Goal: Task Accomplishment & Management: Use online tool/utility

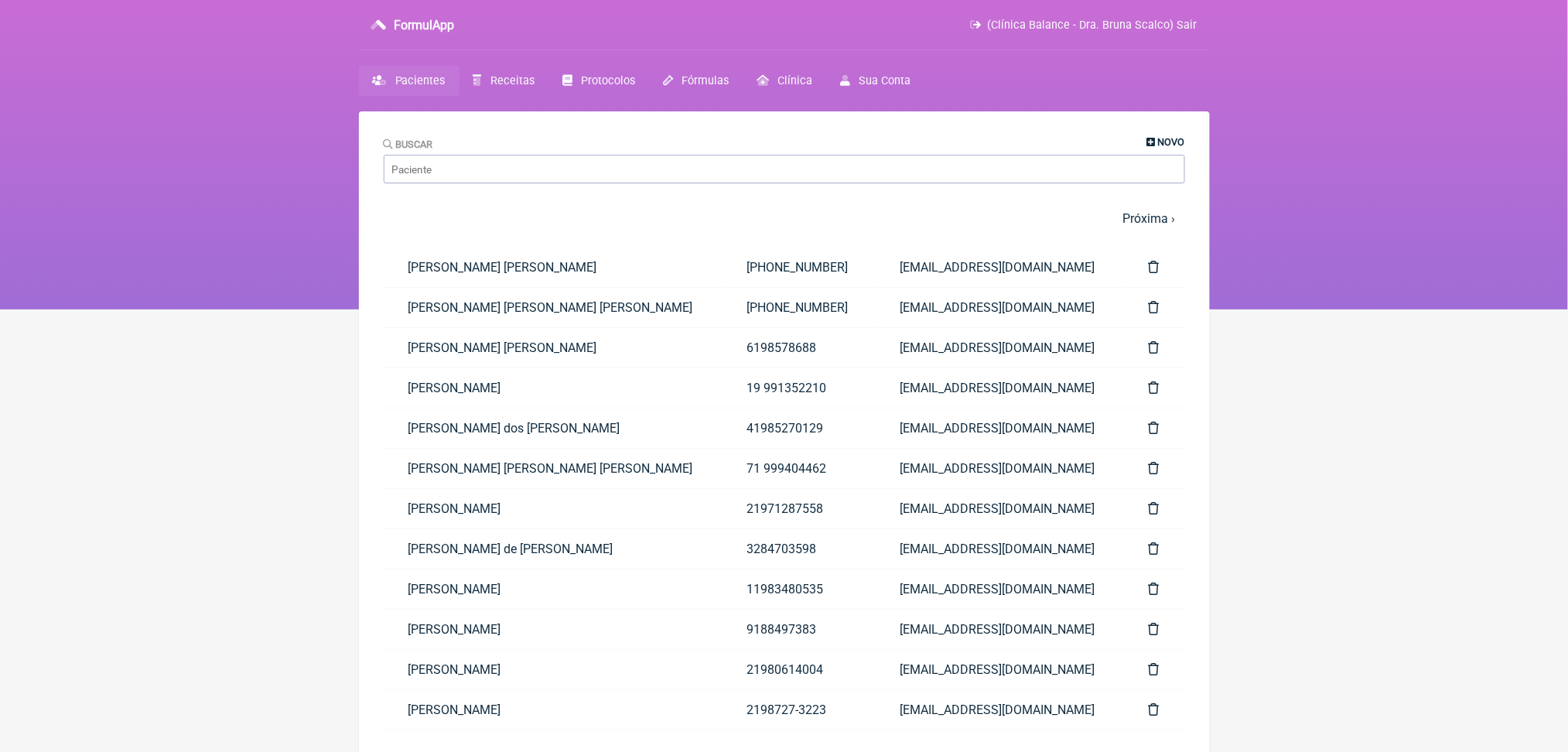
click at [1169, 147] on span "Novo" at bounding box center [1172, 141] width 27 height 12
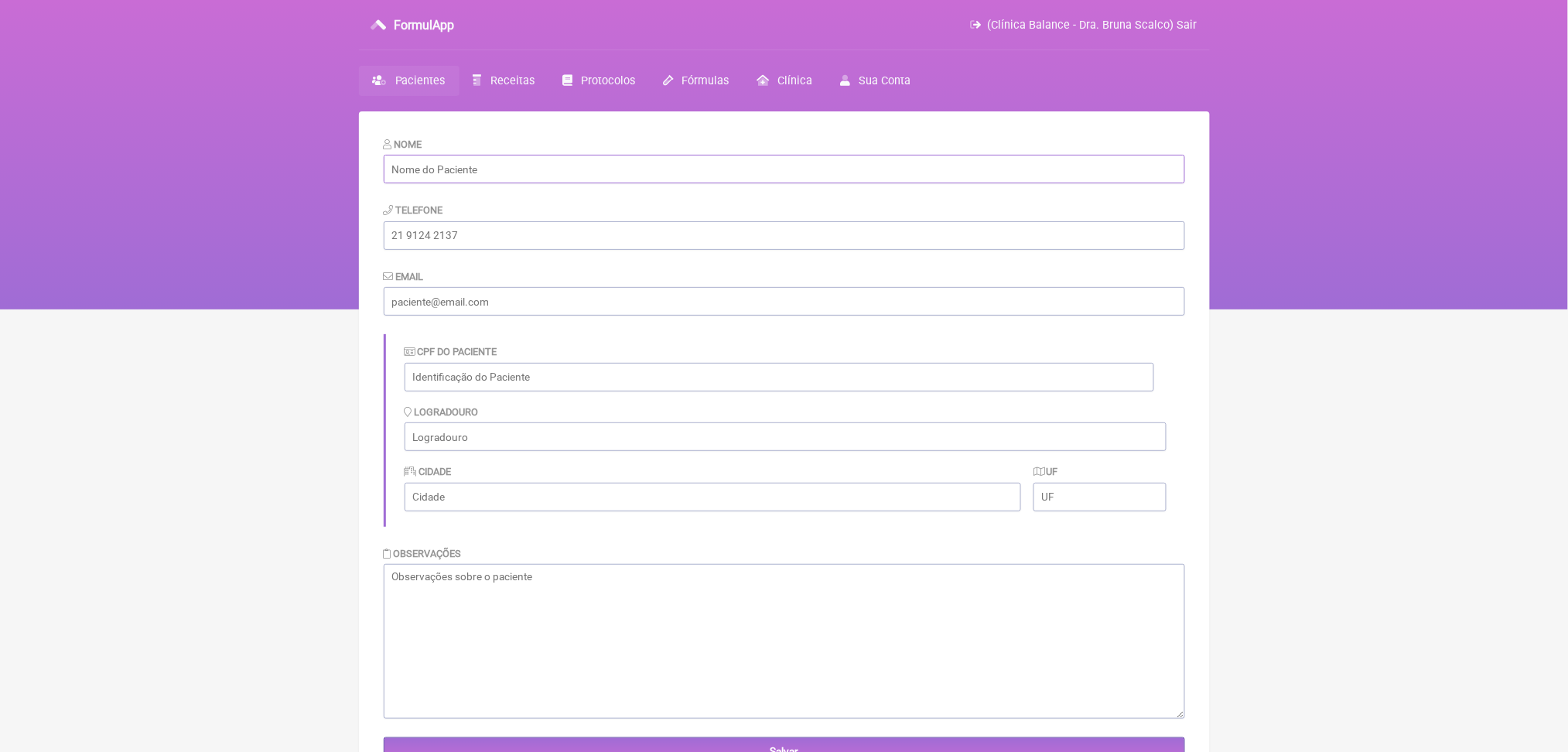
click at [1069, 174] on input "text" at bounding box center [784, 170] width 802 height 29
paste input "[PERSON_NAME] [PERSON_NAME]"
type input "[PERSON_NAME] [PERSON_NAME]"
click at [457, 316] on input "email" at bounding box center [784, 301] width 802 height 29
paste input "[EMAIL_ADDRESS][DOMAIN_NAME]"
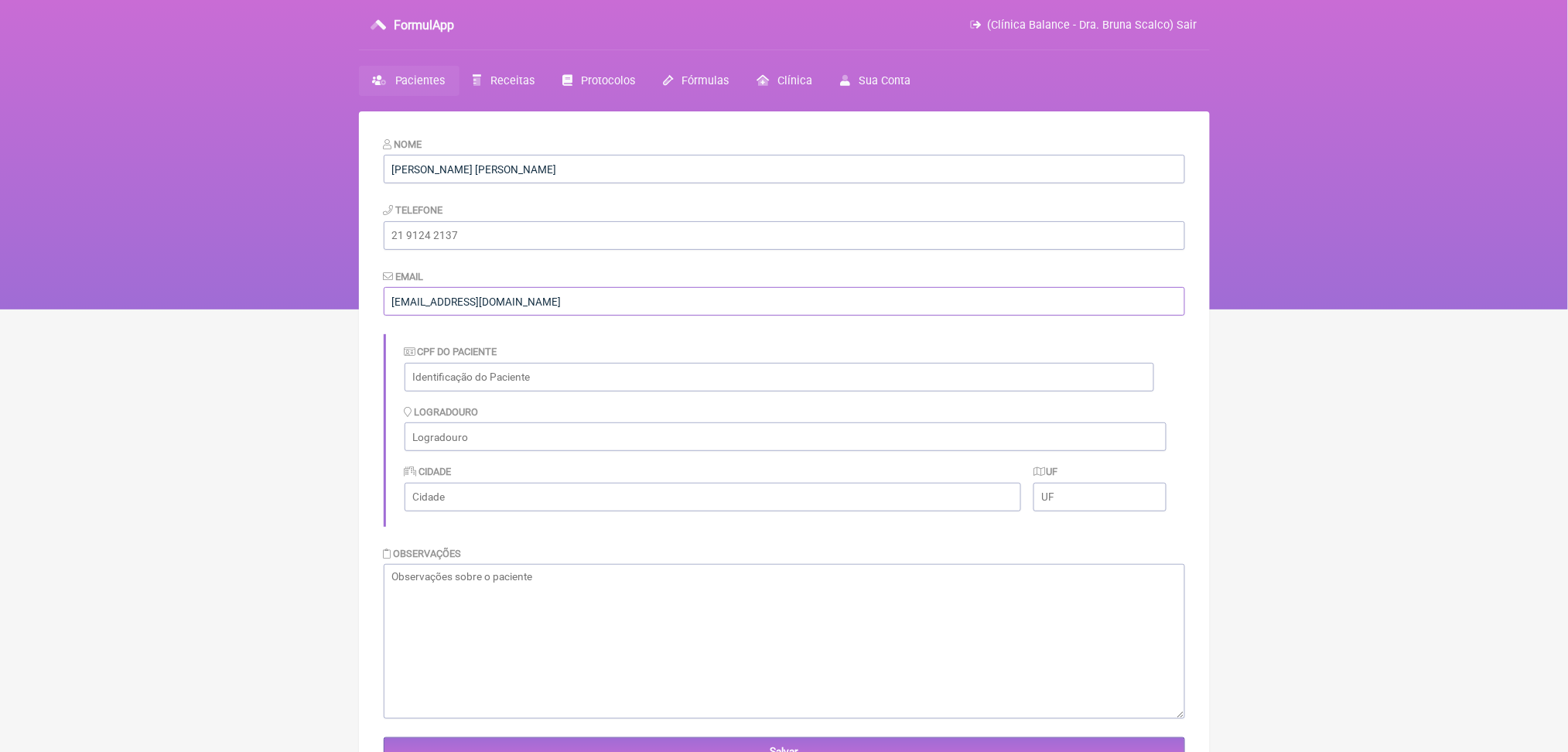
type input "[EMAIL_ADDRESS][DOMAIN_NAME]"
click at [485, 250] on input "tel" at bounding box center [784, 235] width 802 height 29
paste input "[PHONE_NUMBER]"
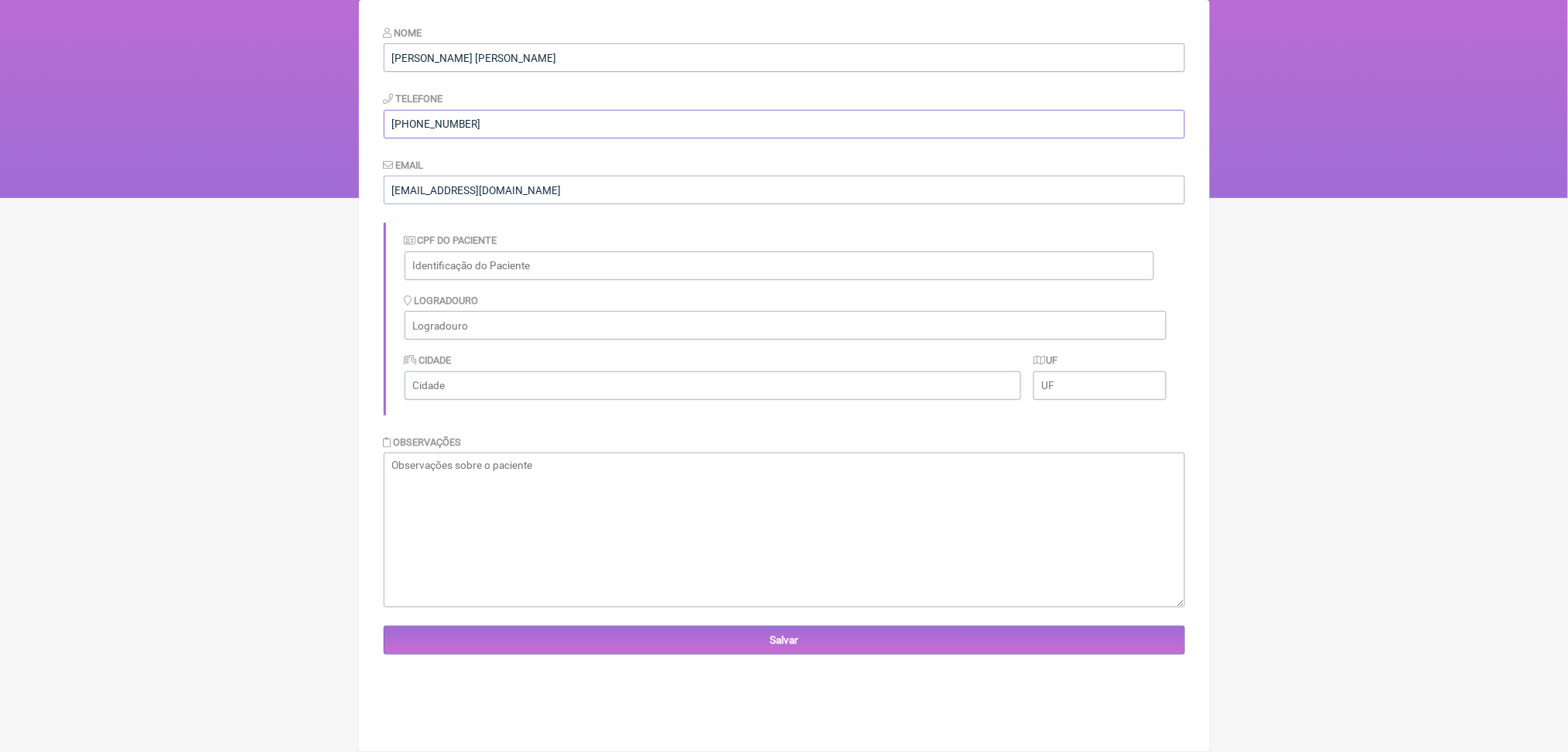
scroll to position [204, 0]
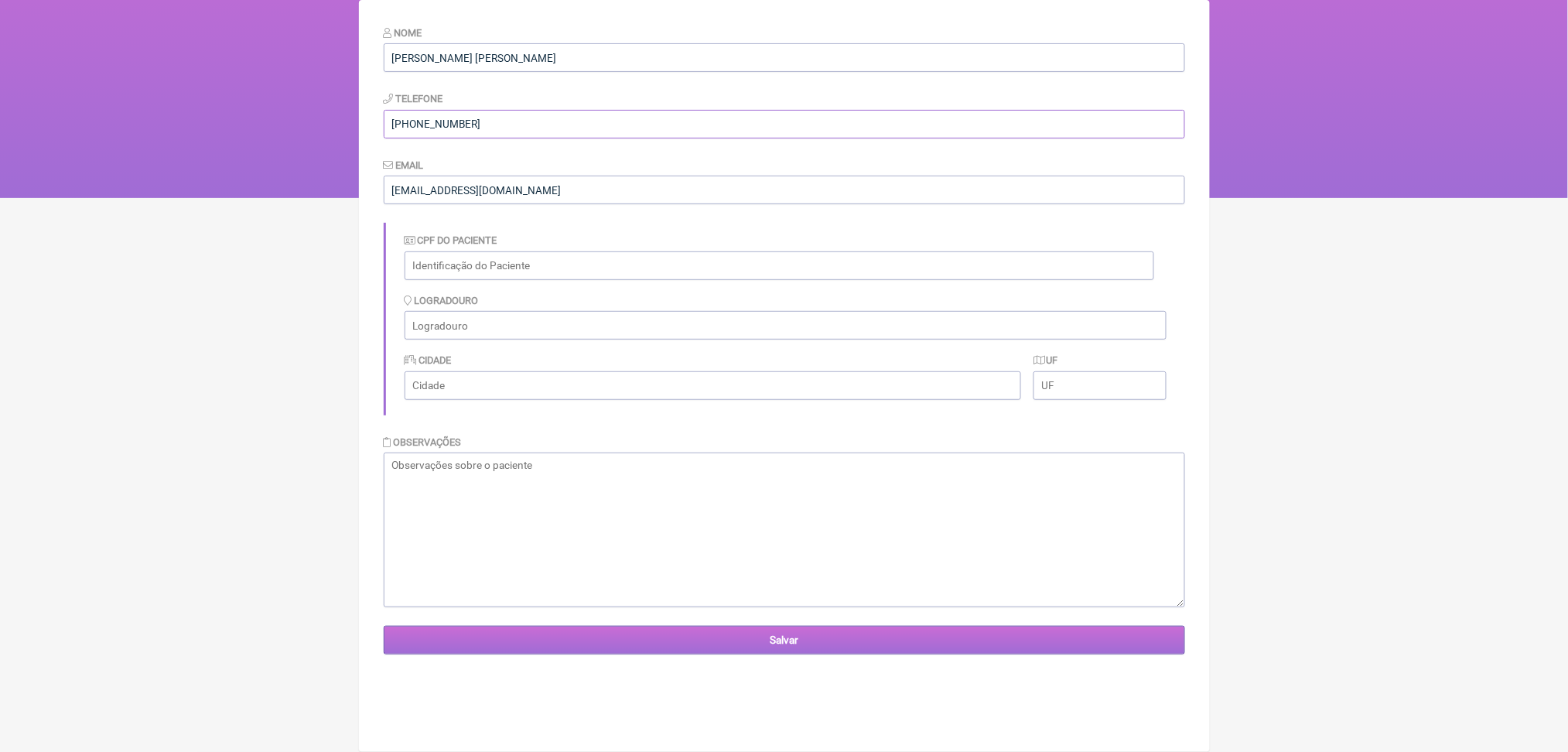
type input "[PHONE_NUMBER]"
click at [746, 654] on input "Salvar" at bounding box center [784, 641] width 802 height 29
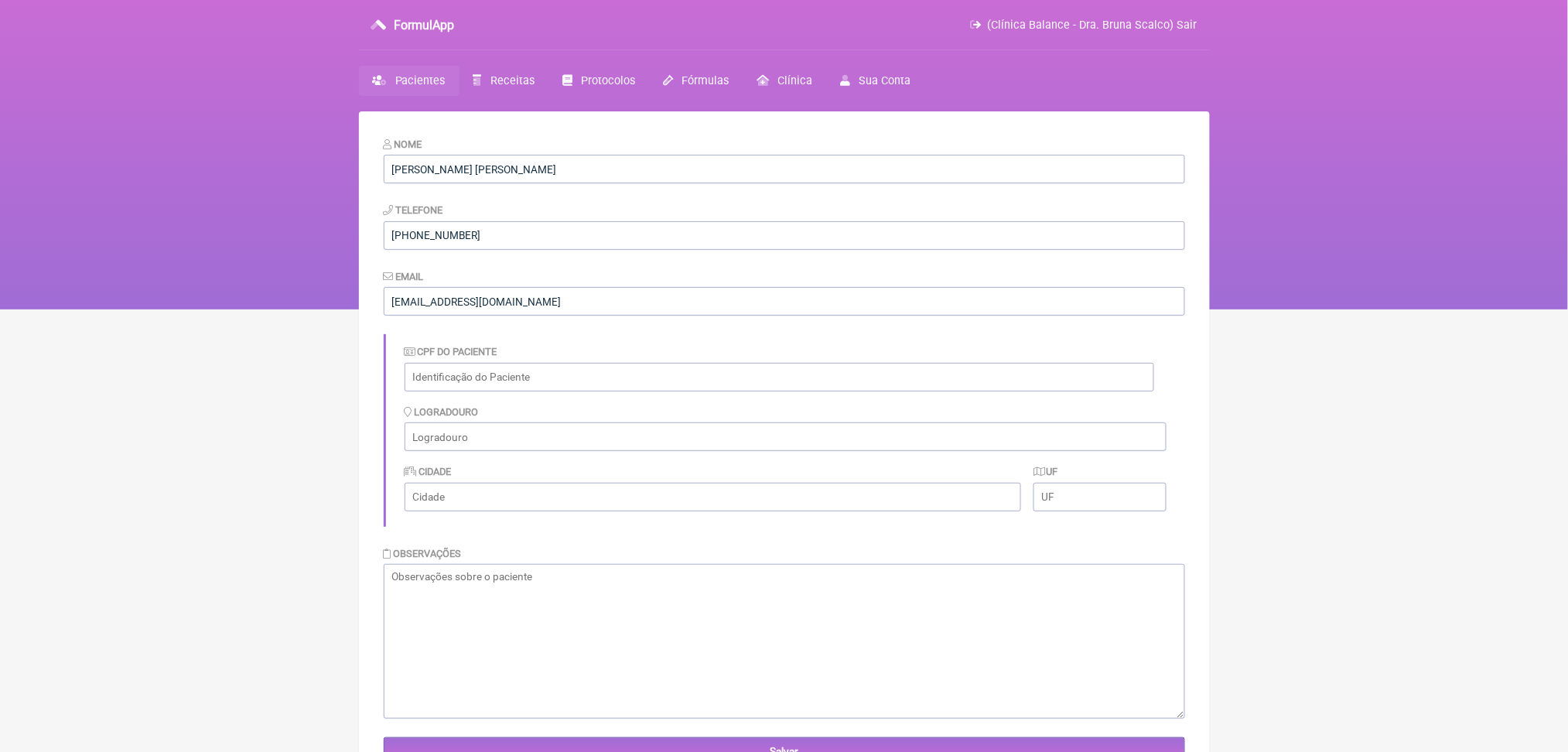
scroll to position [252, 0]
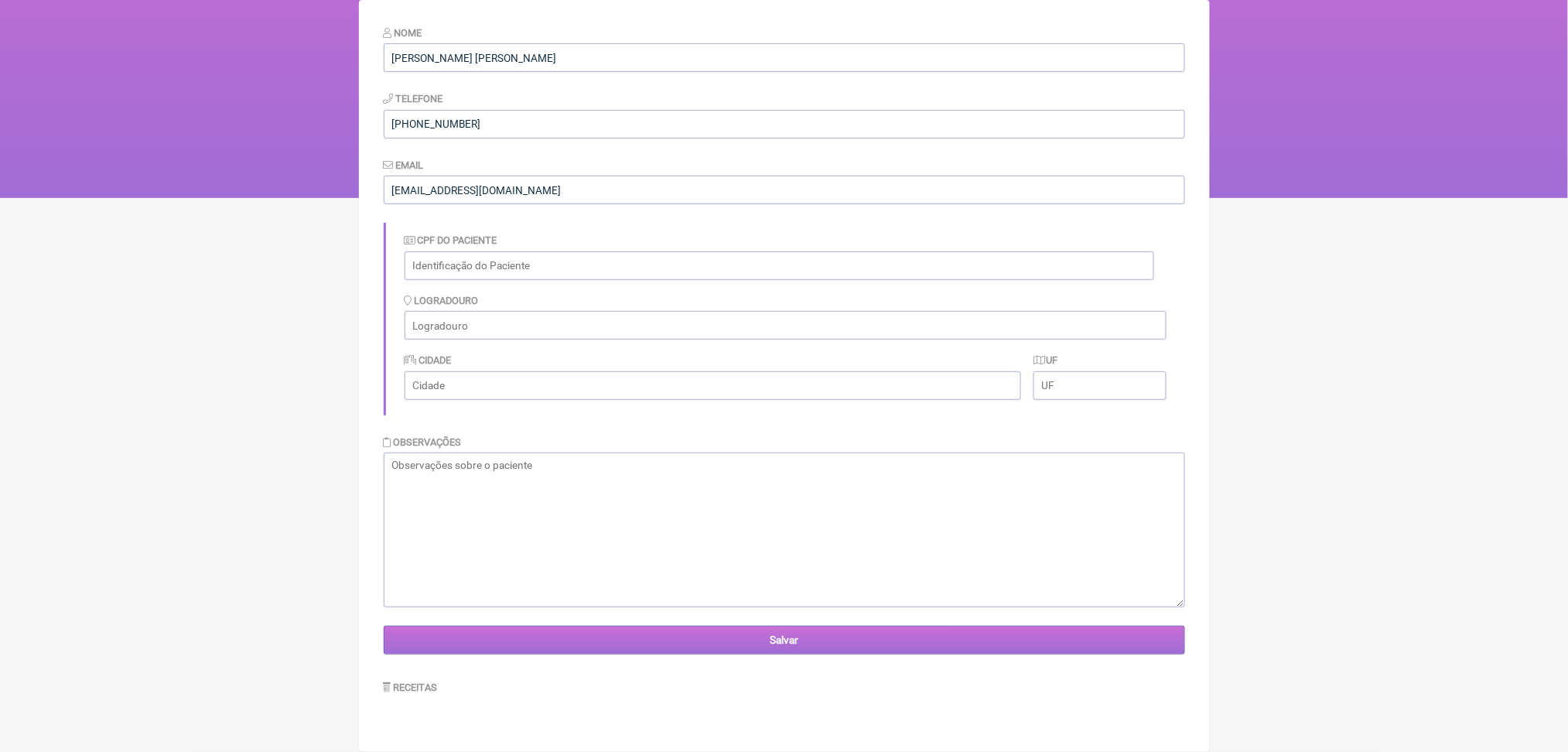
click at [810, 630] on input "Salvar" at bounding box center [784, 641] width 802 height 29
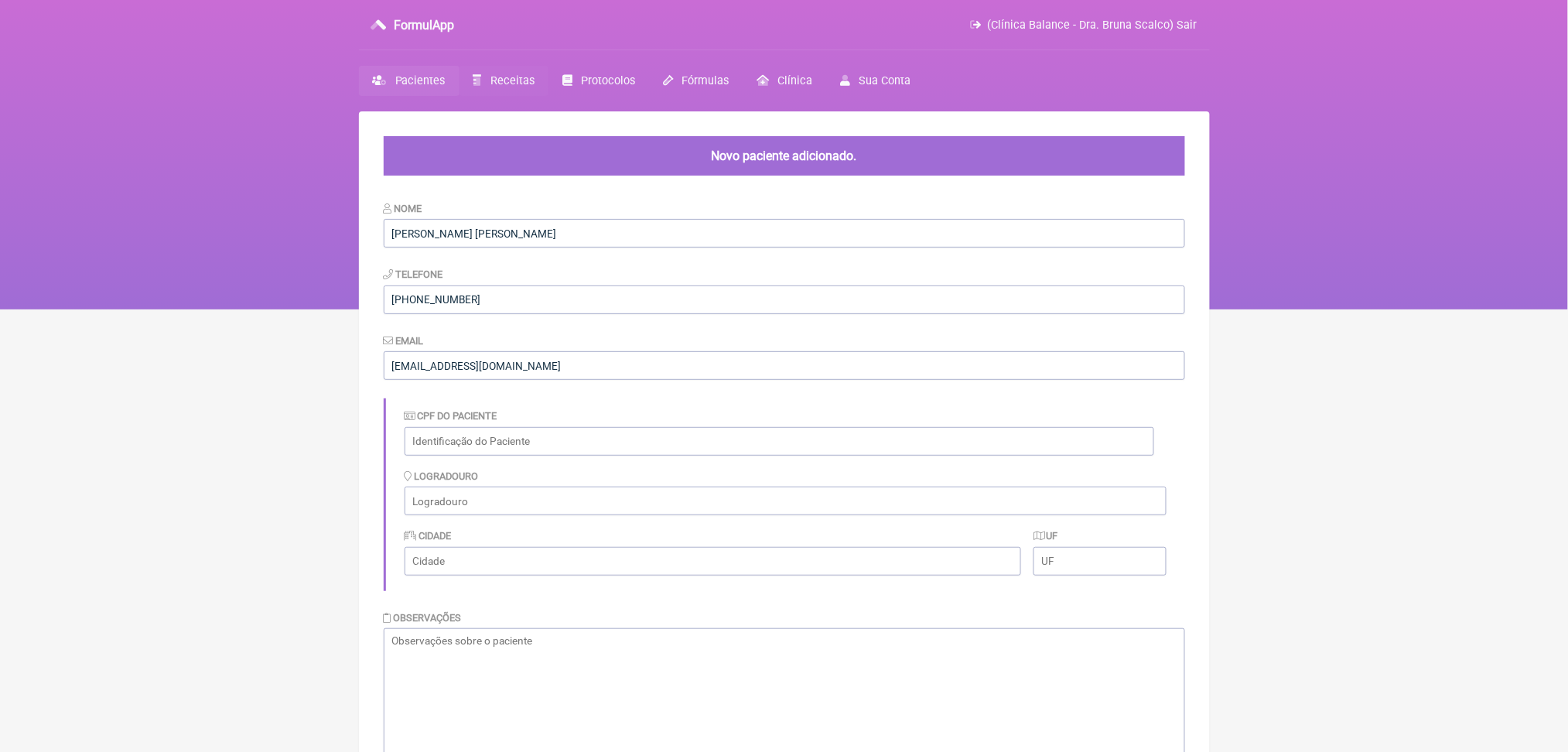
click at [534, 87] on span "Receitas" at bounding box center [512, 81] width 44 height 14
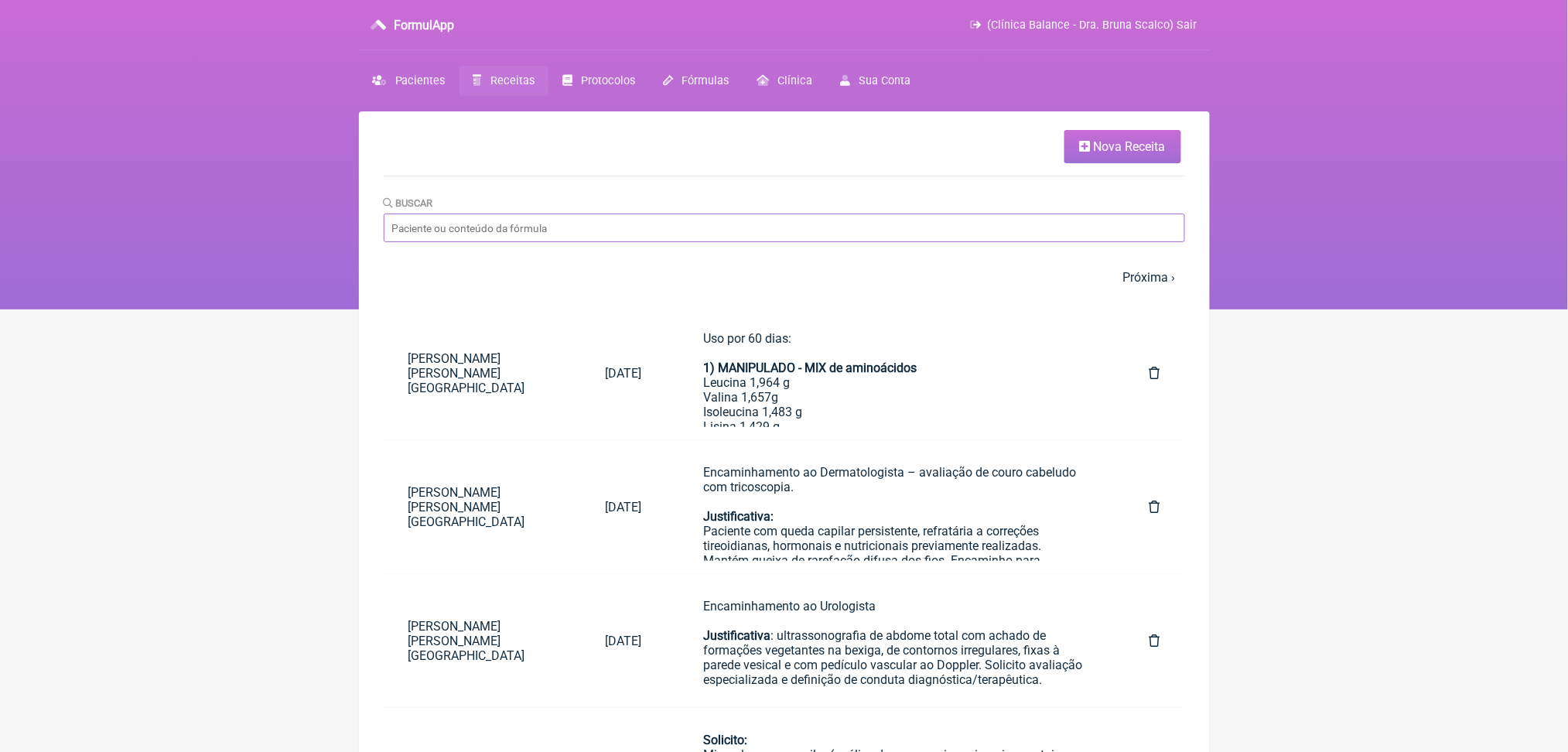
click at [541, 242] on input "Buscar" at bounding box center [784, 228] width 802 height 29
type input "[PERSON_NAME]"
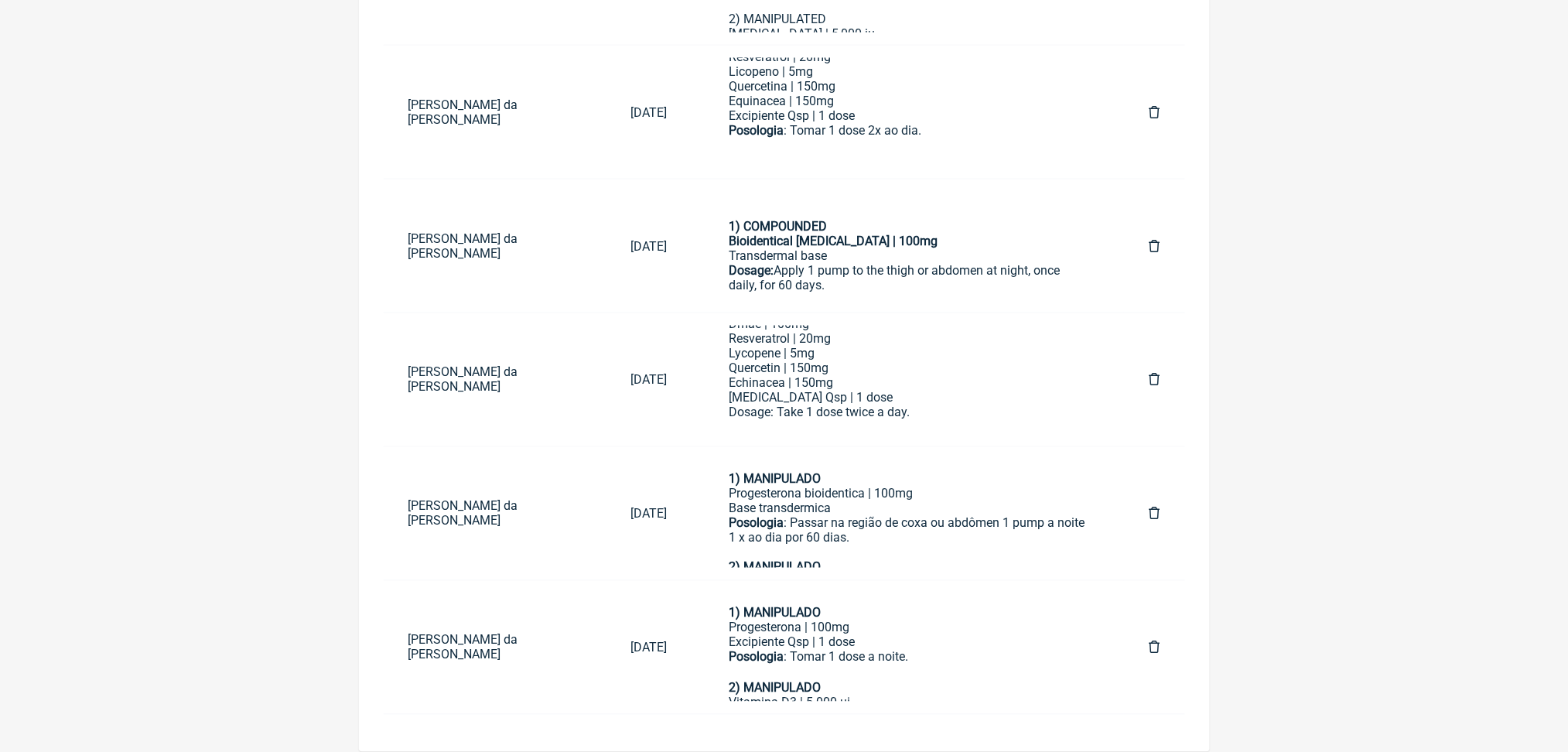
scroll to position [854, 0]
click at [913, 472] on div "1) MANIPULADO" at bounding box center [908, 479] width 358 height 15
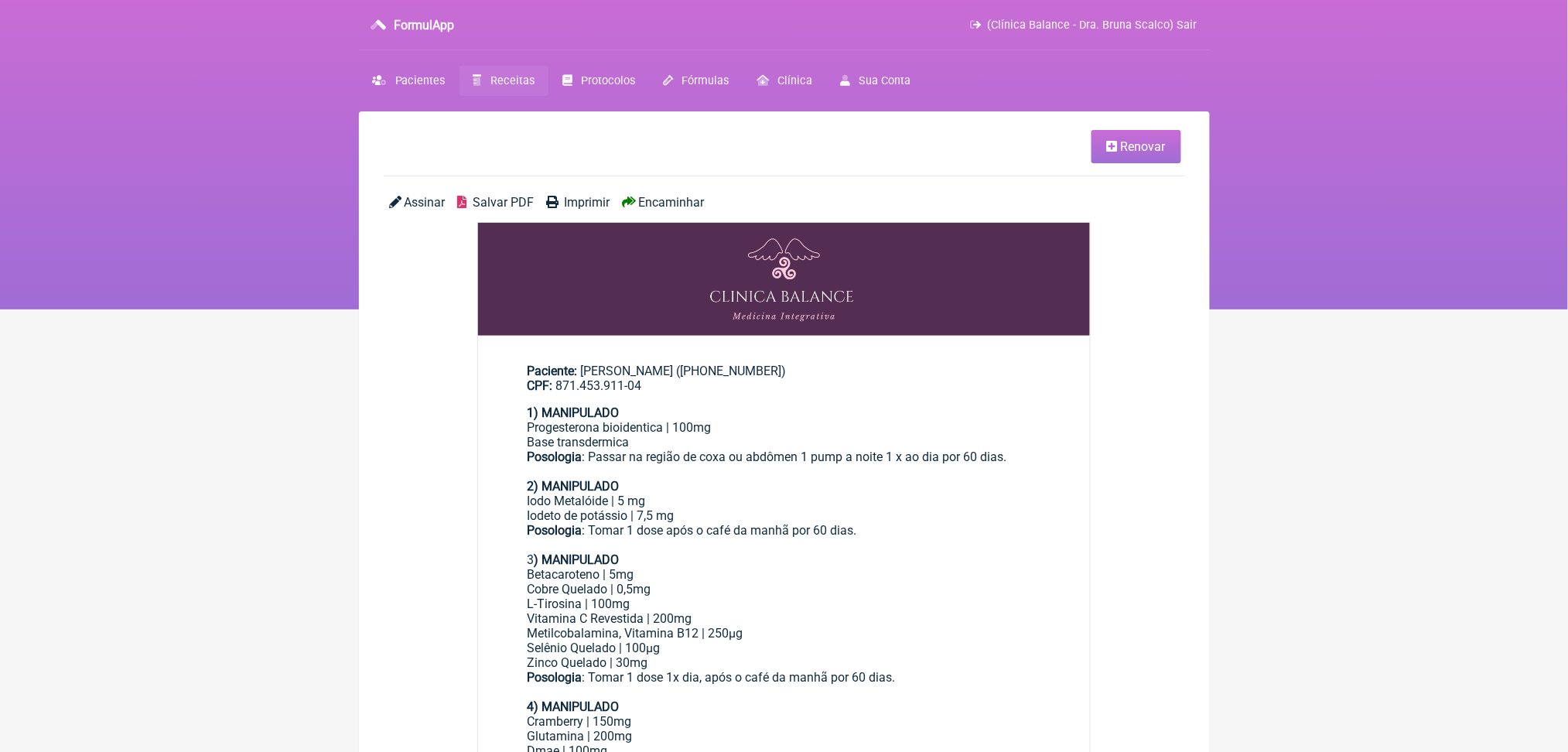
click at [1124, 154] on span "Renovar" at bounding box center [1143, 146] width 45 height 15
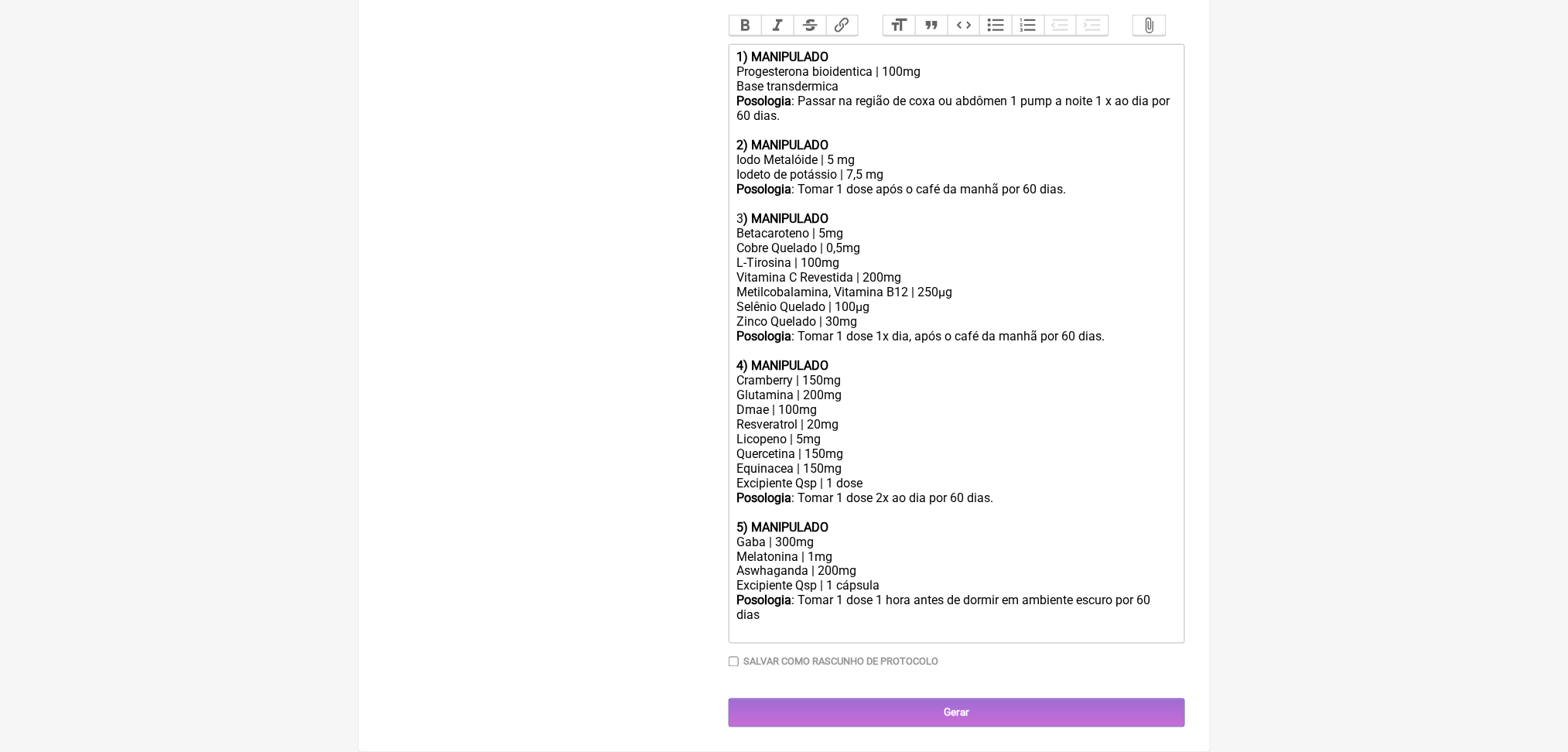
scroll to position [542, 0]
click at [1143, 138] on div "Posologia : Passar na região de coxa ou abdômen 1 pump a noite 1 x ao dia por 6…" at bounding box center [956, 115] width 439 height 44
drag, startPoint x: 837, startPoint y: 211, endPoint x: 911, endPoint y: 214, distance: 74.1
click at [911, 138] on div "Posologia : Passar na região de coxa ou abdômen 1 pump (1ml) a noite 1 x ao dia…" at bounding box center [956, 115] width 439 height 44
click at [927, 138] on div "Posologia : Passar na região de coxa ou abdômen 1 pump (1ml) à noite por 60 dia…" at bounding box center [956, 115] width 439 height 44
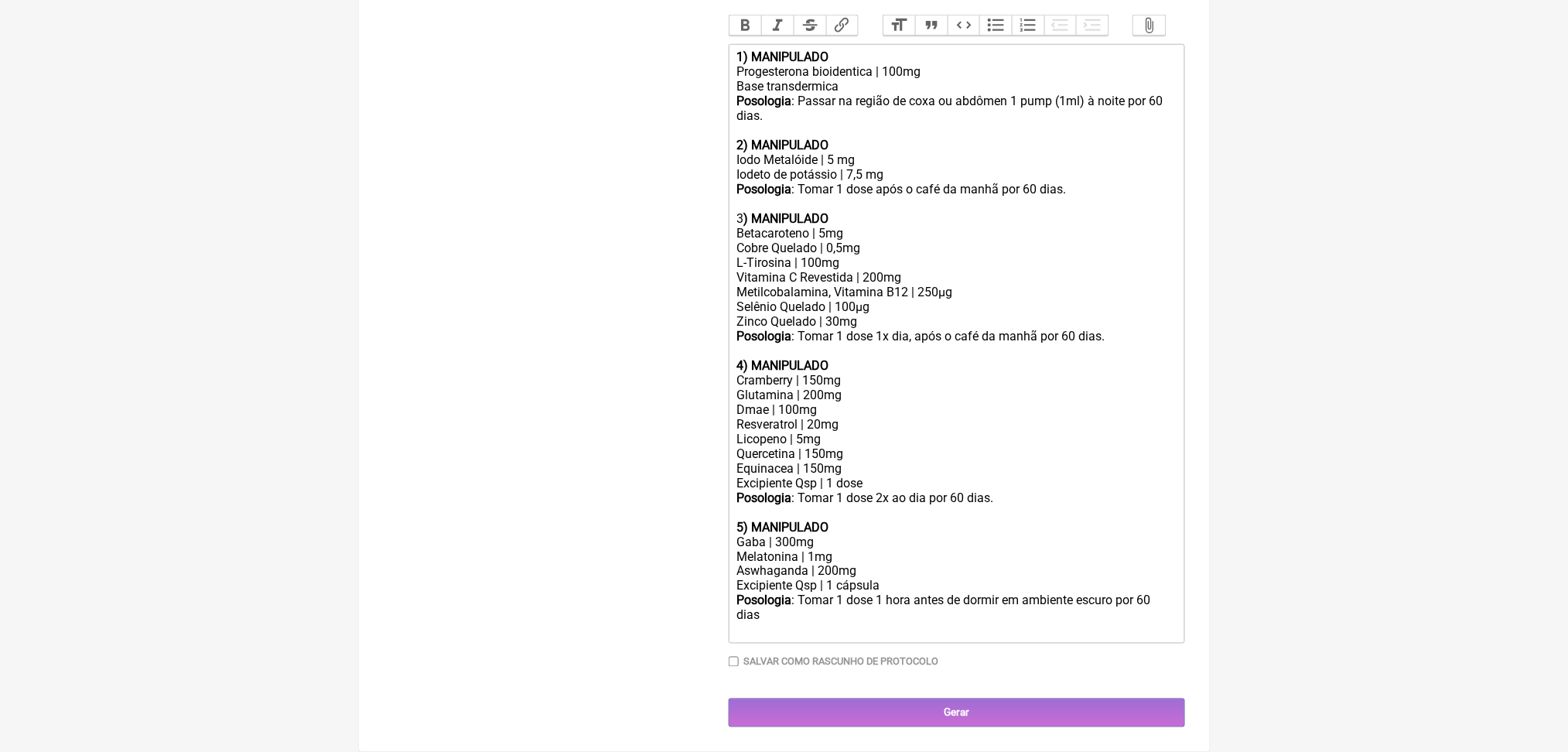
click at [1083, 138] on div "Posologia : Passar na região de coxa ou abdômen 1 pump (1ml) à noite por 60 dia…" at bounding box center [956, 115] width 439 height 44
click at [882, 94] on div "Base transdermica" at bounding box center [956, 85] width 439 height 15
drag, startPoint x: 921, startPoint y: 282, endPoint x: 970, endPoint y: 284, distance: 49.0
click at [970, 329] on div "Posologia : Tomar 1 dose 1x dia, após o café da manhã por 60 dias." at bounding box center [956, 335] width 439 height 15
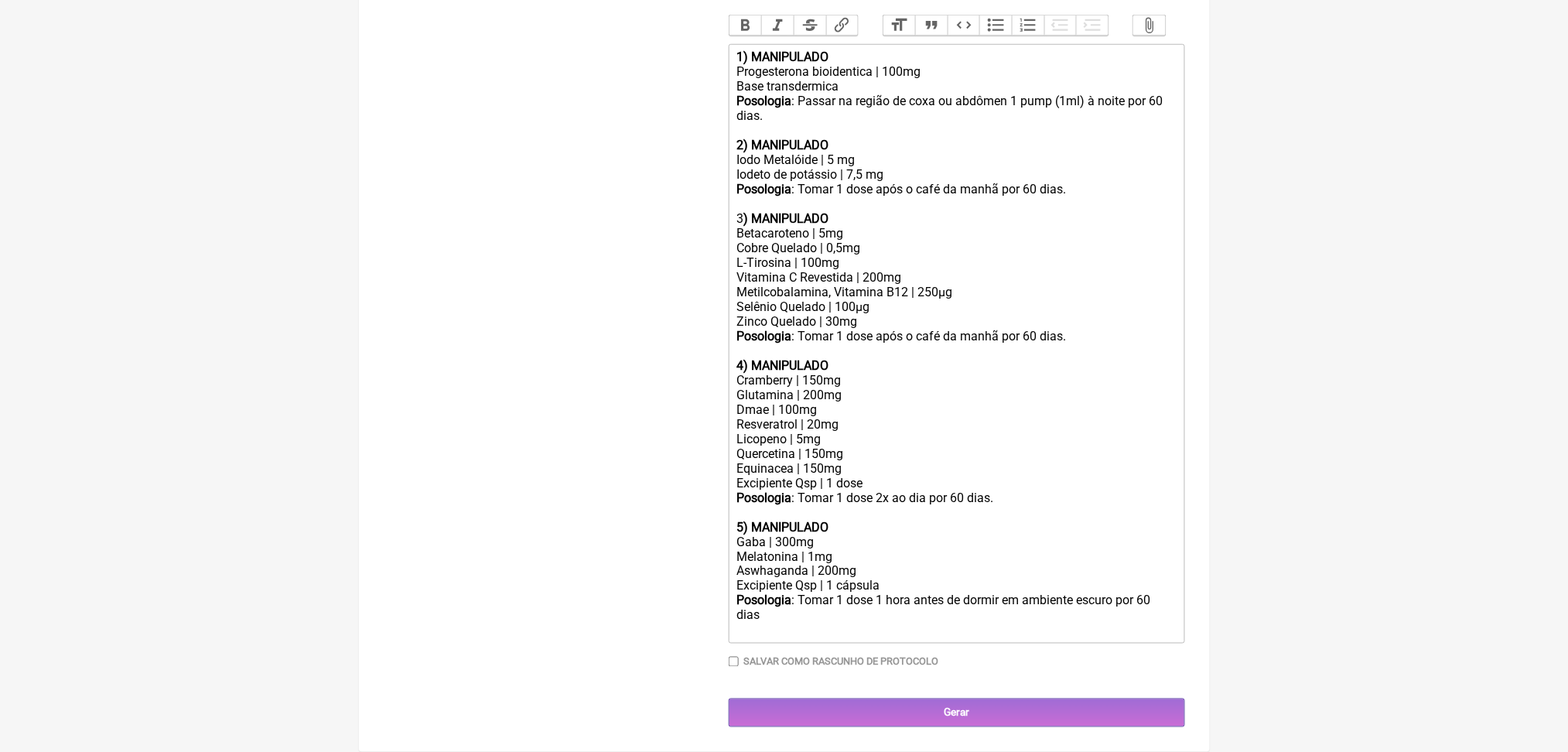
click at [989, 285] on div "Metilcobalamina, Vitamina B12 | 250µg" at bounding box center [956, 292] width 439 height 15
drag, startPoint x: 868, startPoint y: 224, endPoint x: 968, endPoint y: 230, distance: 100.2
click at [968, 285] on div "Metilcobalamina, Vitamina B12 | 500µg" at bounding box center [956, 292] width 439 height 15
type trix-editor "<div><strong>1) MANIPULADO</strong></div><div>Progesterona bioidentica | 100mg<…"
drag, startPoint x: 1564, startPoint y: 458, endPoint x: 1577, endPoint y: 458, distance: 13.0
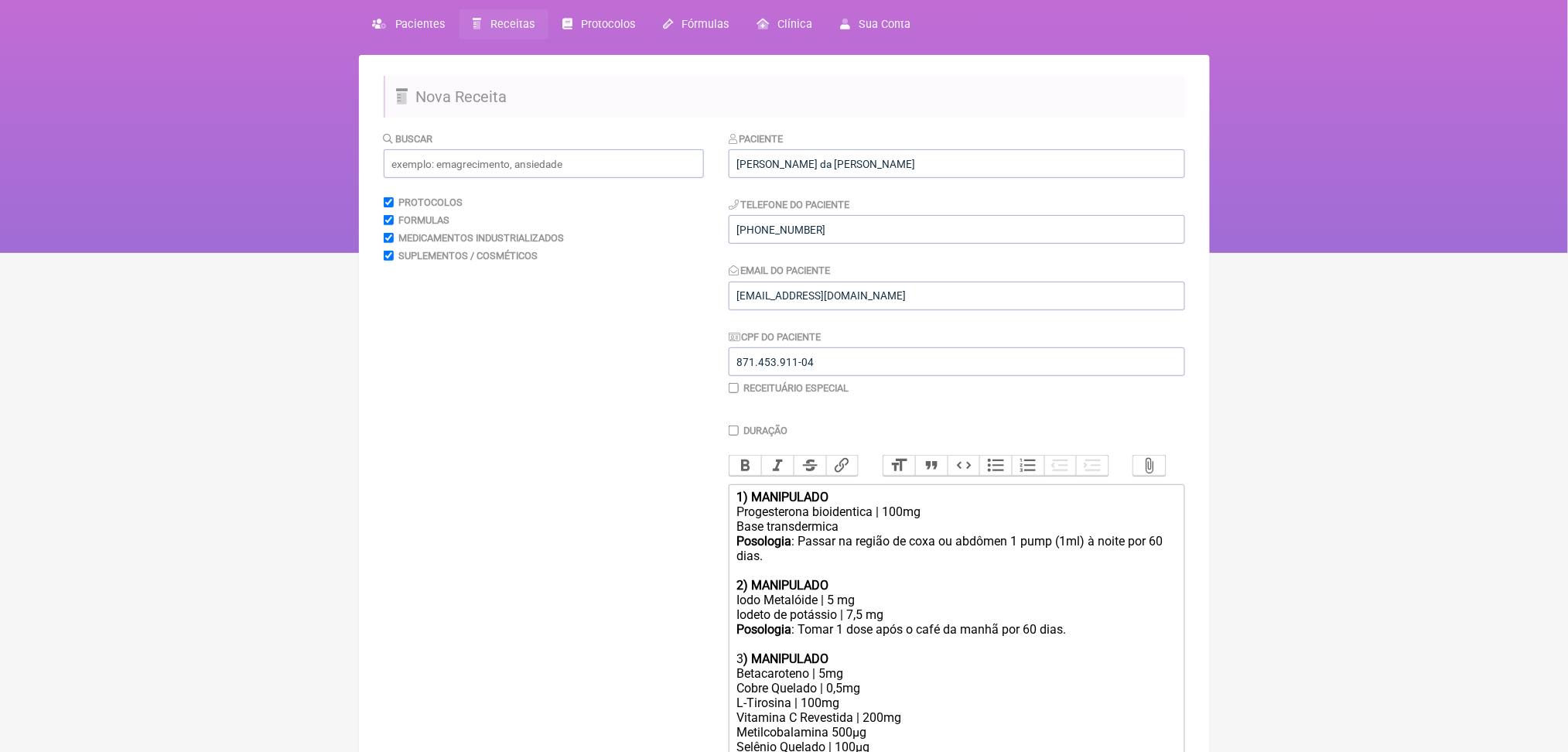
scroll to position [44, 0]
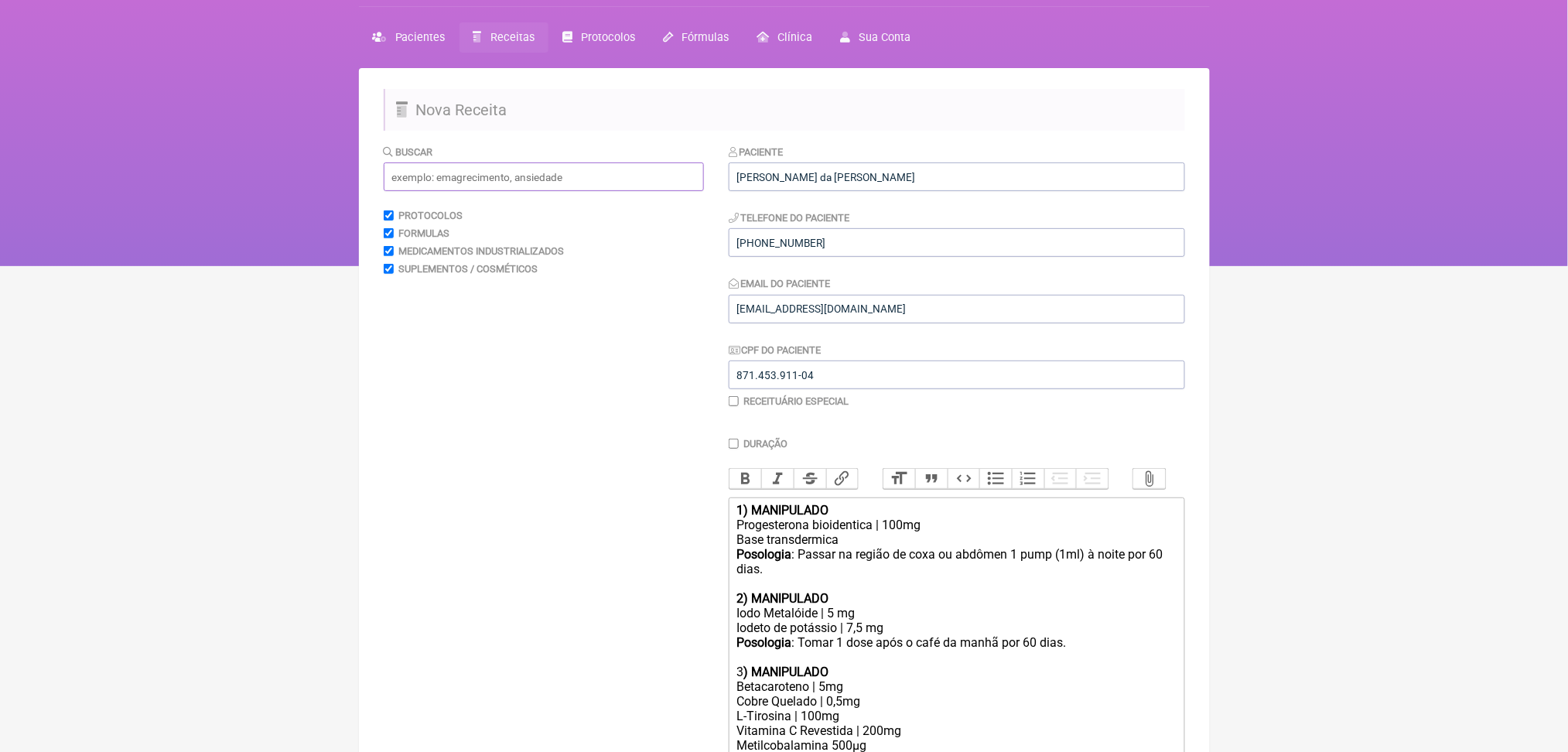
click at [587, 191] on input "text" at bounding box center [544, 177] width 320 height 29
type input "s"
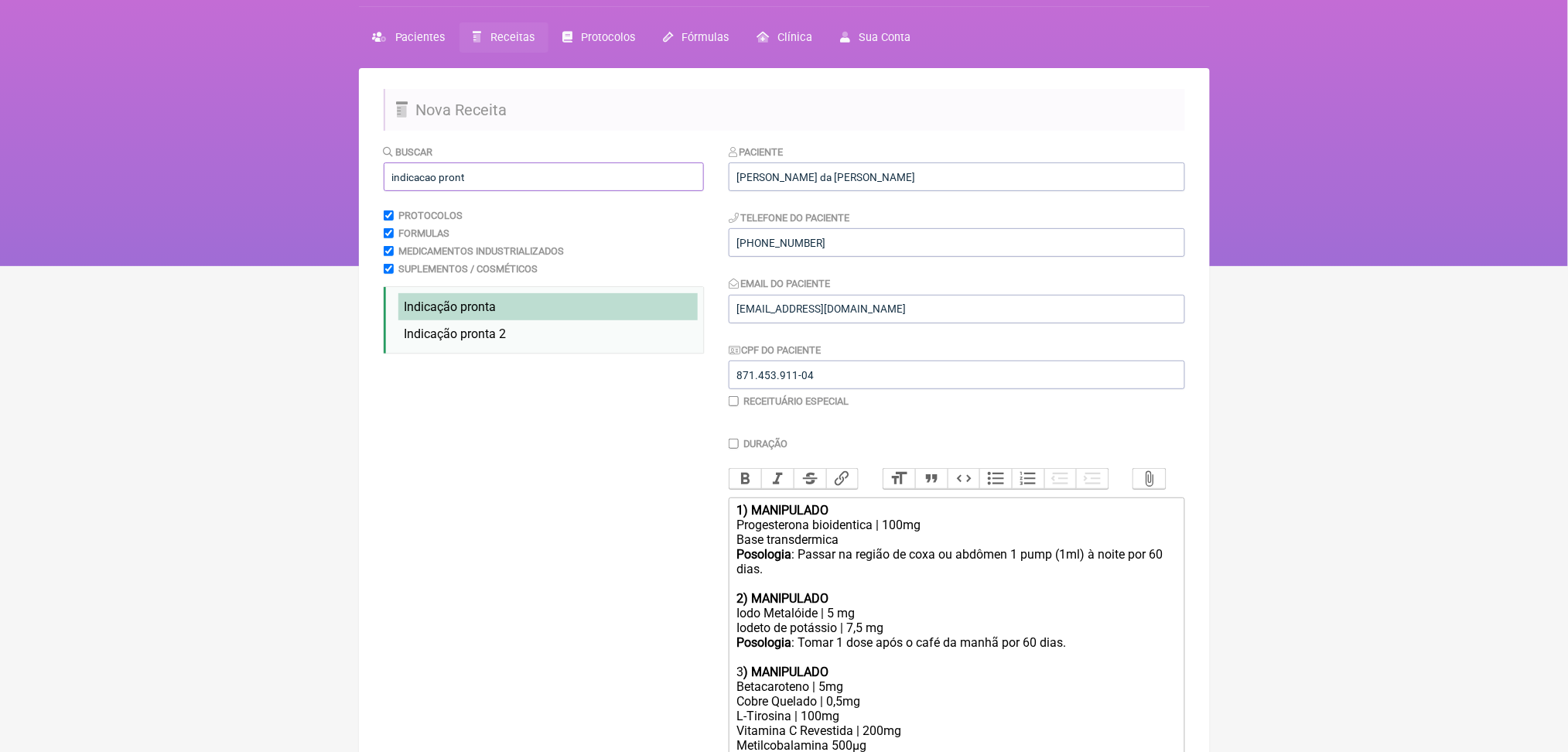
type input "indicacao pront"
click at [470, 314] on span "Indicação pronta" at bounding box center [450, 306] width 92 height 15
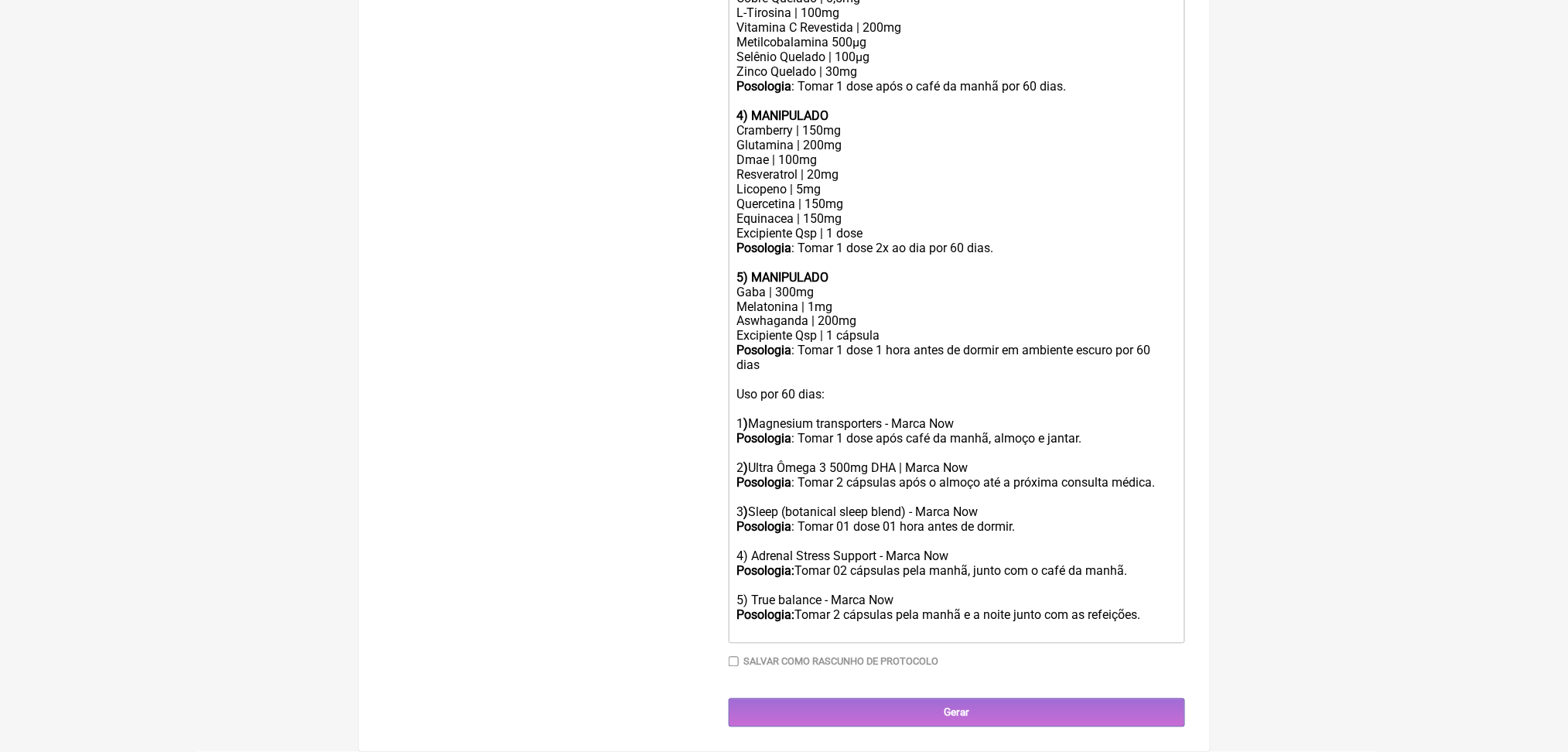
scroll to position [1219, 0]
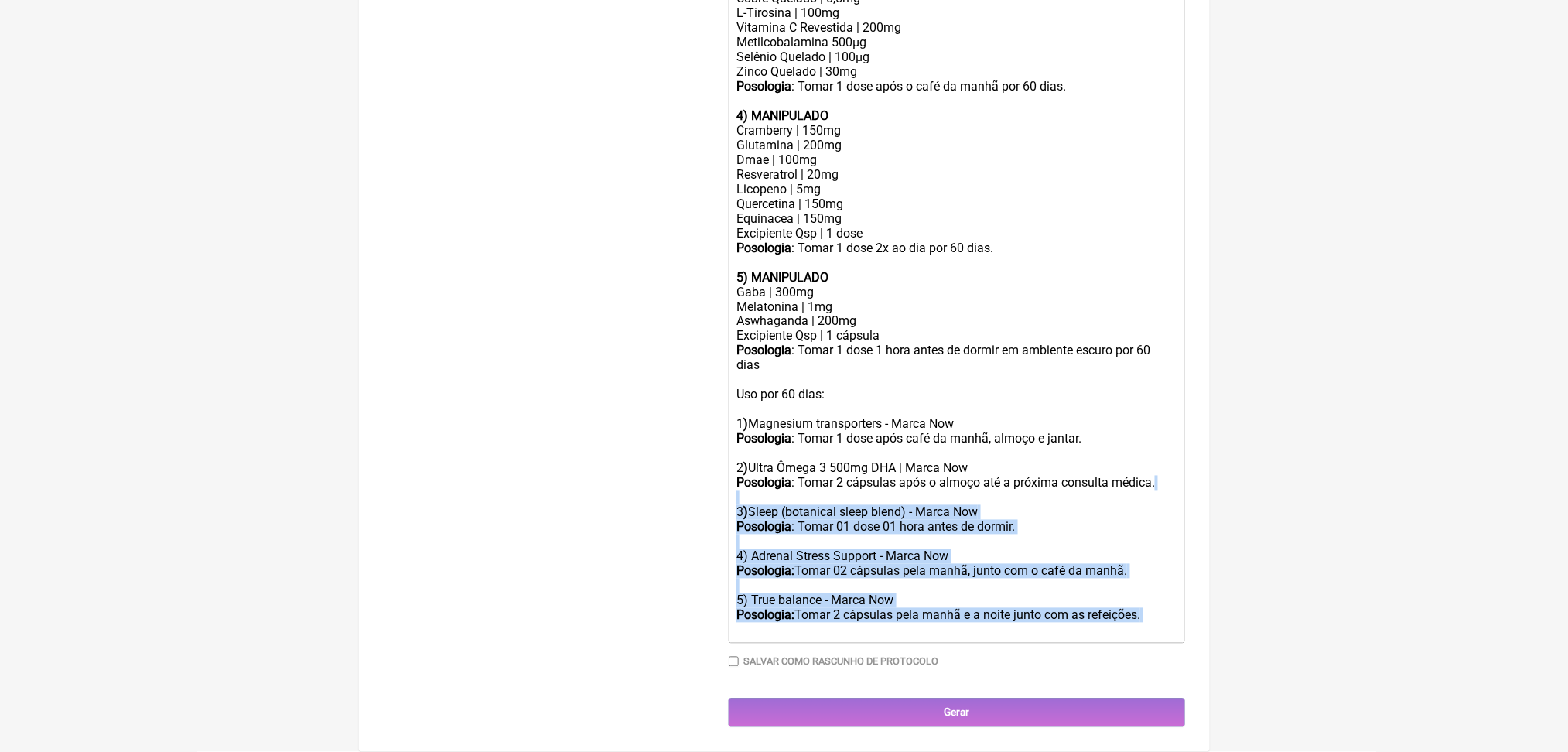
drag, startPoint x: 837, startPoint y: 604, endPoint x: 740, endPoint y: 389, distance: 235.9
click at [740, 389] on trix-editor "1) MANIPULADO Progesterona bioidentica | 100mg Base transdermica Posologia : Pa…" at bounding box center [957, 219] width 457 height 849
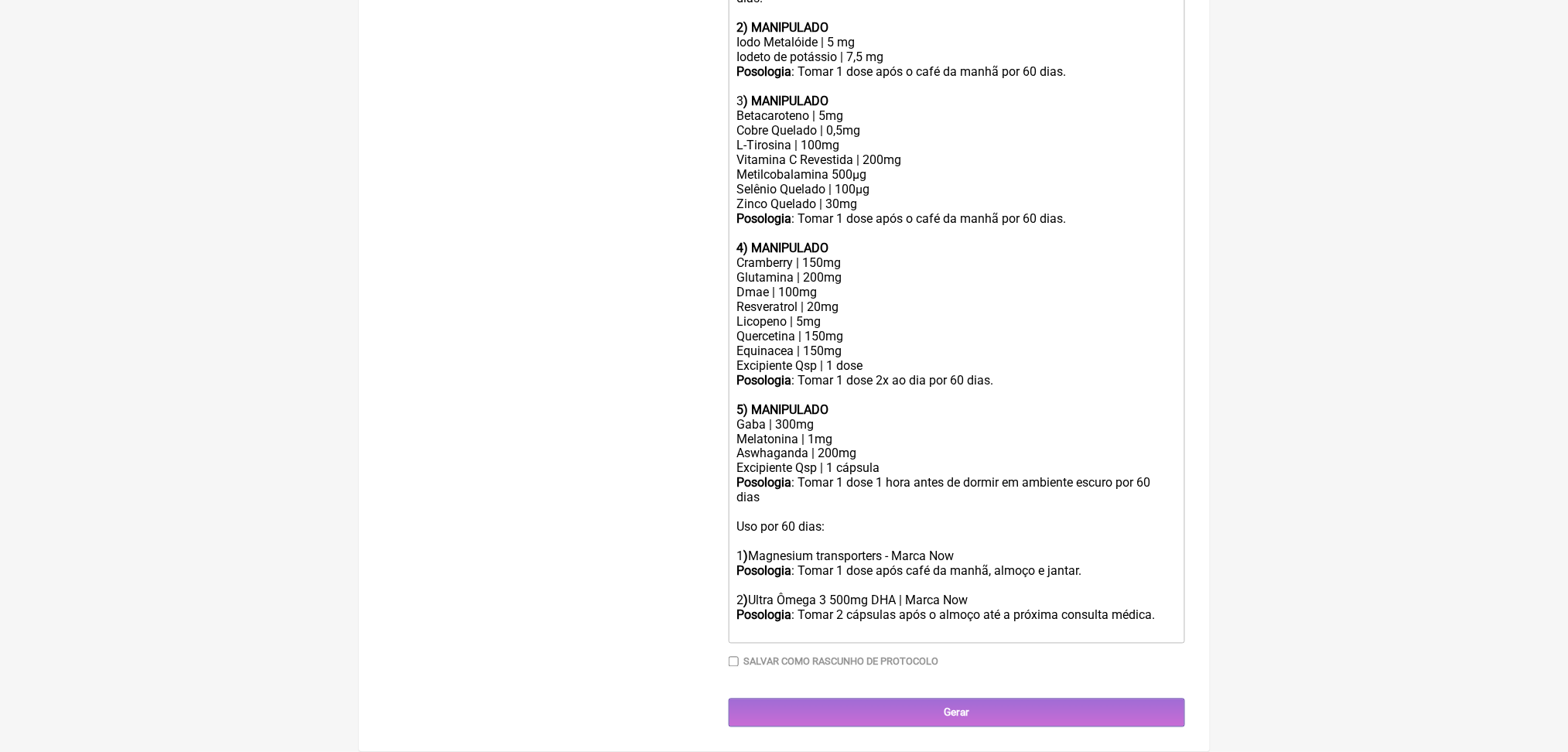
scroll to position [991, 0]
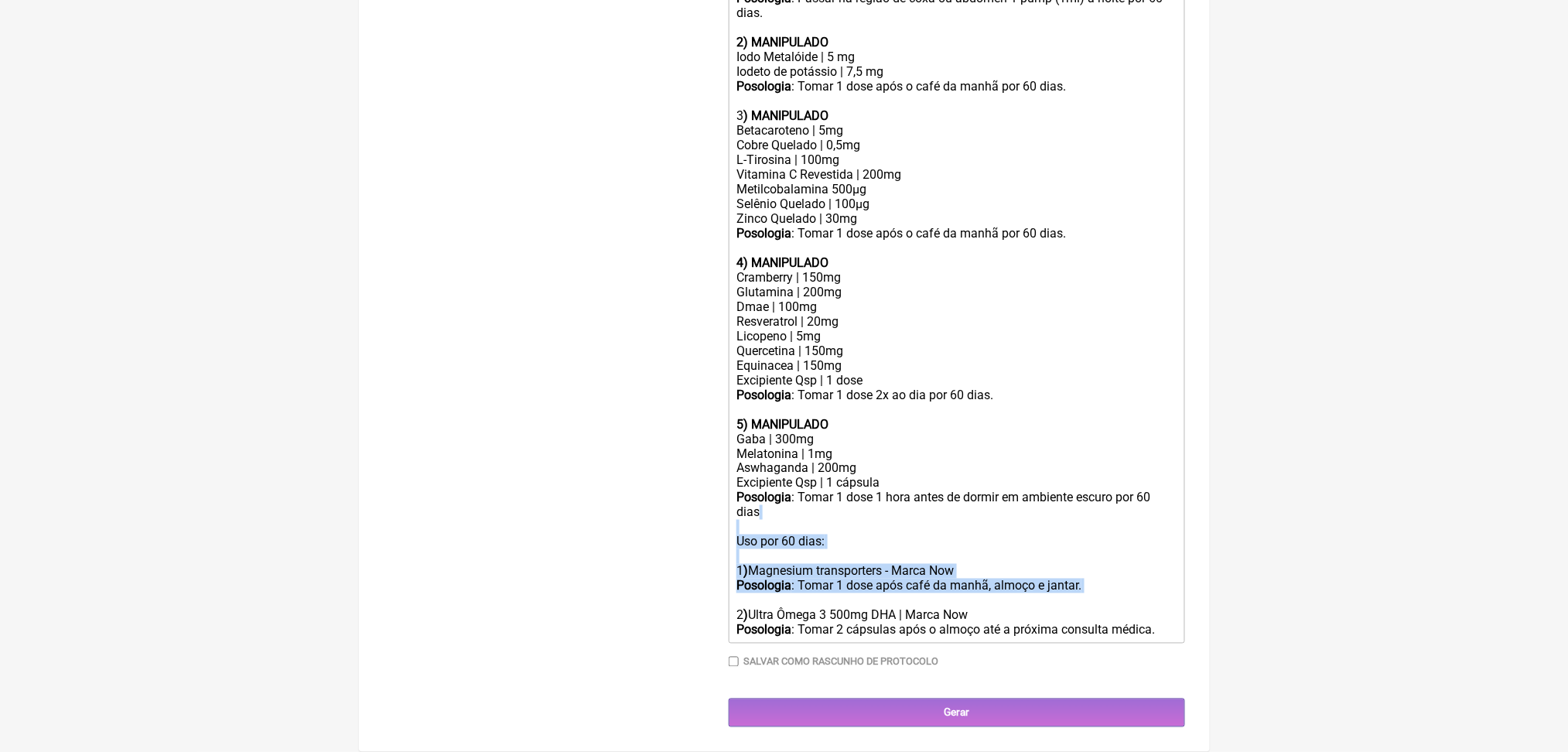
drag, startPoint x: 806, startPoint y: 538, endPoint x: 737, endPoint y: 430, distance: 128.2
click at [737, 430] on trix-editor "1) MANIPULADO Progesterona bioidentica | 100mg Base transdermica Posologia : Pa…" at bounding box center [957, 292] width 457 height 703
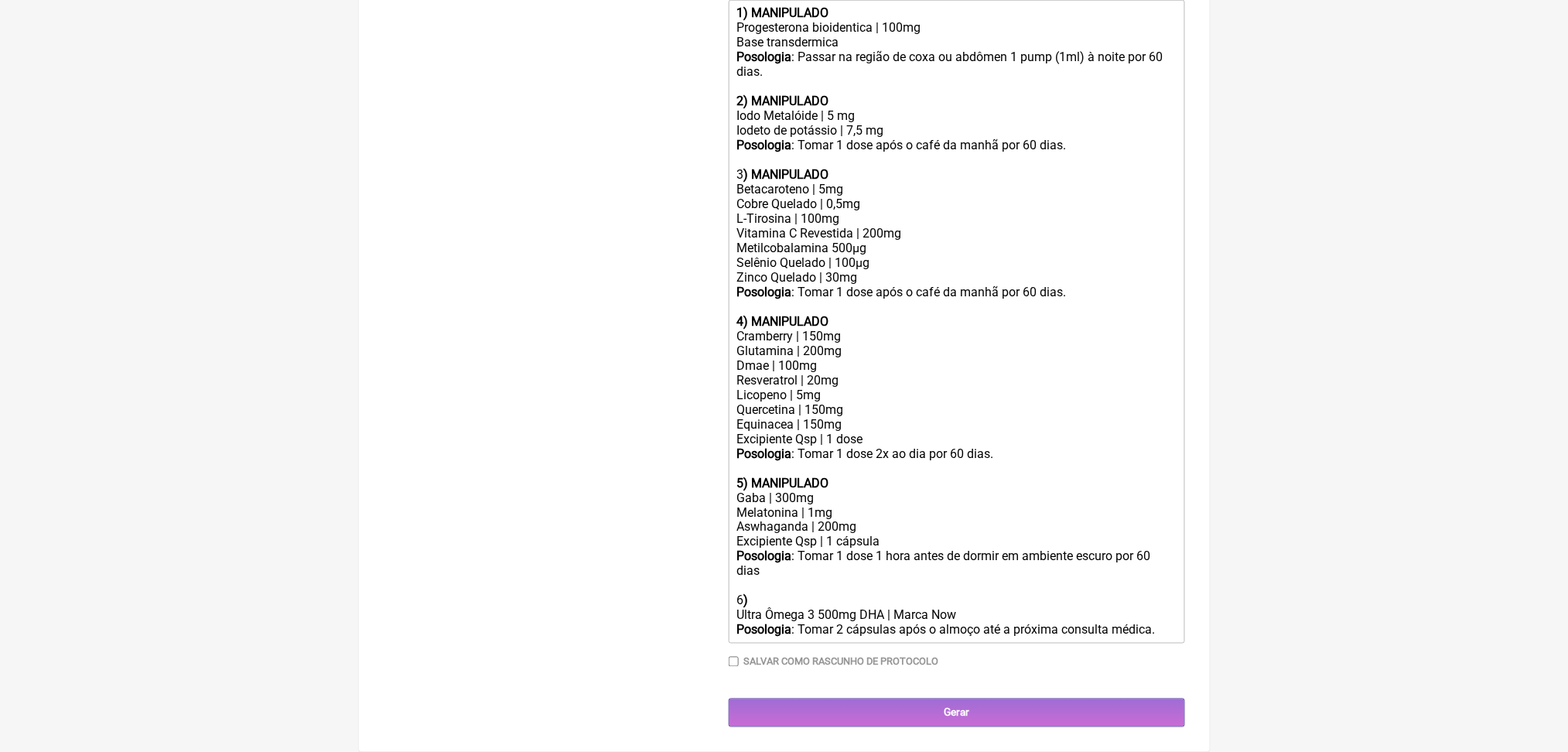
scroll to position [896, 0]
click at [791, 593] on div "6 ) Ultra Ômega 3 500mg DHA | Marca Now" at bounding box center [956, 608] width 439 height 29
click at [837, 211] on div "Cobre Quelado | 0,5mg" at bounding box center [956, 204] width 439 height 15
click at [837, 226] on div "L-Tirosina | 100mg" at bounding box center [956, 218] width 439 height 15
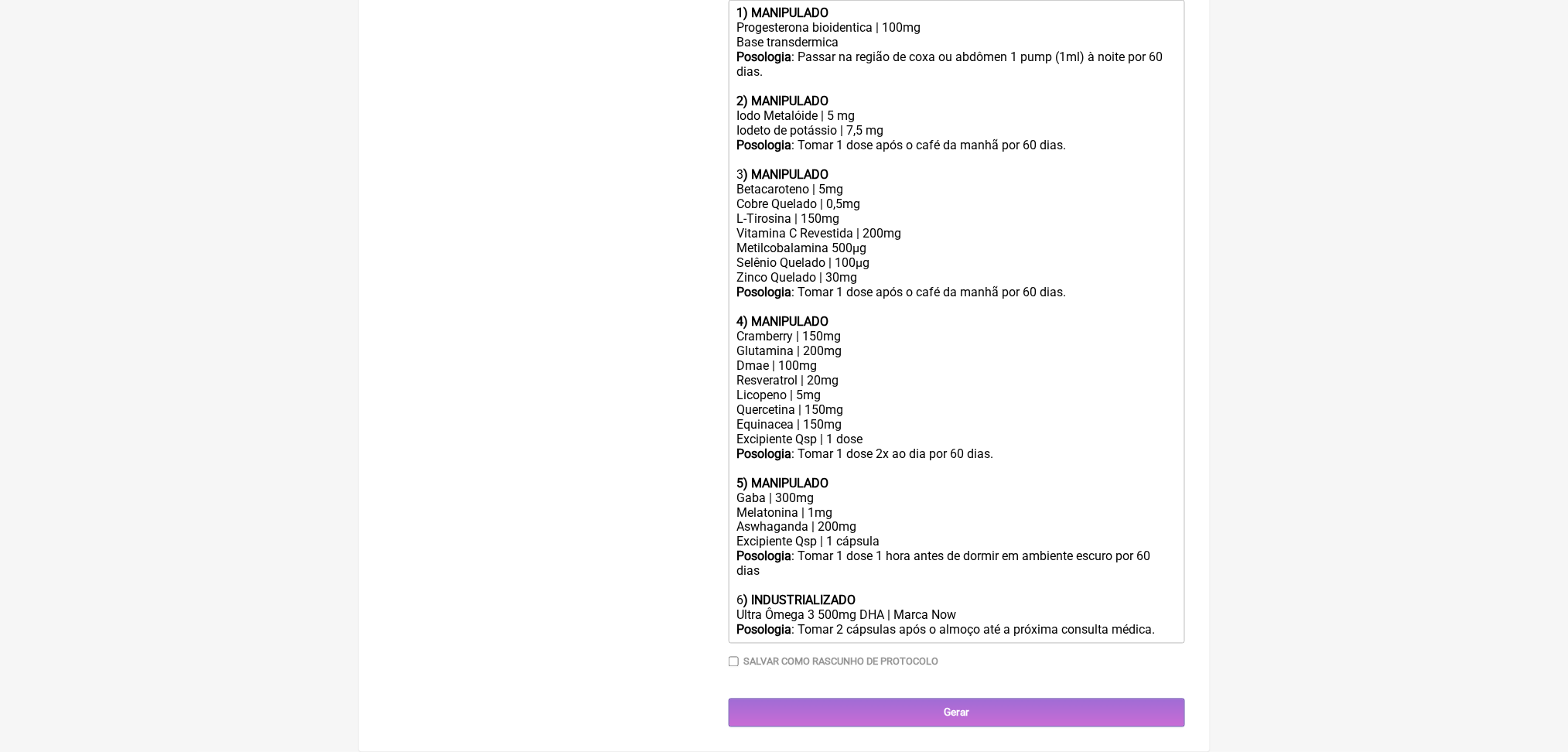
click at [912, 240] on div "Vitamina C Revestida | 200mg" at bounding box center [956, 233] width 439 height 15
click at [845, 226] on div "L-Tirosina | 150mg" at bounding box center [956, 218] width 439 height 15
click at [771, 505] on div "Melatonina | 1mg" at bounding box center [956, 512] width 439 height 15
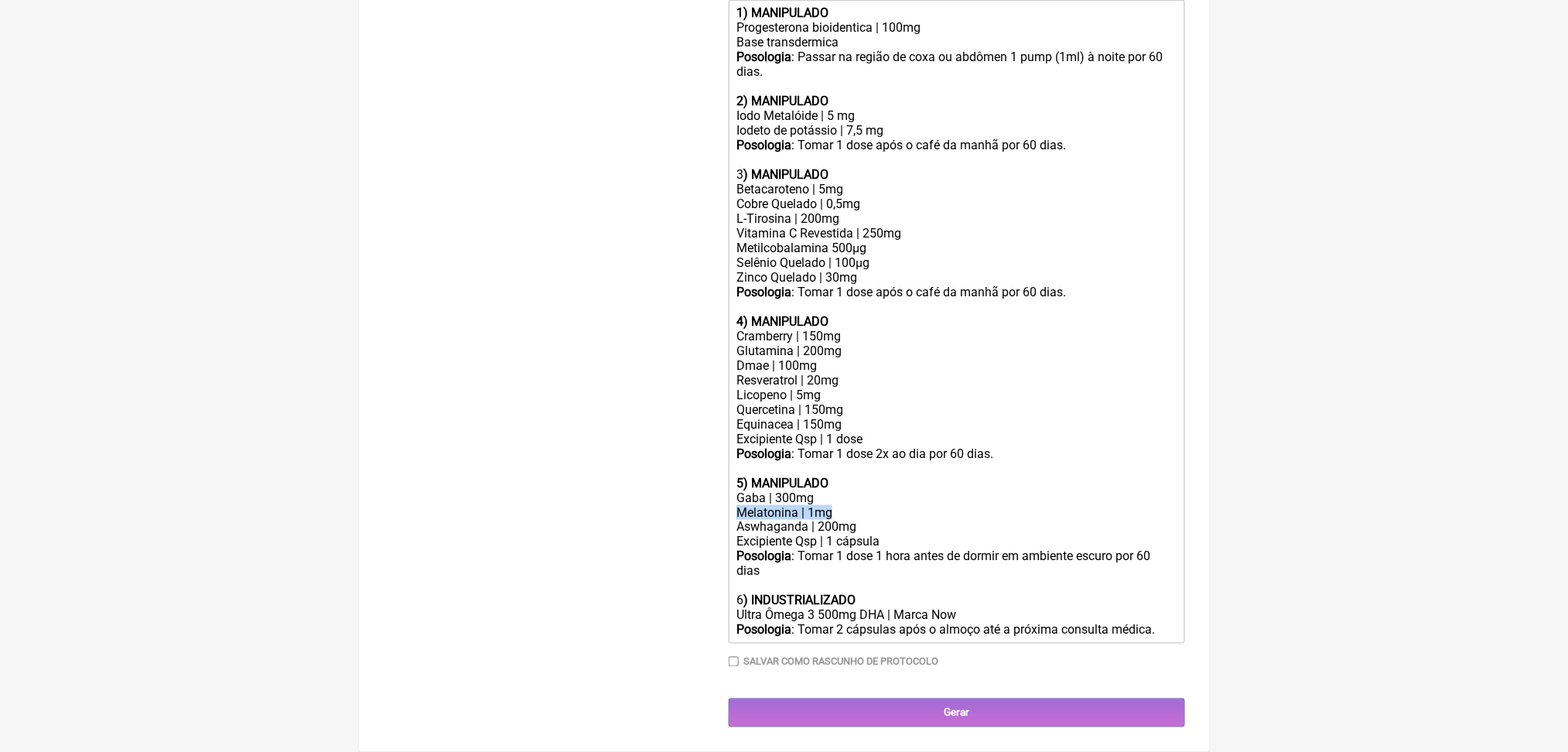
click at [771, 505] on div "Melatonina | 1mg" at bounding box center [956, 512] width 439 height 15
click at [987, 549] on div "Posologia : Tomar 1 dose 1 hora antes de dormir em ambiente escuro por 60 dias" at bounding box center [956, 571] width 439 height 44
type trix-editor "<div><strong>1) MANIPULADO</strong></div><div>Progesterona bioidentica | 100mg<…"
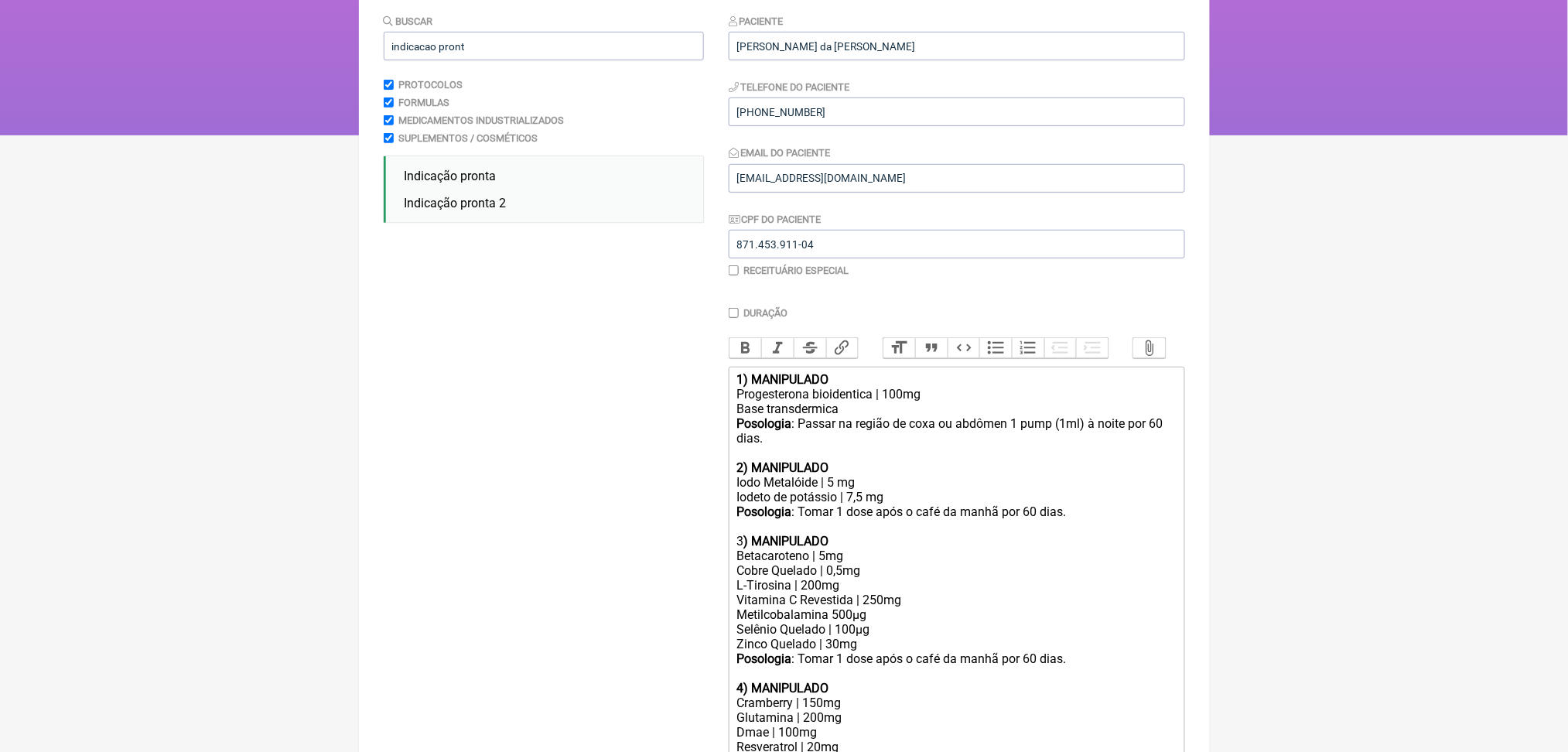
scroll to position [168, 0]
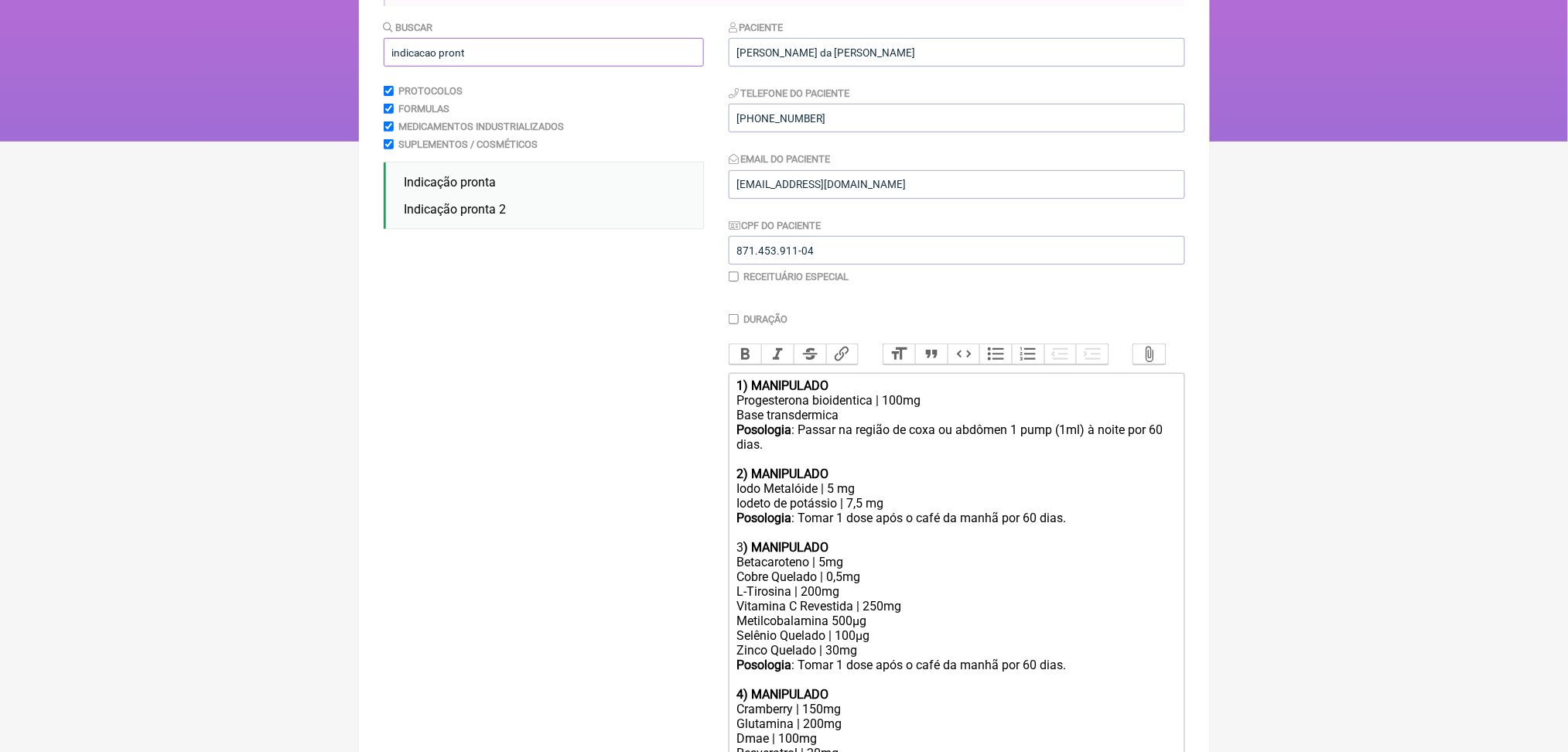
click at [511, 67] on input "indicacao pront" at bounding box center [544, 52] width 320 height 29
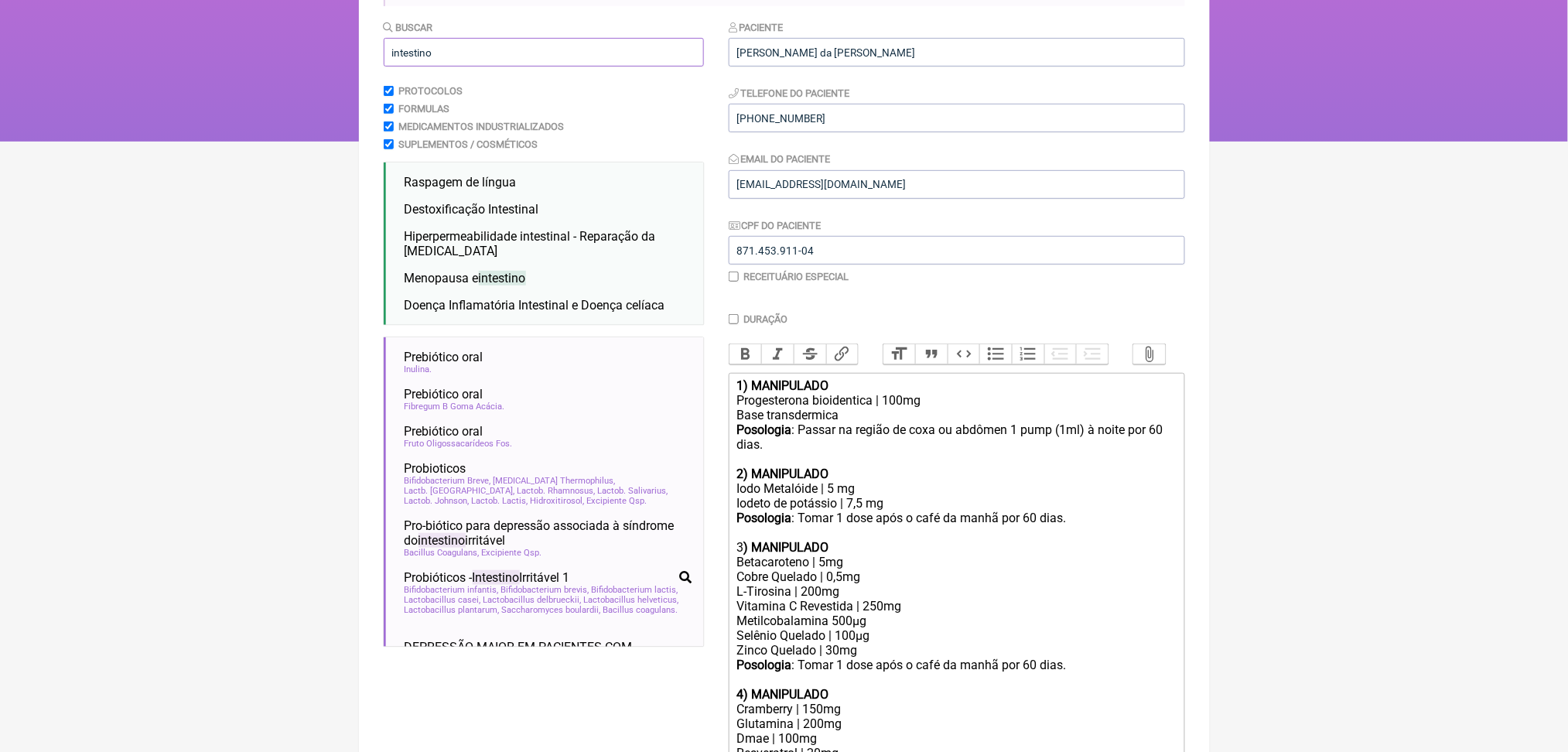
type input "intestino"
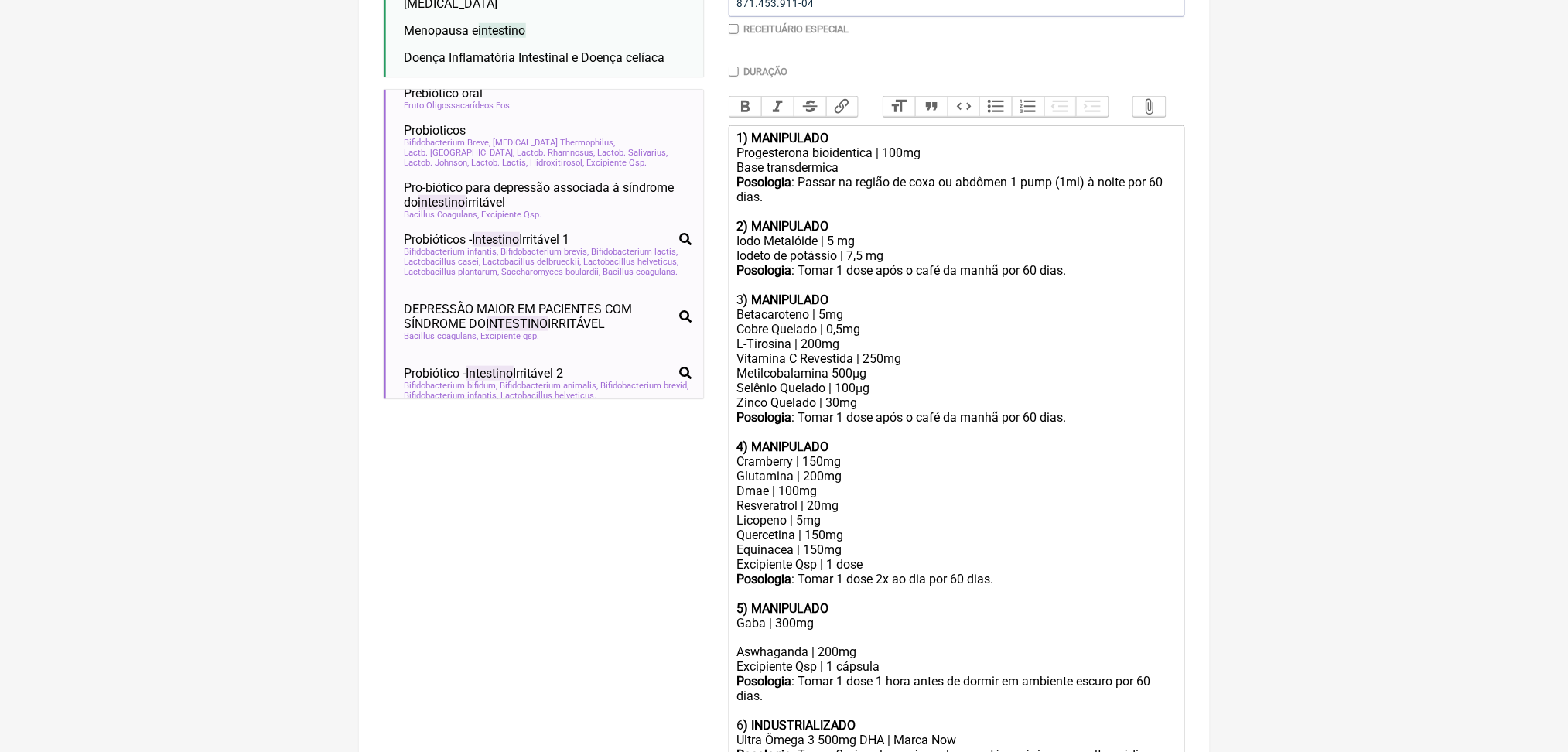
scroll to position [0, 0]
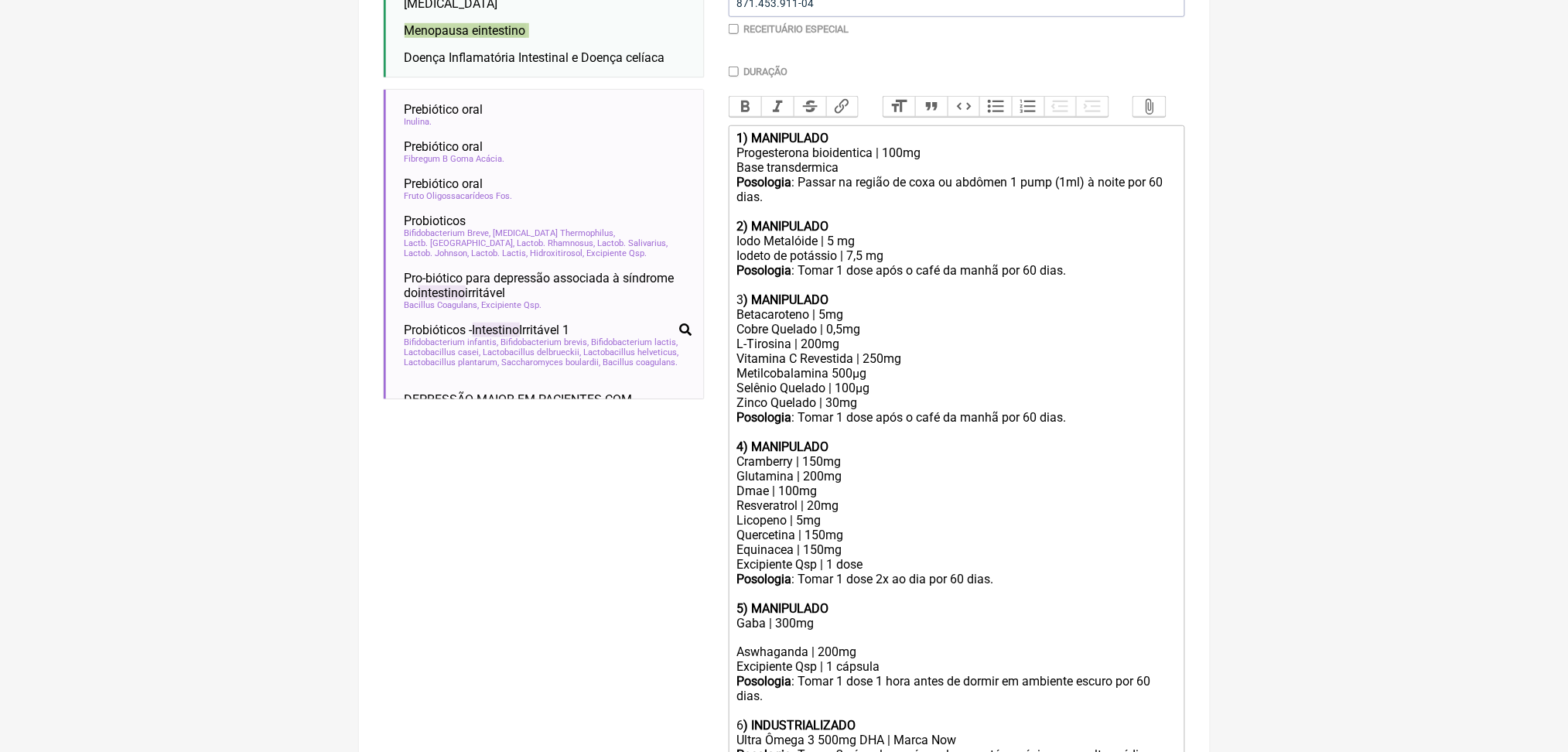
drag, startPoint x: 403, startPoint y: 136, endPoint x: 369, endPoint y: 119, distance: 38.0
click at [369, 119] on main "Nova Receita Buscar intestino Protocolos Formulas Medicamentos Industrializados…" at bounding box center [784, 286] width 851 height 1180
click at [512, 38] on span "intestino" at bounding box center [502, 30] width 48 height 15
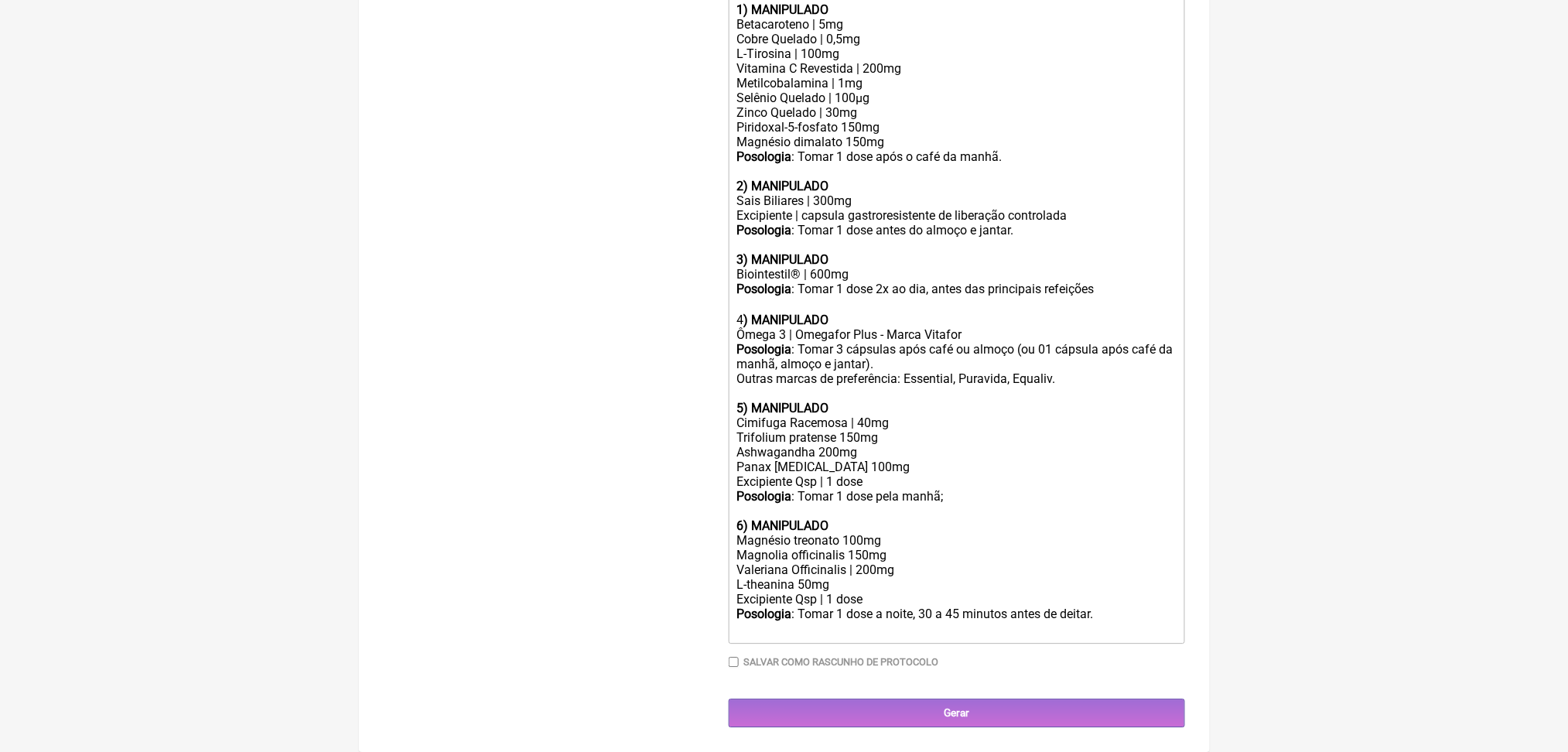
scroll to position [1724, 0]
drag, startPoint x: 1108, startPoint y: 119, endPoint x: 739, endPoint y: 40, distance: 377.4
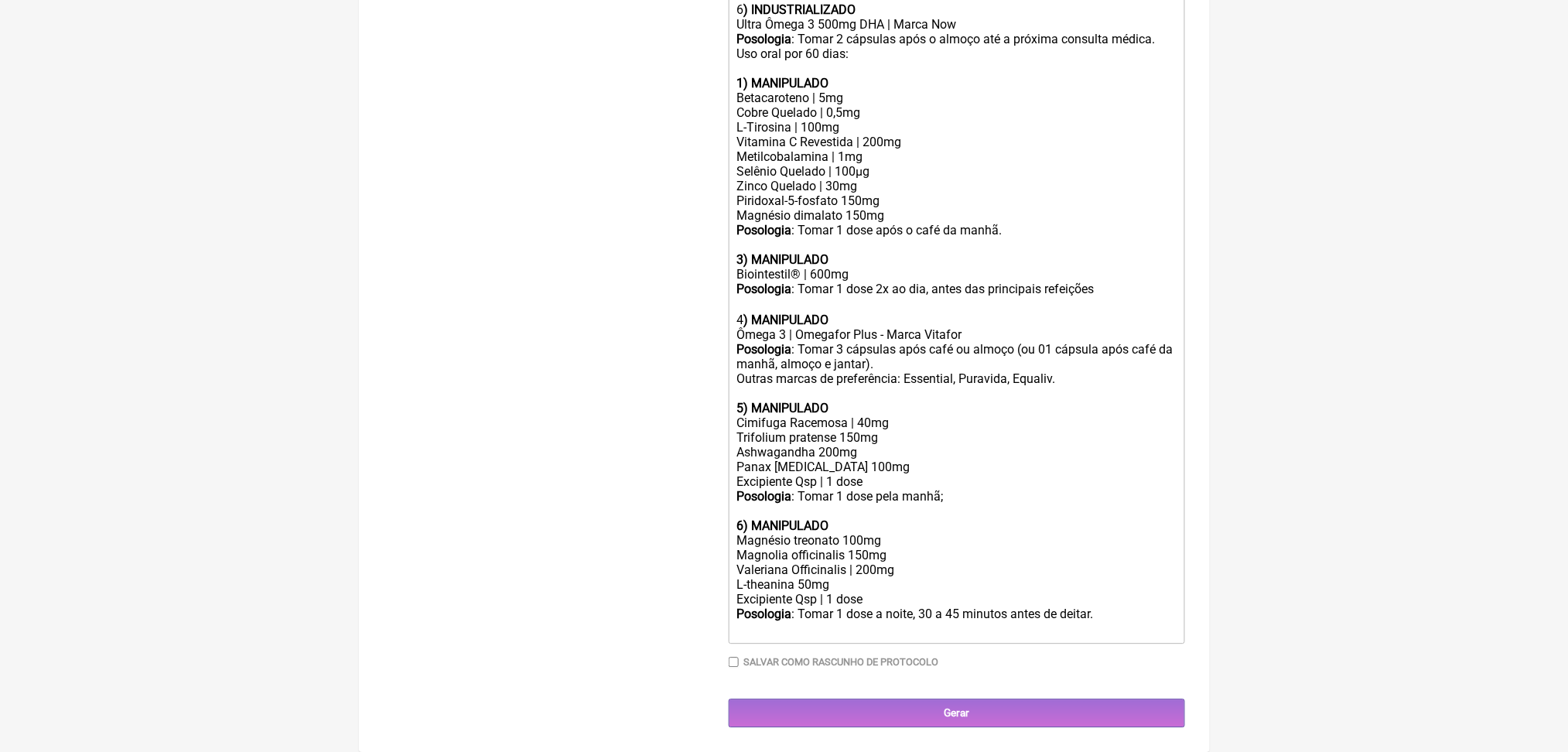
scroll to position [1200, 0]
click at [810, 223] on div "Piridoxal-5-fosfato 150mg Magnésio dimalato 150mg" at bounding box center [956, 207] width 439 height 29
copy div "Piridoxal-5-fosfato 150mg"
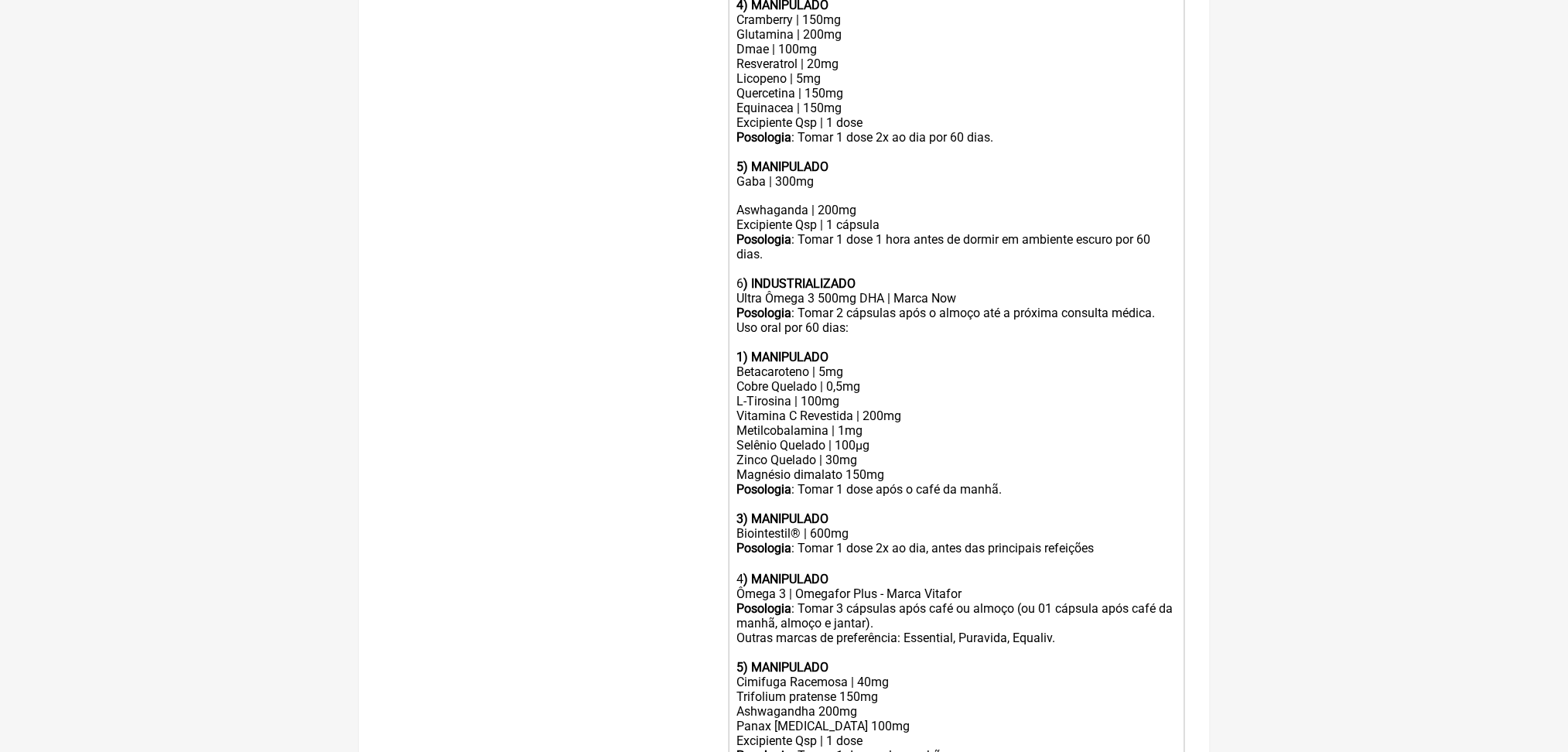
scroll to position [783, 0]
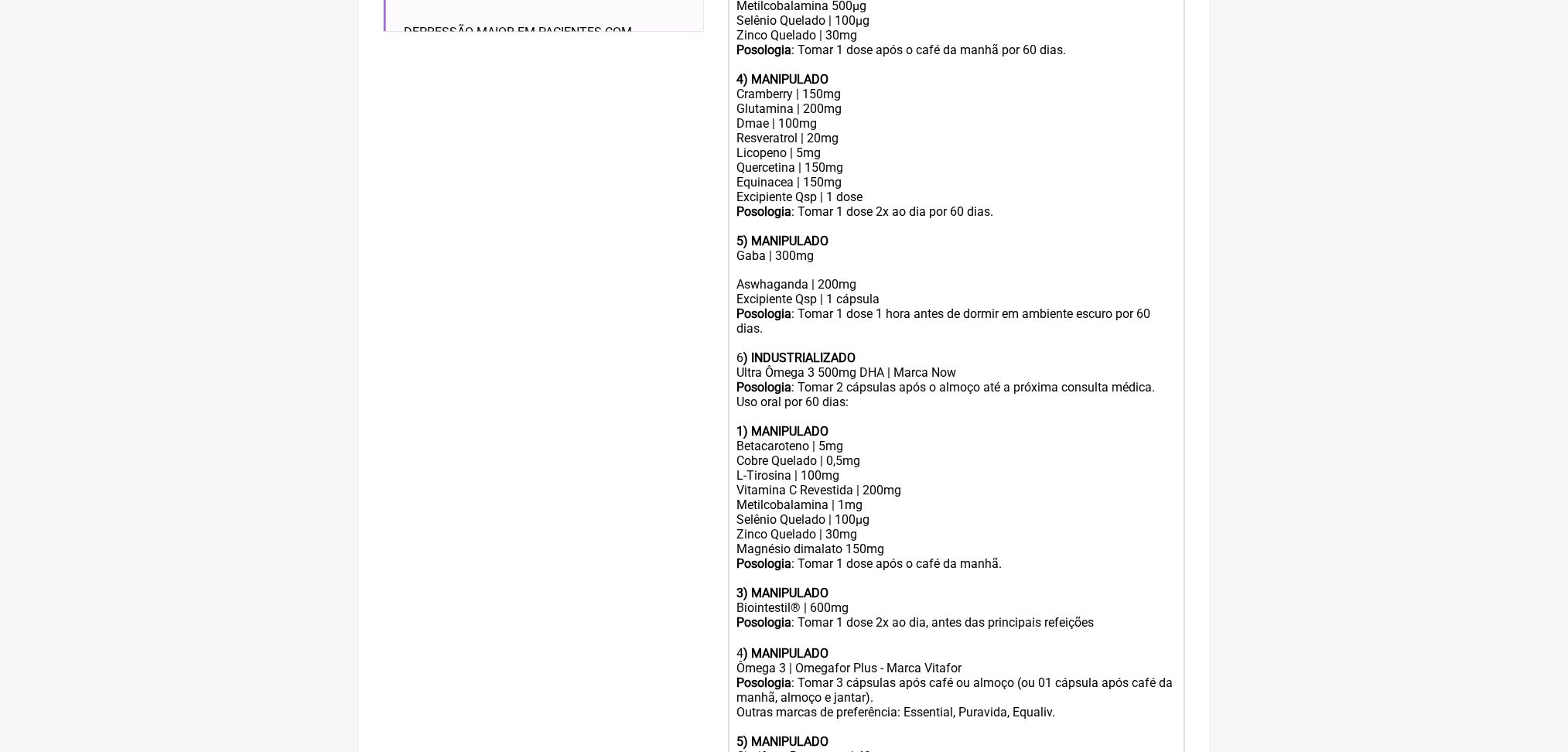
click at [944, 43] on div "Zinco Quelado | 30mg" at bounding box center [956, 35] width 439 height 15
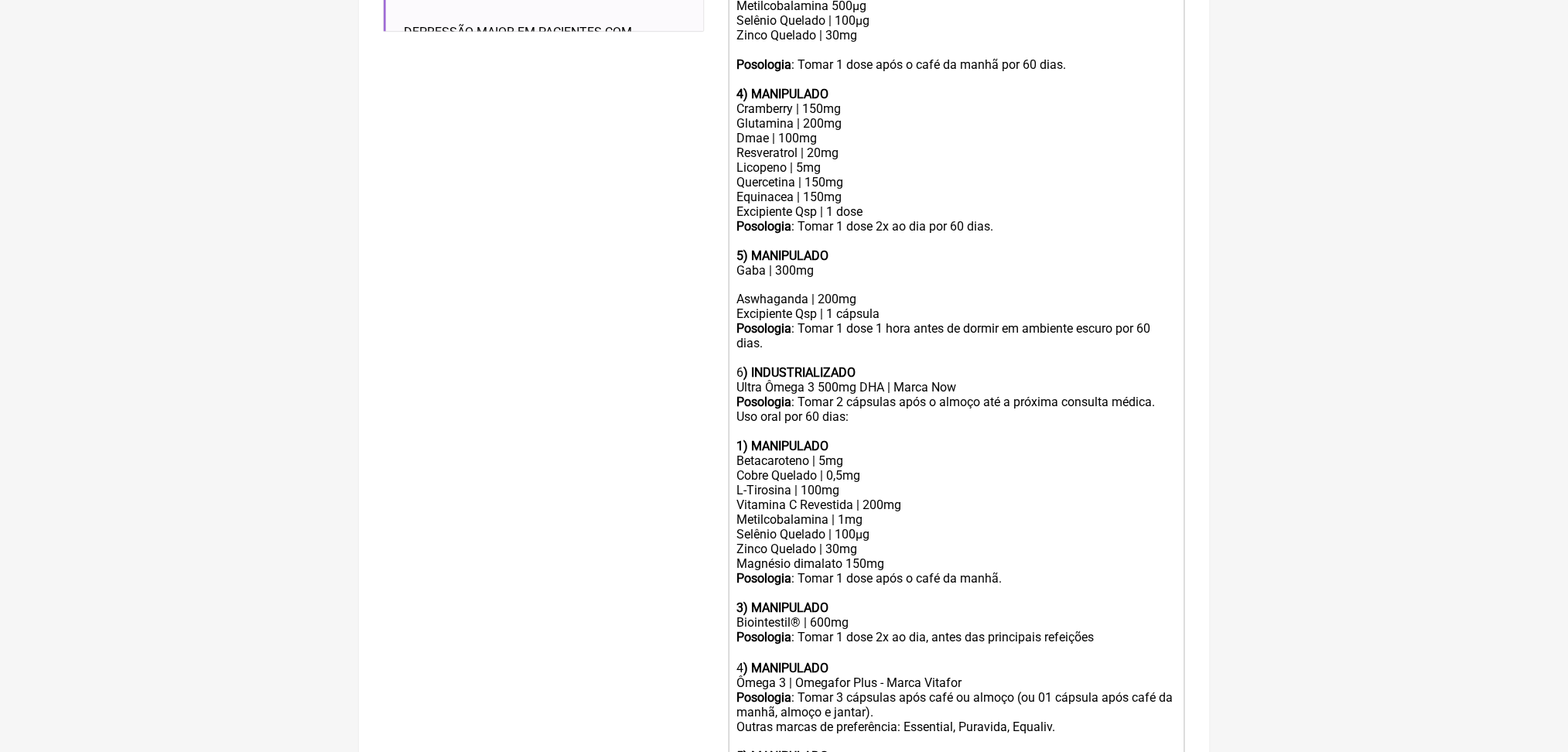
paste trix-editor "Piridoxal-5-fosfato 150mg<br>"
click at [900, 57] on div "Zinco Quelado | 30mg Piridoxal-5-fosfato 150mg" at bounding box center [956, 43] width 439 height 29
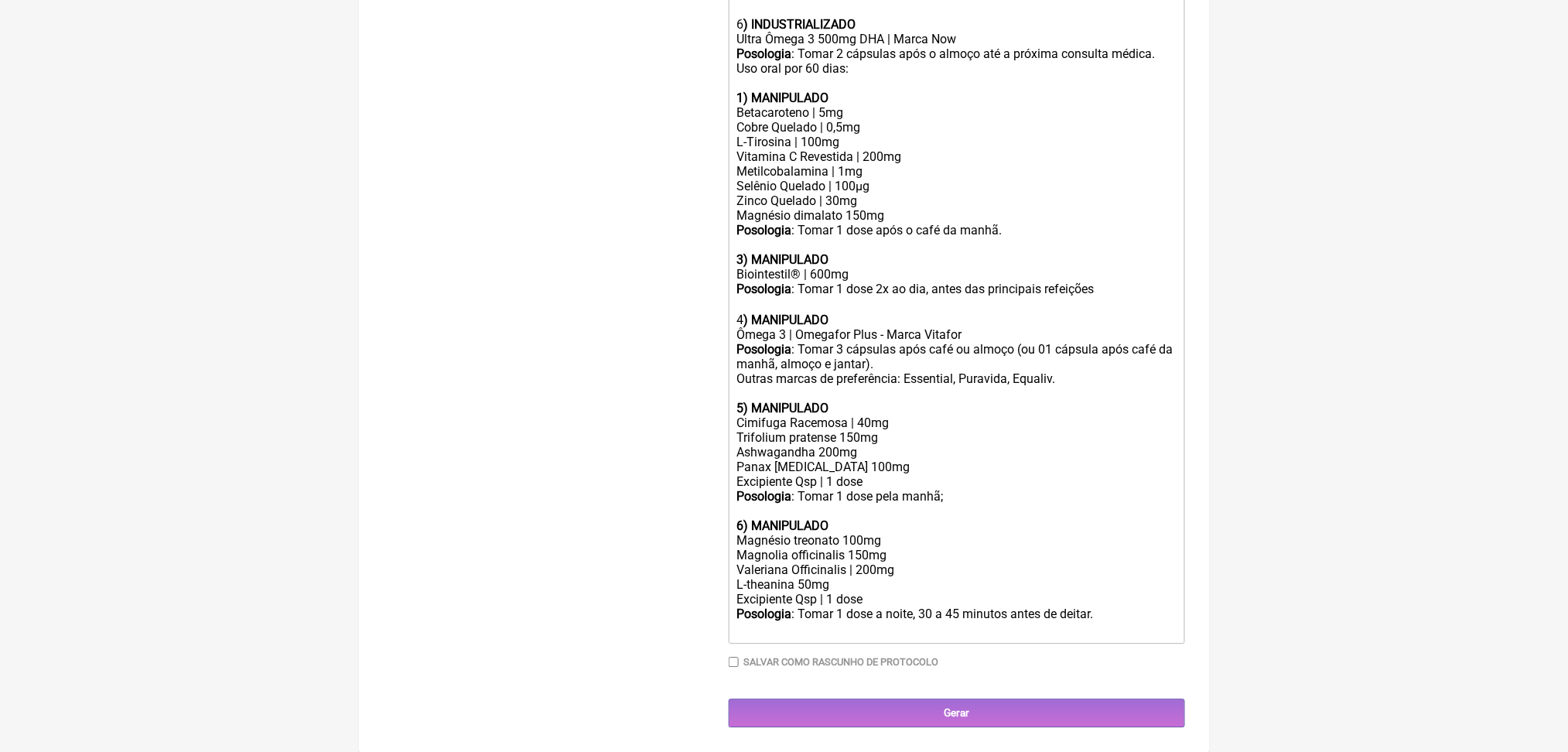
scroll to position [1630, 0]
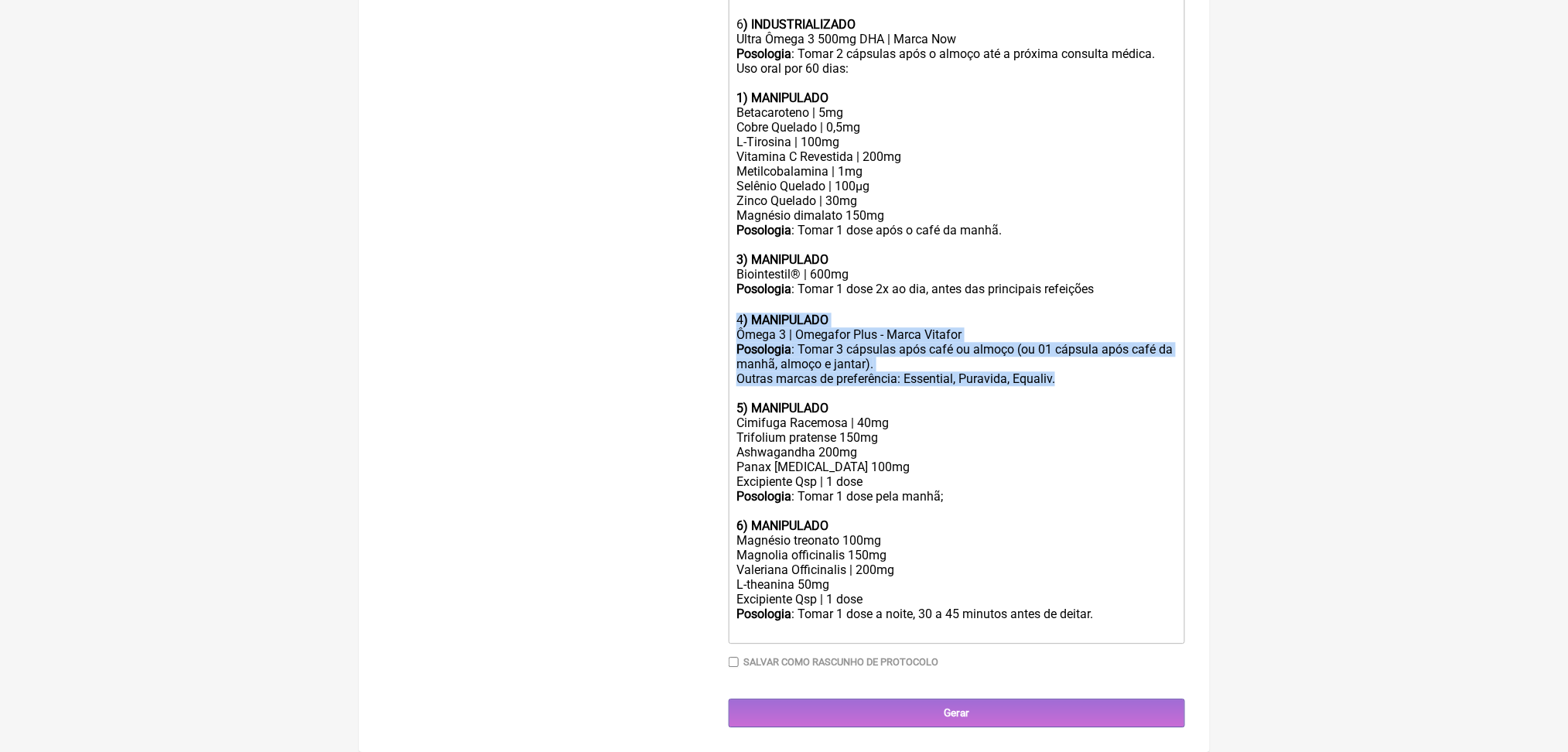
drag, startPoint x: 1156, startPoint y: 324, endPoint x: 721, endPoint y: 247, distance: 441.8
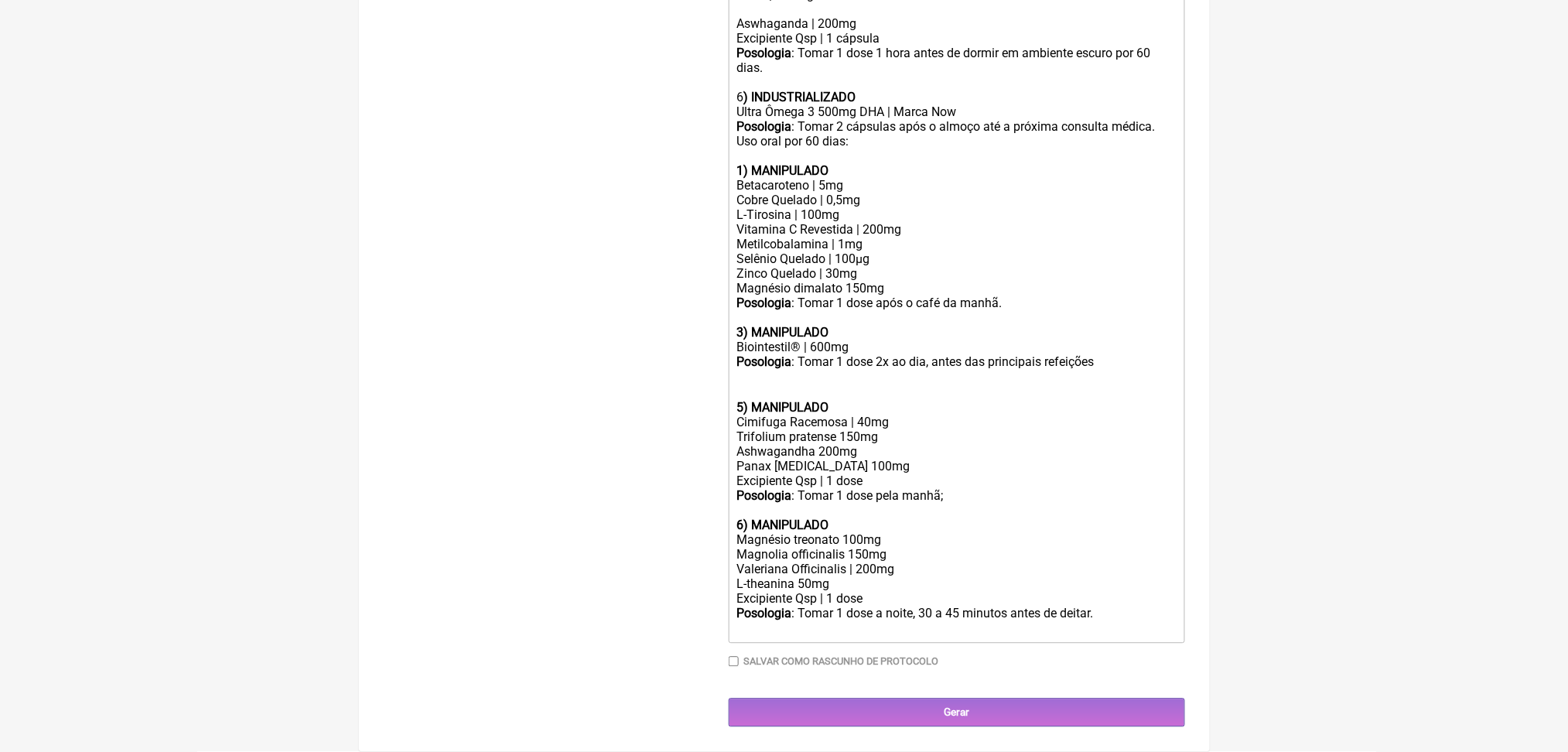
scroll to position [1602, 0]
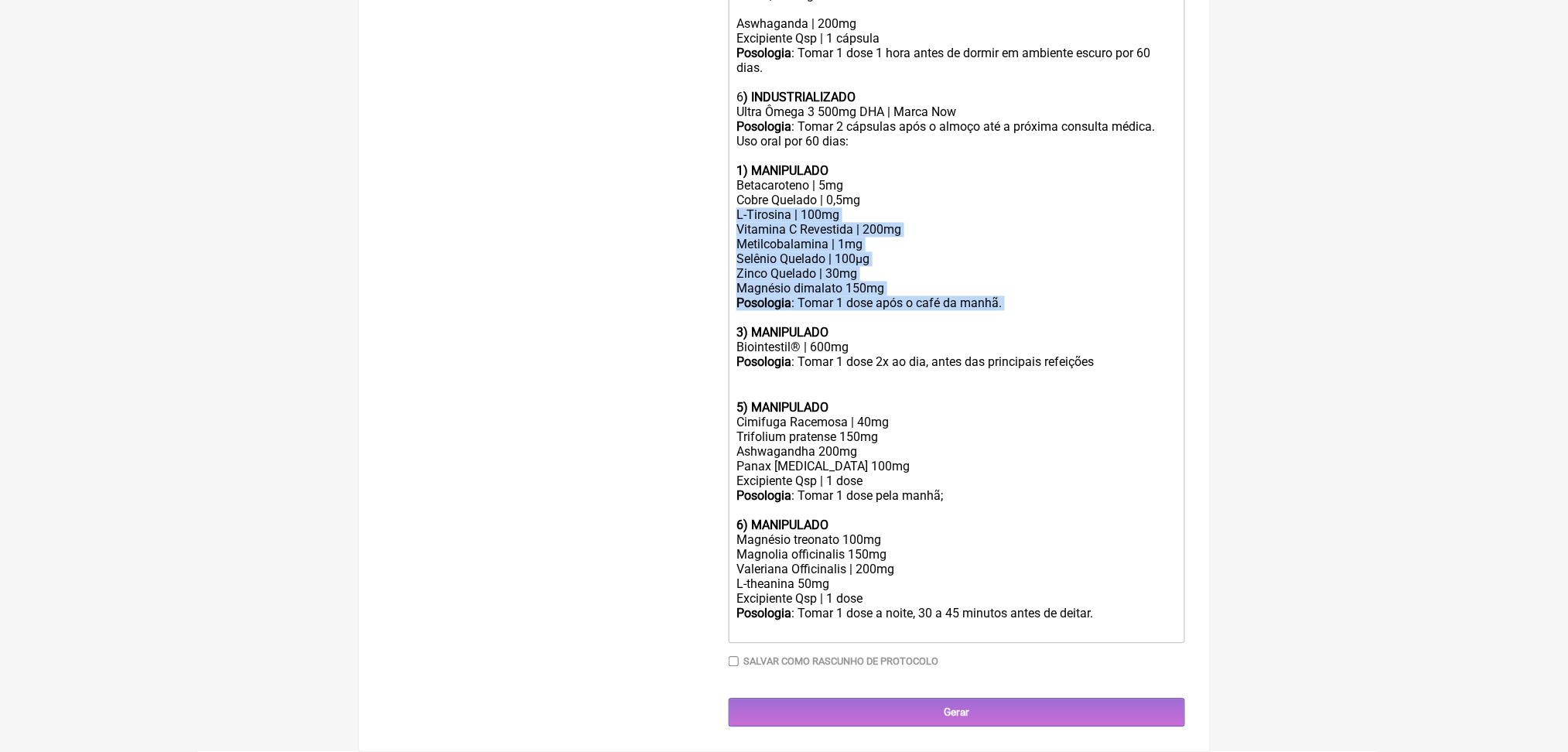
drag, startPoint x: 1102, startPoint y: 151, endPoint x: 741, endPoint y: 28, distance: 381.4
click at [741, 28] on trix-editor "1) MANIPULADO Progesterona bioidentica | 100mg Base transdermica Posologia : Pa…" at bounding box center [957, 63] width 457 height 1161
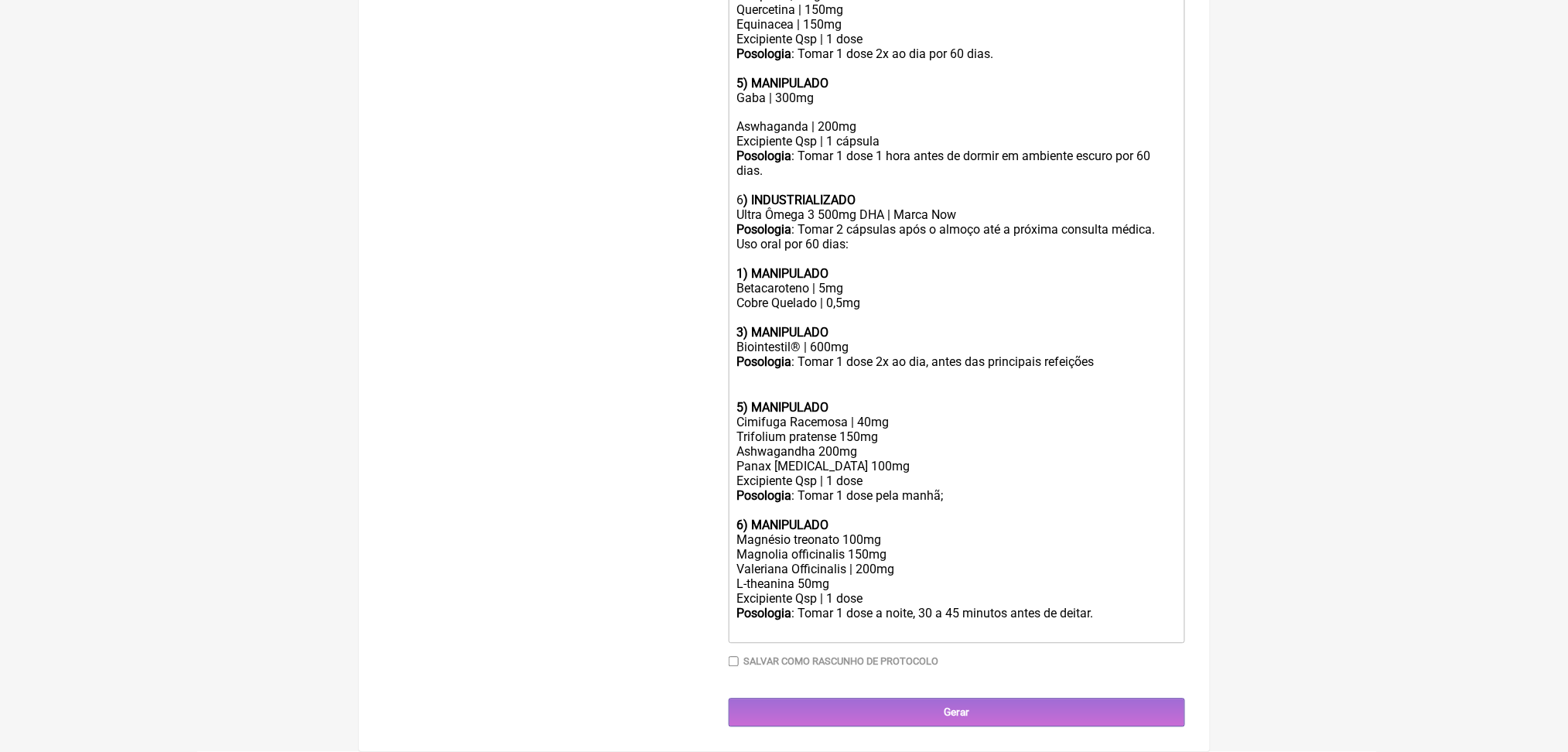
scroll to position [1468, 0]
drag, startPoint x: 919, startPoint y: 152, endPoint x: 724, endPoint y: 94, distance: 203.4
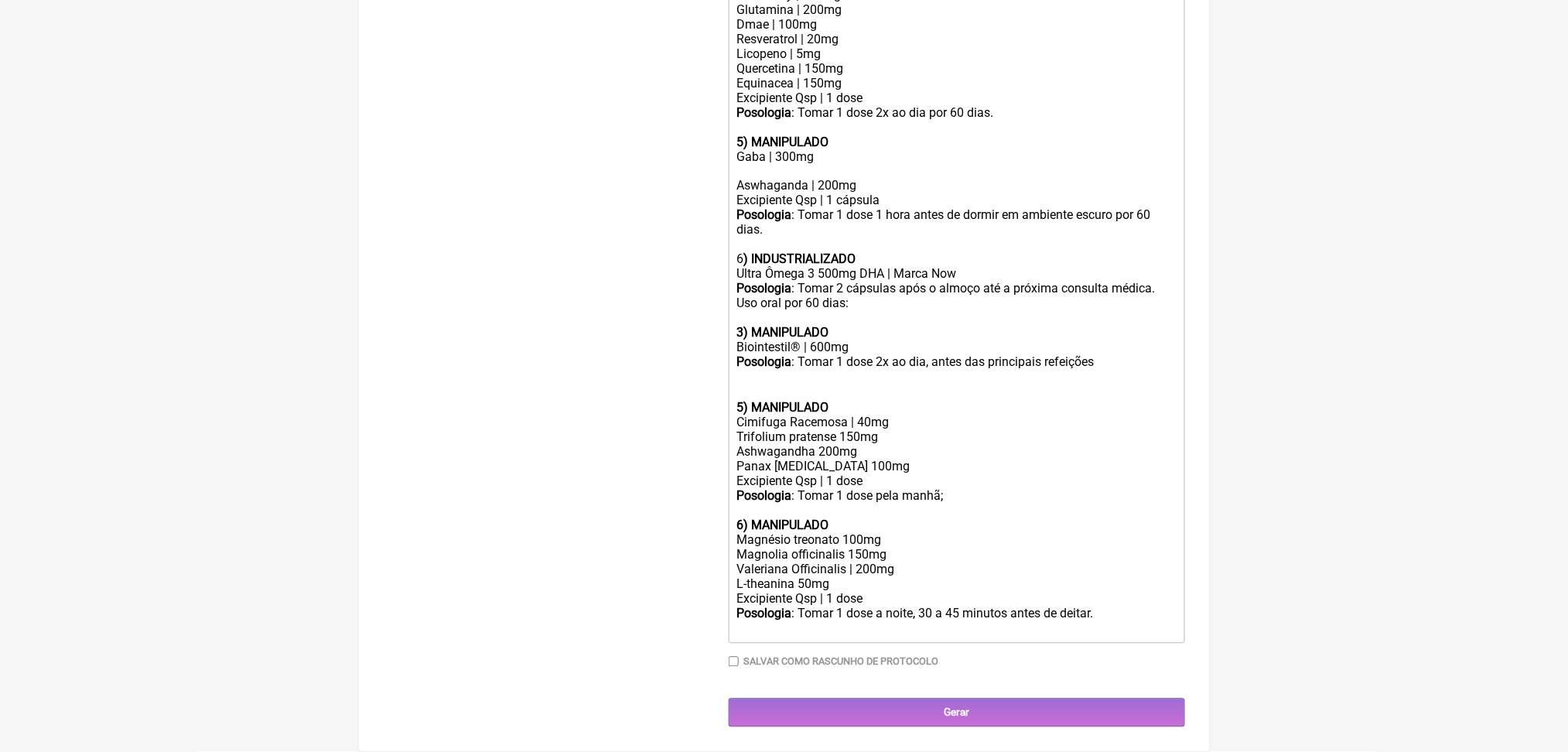
scroll to position [1393, 0]
click at [809, 297] on div "Uso oral por 60 dias:" at bounding box center [956, 311] width 439 height 29
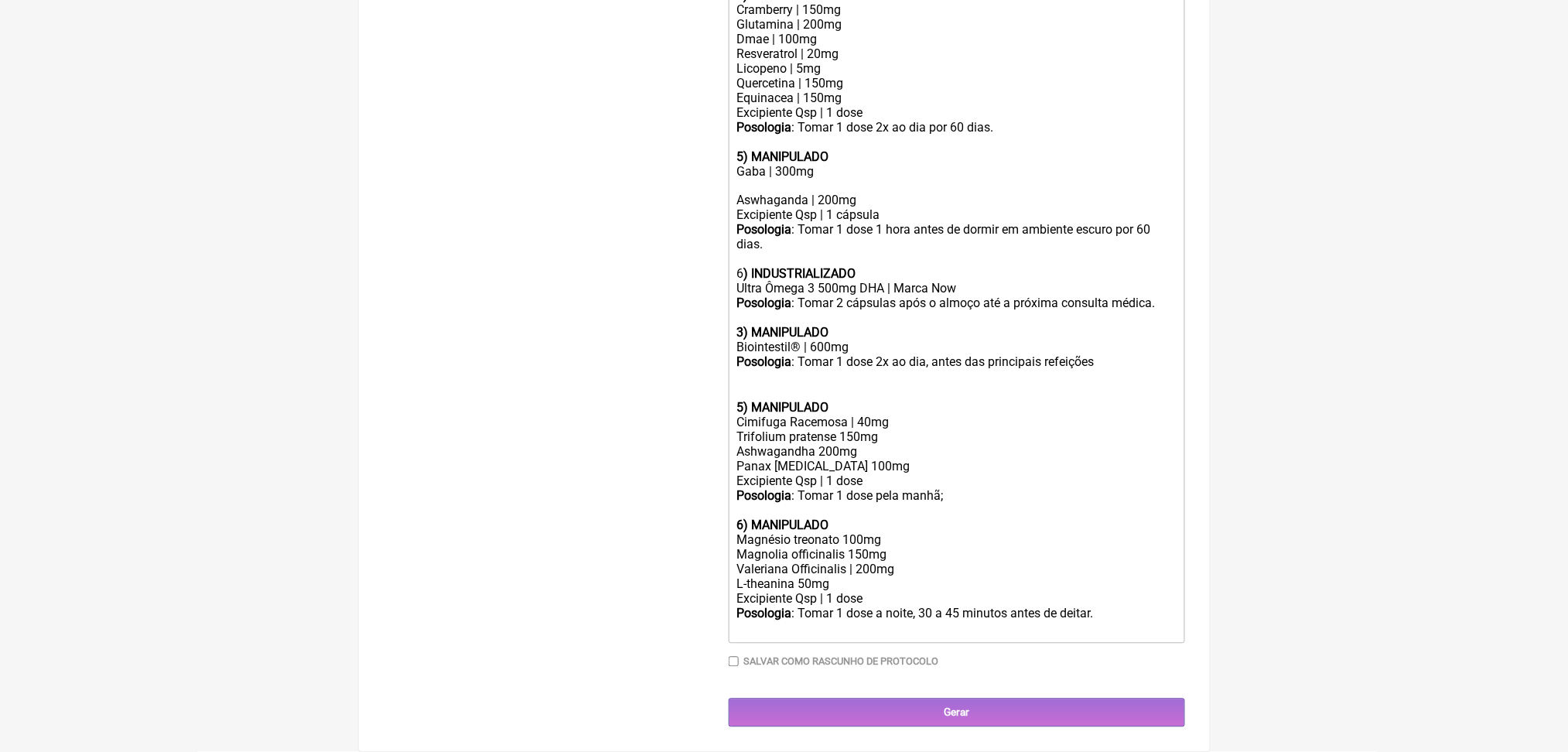
scroll to position [1269, 0]
click at [763, 591] on div "Valeriana Officinalis | 200mg L-theanina 50mg" at bounding box center [956, 577] width 439 height 29
copy div "L-theanina 50mg"
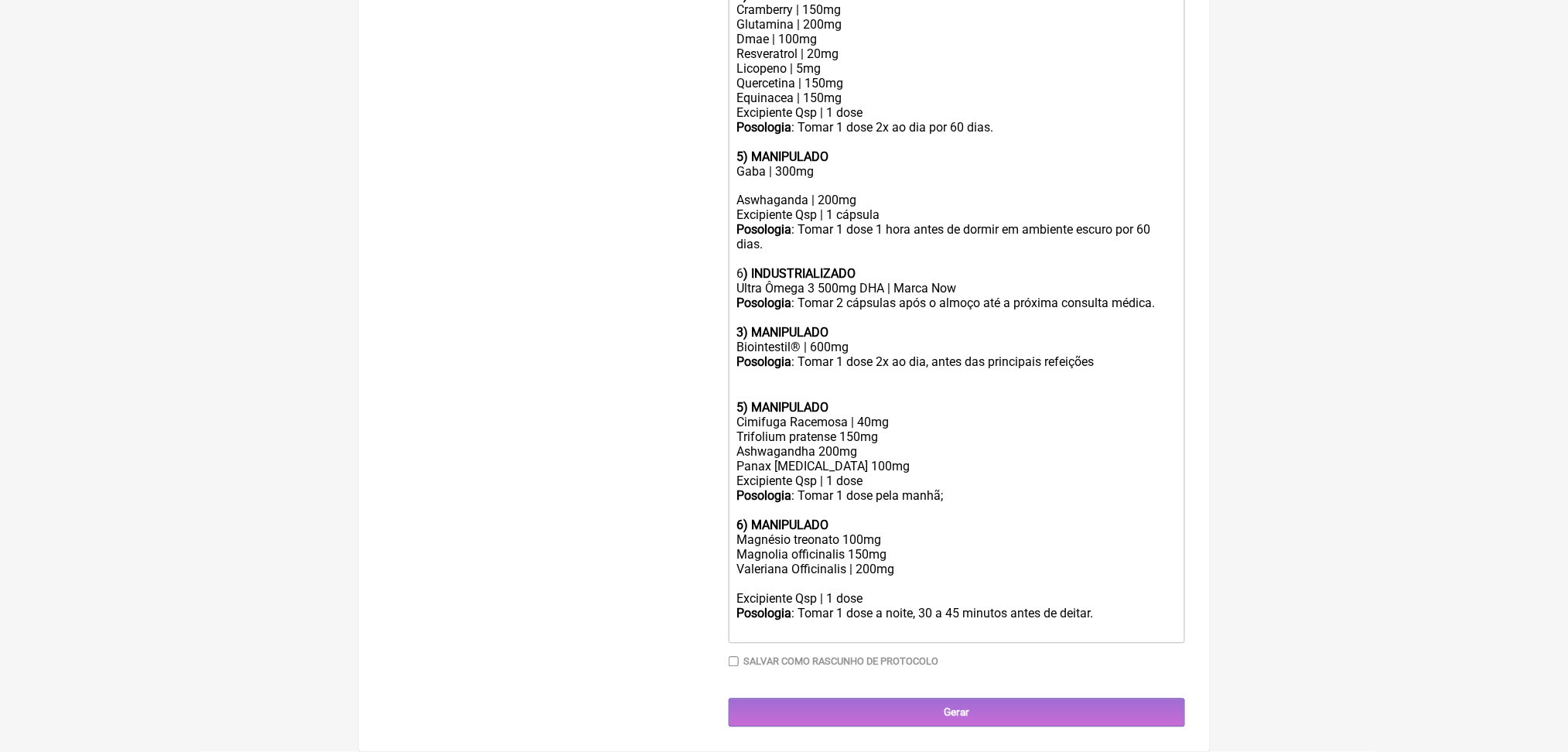
click at [768, 193] on div "Aswhaganda | 200mg" at bounding box center [956, 200] width 439 height 15
click at [760, 178] on div at bounding box center [956, 185] width 439 height 15
paste trix-editor "L-theanina 50mg</div><div><br>"
click at [810, 378] on div "Posologia : Tomar 1 dose 2x ao dia, antes das principais refeições ㅤ 5) MANIPUL…" at bounding box center [956, 385] width 439 height 60
click at [880, 591] on div "Valeriana Officinalis | 200mg" at bounding box center [956, 577] width 439 height 29
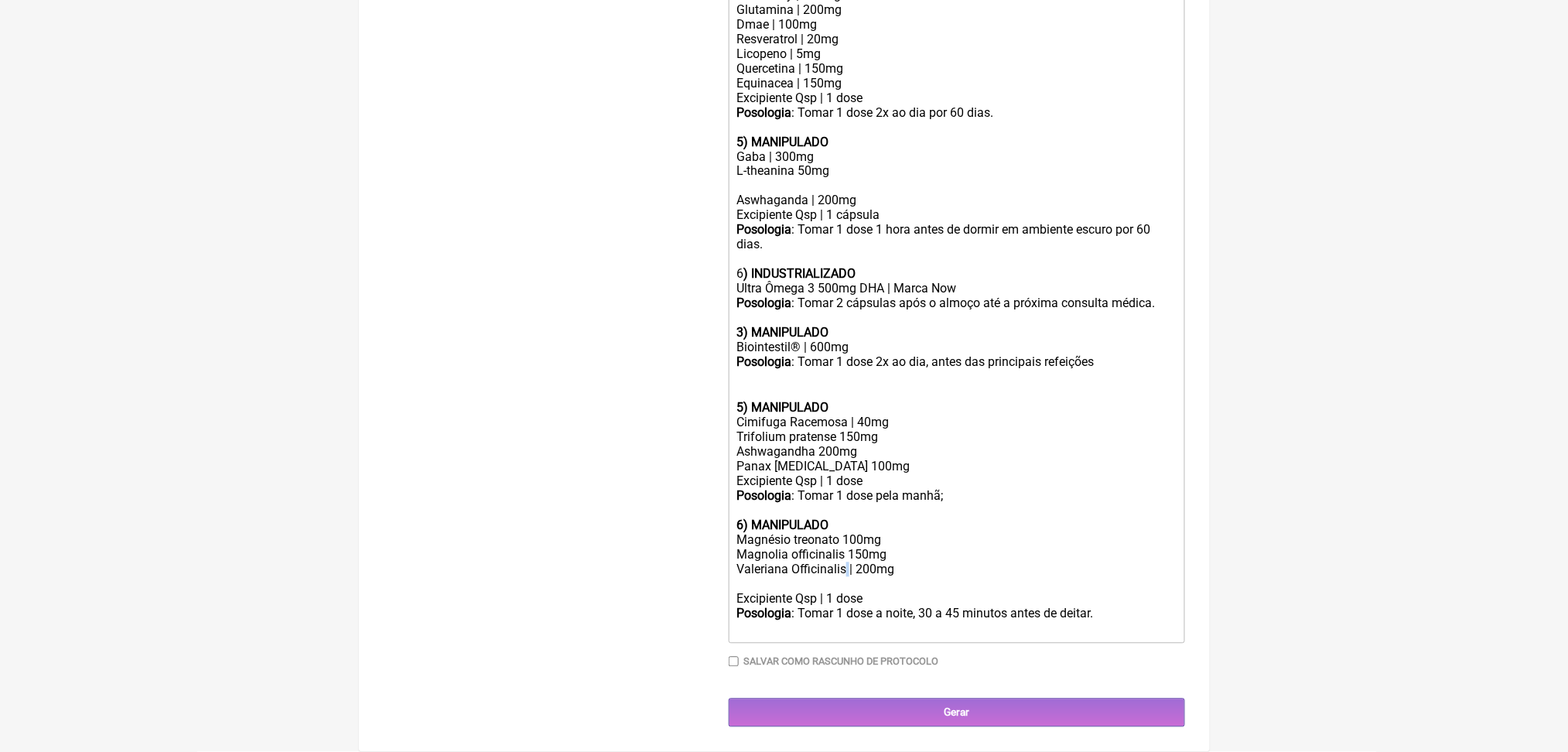
click at [880, 591] on div "Valeriana Officinalis | 200mg" at bounding box center [956, 577] width 439 height 29
drag, startPoint x: 957, startPoint y: 632, endPoint x: 745, endPoint y: 587, distance: 216.7
click at [745, 587] on trix-editor "1) MANIPULADO Progesterona bioidentica | 100mg Base transdermica Posologia : Pa…" at bounding box center [957, 143] width 457 height 999
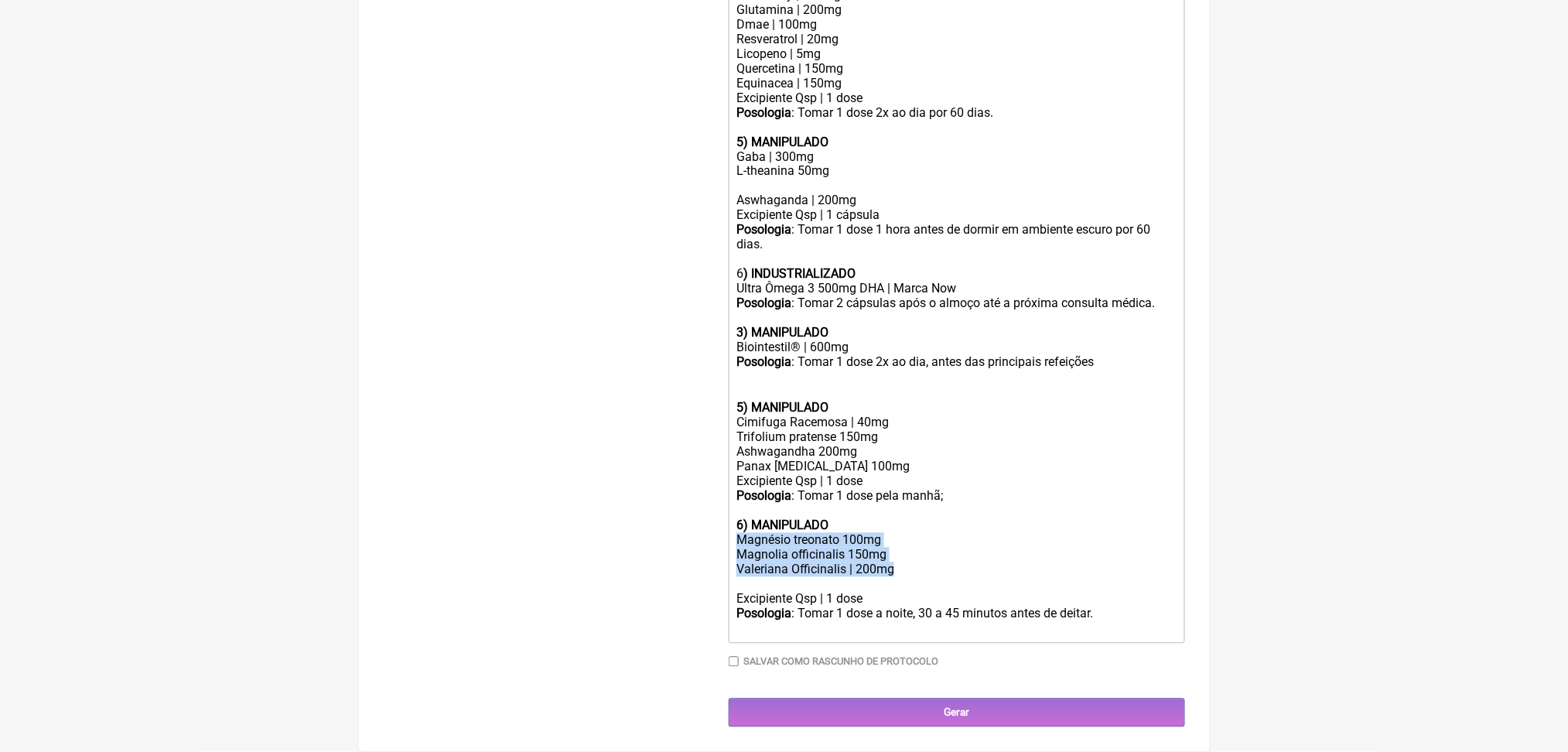
copy trix-editor "Magnésio treonato 100mg Magnolia officinalis 150mg Valeriana Officinalis | 200mg"
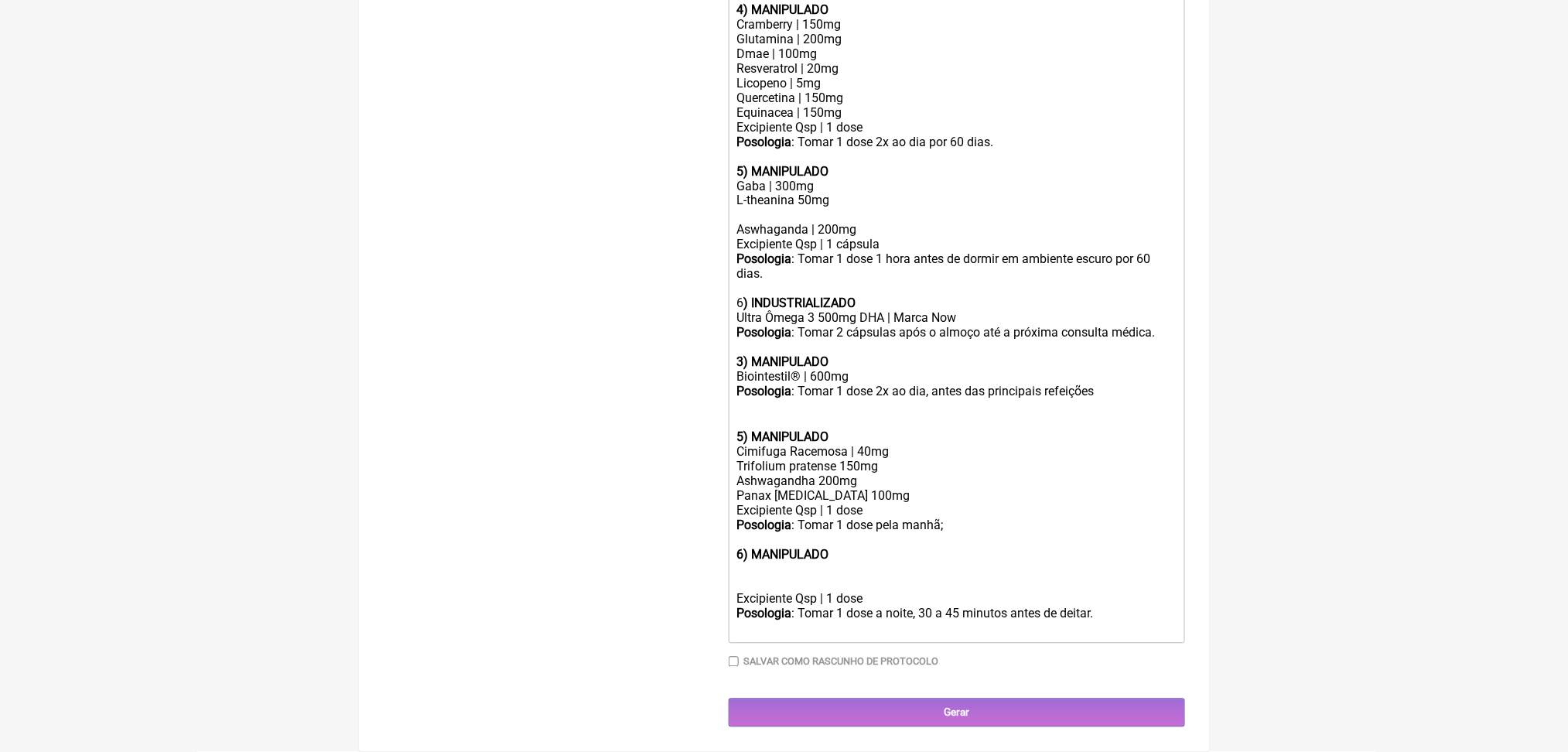
click at [765, 208] on div at bounding box center [956, 215] width 439 height 15
paste trix-editor "Magnésio treonato 100mg</div><div>Magnolia officinalis 150mg</div><div>Valerian…"
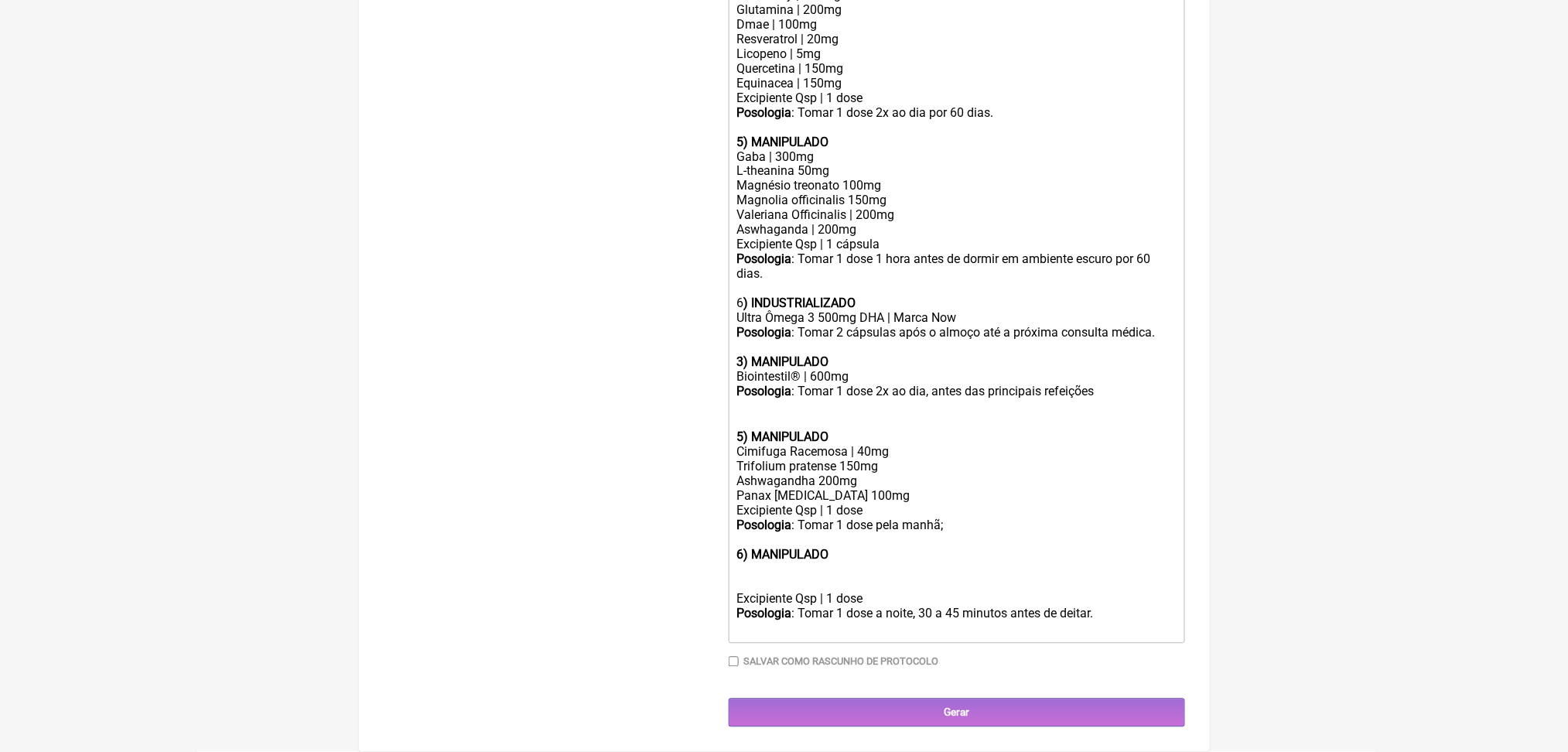
click at [818, 193] on div "Magnolia officinalis 150mg" at bounding box center [956, 200] width 439 height 15
click at [809, 164] on div "Gaba | 300mg" at bounding box center [956, 171] width 439 height 15
click at [856, 395] on div "Posologia : Tomar 1 dose 2x ao dia, antes das principais refeições ㅤ 5) MANIPUL…" at bounding box center [956, 415] width 439 height 60
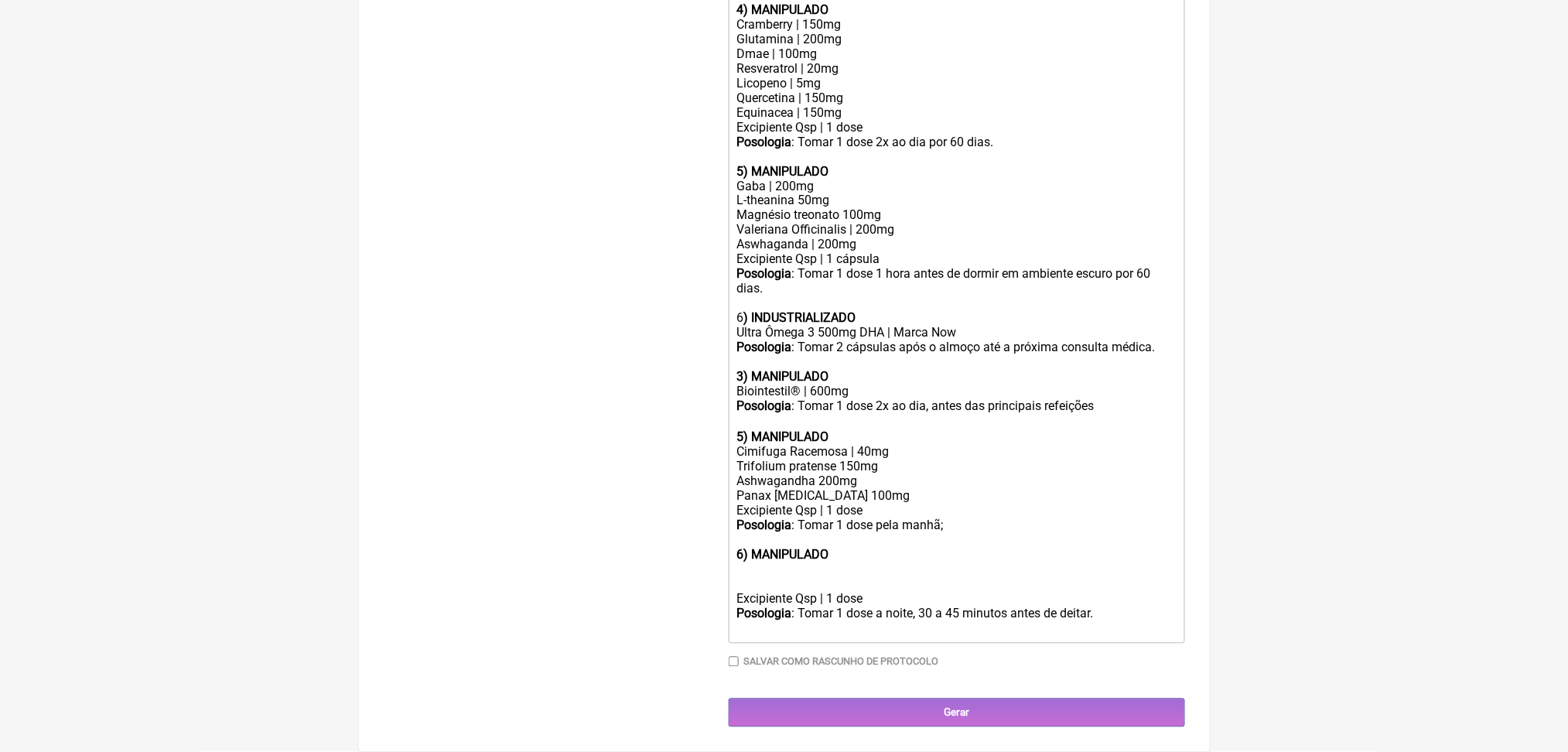
click at [860, 473] on div "Cimifuga Racemosa | 40mg Trifolium pratense 150mg Ashwagandha 200mg Panax ginse…" at bounding box center [956, 482] width 439 height 74
click at [824, 469] on div "Cimifuga Racemosa | 40mg Trifolium pratense 150mg Ashwagandha 200mg Panax ginse…" at bounding box center [956, 482] width 439 height 74
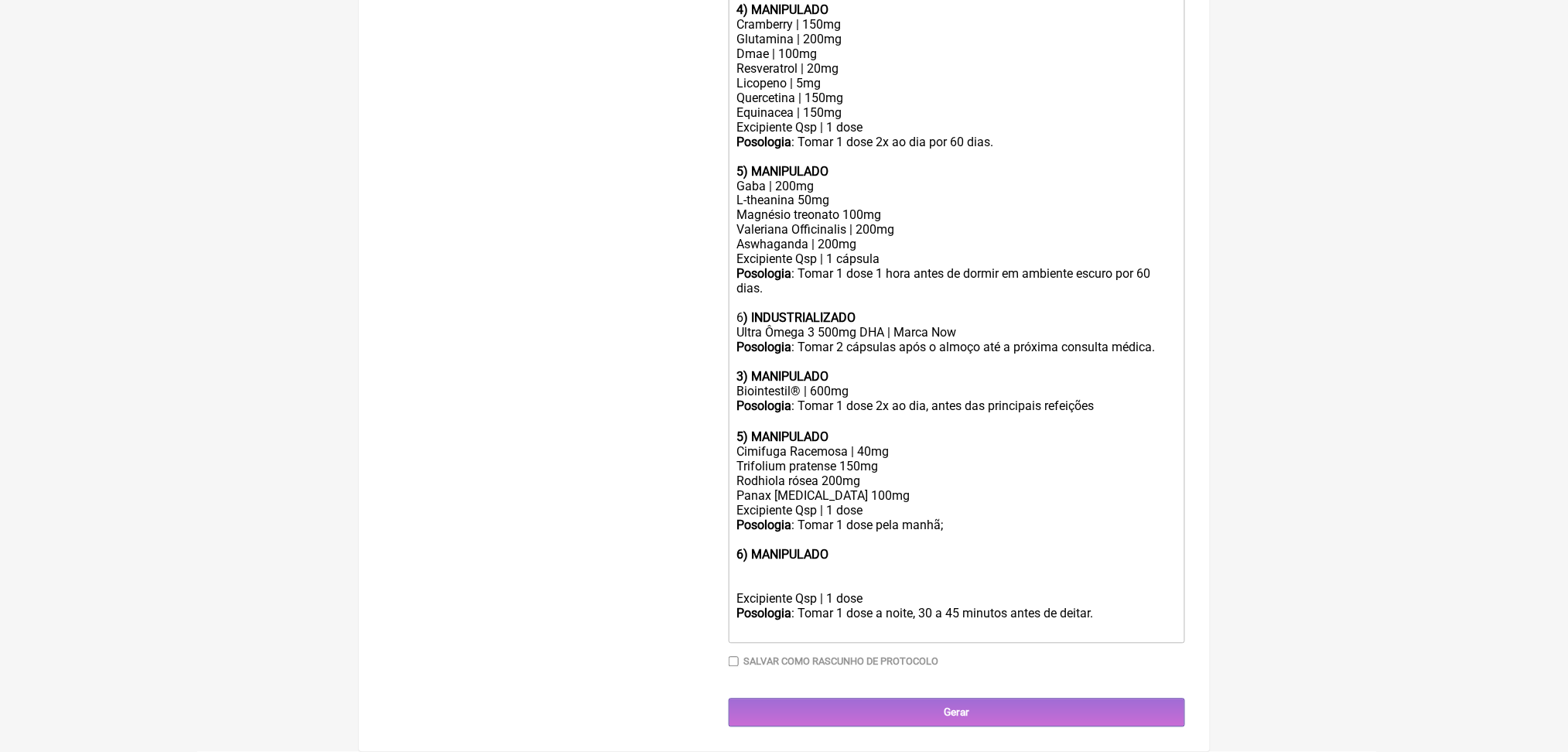
click at [850, 547] on div "Posologia : Tomar 1 dose pela manhã;" at bounding box center [956, 533] width 439 height 29
drag, startPoint x: 834, startPoint y: 668, endPoint x: 741, endPoint y: 572, distance: 133.7
click at [741, 572] on trix-editor "1) MANIPULADO Progesterona bioidentica | 100mg Base transdermica Posologia : Pa…" at bounding box center [957, 158] width 457 height 970
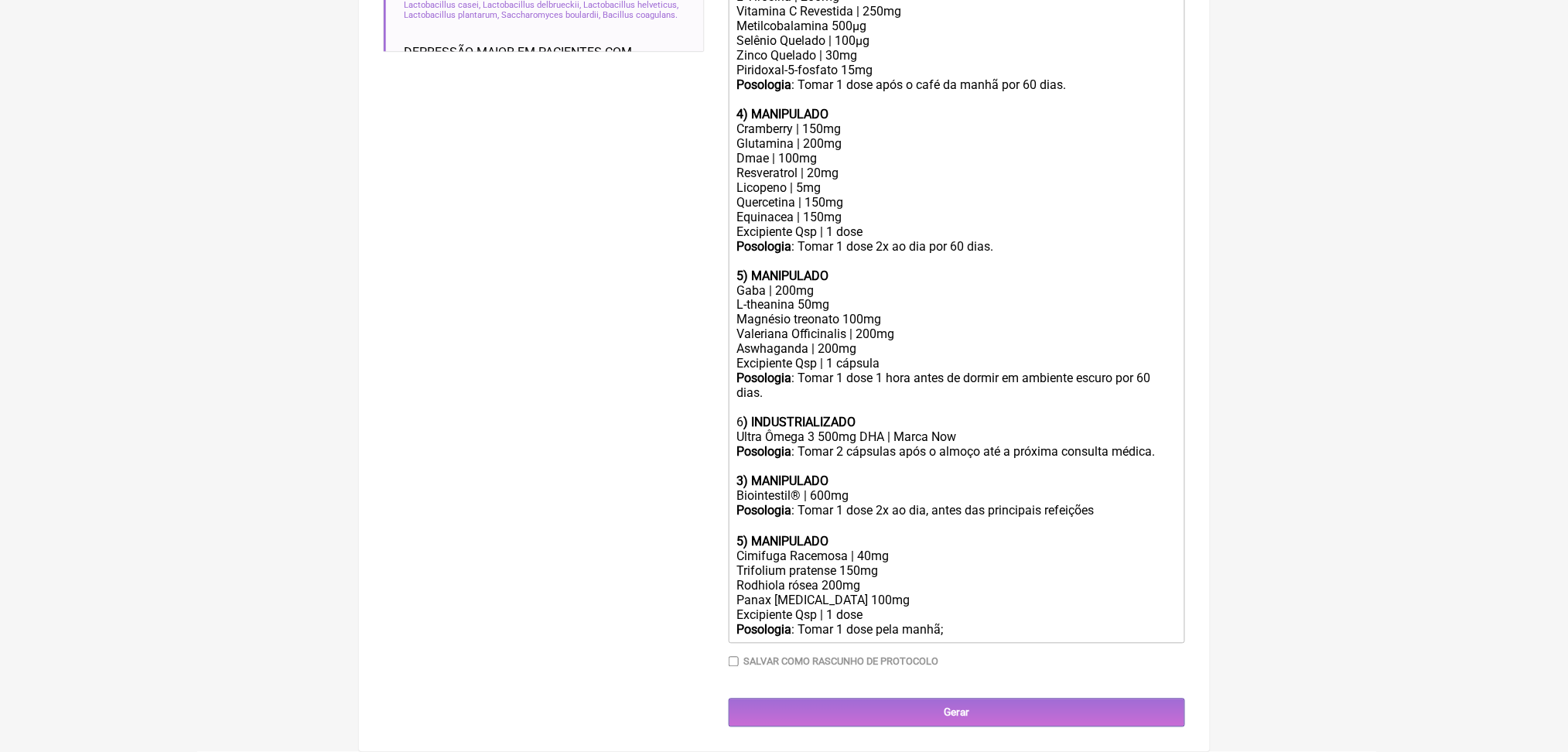
scroll to position [1139, 0]
drag, startPoint x: 816, startPoint y: 525, endPoint x: 735, endPoint y: 436, distance: 120.3
click at [735, 436] on form "Buscar intestino Protocolos Formulas Medicamentos Industrializados Suplementos …" at bounding box center [784, 76] width 802 height 1302
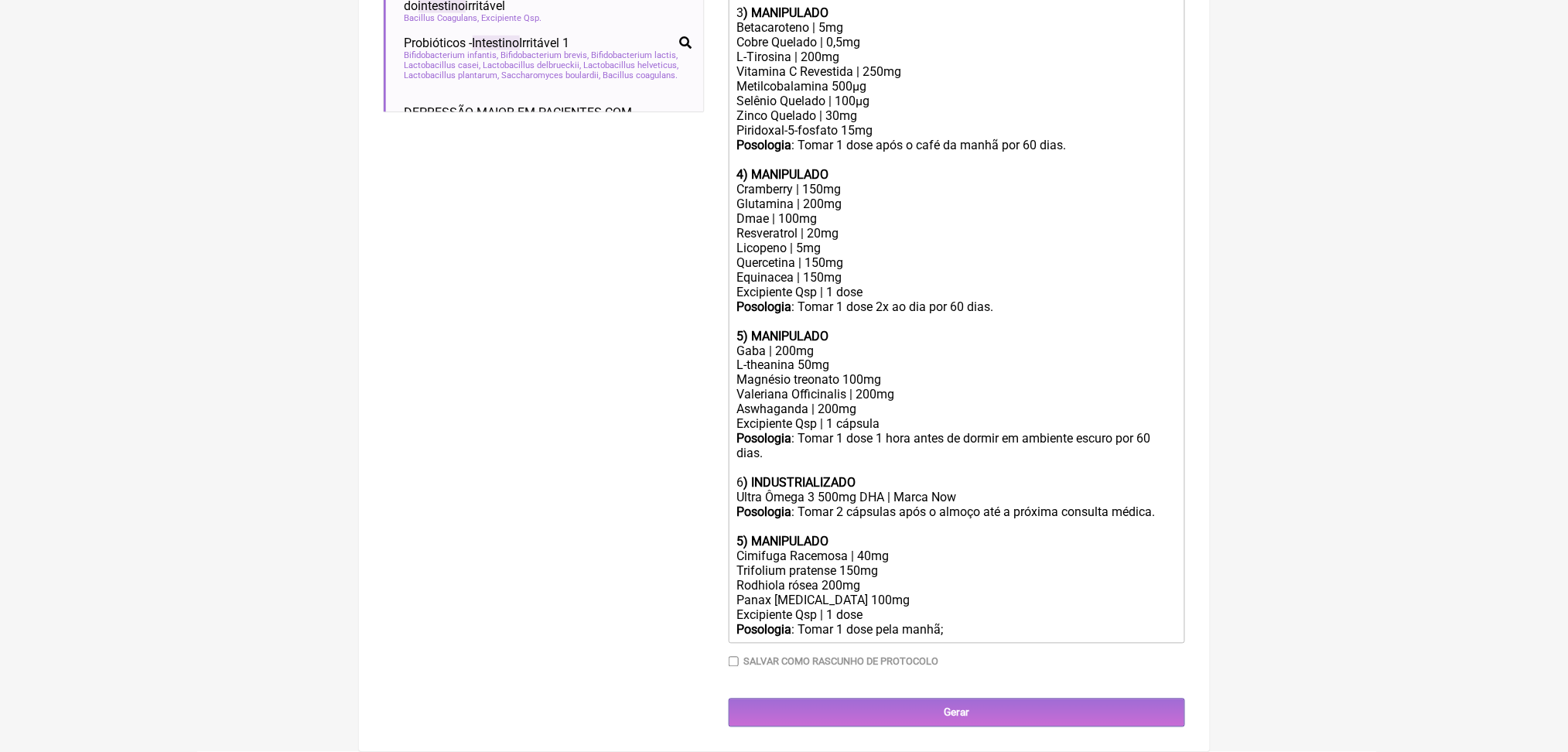
scroll to position [1105, 0]
click at [752, 534] on strong "5) MANIPULADO" at bounding box center [783, 541] width 92 height 15
click at [877, 549] on div "Cimifuga Racemosa | 40mg Trifolium pratense 150mg Rodhiola rósea 200mg Panax gi…" at bounding box center [956, 586] width 439 height 74
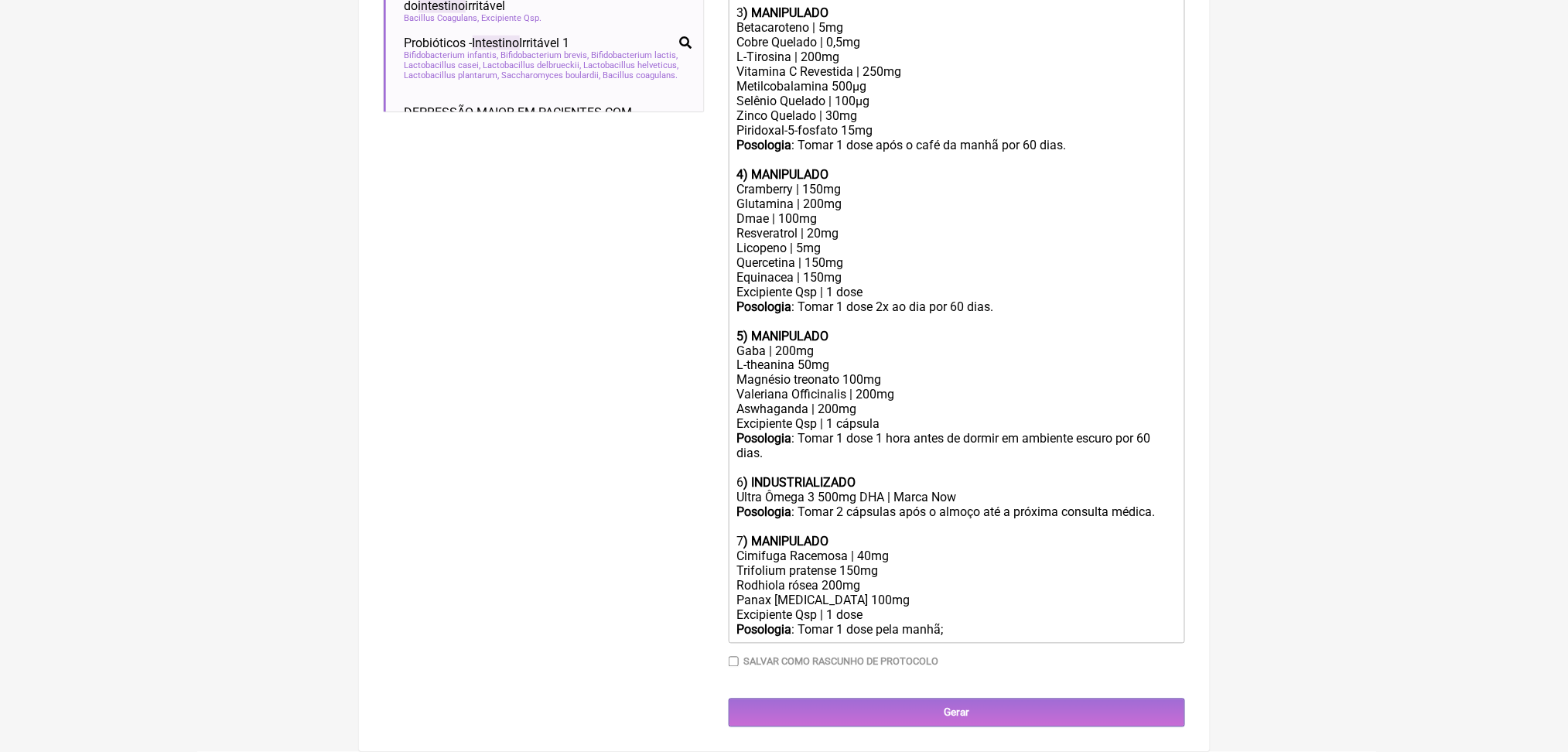
scroll to position [1085, 0]
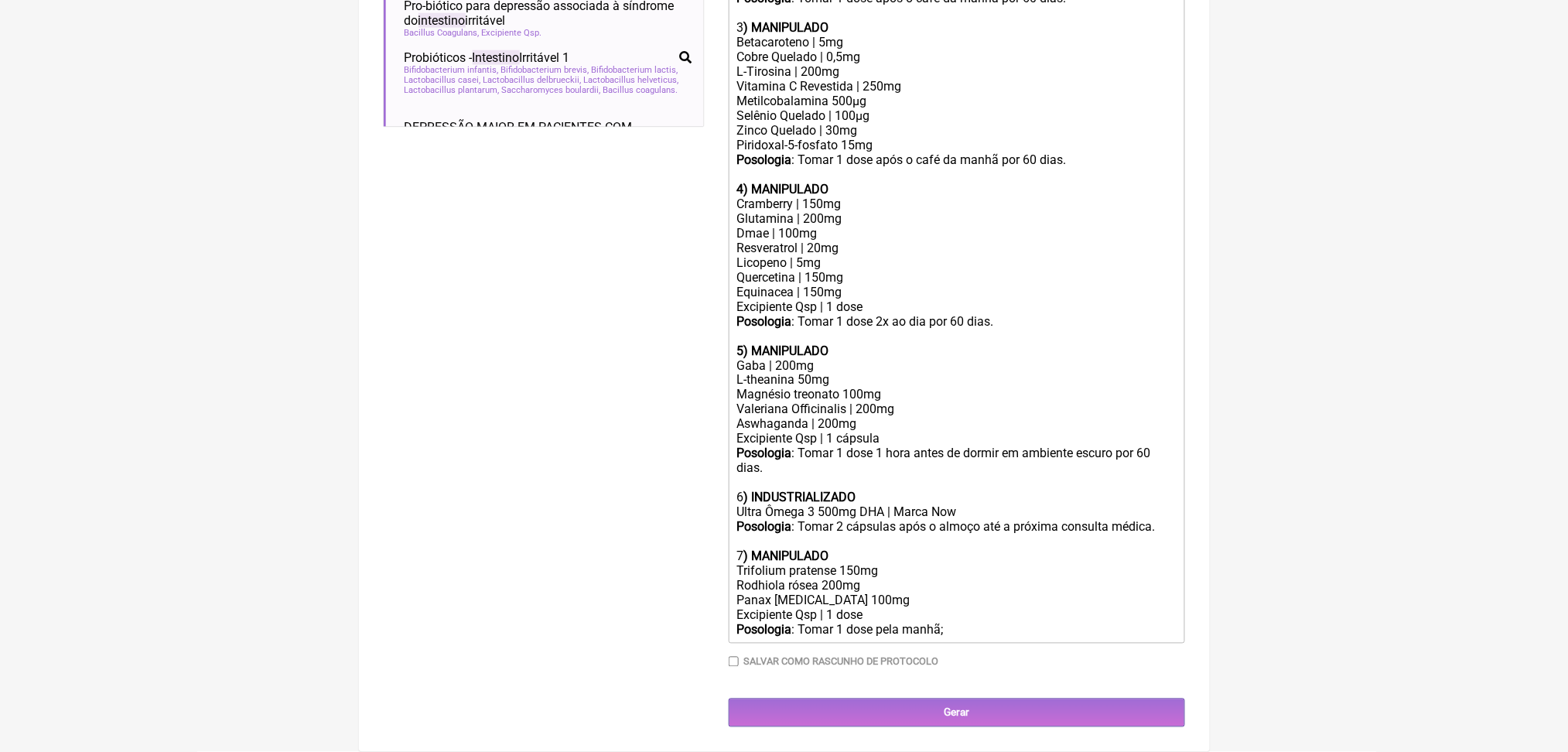
click at [1028, 622] on div "Posologia : Tomar 1 dose pela manhã;" at bounding box center [956, 629] width 439 height 15
type trix-editor "<div><strong>1) MANIPULADO</strong></div><div>Progesterona bioidentica | 100mg<…"
drag, startPoint x: 744, startPoint y: 522, endPoint x: 870, endPoint y: 525, distance: 126.0
click at [870, 525] on trix-editor "1) MANIPULADO Progesterona bioidentica | 100mg Base transdermica Posologia : Pa…" at bounding box center [957, 248] width 457 height 791
copy div "Trifolium pratense"
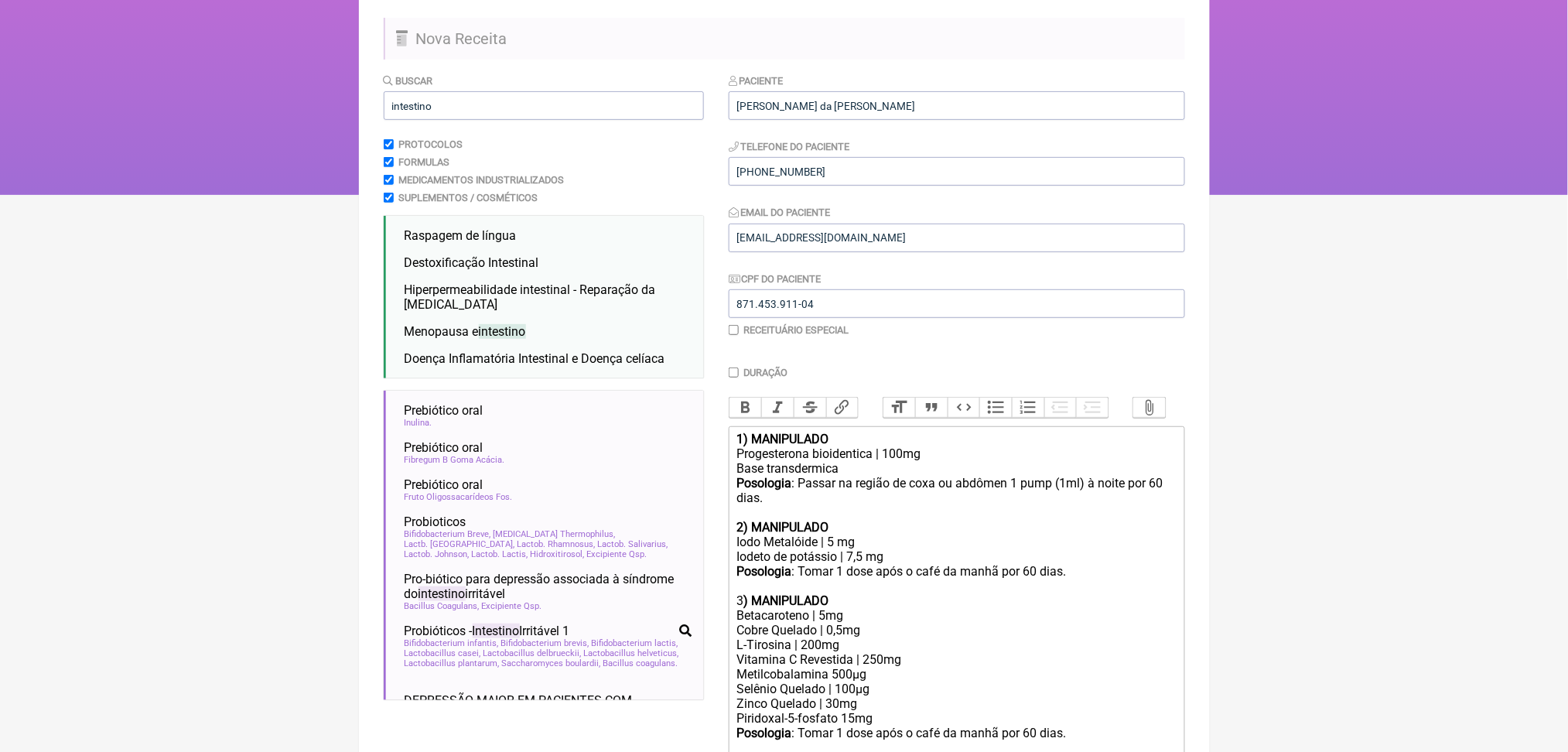
scroll to position [98, 0]
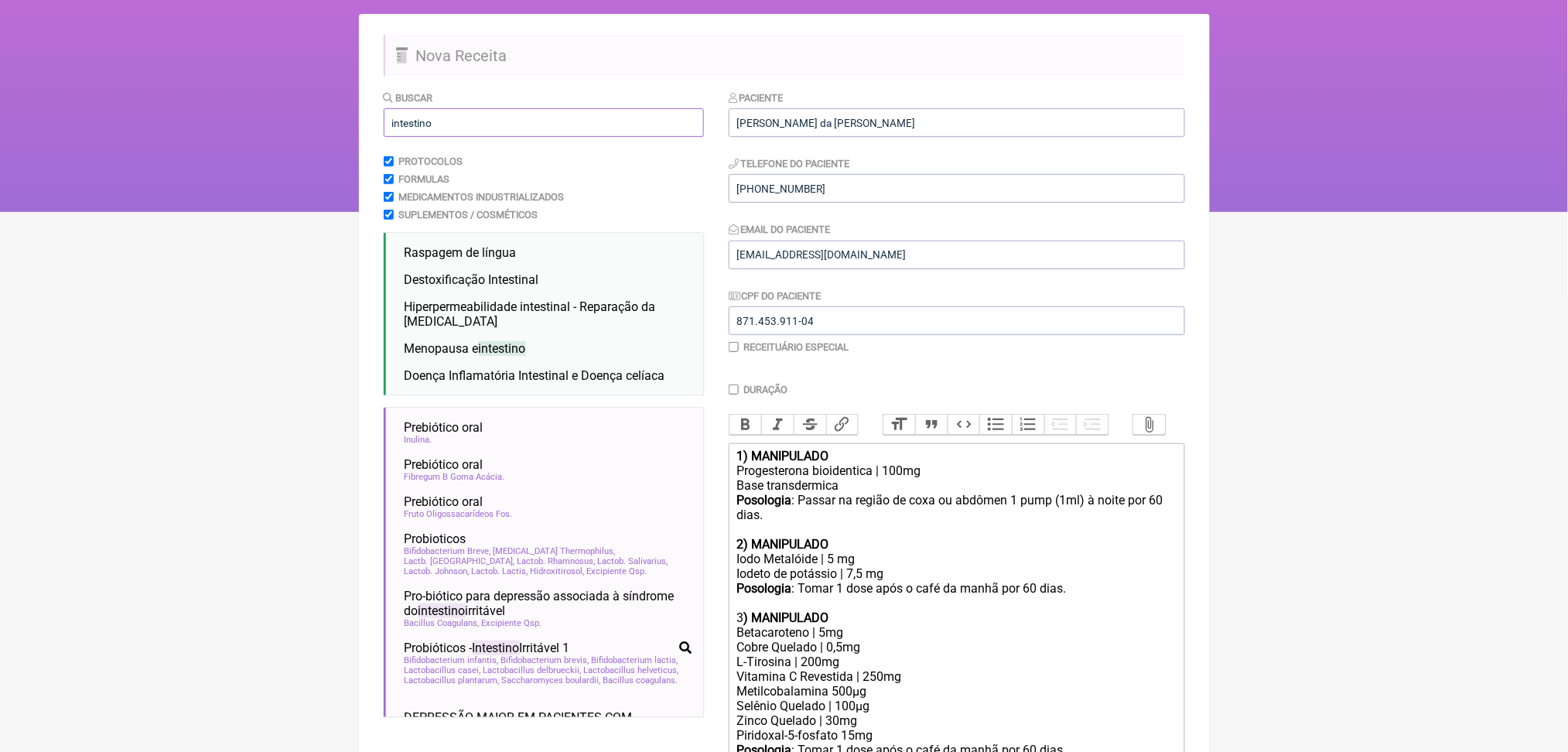
click at [455, 137] on input "intestino" at bounding box center [544, 123] width 320 height 29
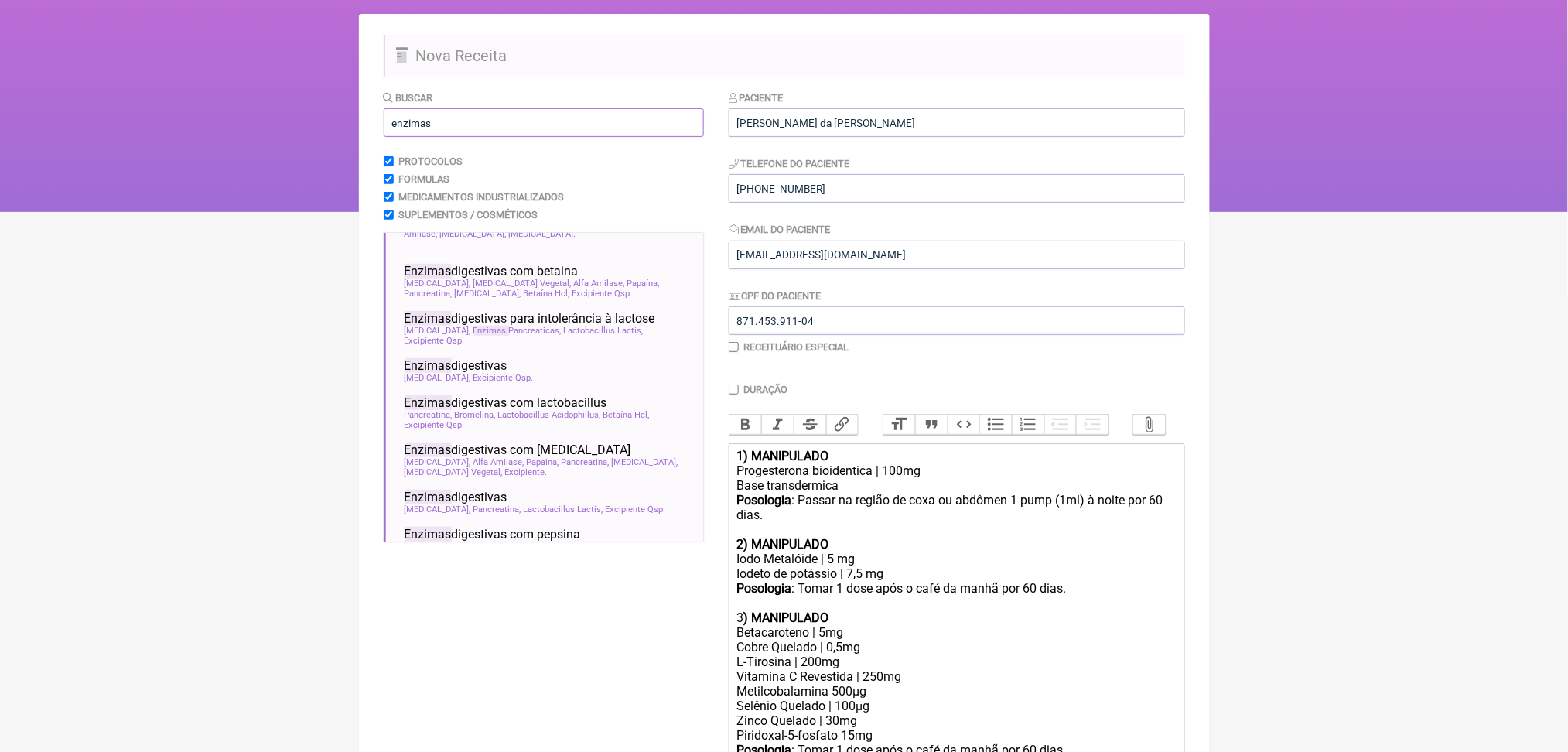
scroll to position [39, 0]
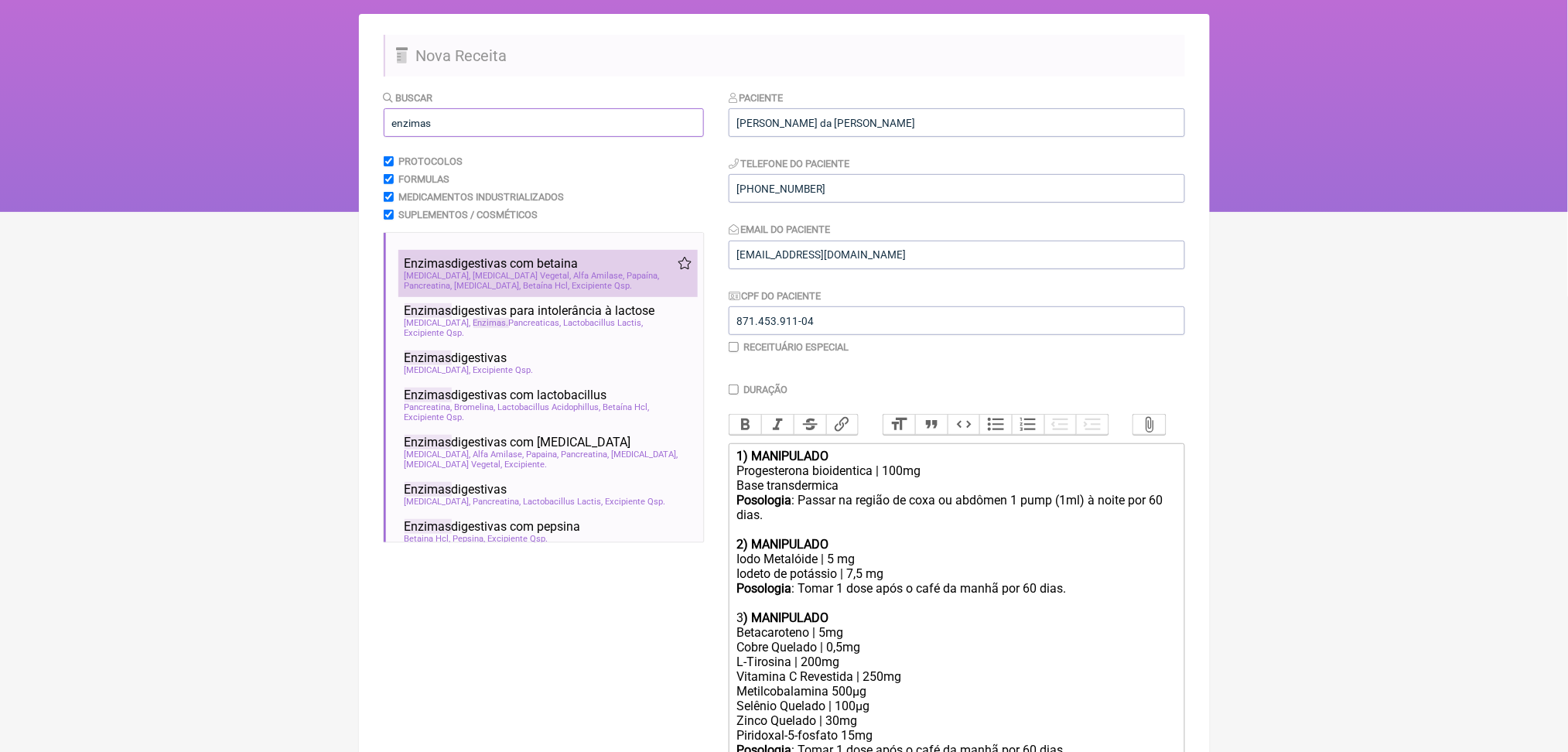
type input "enzimas"
click at [574, 281] on span "Alfa Amilase" at bounding box center [599, 275] width 51 height 10
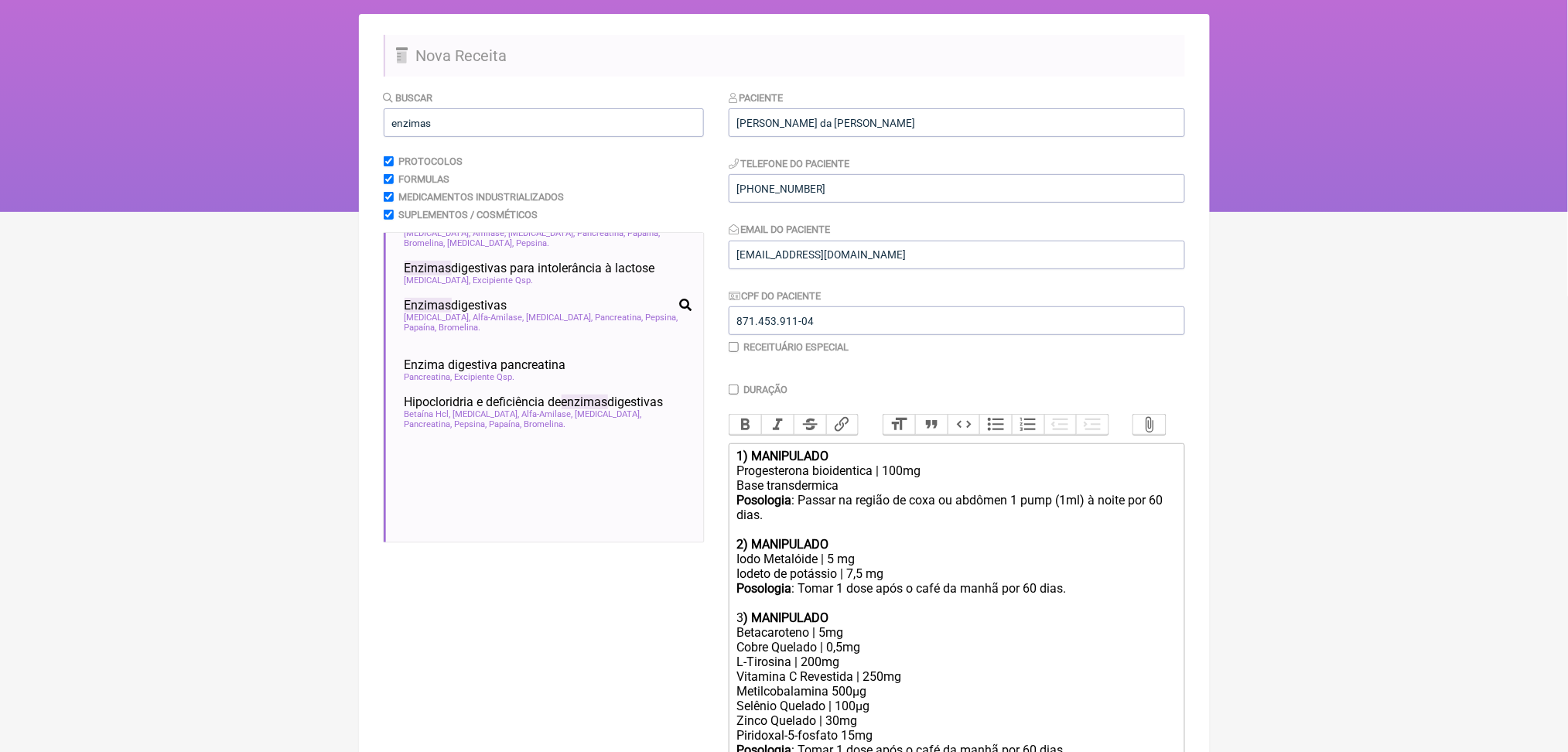
scroll to position [538, 0]
click at [578, 181] on span "Pancreatina" at bounding box center [601, 175] width 48 height 10
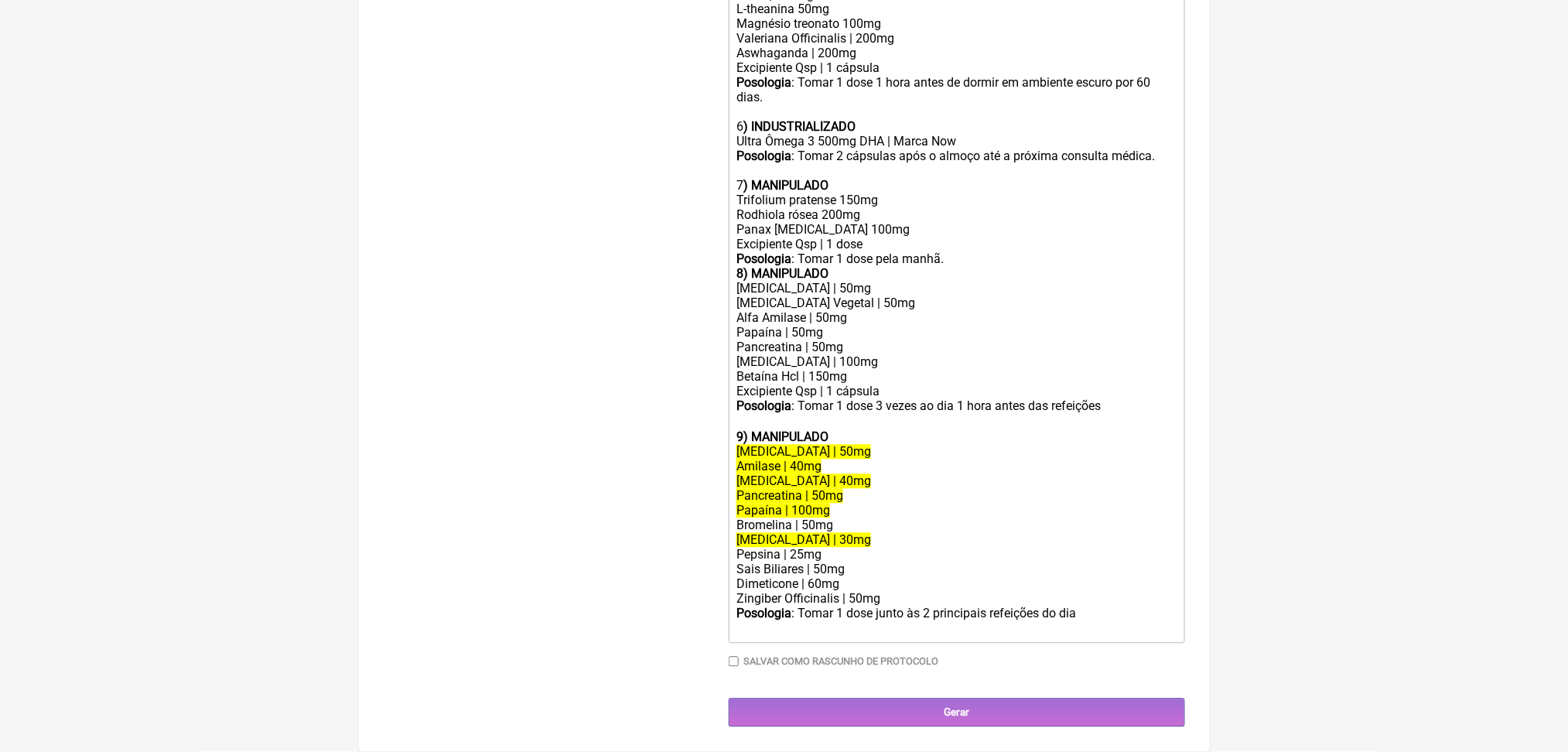
scroll to position [1396, 0]
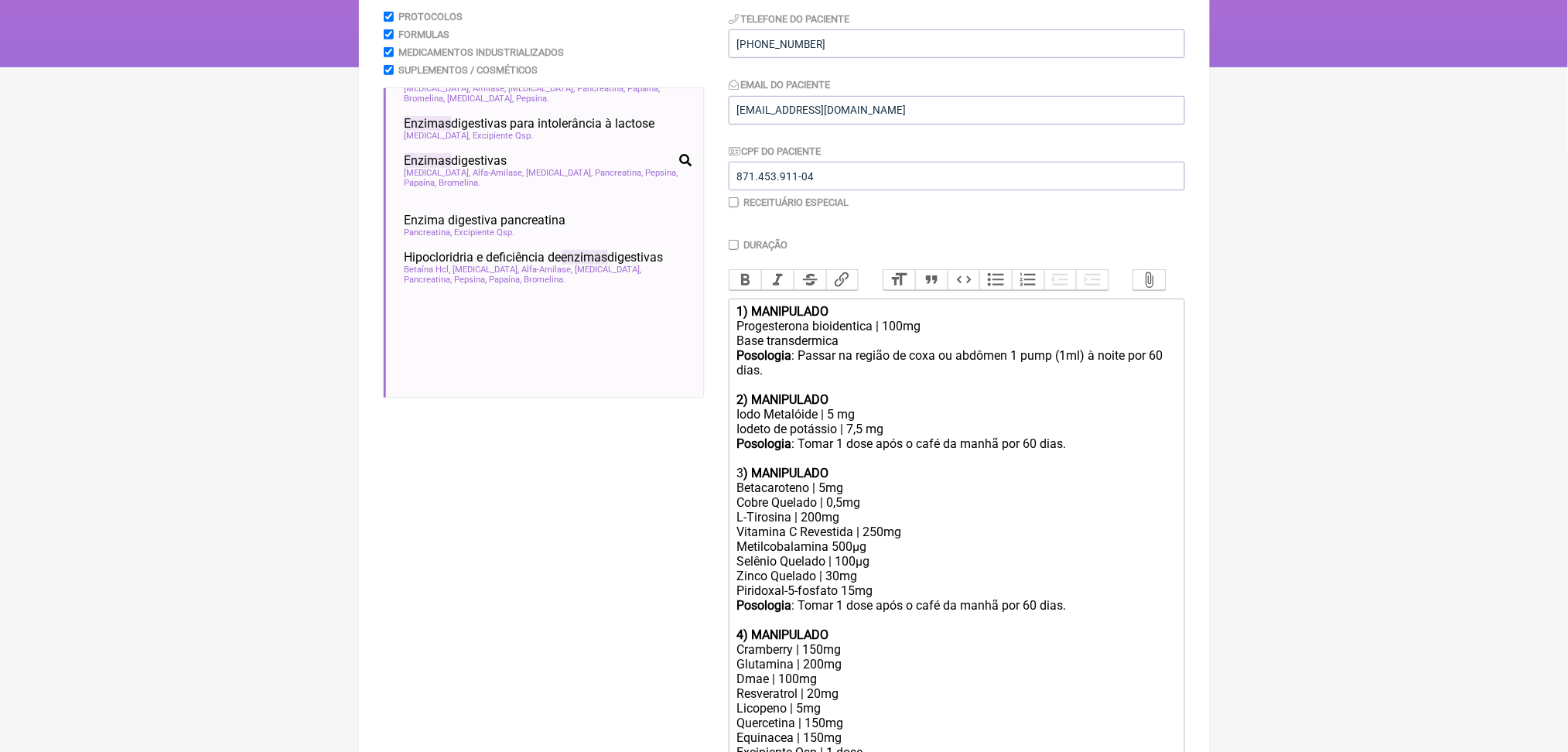
scroll to position [201, 0]
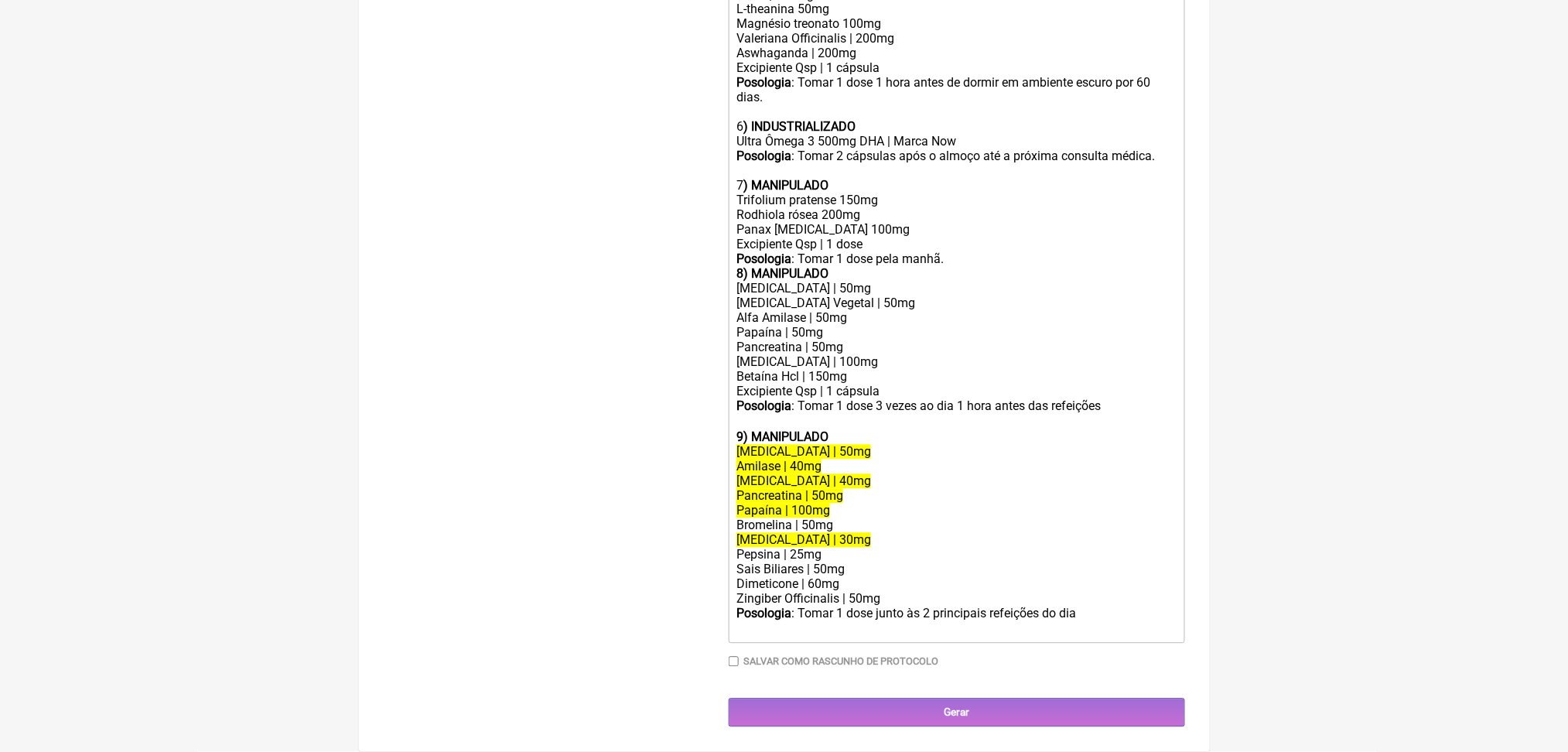
scroll to position [1520, 0]
click at [1045, 252] on div "Posologia : Tomar 1 dose pela manhã." at bounding box center [956, 259] width 439 height 15
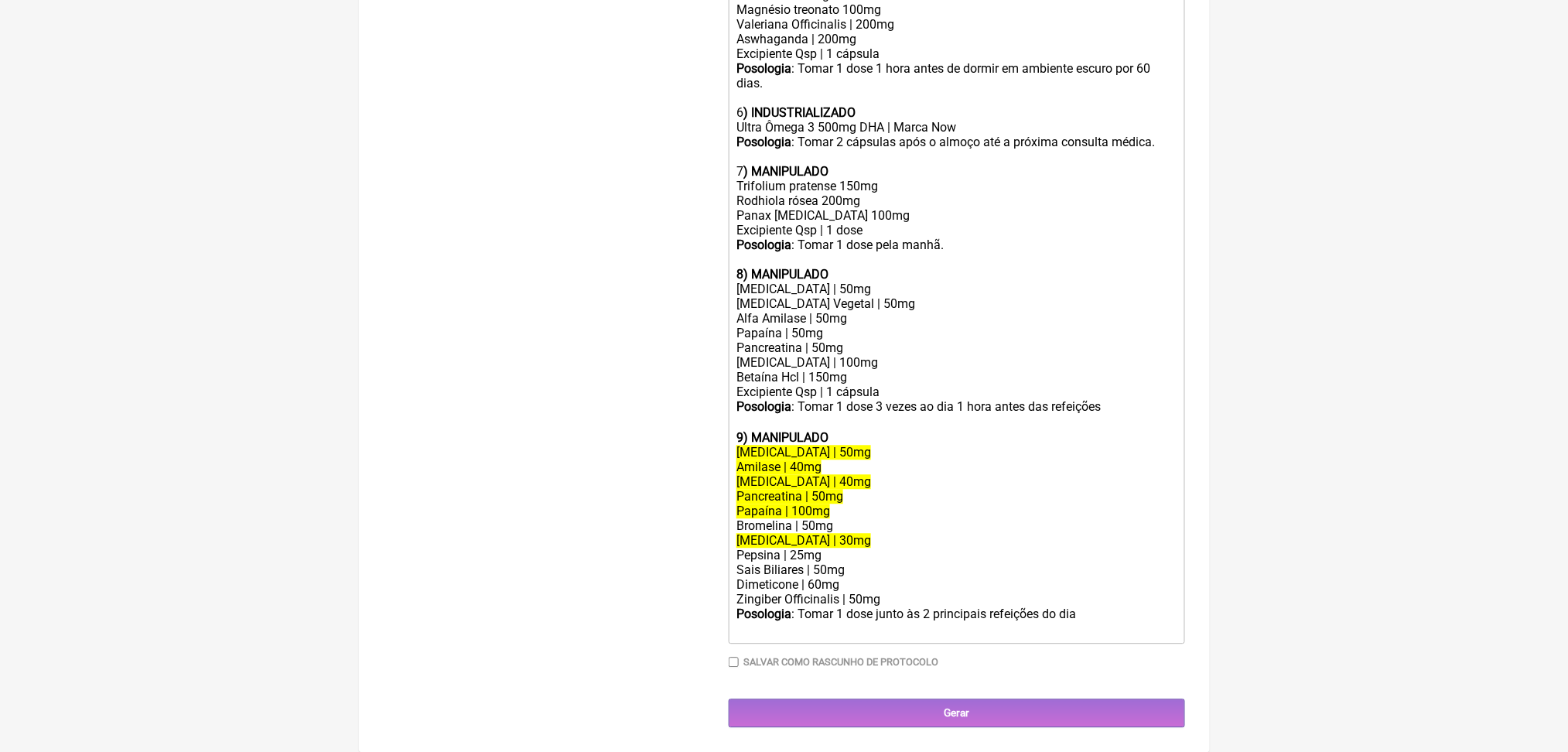
click at [808, 281] on div "Lipase | 50mg" at bounding box center [956, 288] width 439 height 15
click at [800, 486] on del "Lipase | 40mg" at bounding box center [804, 481] width 135 height 15
click at [844, 340] on div "Pancreatina | 50mg" at bounding box center [956, 347] width 439 height 15
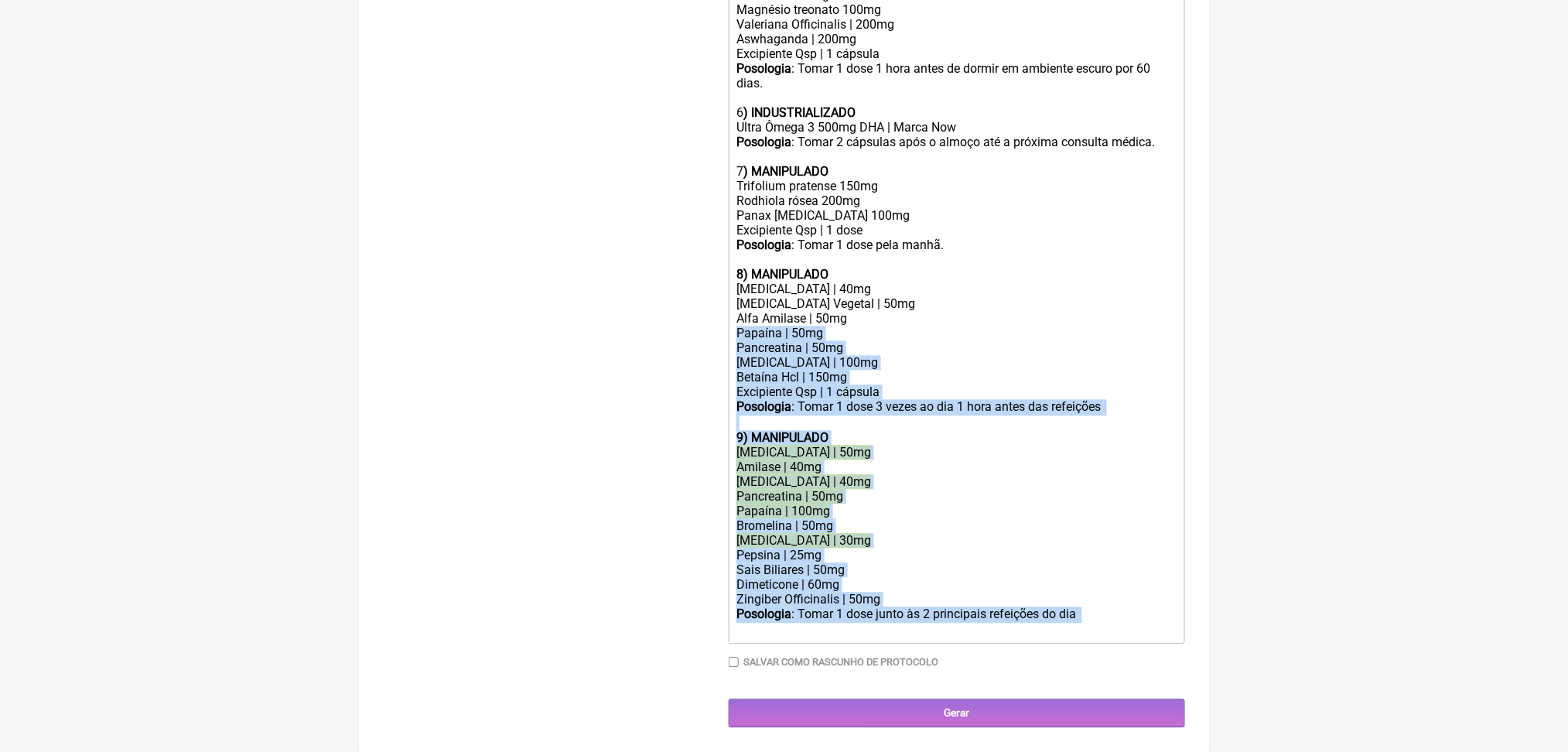
drag, startPoint x: 786, startPoint y: 697, endPoint x: 733, endPoint y: 272, distance: 428.3
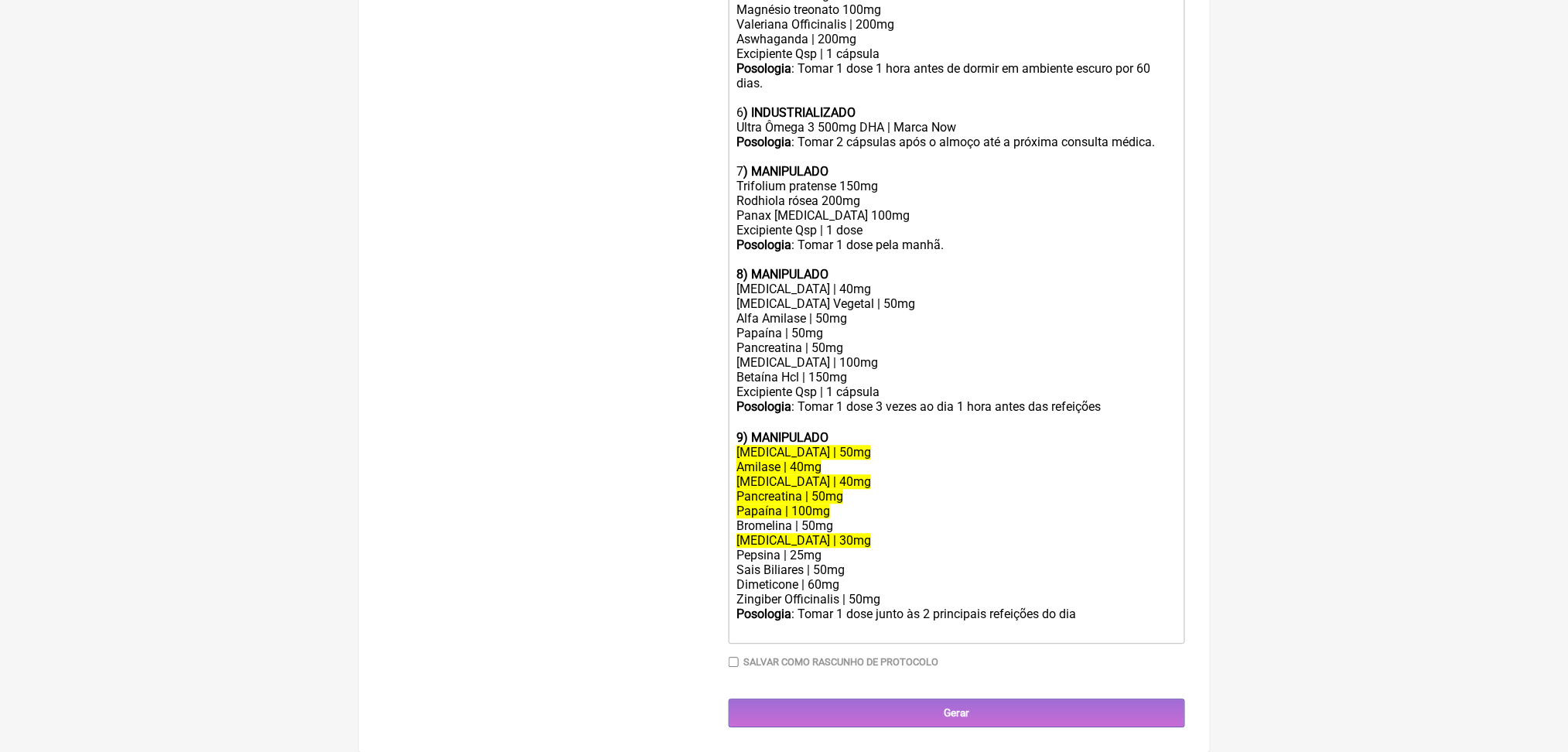
scroll to position [1200, 0]
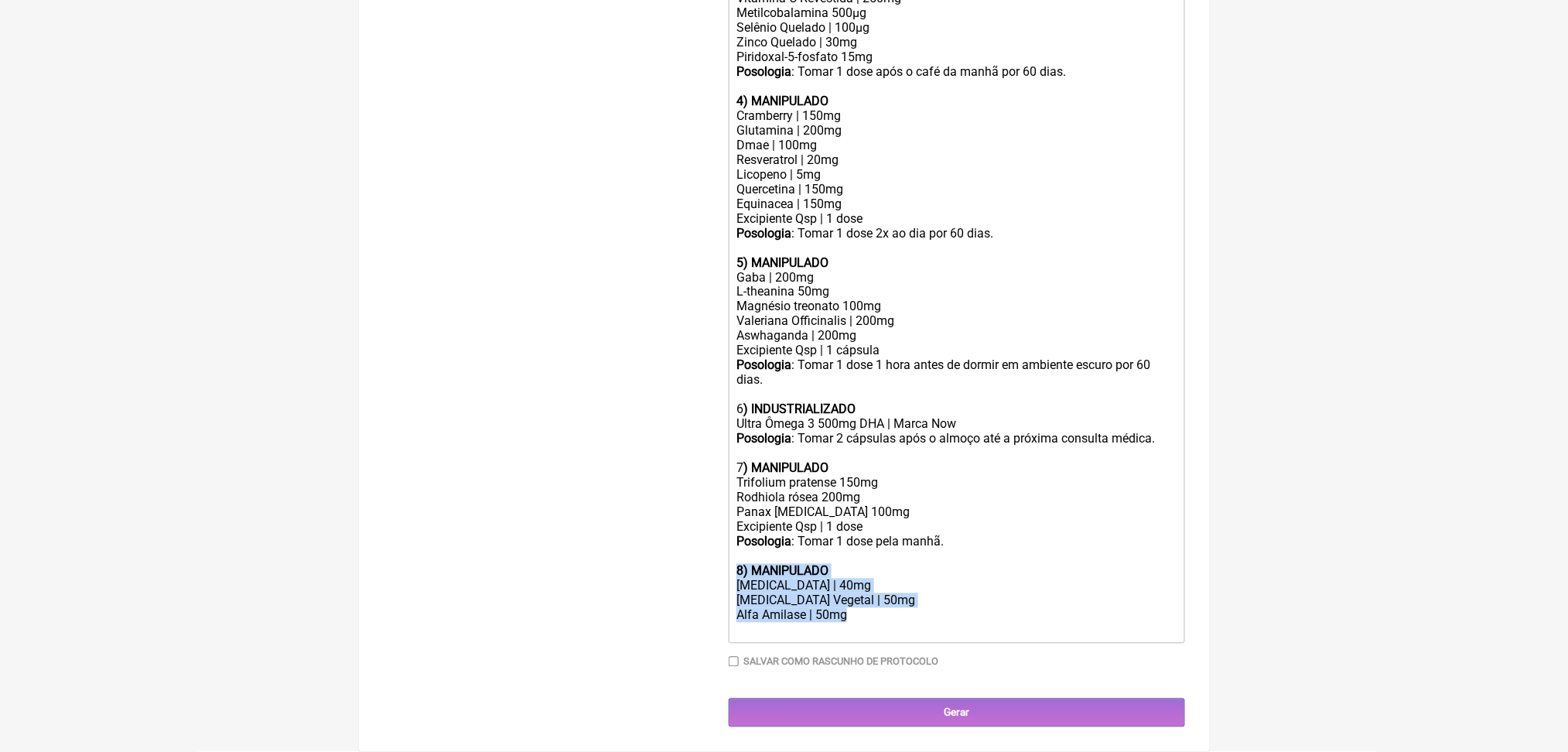
drag, startPoint x: 885, startPoint y: 600, endPoint x: 741, endPoint y: 522, distance: 163.8
click at [741, 522] on trix-editor "1) MANIPULADO Progesterona bioidentica | 100mg Base transdermica Posologia : Pa…" at bounding box center [957, 204] width 457 height 878
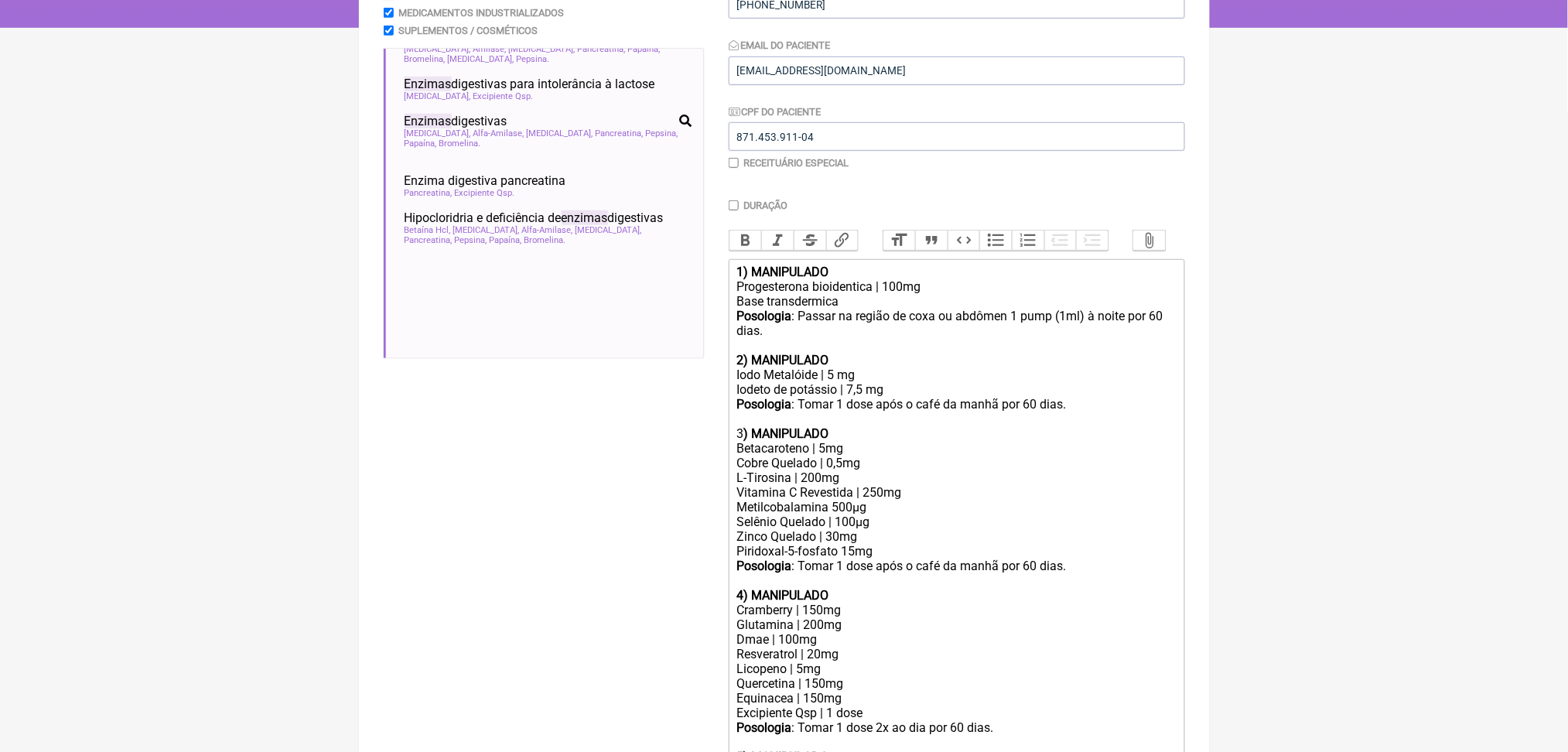
scroll to position [283, 0]
click at [597, 6] on span "Sais Biliares" at bounding box center [577, 0] width 50 height 10
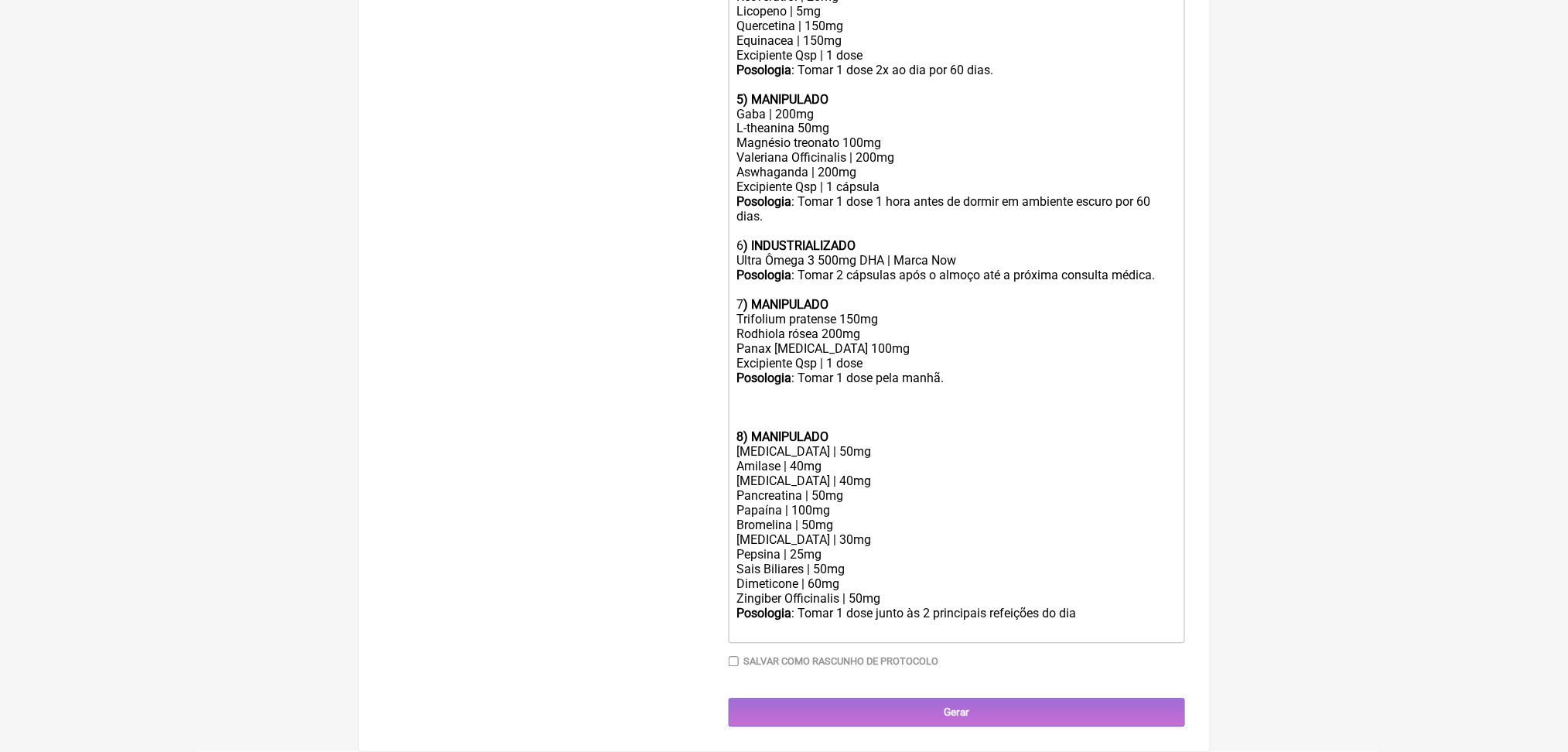
scroll to position [1429, 0]
click at [752, 371] on div "Posologia : Tomar 1 dose pela manhã." at bounding box center [956, 386] width 439 height 29
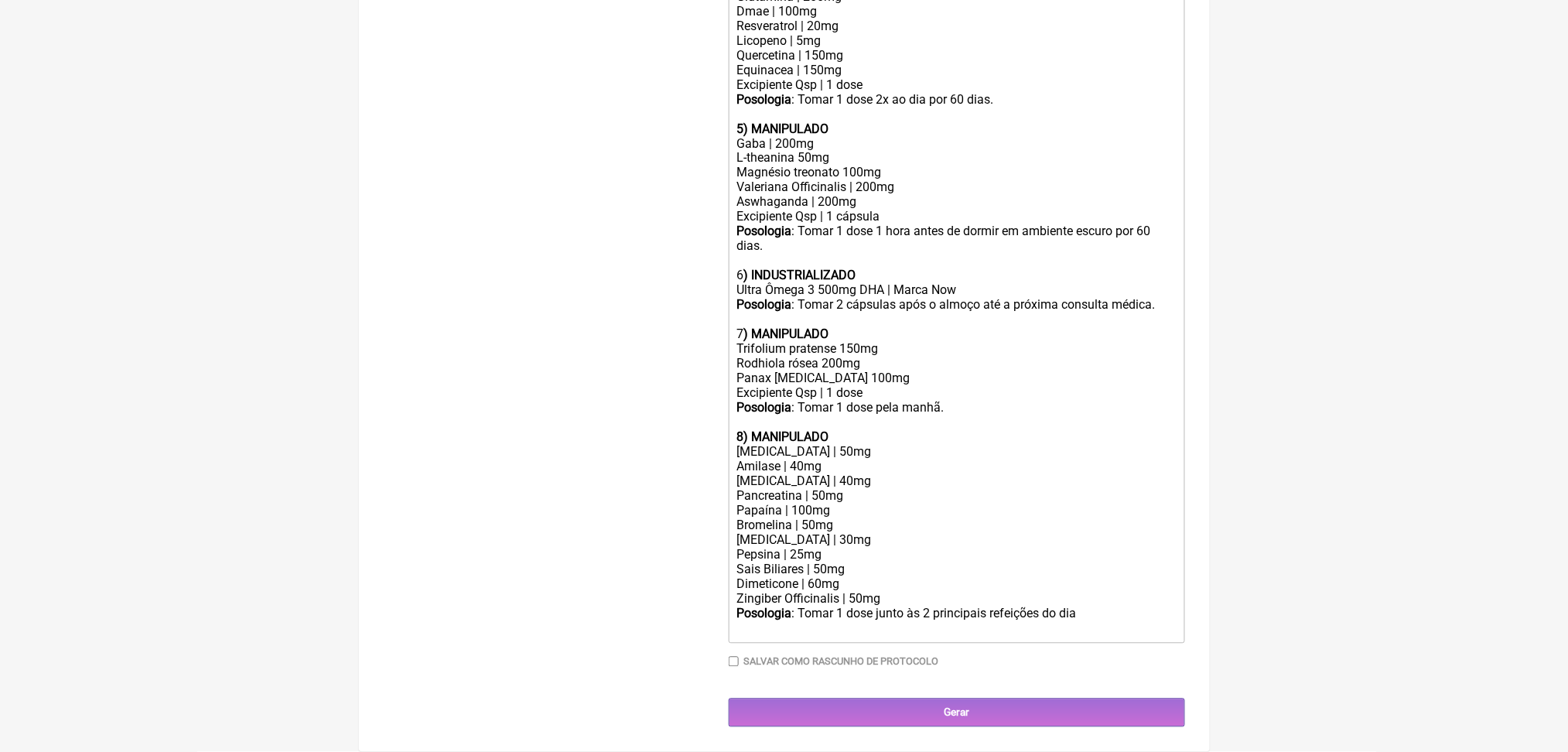
scroll to position [1392, 0]
click at [815, 607] on div "Posologia : Tomar 1 dose junto às 2 principais refeições do dia ㅤ" at bounding box center [956, 622] width 439 height 31
click at [873, 608] on div "Posologia : Tomar 1 dose junto às 2 principais refeições do dia." at bounding box center [956, 622] width 439 height 29
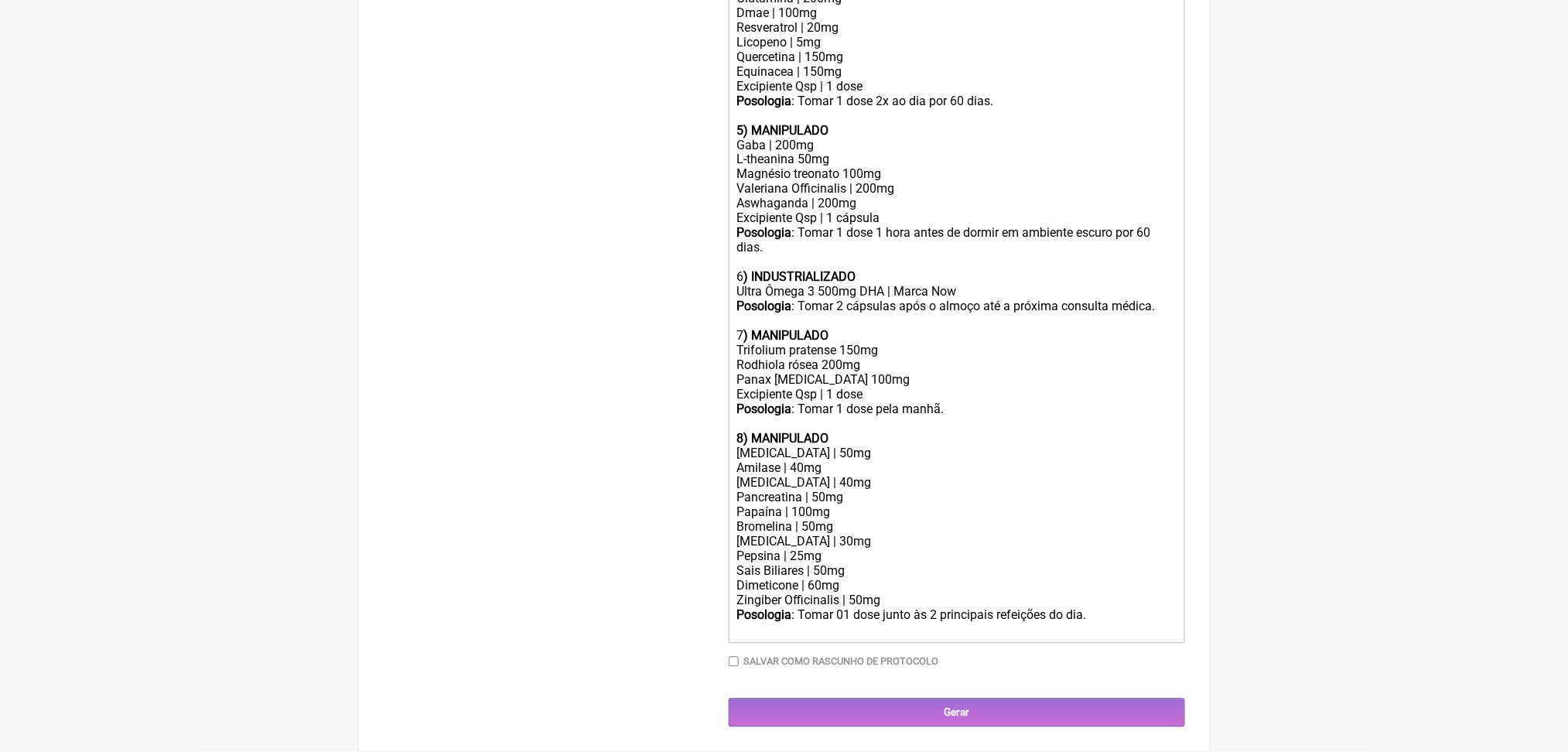
click at [877, 431] on div "Posologia : Tomar 1 dose pela manhã." at bounding box center [956, 417] width 439 height 29
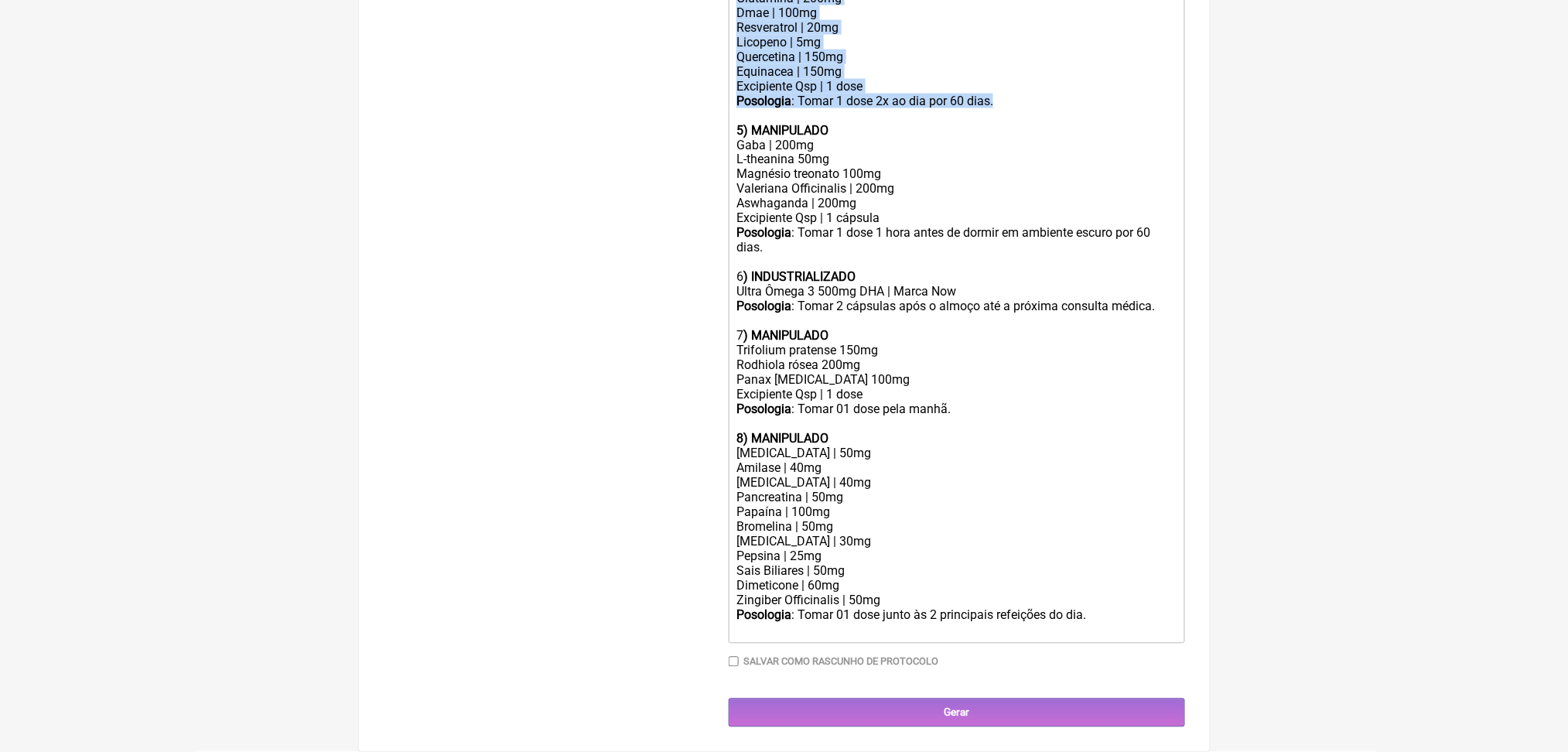
drag, startPoint x: 752, startPoint y: 121, endPoint x: 1084, endPoint y: 266, distance: 362.3
click at [1084, 266] on trix-editor "1) MANIPULADO Progesterona bioidentica | 100mg Base transdermica Posologia : Pa…" at bounding box center [957, 138] width 457 height 1011
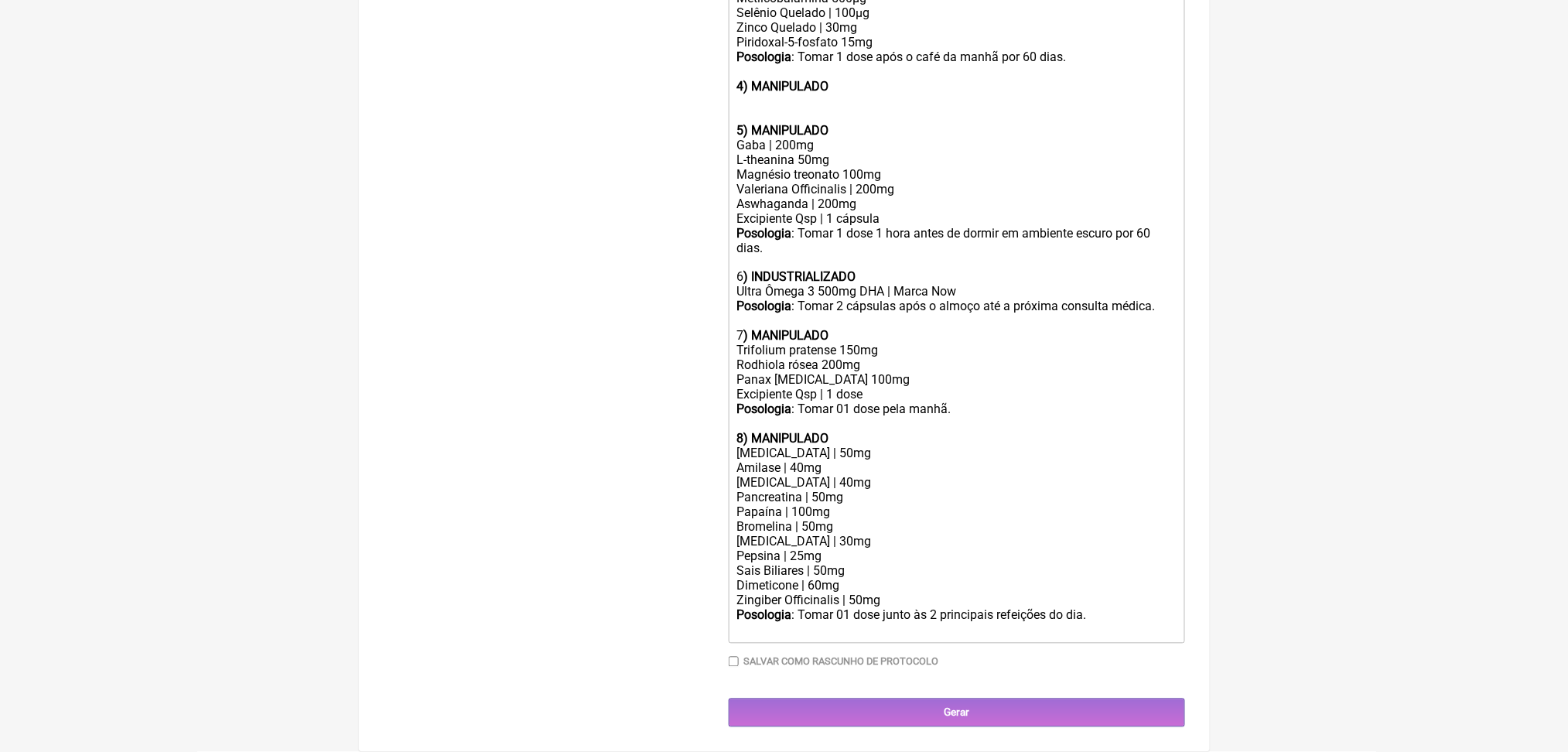
scroll to position [1238, 0]
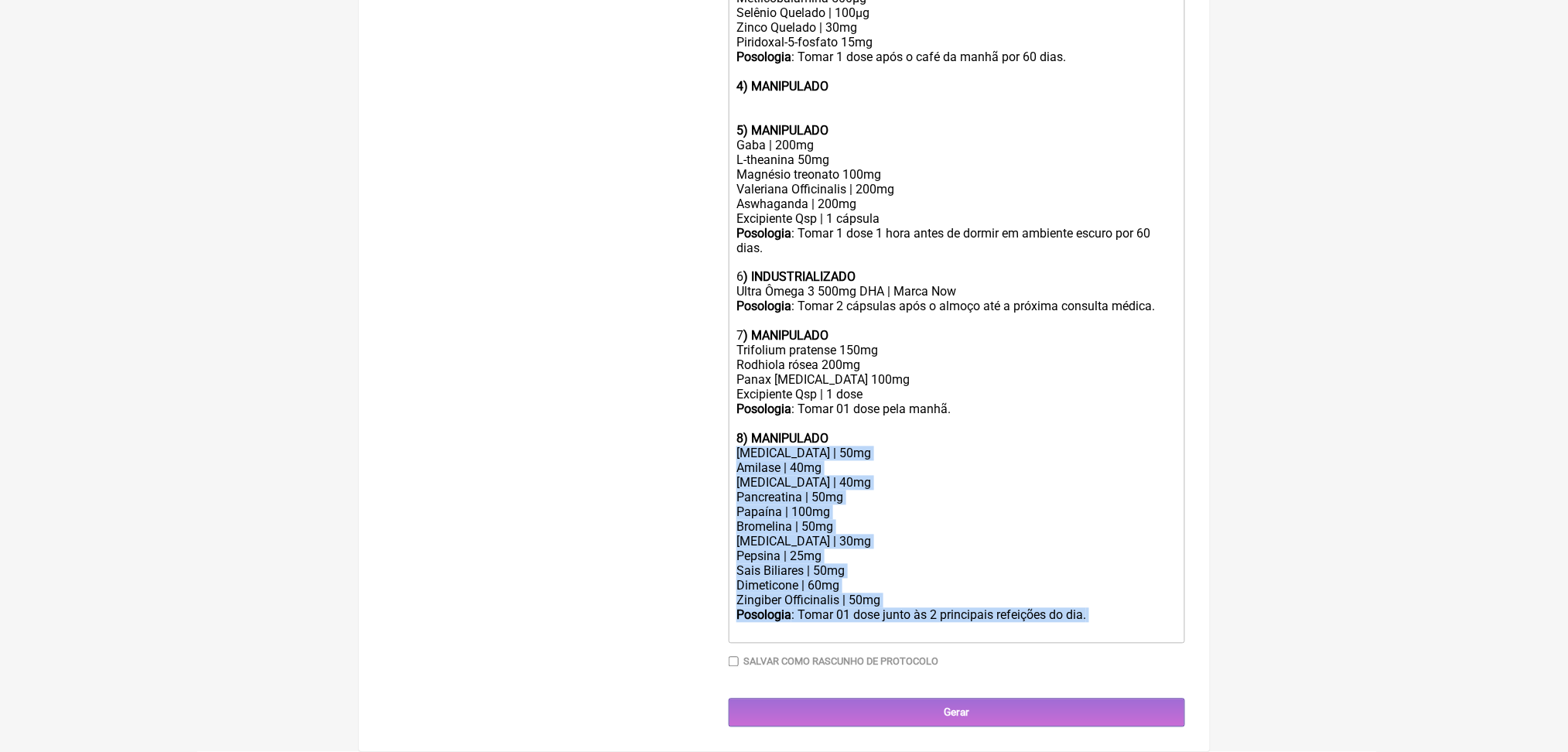
drag, startPoint x: 846, startPoint y: 433, endPoint x: 921, endPoint y: 603, distance: 185.8
click at [921, 603] on trix-editor "1) MANIPULADO Progesterona bioidentica | 100mg Base transdermica Posologia : Pa…" at bounding box center [957, 197] width 457 height 893
copy trix-editor "Protease | 50mg Amilase | 40mg Lipase | 40mg Pancreatina | 50mg Papaína | 100mg…"
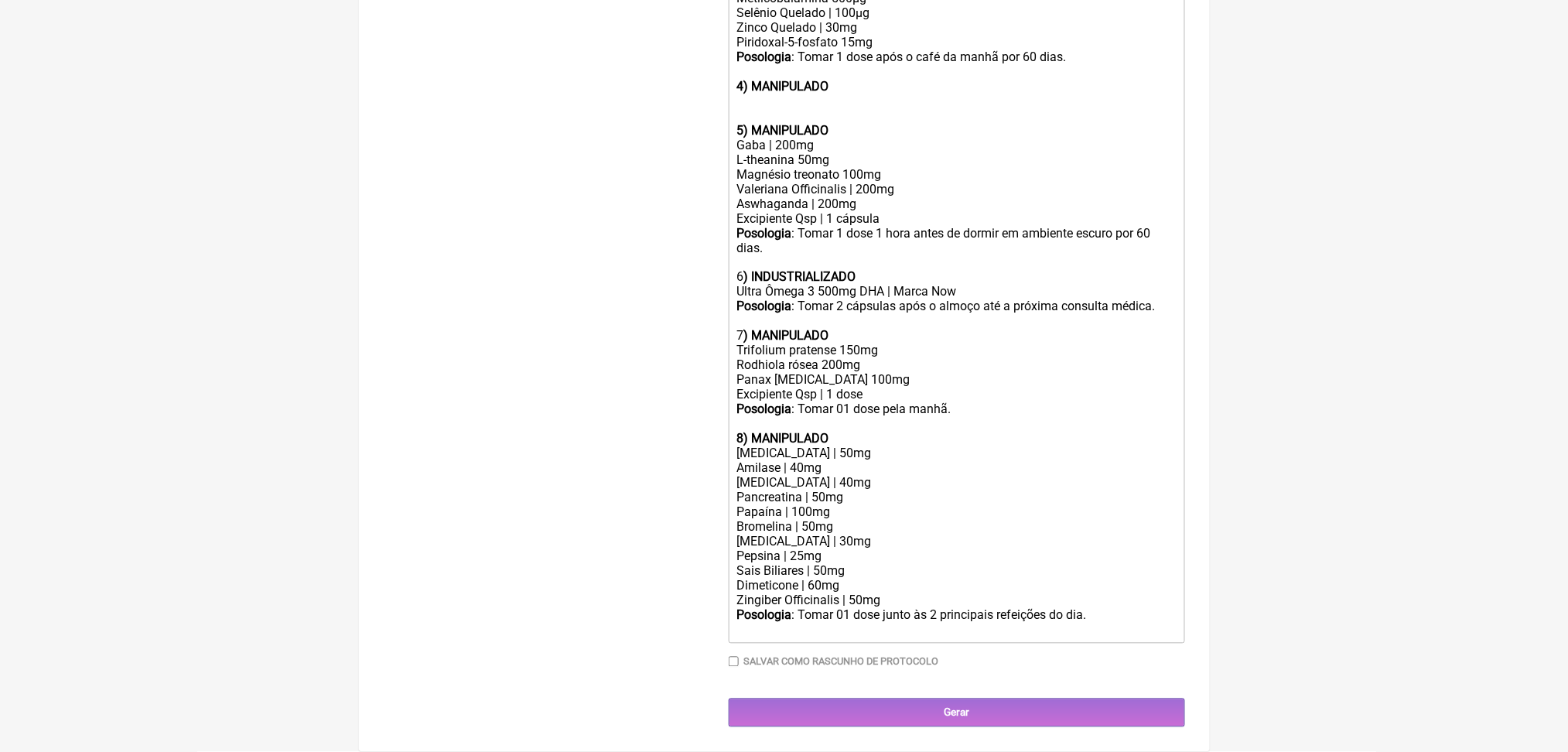
scroll to position [991, 0]
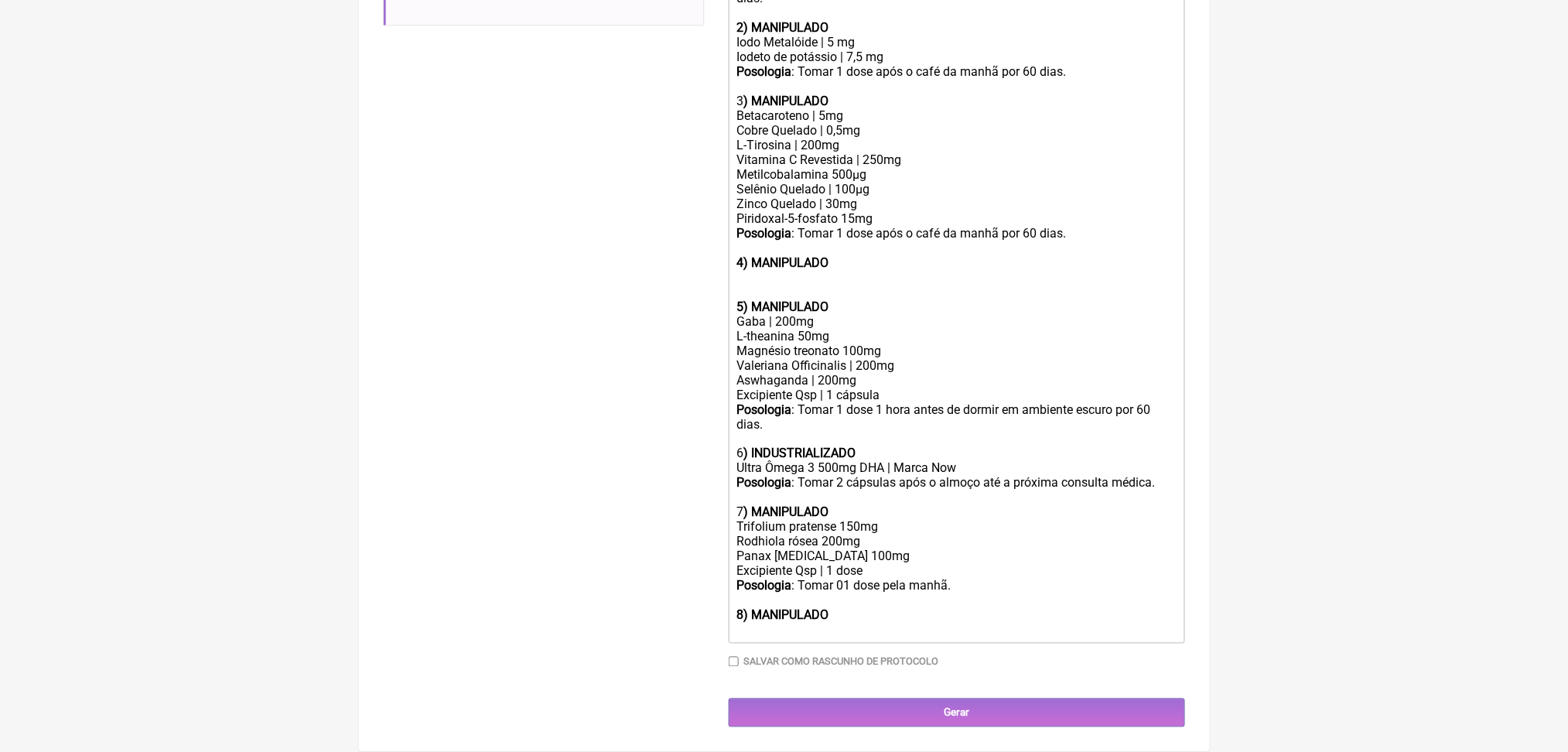
click at [751, 269] on div at bounding box center [956, 284] width 439 height 29
paste trix-editor "Protease | 50mg</div><div>Amilase | 40mg</div><div>Lipase | 40mg</div><div>Panc…"
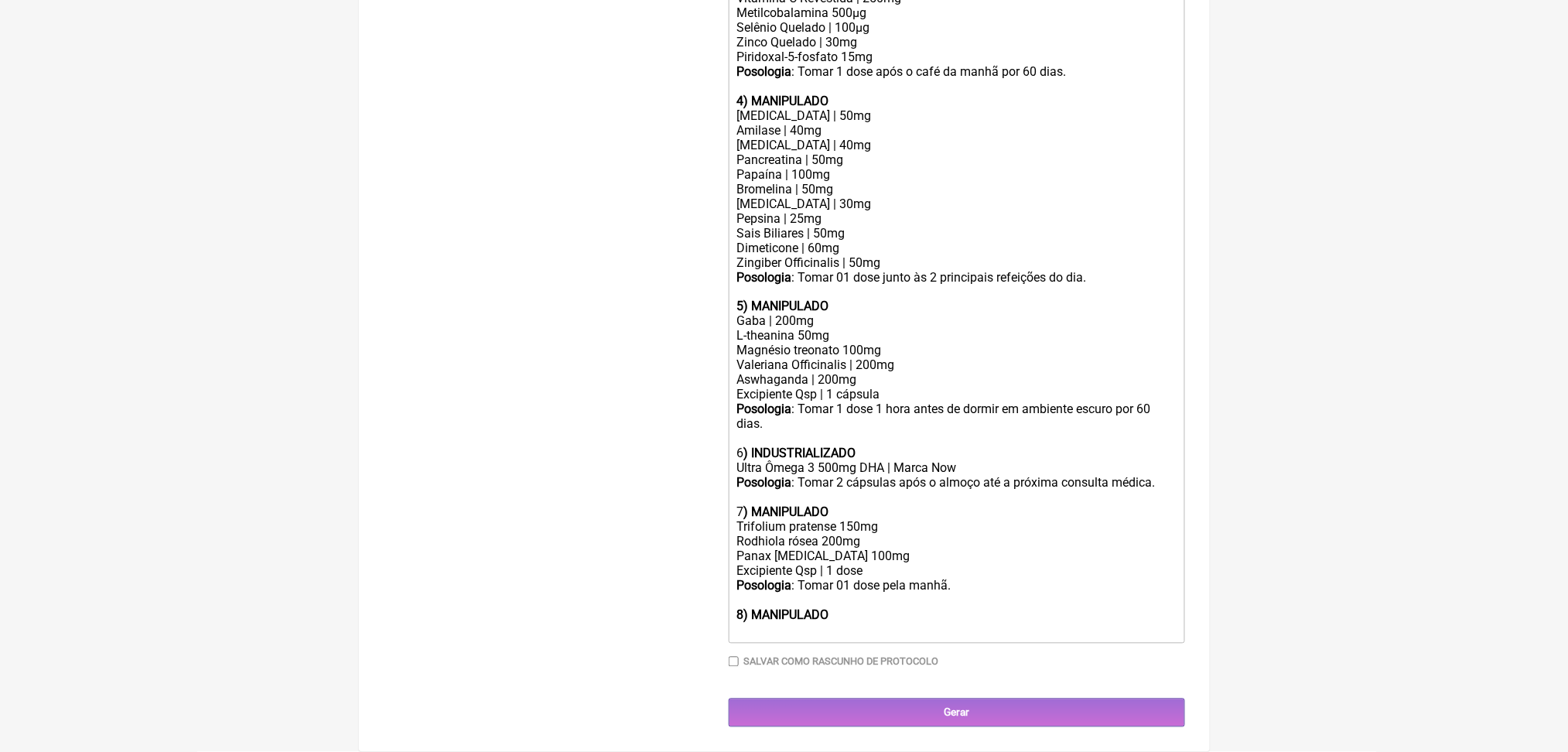
scroll to position [1219, 0]
drag, startPoint x: 850, startPoint y: 596, endPoint x: 736, endPoint y: 581, distance: 115.0
click at [736, 581] on trix-editor "1) MANIPULADO Progesterona bioidentica | 100mg Base transdermica Posologia : Pa…" at bounding box center [957, 204] width 457 height 878
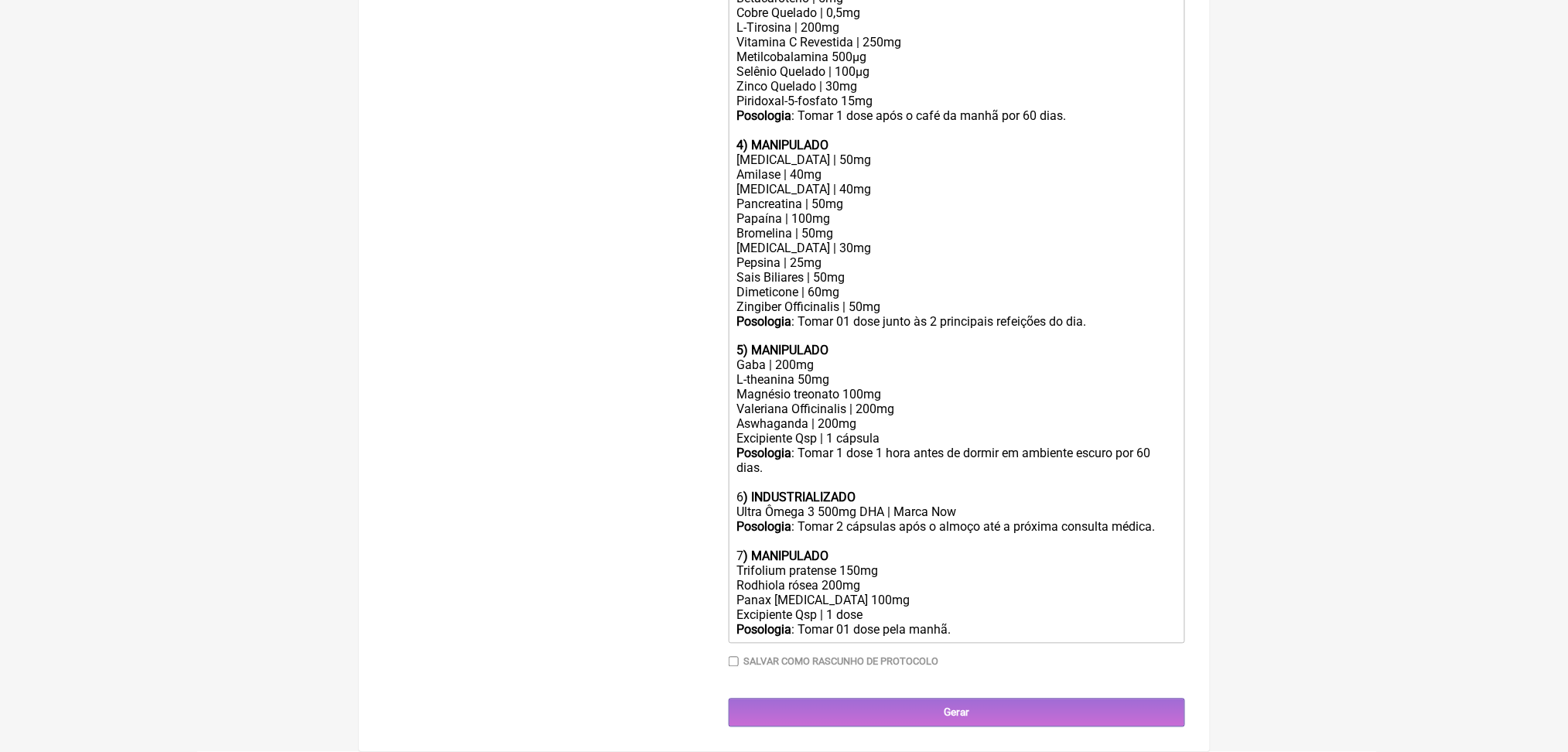
scroll to position [1153, 0]
drag, startPoint x: 1017, startPoint y: 611, endPoint x: 735, endPoint y: 538, distance: 291.3
click at [735, 538] on form "Buscar enzimas Protocolos Formulas Medicamentos Industrializados Suplementos / …" at bounding box center [784, 91] width 802 height 1271
copy trix-editor "Trifolium pratense 150mg Rodhiola rósea 200mg Panax ginseng 100mg Excipiente Qs…"
click at [1023, 595] on div "Trifolium pratense 150mg Rodhiola rósea 200mg Panax ginseng 100mg Excipiente Qs…" at bounding box center [956, 593] width 439 height 59
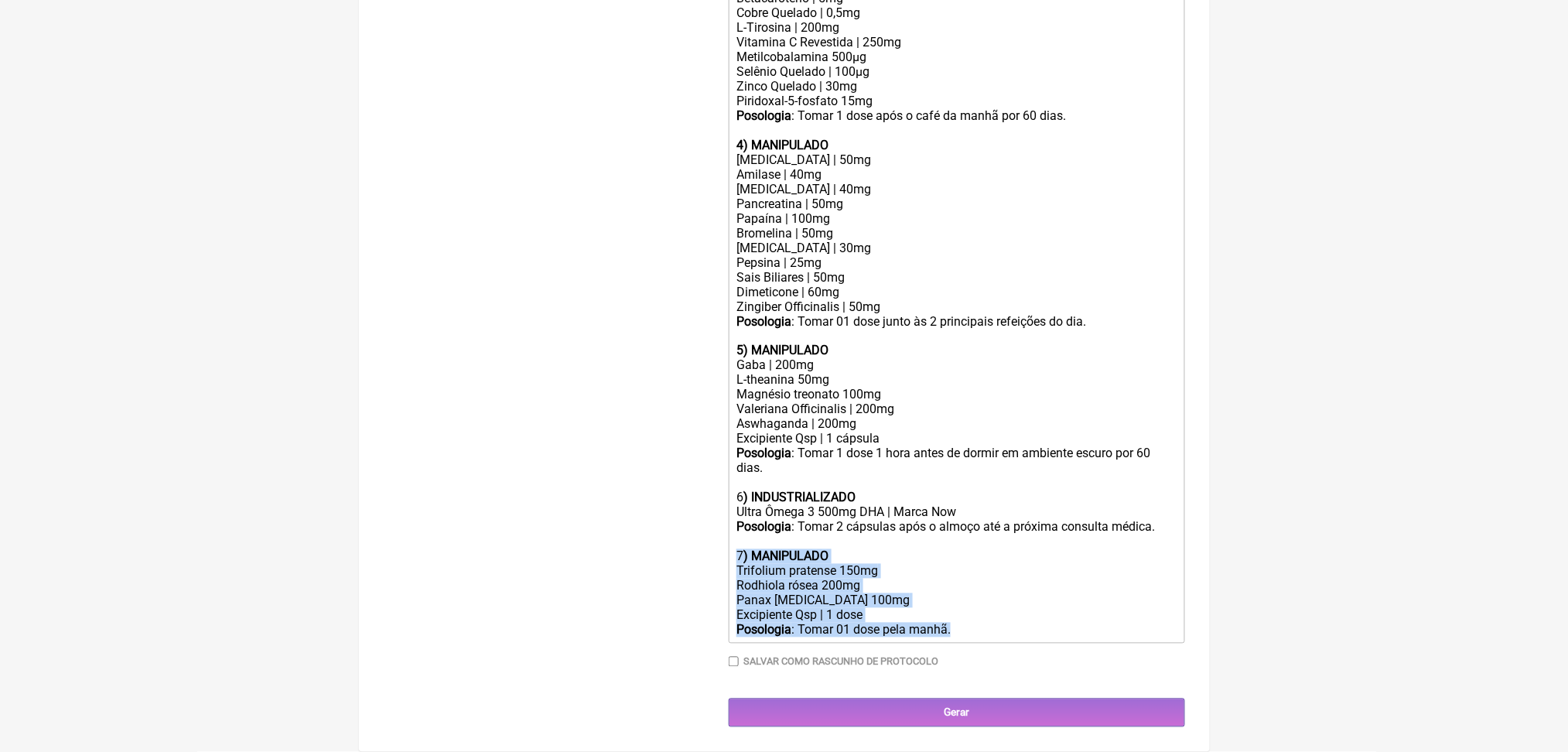
drag, startPoint x: 1028, startPoint y: 619, endPoint x: 715, endPoint y: 509, distance: 331.8
click at [715, 509] on form "Buscar enzimas Protocolos Formulas Medicamentos Industrializados Suplementos / …" at bounding box center [784, 91] width 802 height 1271
copy trix-editor "7 ) MANIPULADO Trifolium pratense 150mg Rodhiola rósea 200mg Panax ginseng 100m…"
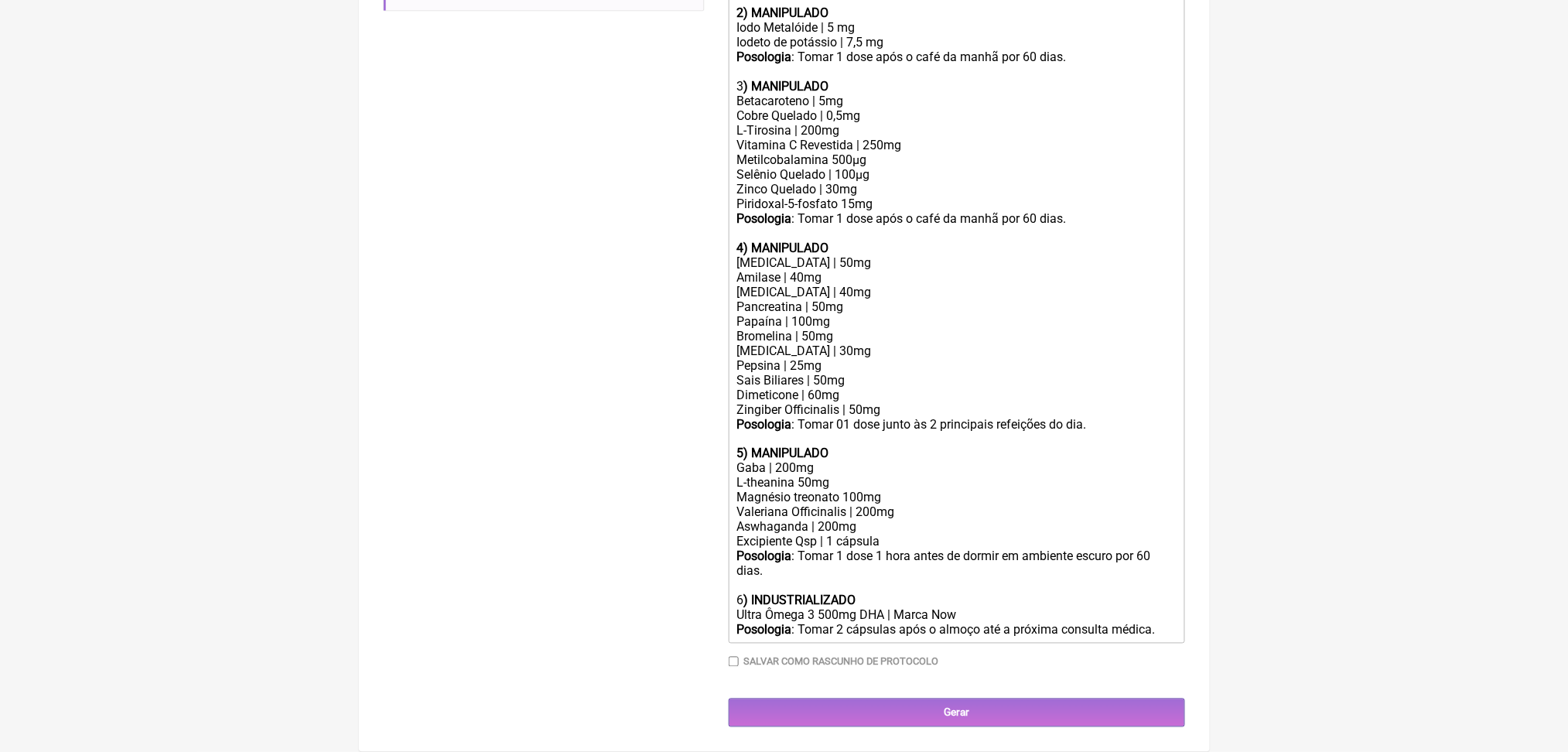
scroll to position [1029, 0]
click at [927, 417] on div "Posologia : Tomar 01 dose junto às 2 principais refeições do dia." at bounding box center [956, 423] width 439 height 15
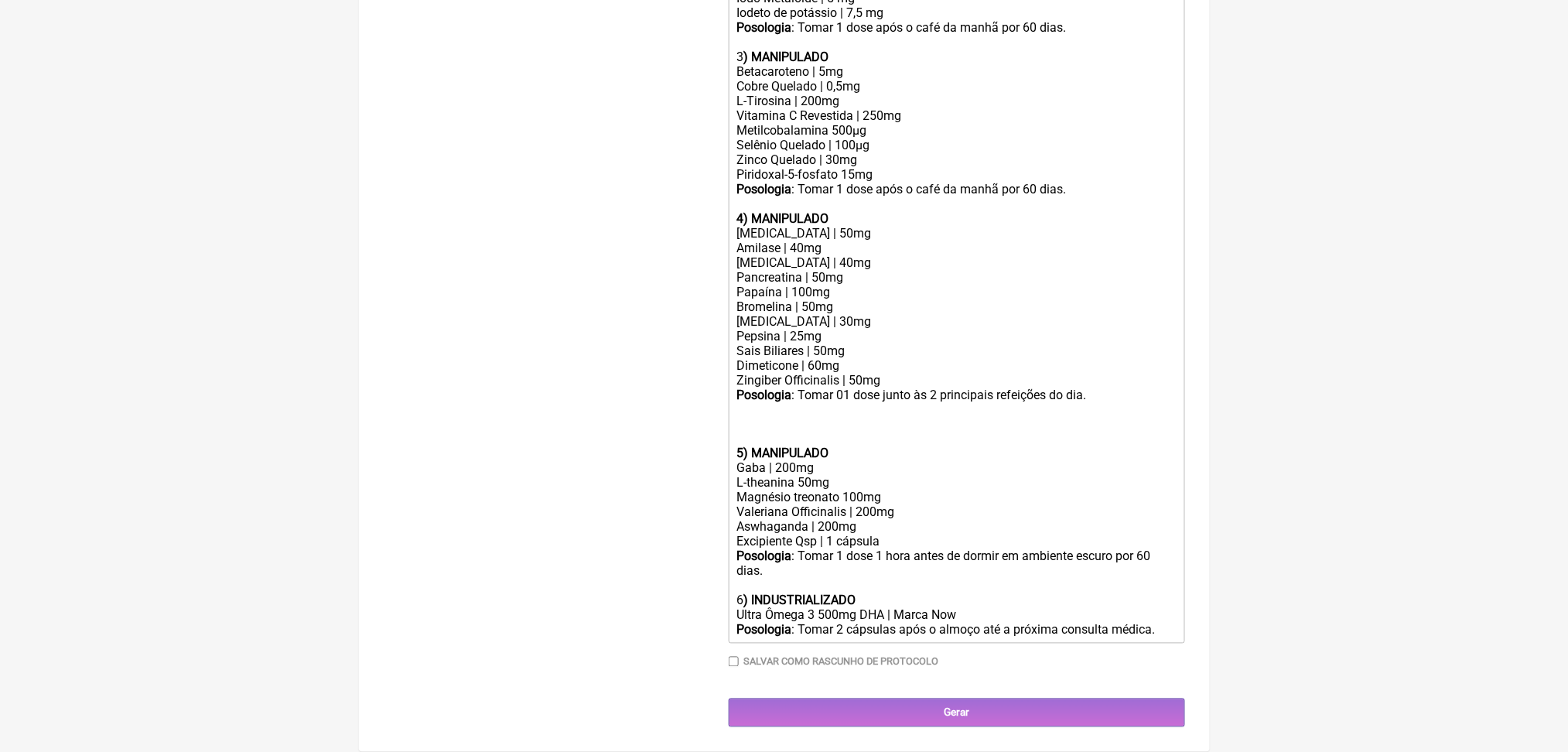
paste trix-editor "7<strong>) MANIPULADO</strong></div><div>Trifolium pratense 150mg&nbsp;<br>Rodh…"
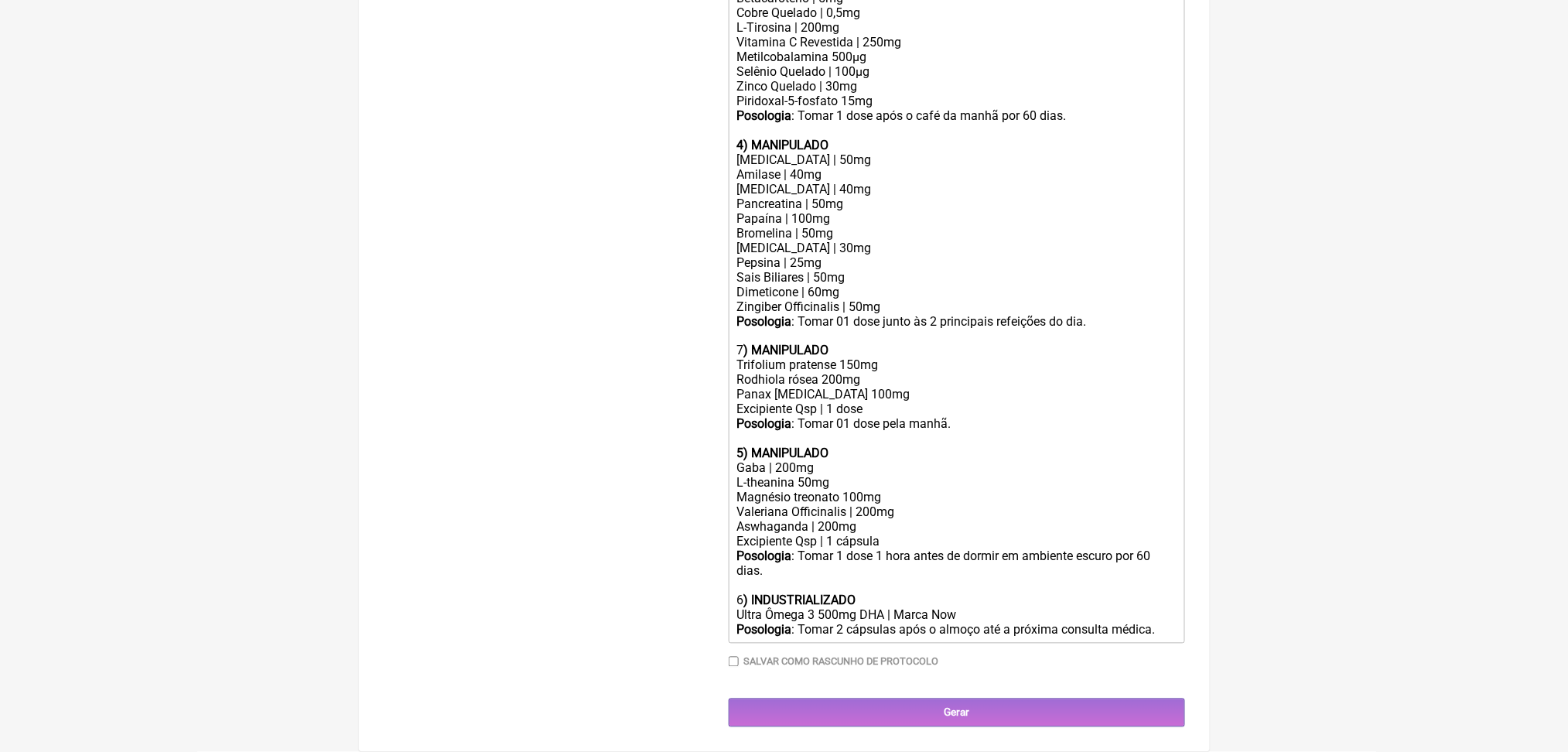
scroll to position [1043, 0]
click at [752, 346] on div "Posologia : Tomar 01 dose junto às 2 principais refeições do dia. 7 ) MANIPULADO" at bounding box center [956, 335] width 439 height 44
click at [755, 461] on strong "5) MANIPULADO" at bounding box center [783, 453] width 92 height 15
click at [751, 622] on div "6 ) INDUSTRIALIZADO Ultra Ômega 3 500mg DHA | Marca Now" at bounding box center [956, 608] width 439 height 29
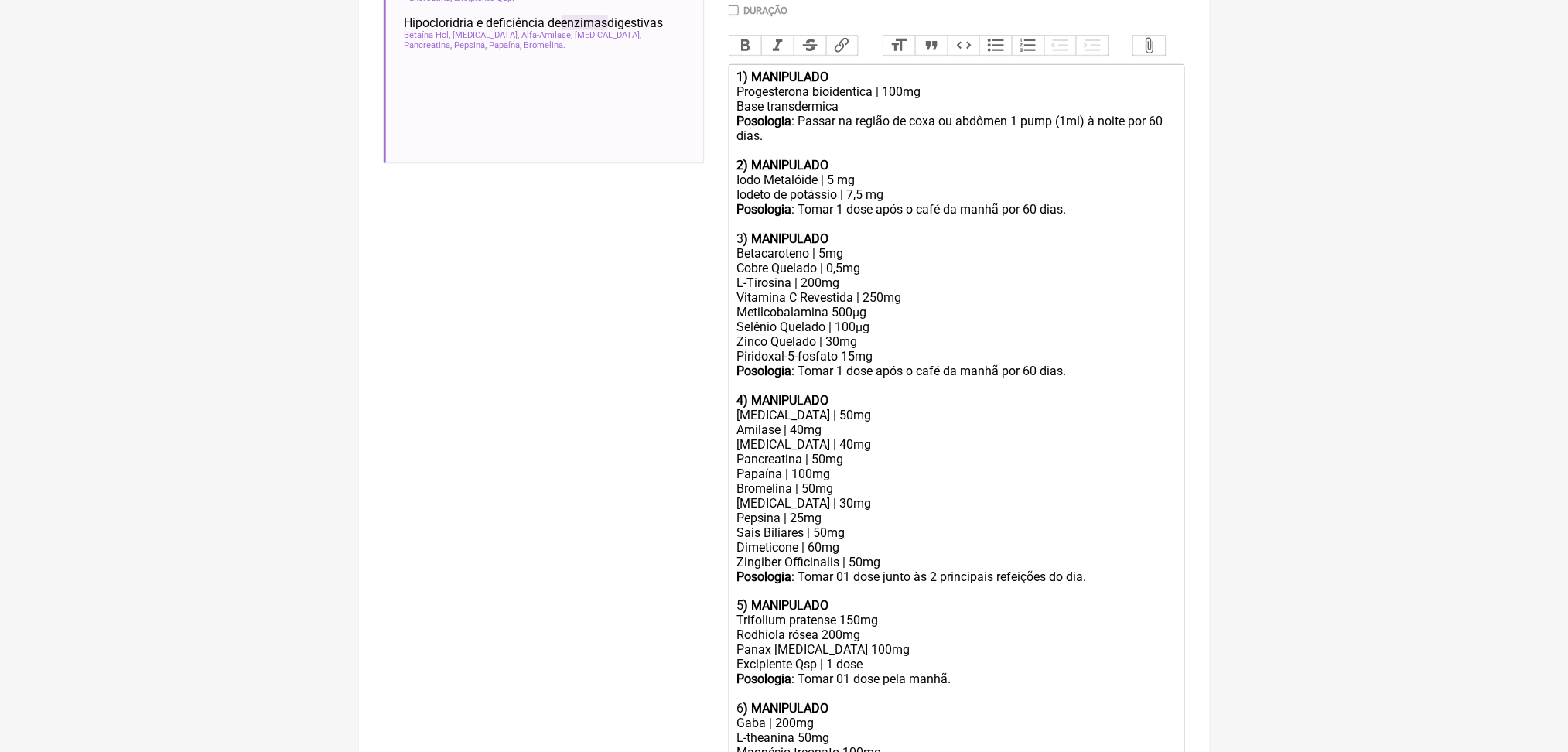
scroll to position [486, 0]
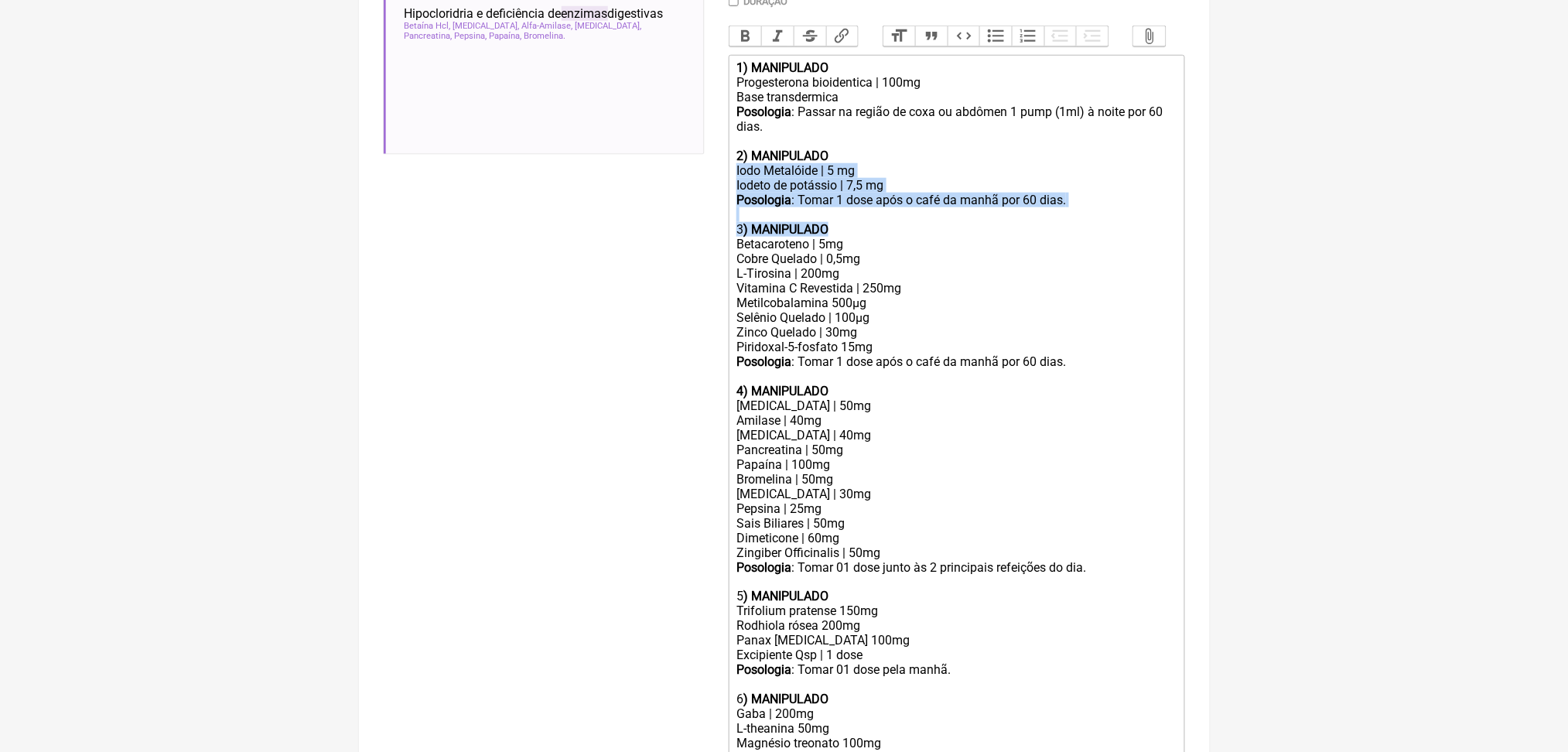
drag, startPoint x: 749, startPoint y: 329, endPoint x: 880, endPoint y: 409, distance: 153.5
click at [880, 409] on trix-editor "1) MANIPULADO Progesterona bioidentica | 100mg Base transdermica Posologia : Pa…" at bounding box center [957, 472] width 457 height 834
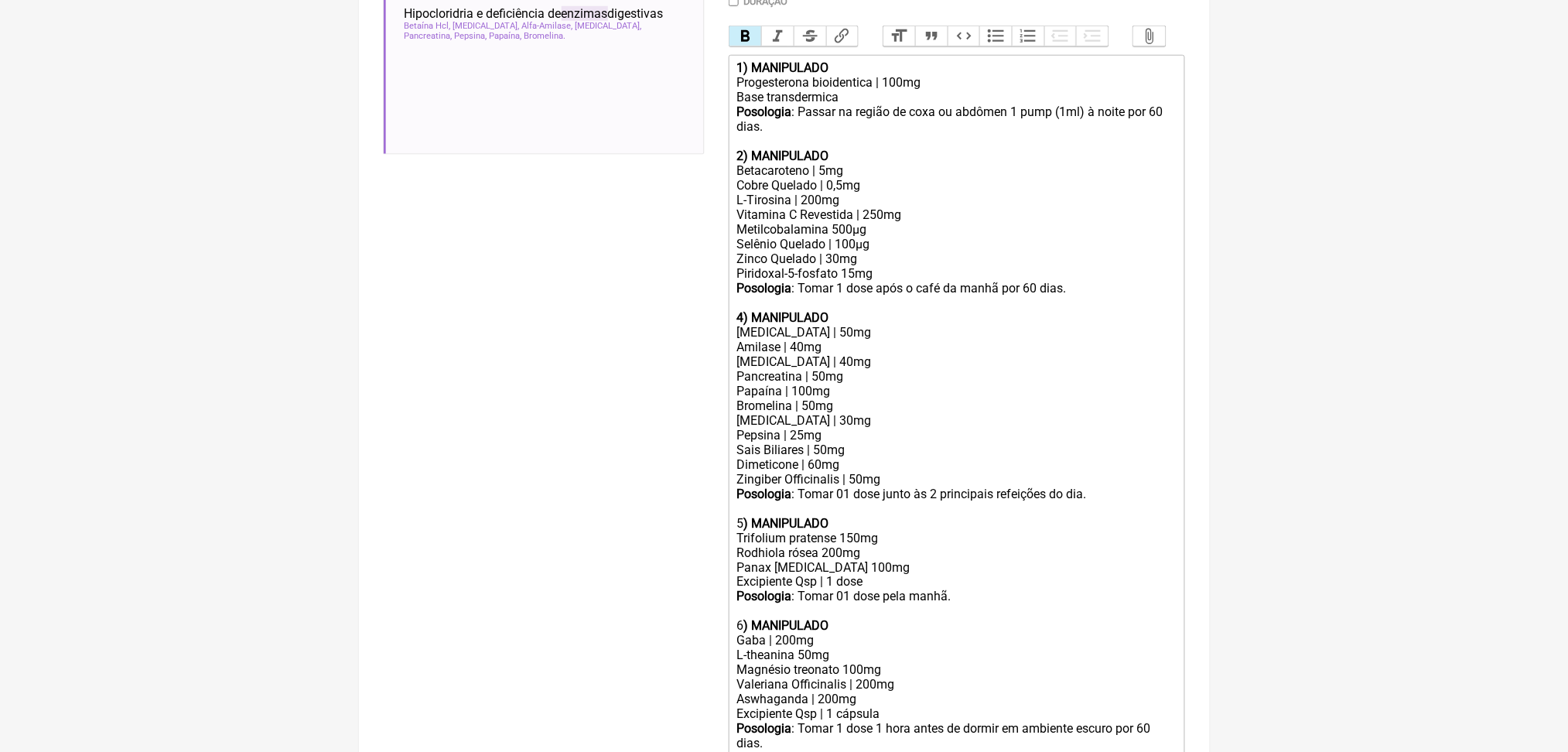
click at [757, 325] on strong "4) MANIPULADO" at bounding box center [783, 317] width 92 height 15
click at [748, 325] on div "3 ) MANIPULADO" at bounding box center [956, 317] width 439 height 15
click at [746, 47] on button "Bold" at bounding box center [746, 36] width 33 height 20
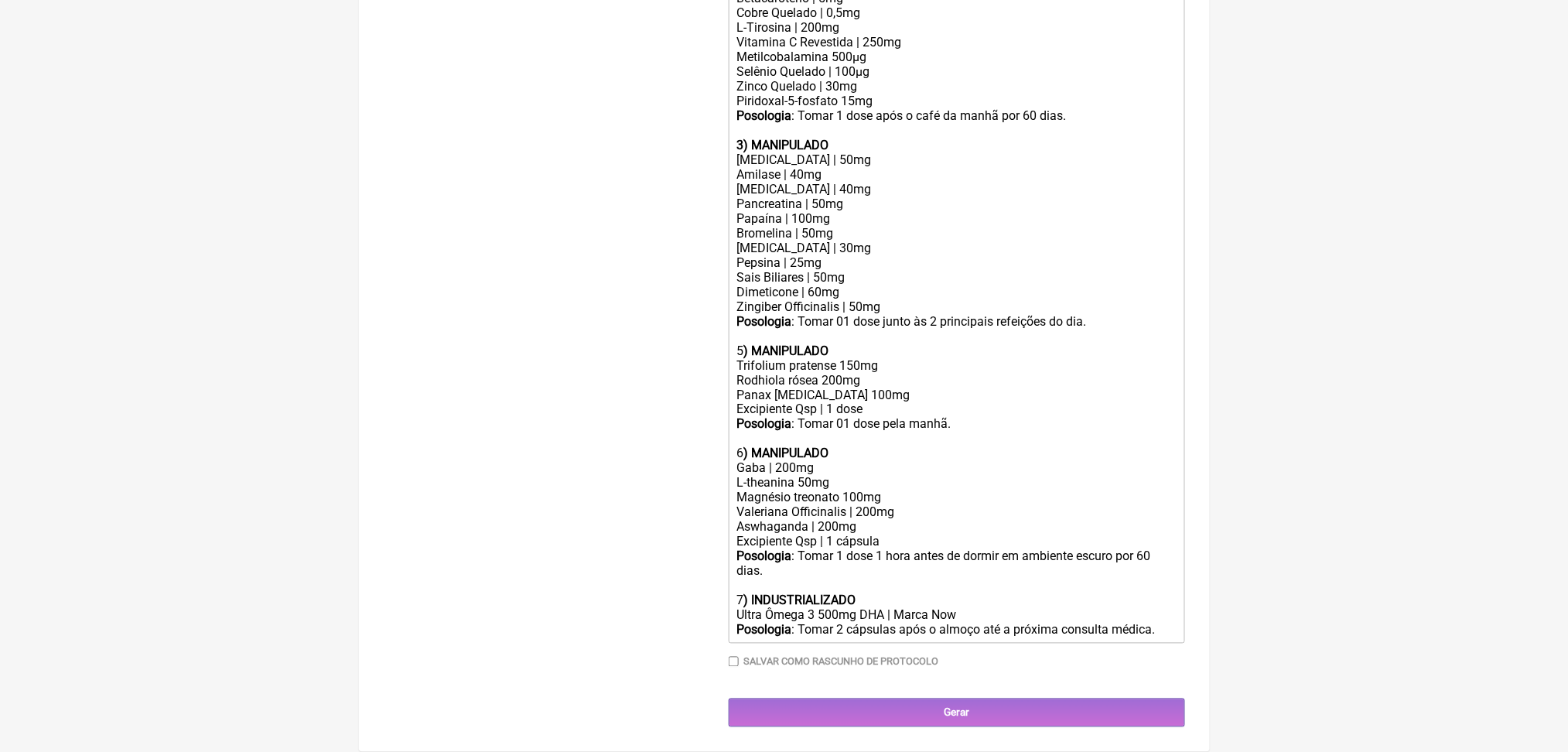
scroll to position [893, 0]
click at [748, 358] on div "Posologia : Tomar 01 dose junto às 2 principais refeições do dia. 5 ) MANIPULADO" at bounding box center [956, 335] width 439 height 44
click at [750, 358] on div "Posologia : Tomar 01 dose junto às 2 principais refeições do dia. 4 ) MANIPULADO" at bounding box center [956, 335] width 439 height 44
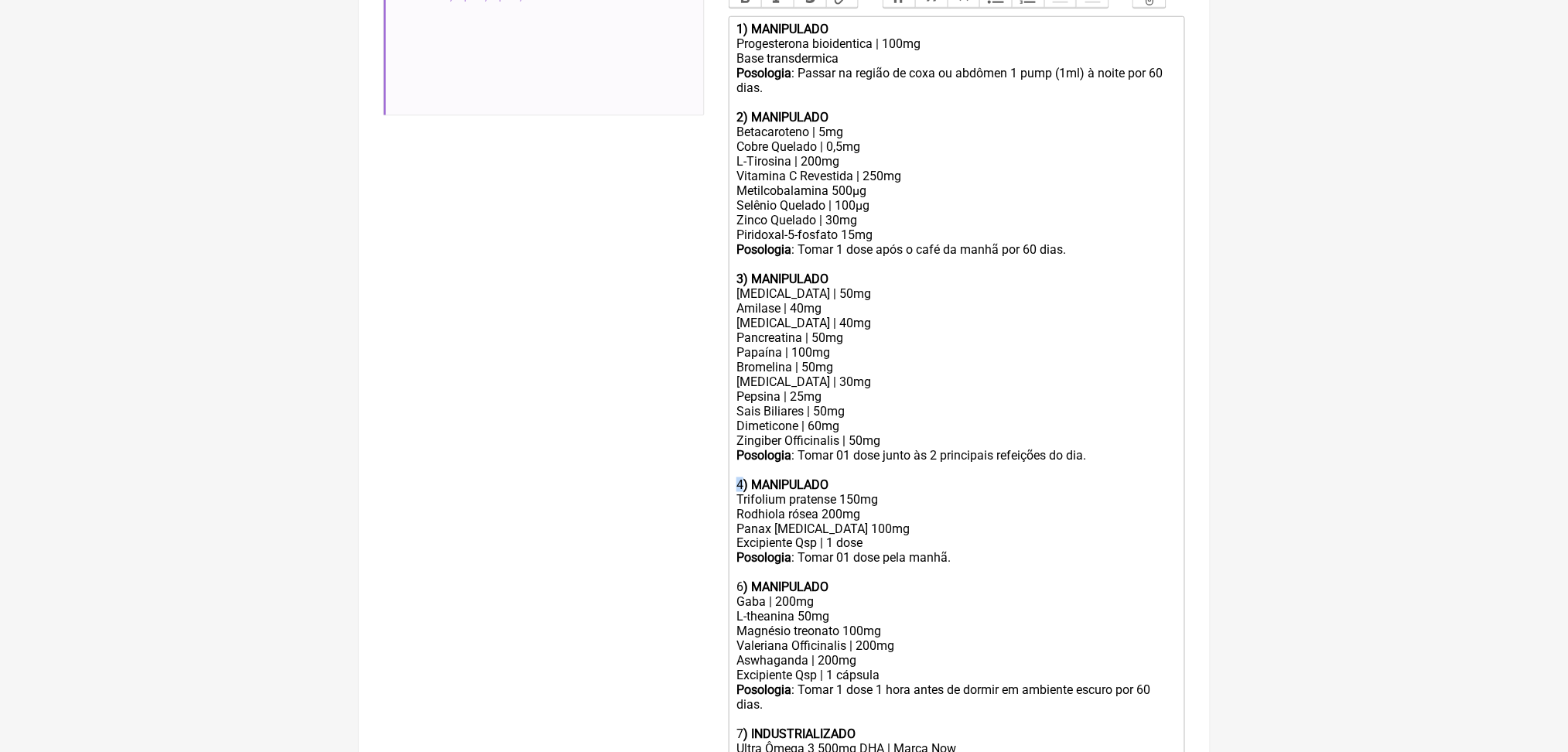
scroll to position [525, 0]
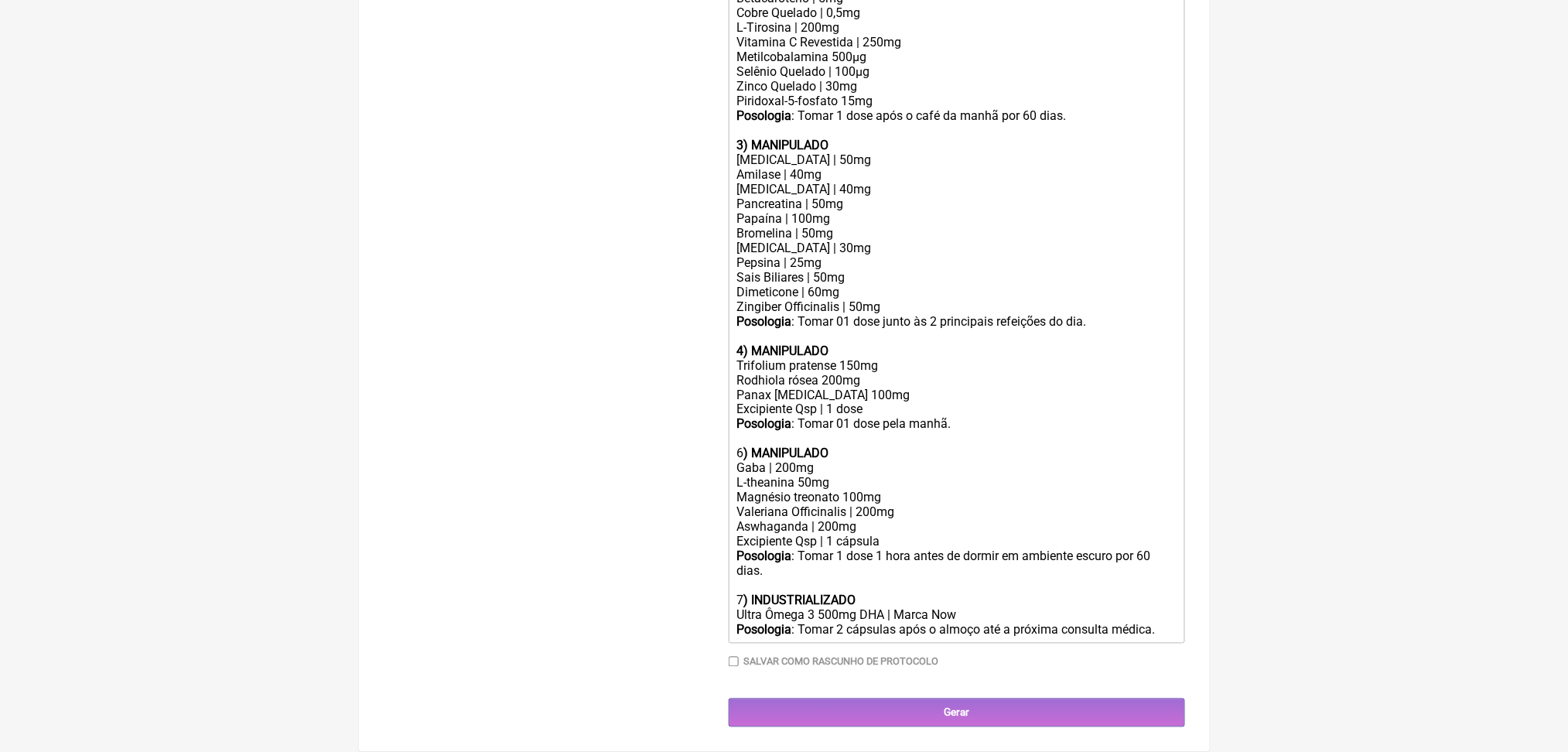
scroll to position [970, 0]
click at [746, 452] on div "6 ) MANIPULADO" at bounding box center [956, 453] width 439 height 15
click at [749, 451] on div "5 ) MANIPULADO" at bounding box center [956, 453] width 439 height 15
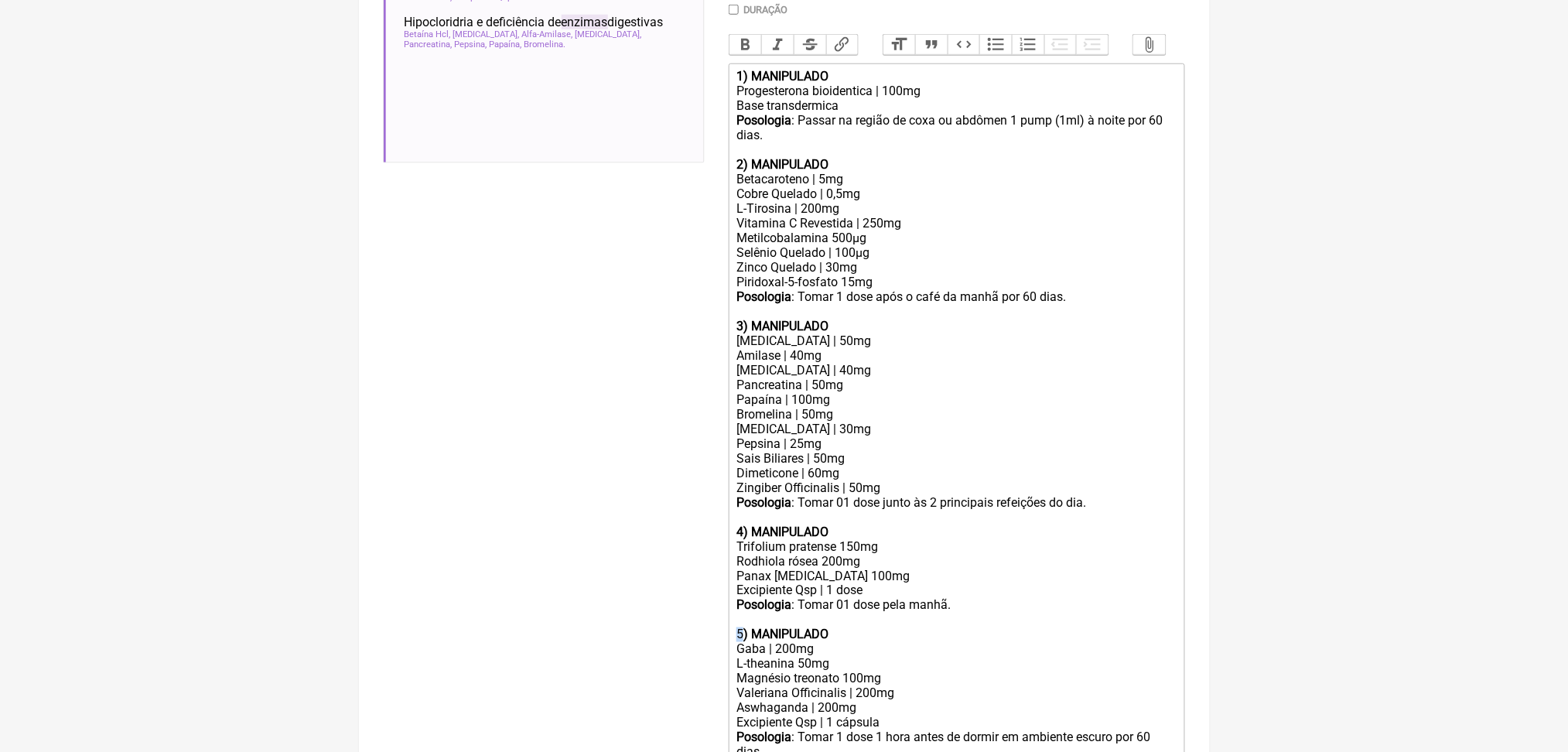
scroll to position [481, 0]
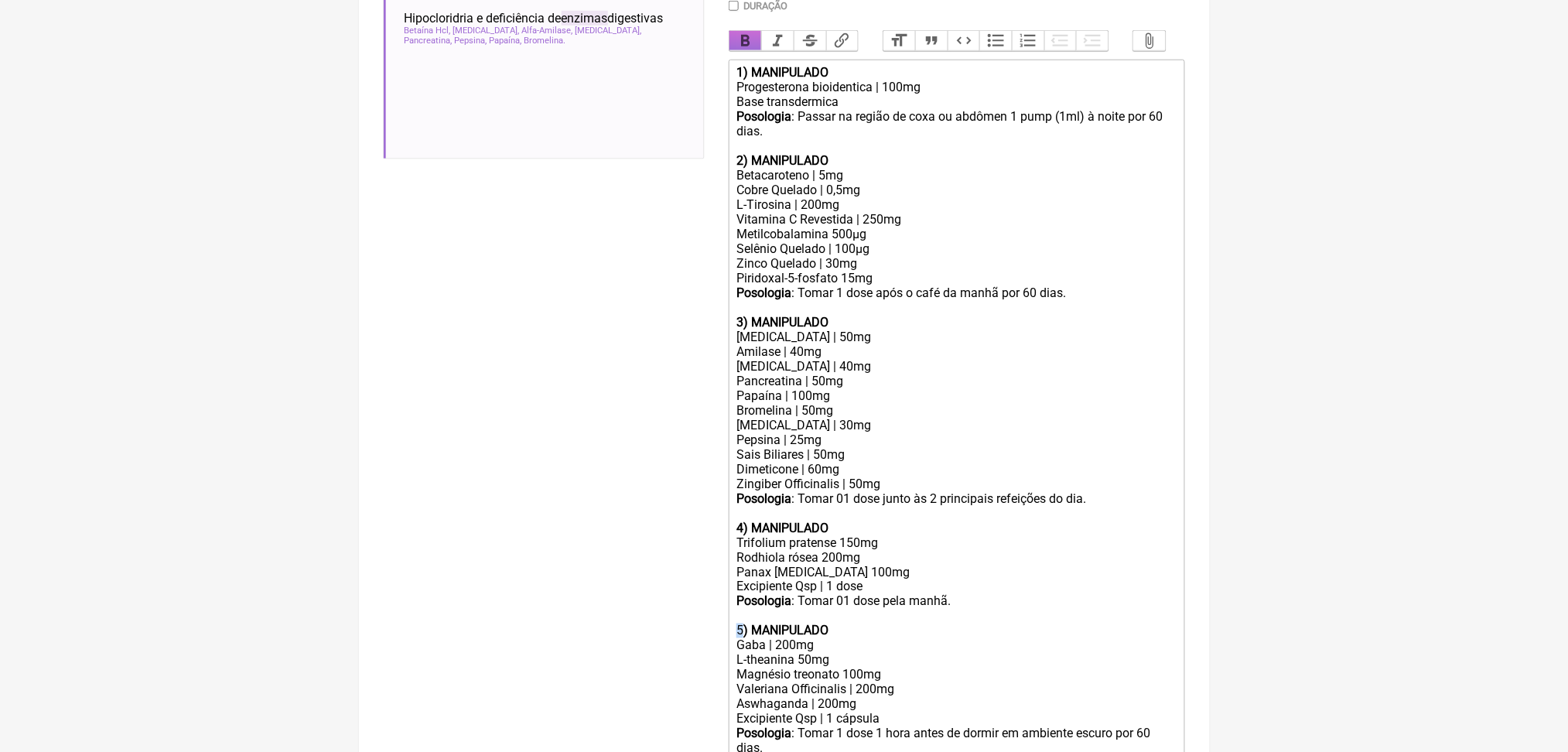
click at [749, 51] on button "Bold" at bounding box center [746, 41] width 33 height 20
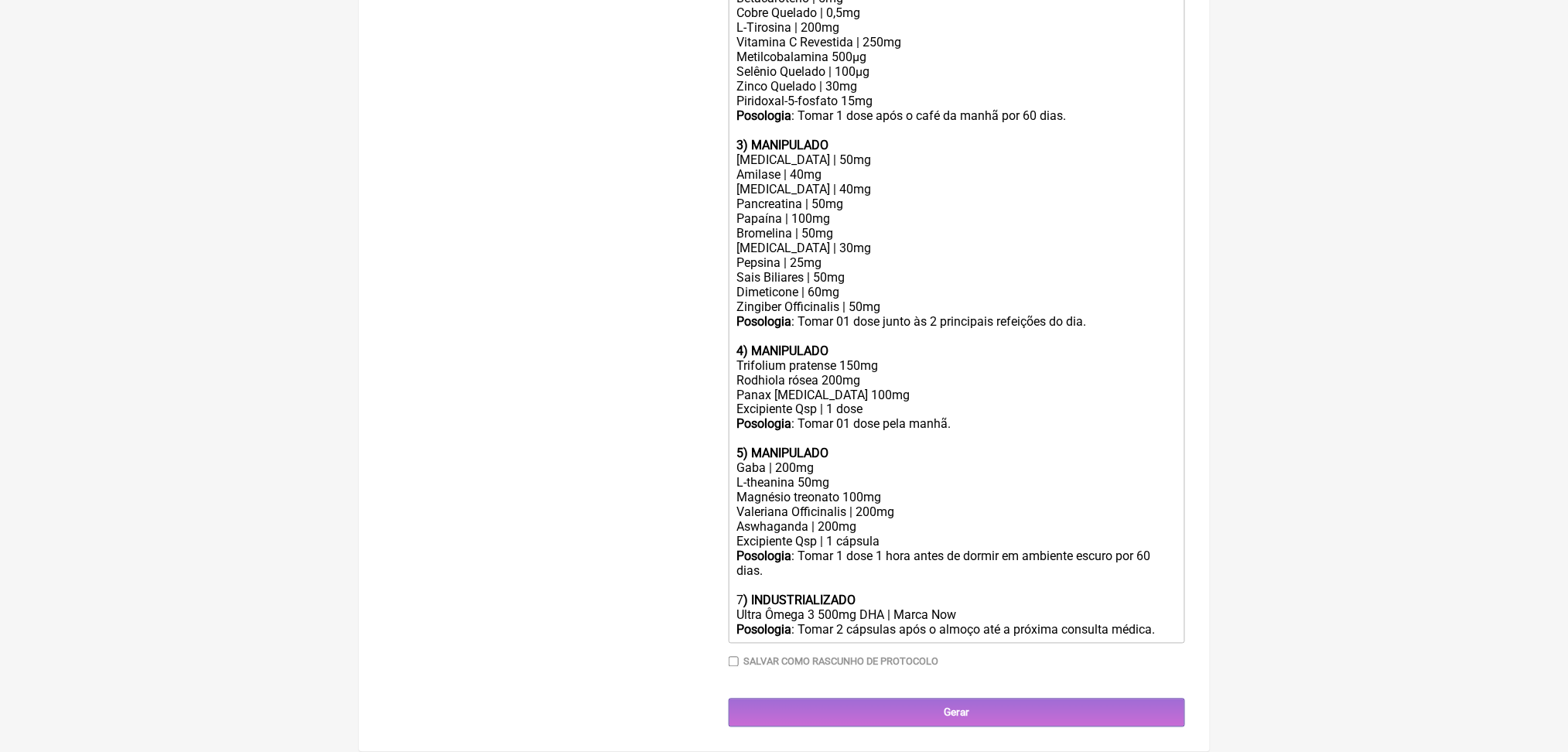
scroll to position [1058, 0]
click at [744, 544] on trix-editor "1) MANIPULADO Progesterona bioidentica | 100mg Base transdermica Posologia : Pa…" at bounding box center [957, 263] width 457 height 761
click at [749, 593] on div "6 ) INDUSTRIALIZADO Ultra Ômega 3 500mg DHA | Marca Now" at bounding box center [956, 608] width 439 height 29
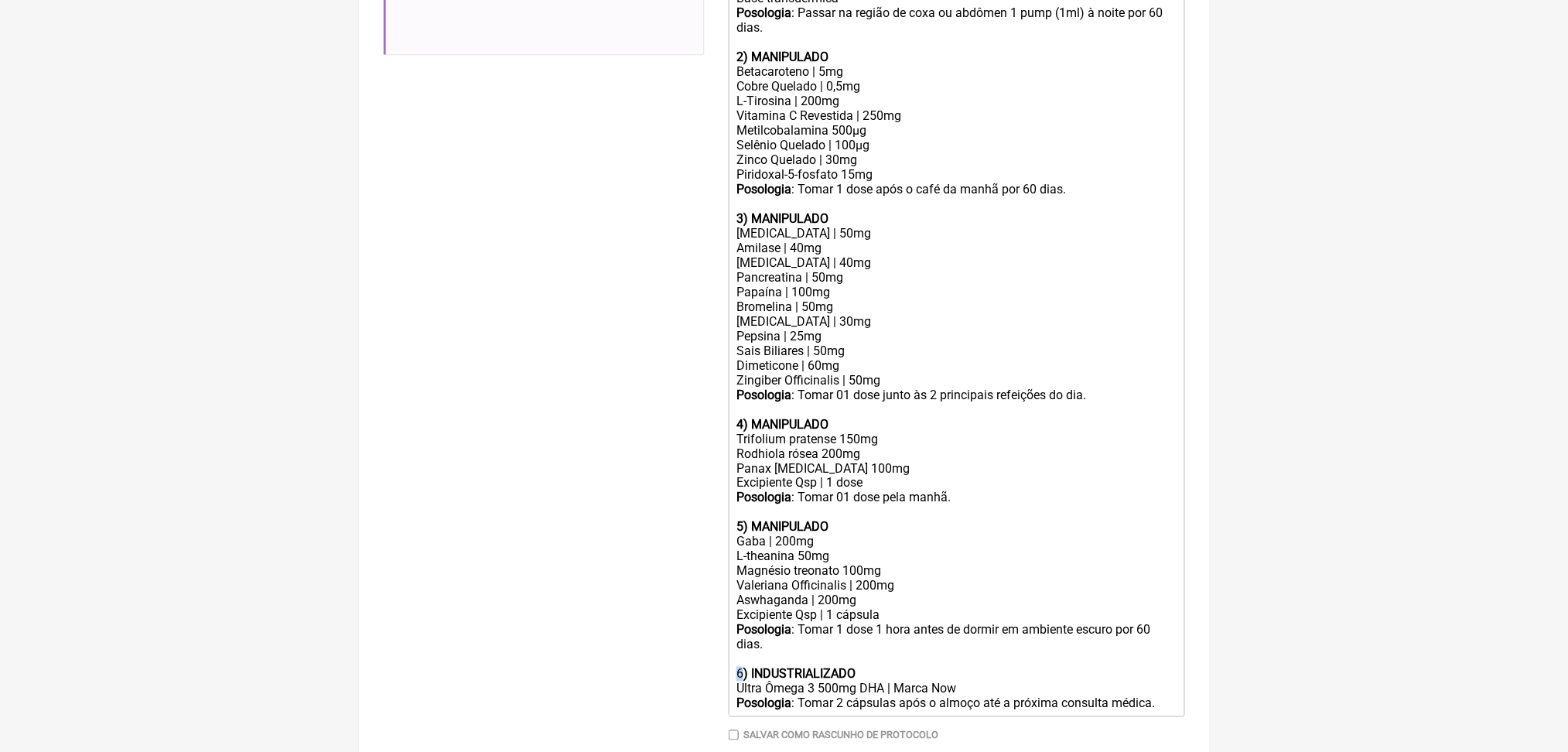
scroll to position [538, 0]
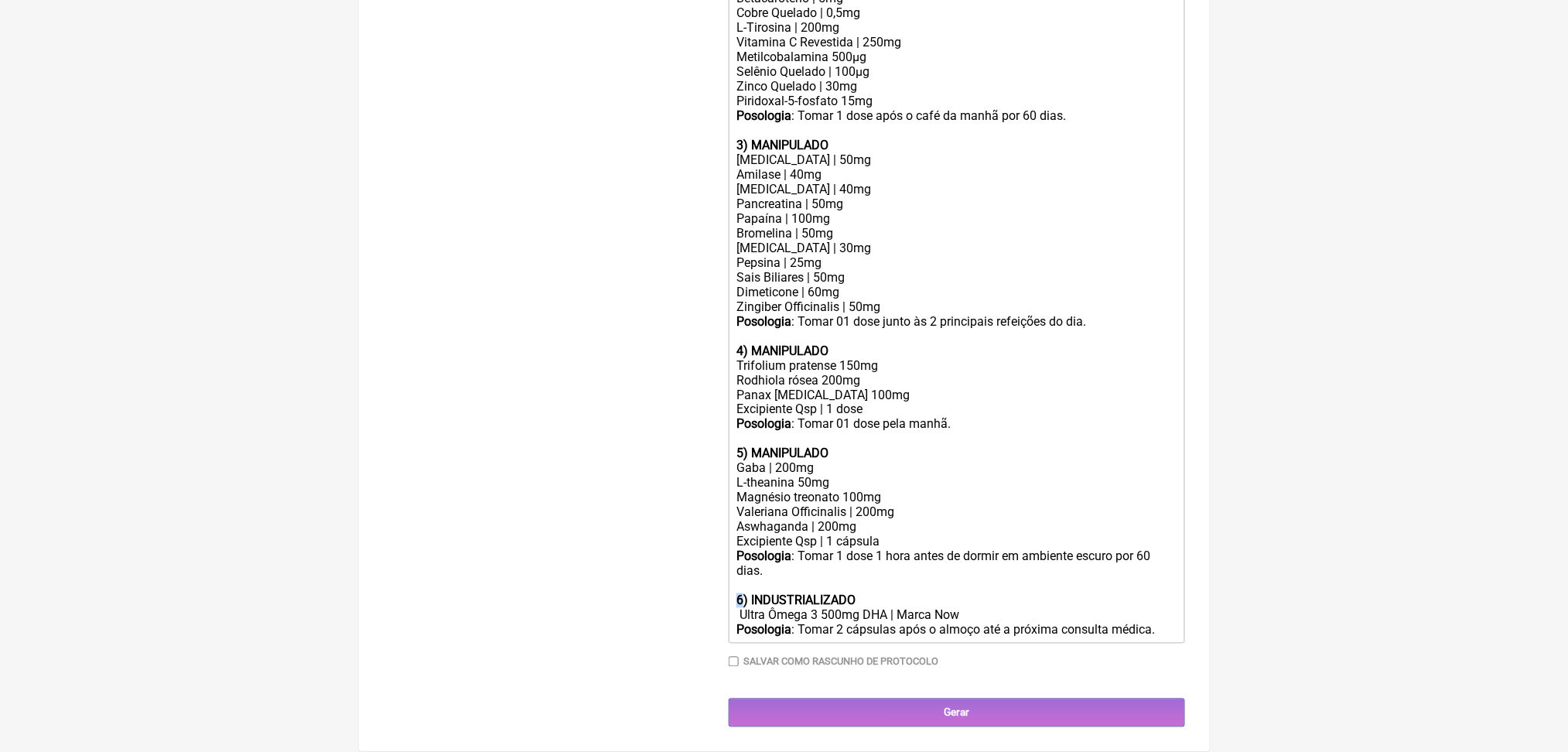
scroll to position [1041, 0]
click at [907, 623] on div "Posologia : Tomar 2 cápsulas após o almoço até a próxima consulta médica." at bounding box center [956, 629] width 439 height 15
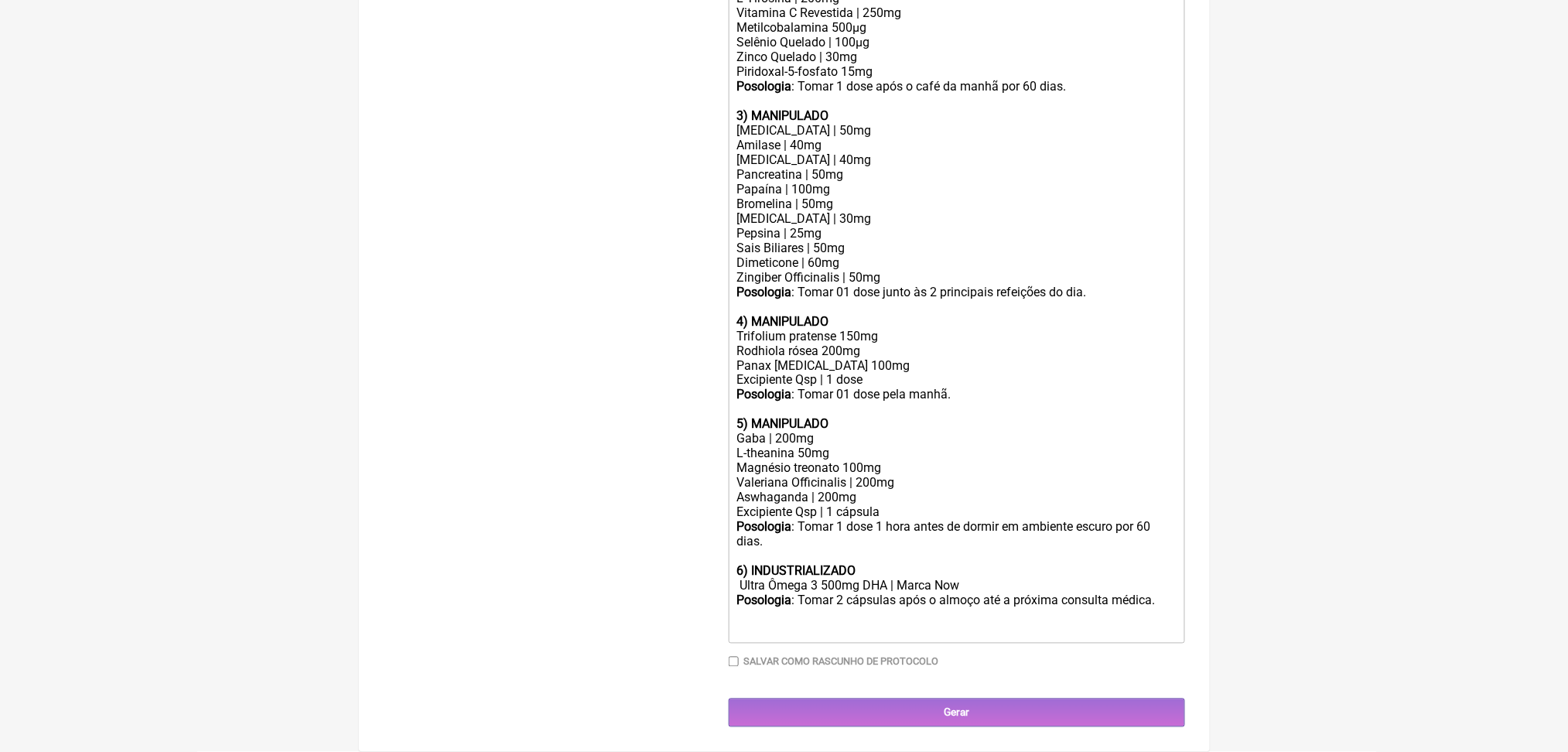
type trix-editor "<div><strong>1) MANIPULADO</strong></div><div>Progesterona bioidentica | 100mg<…"
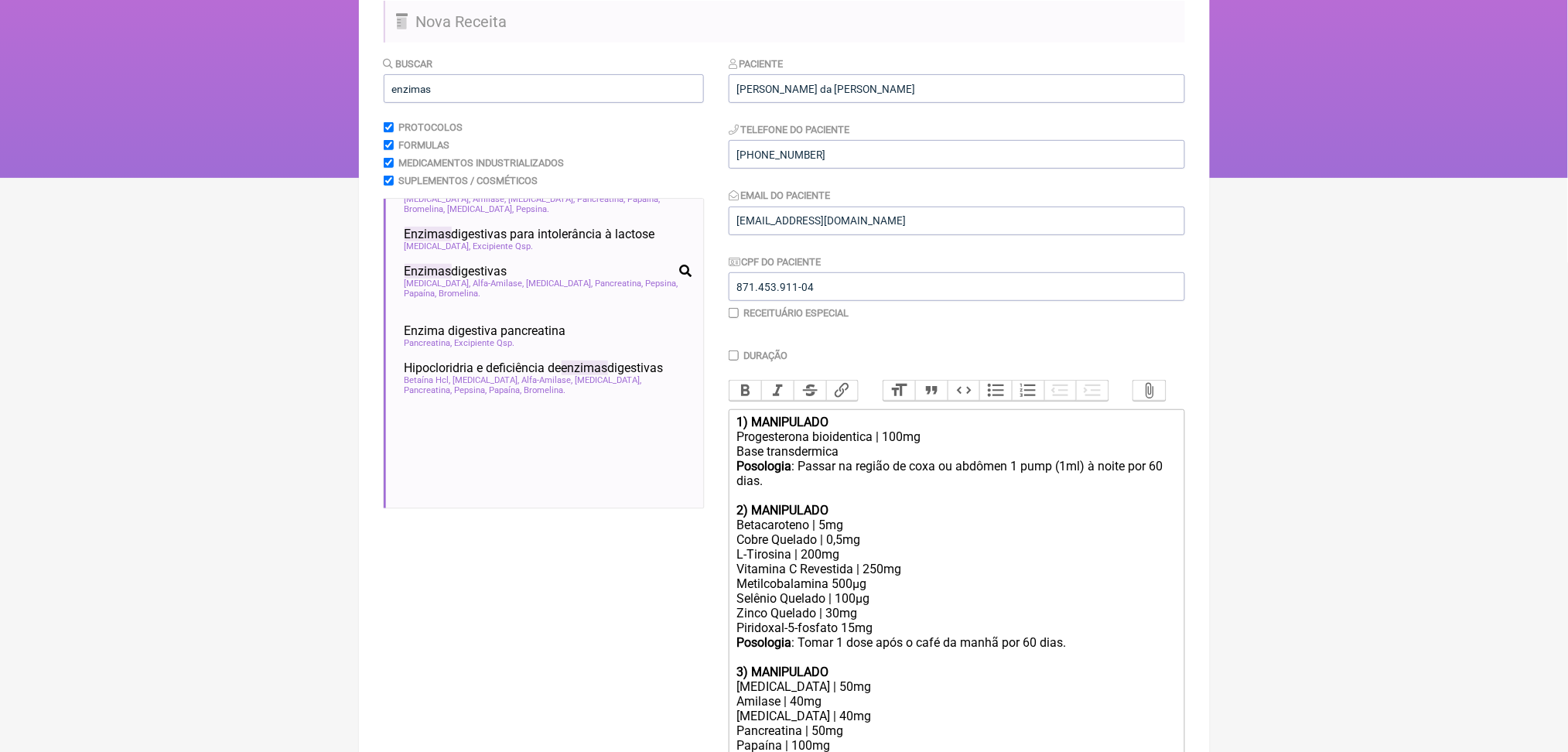
scroll to position [129, 0]
click at [451, 106] on input "enzimas" at bounding box center [544, 91] width 320 height 29
click at [462, 106] on input "enzimas" at bounding box center [544, 91] width 320 height 29
type input "e"
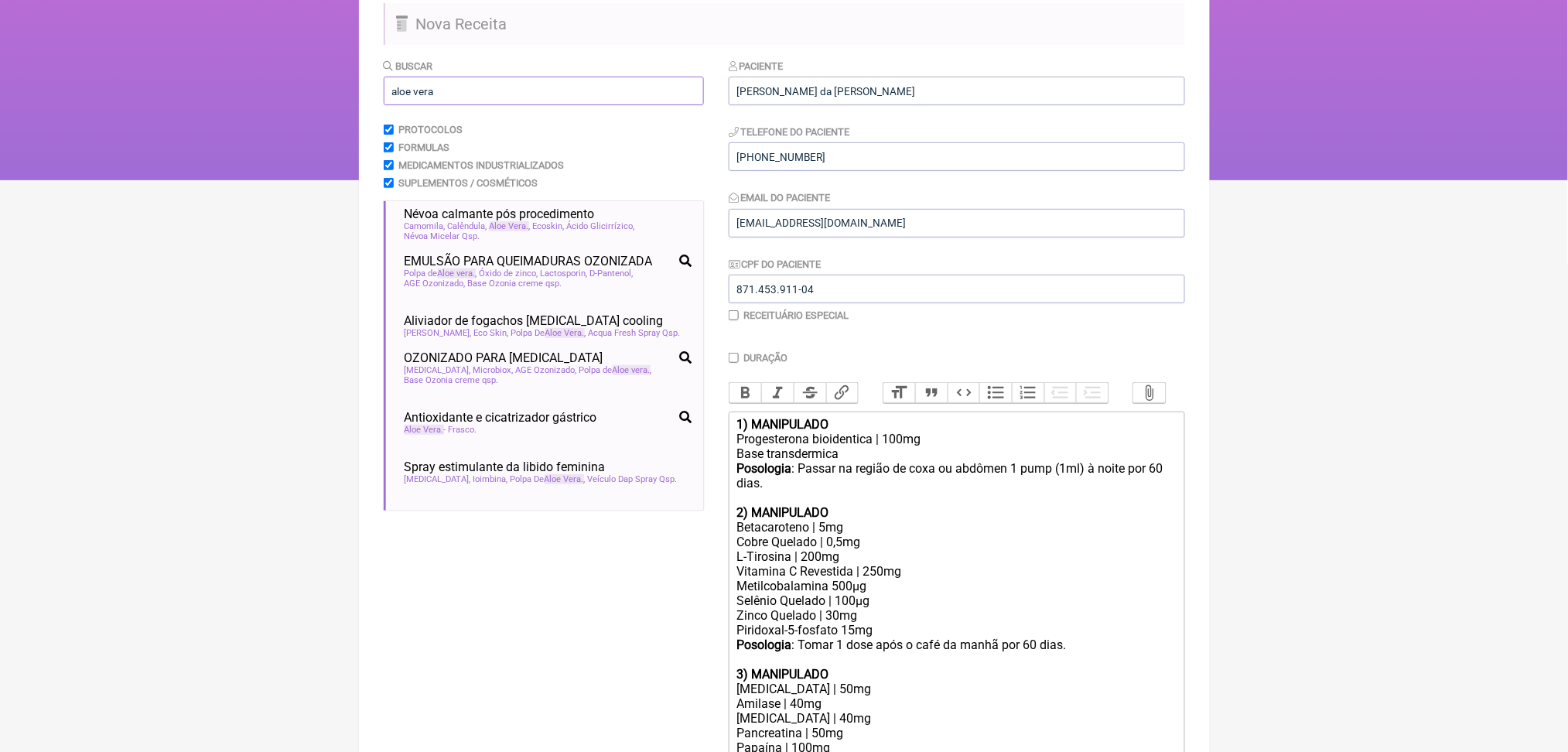
scroll to position [0, 0]
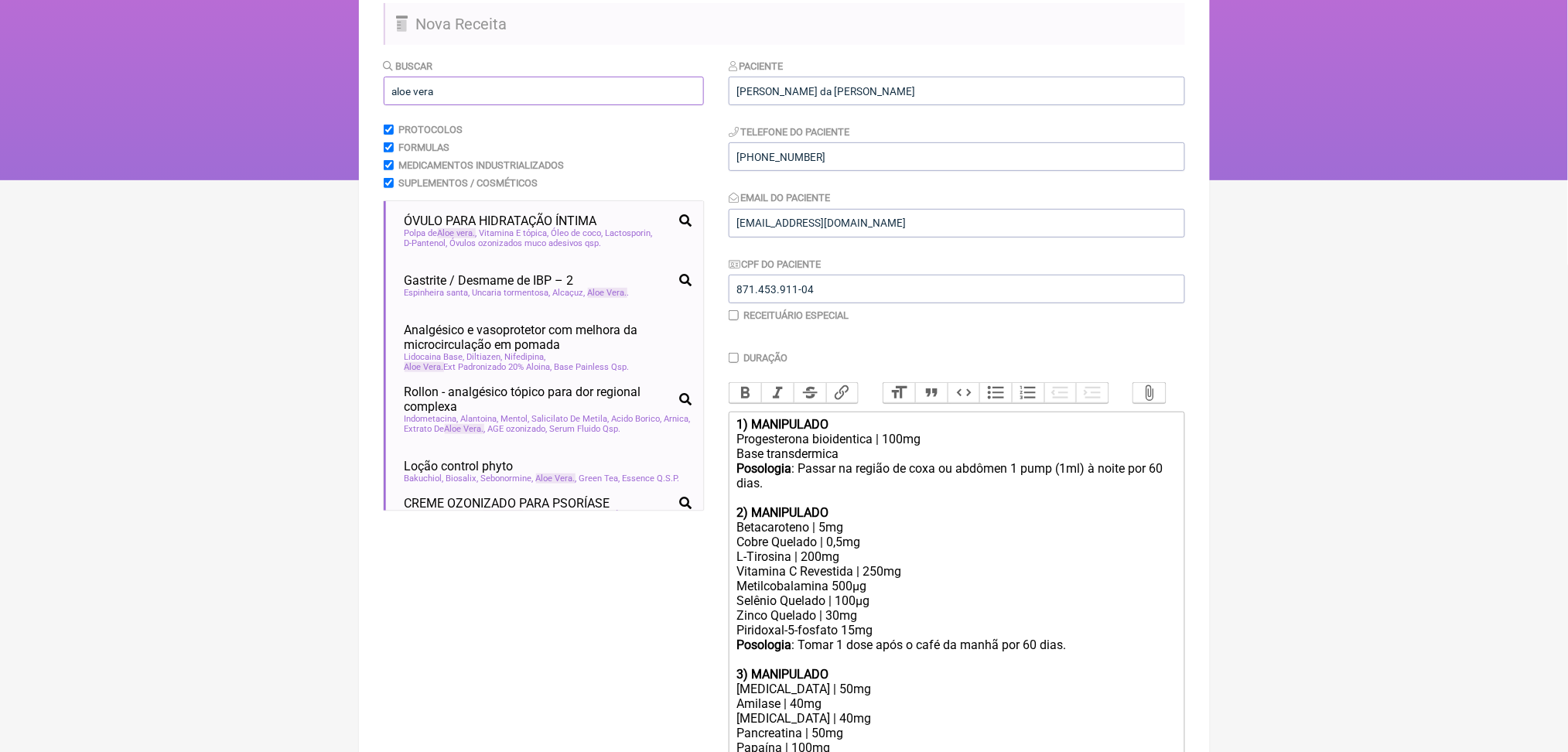
click at [422, 106] on input "aloe vera" at bounding box center [544, 91] width 320 height 29
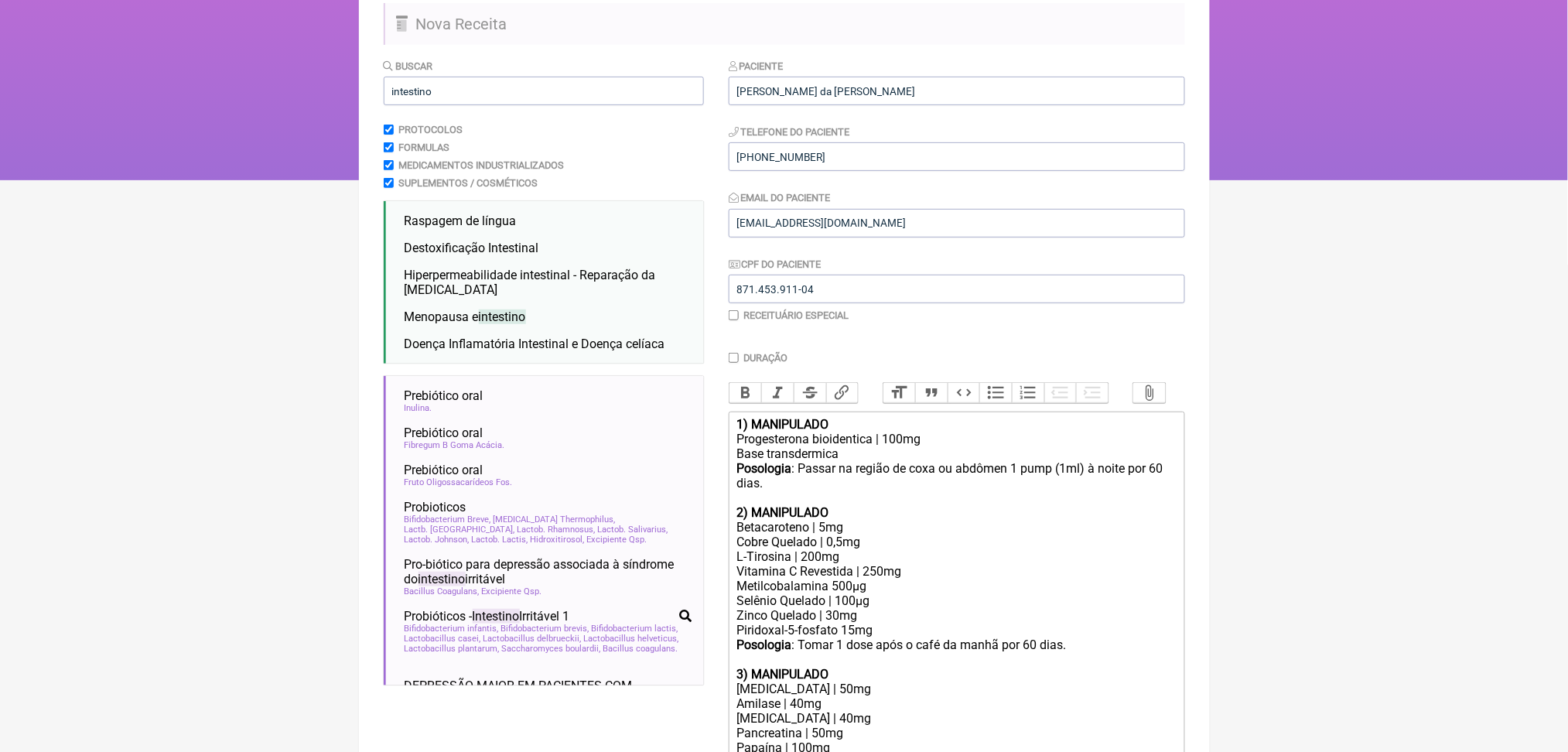
click at [155, 180] on html "FormulApp (Clínica Balance - Dra. Bruna Scalco) Sair Pacientes Receitas Protoco…" at bounding box center [784, 25] width 1568 height 309
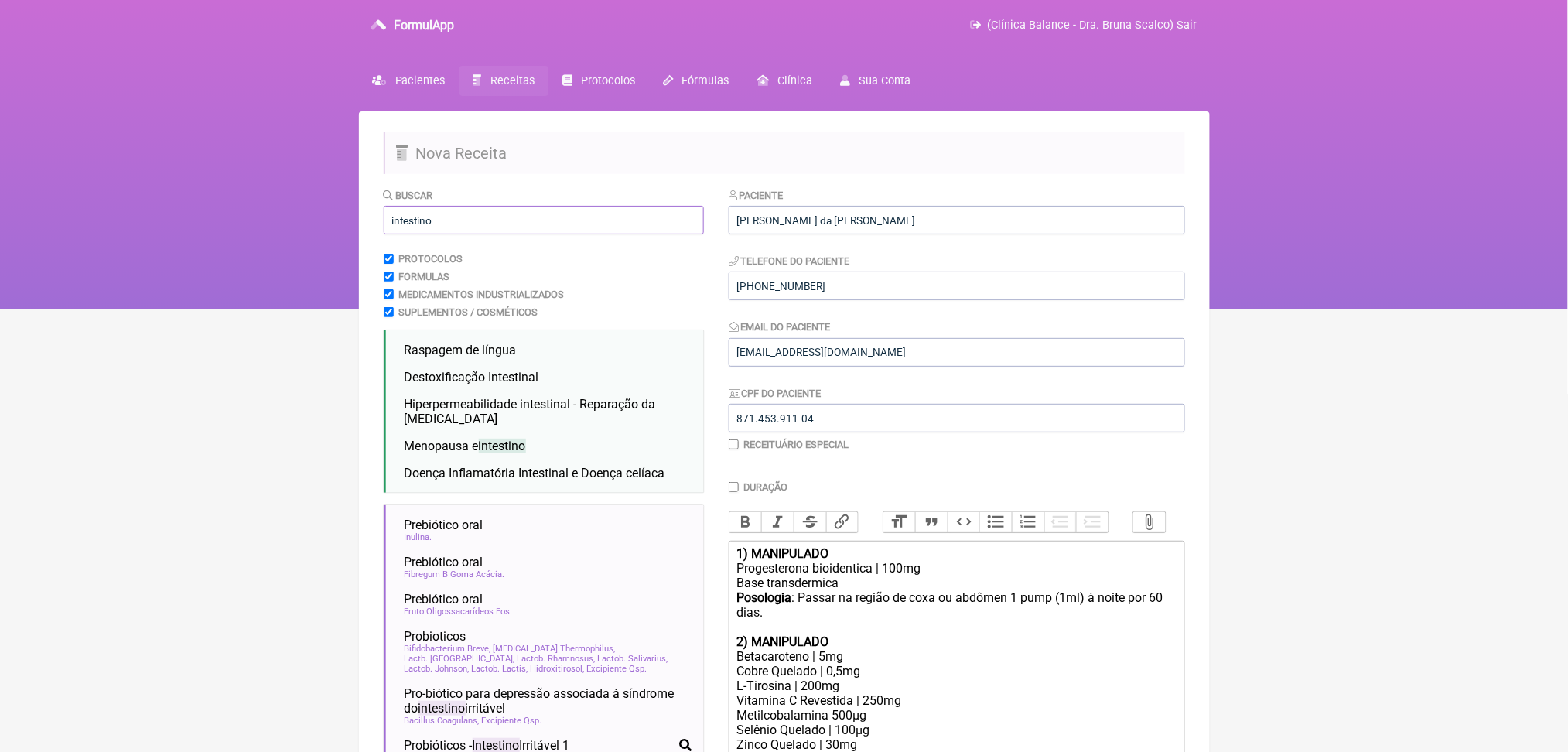
click at [442, 235] on input "intestino" at bounding box center [544, 220] width 320 height 29
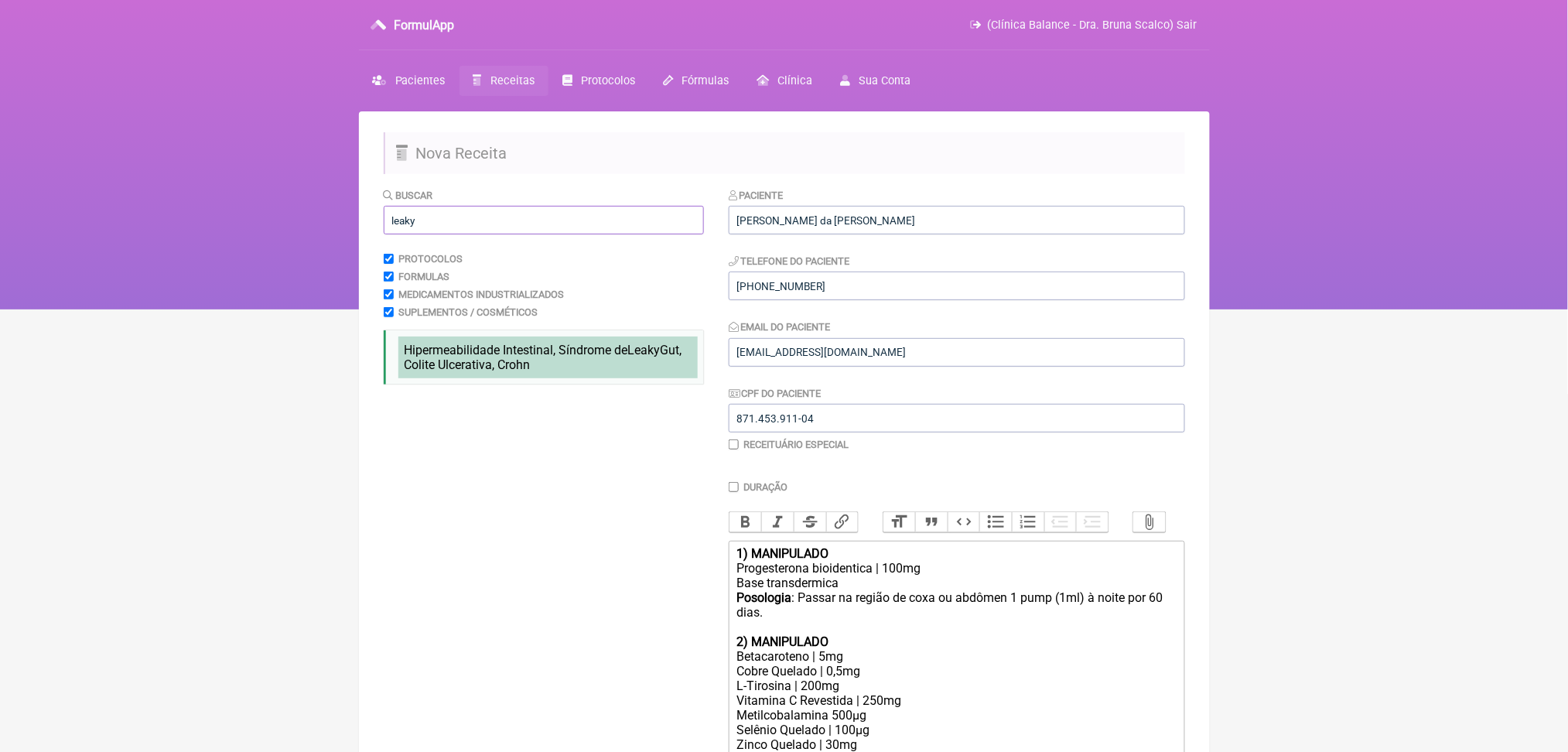
type input "leaky"
click at [545, 378] on li "Hipermeabilidade Intestinal, Síndrome de Leaky Gut, Colite Ulcerativa, Crohn co…" at bounding box center [548, 357] width 300 height 42
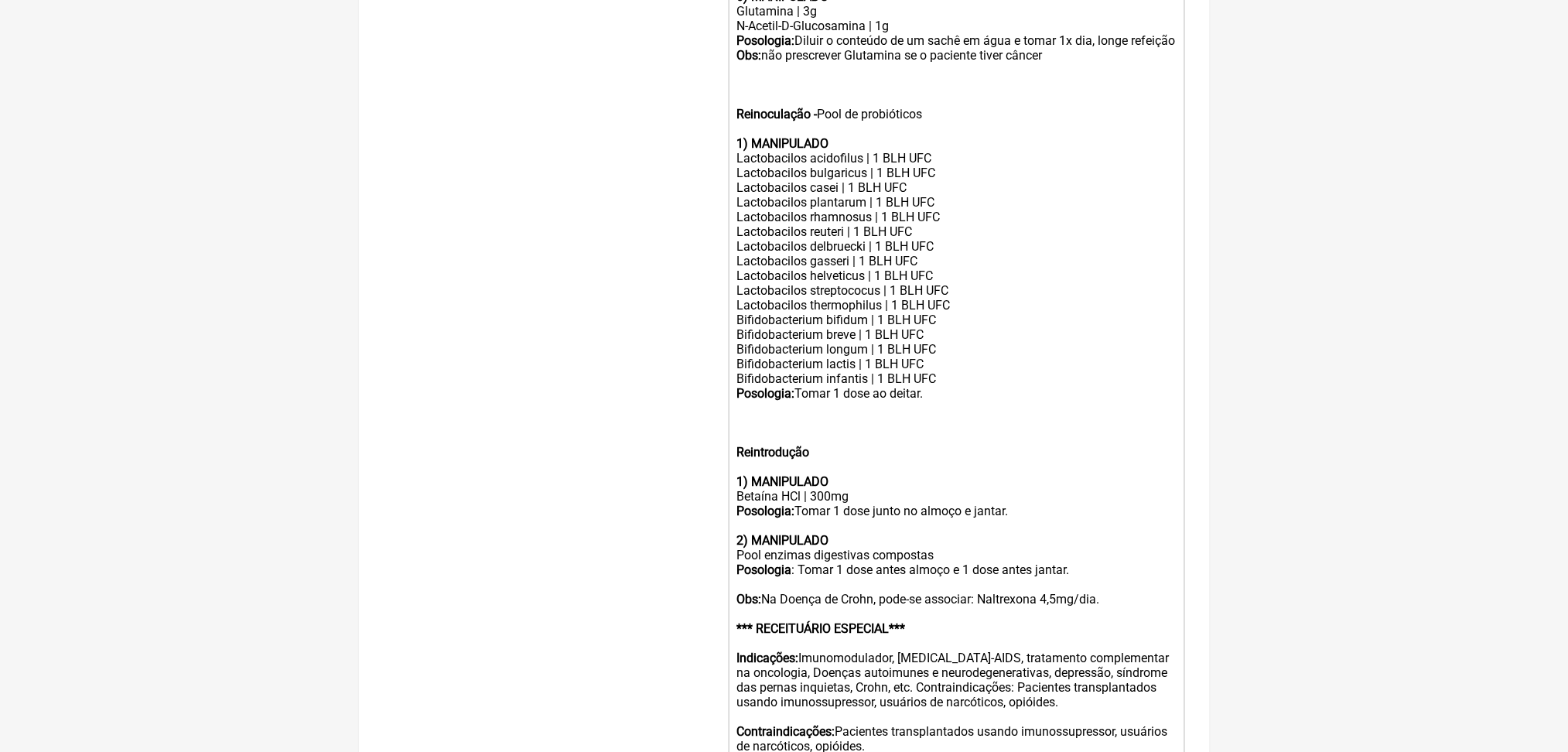
scroll to position [2046, 0]
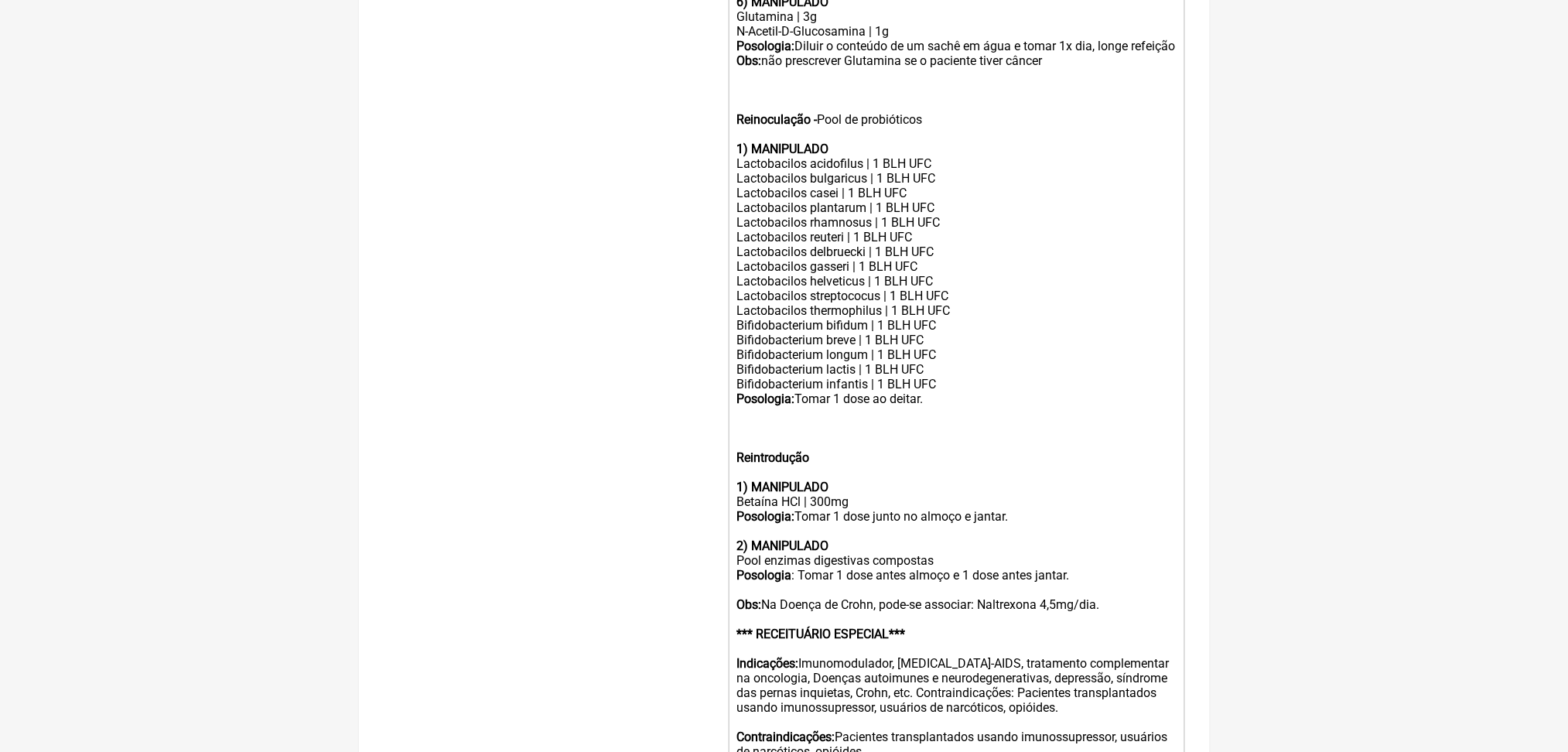
drag, startPoint x: 753, startPoint y: 99, endPoint x: 879, endPoint y: 181, distance: 150.3
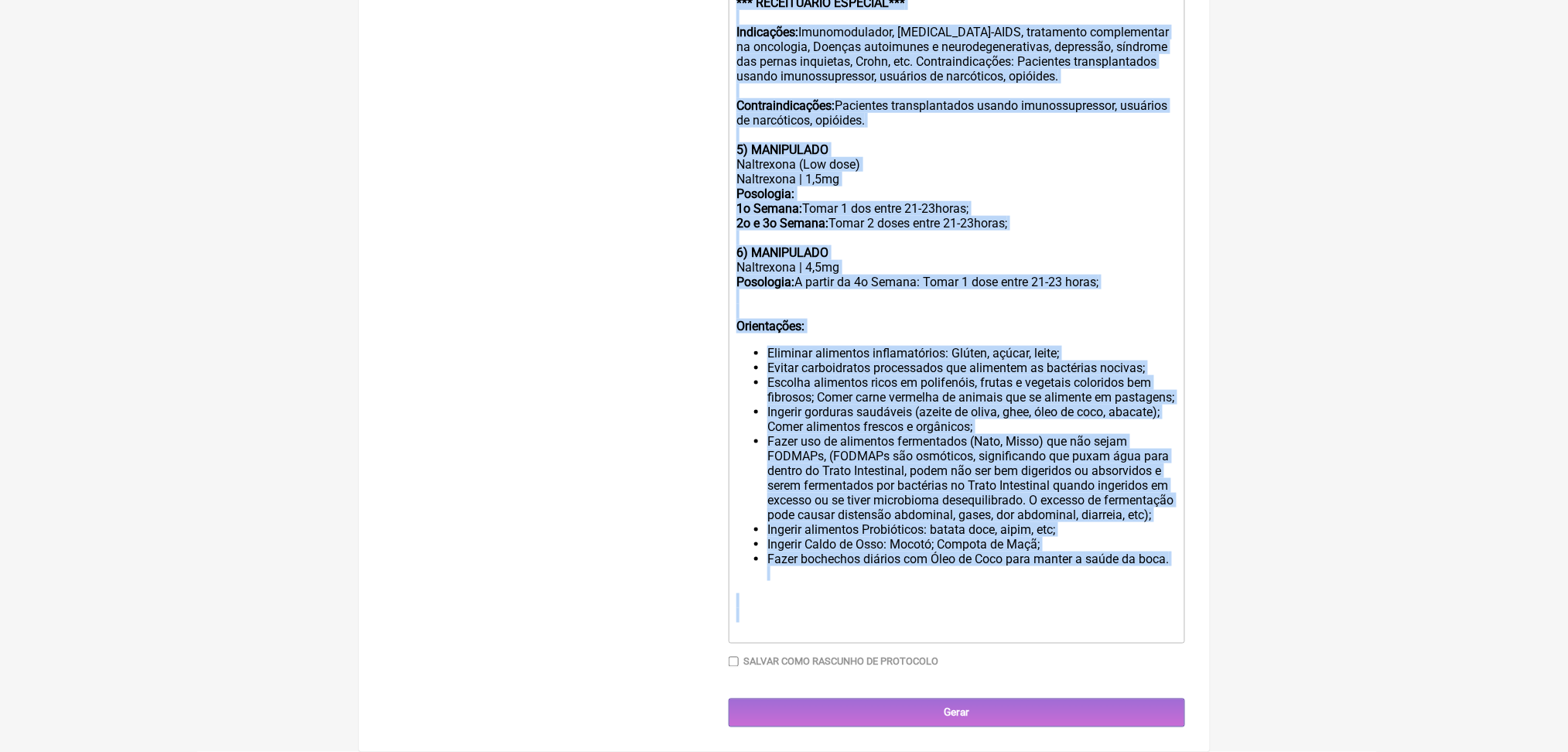
scroll to position [3841, 0]
drag, startPoint x: 751, startPoint y: 167, endPoint x: 1032, endPoint y: 656, distance: 564.0
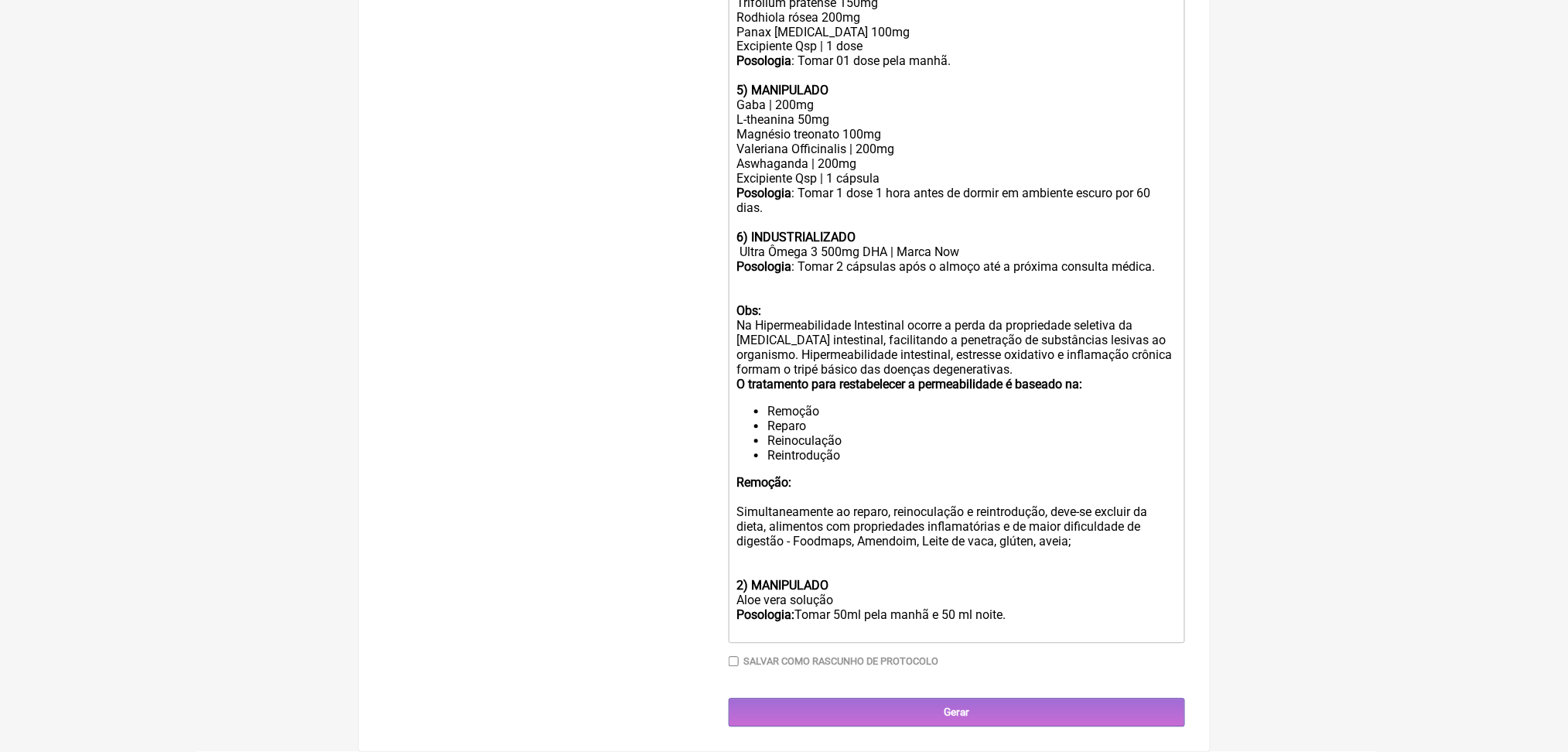
scroll to position [1591, 0]
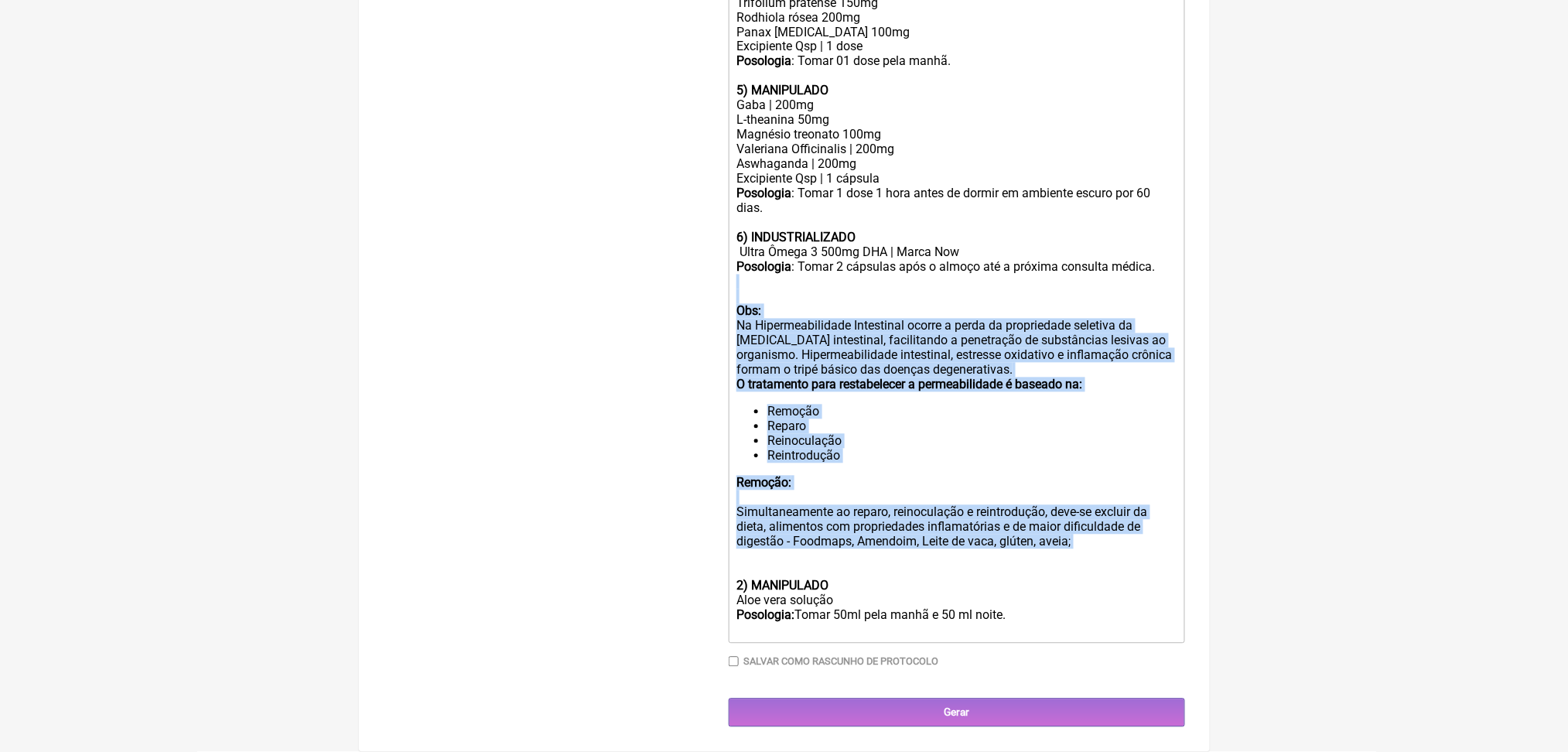
drag, startPoint x: 1036, startPoint y: 500, endPoint x: 732, endPoint y: 107, distance: 496.9
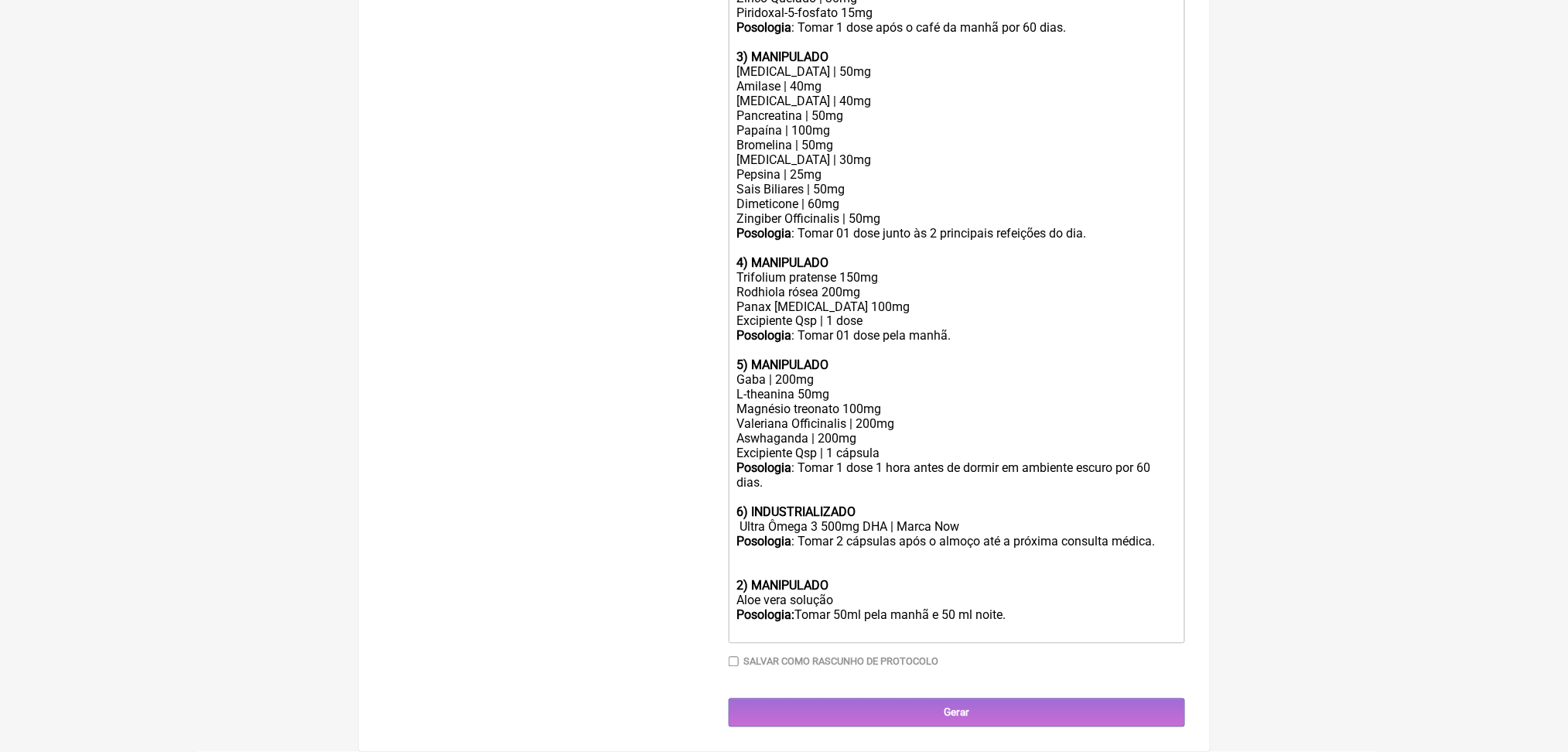
scroll to position [1162, 0]
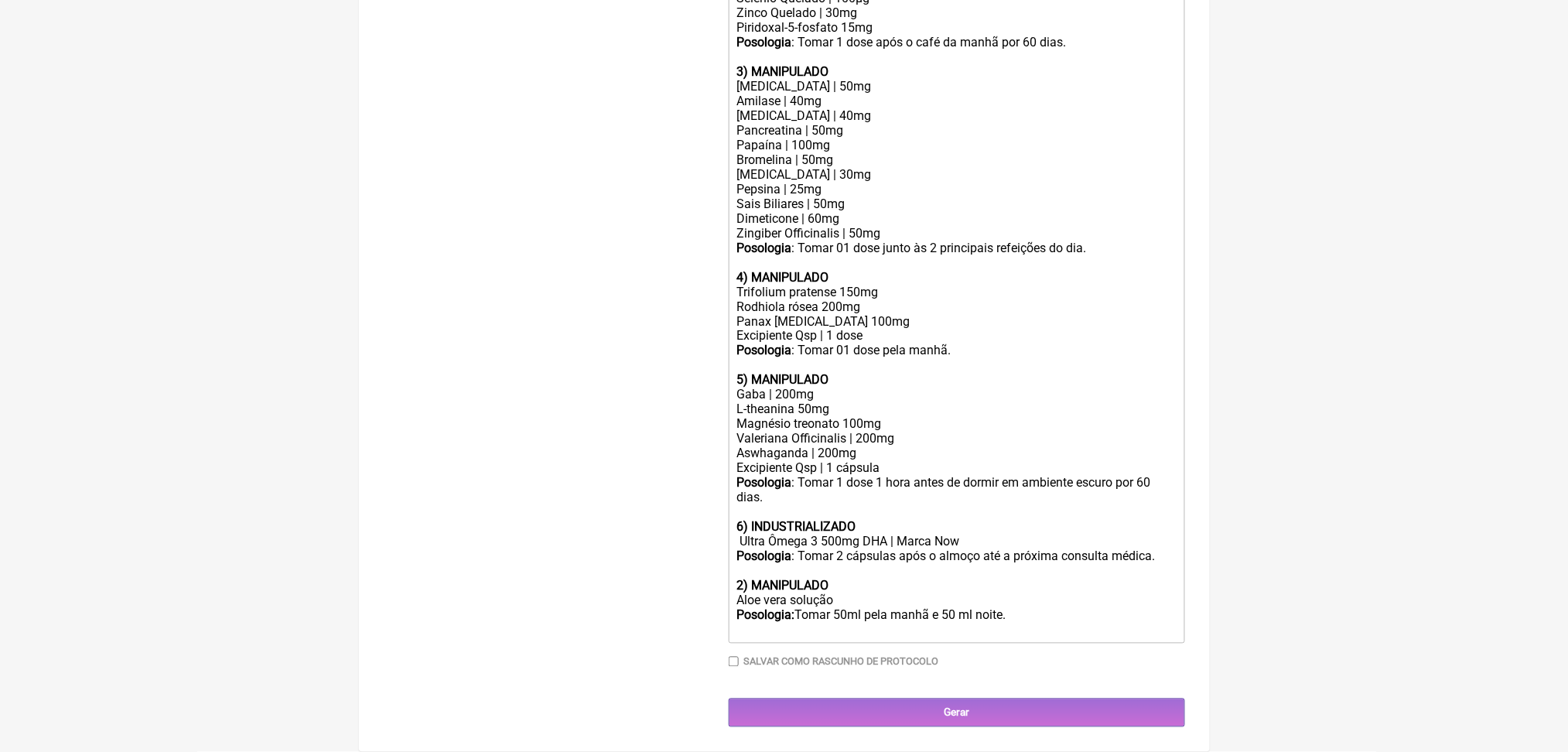
click at [877, 561] on div "Posologia : Tomar 2 cápsulas após o almoço até a próxima consulta médica. 2) MA…" at bounding box center [956, 593] width 439 height 88
click at [986, 612] on trix-editor "1) MANIPULADO Progesterona bioidentica | 100mg Base transdermica Posologia : Pa…" at bounding box center [957, 226] width 457 height 834
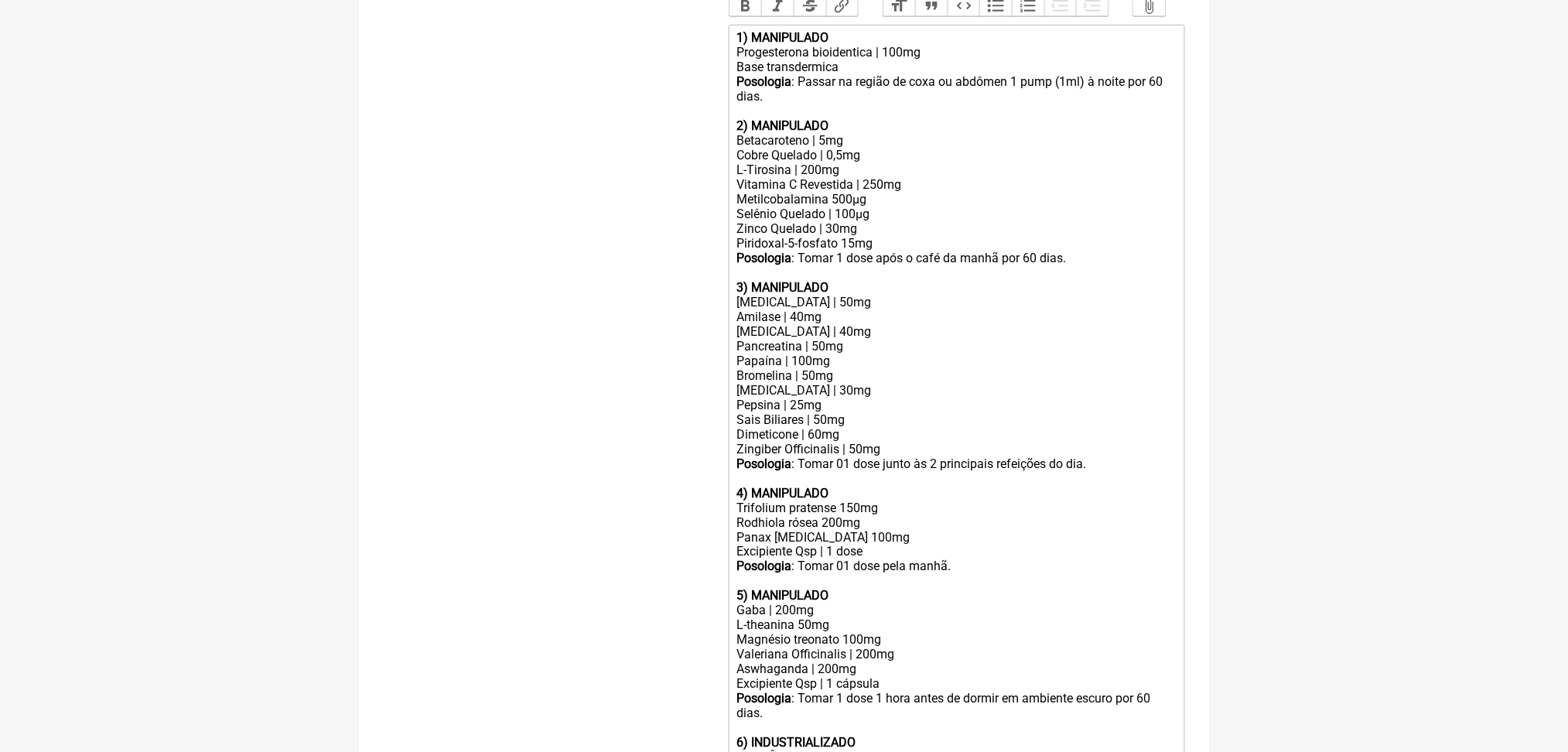
scroll to position [536, 0]
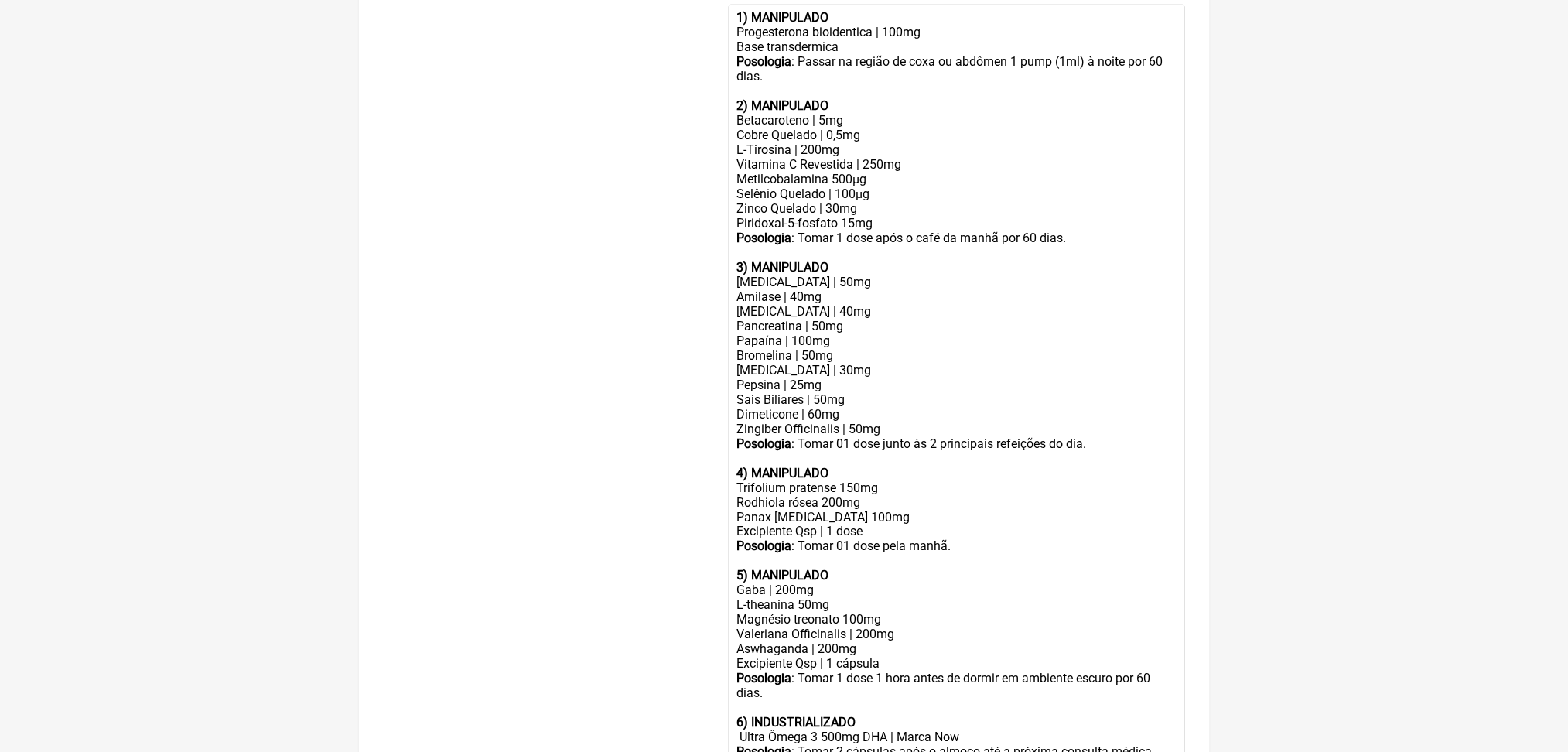
click at [851, 172] on div "Vitamina C Revestida | 250mg" at bounding box center [956, 164] width 439 height 15
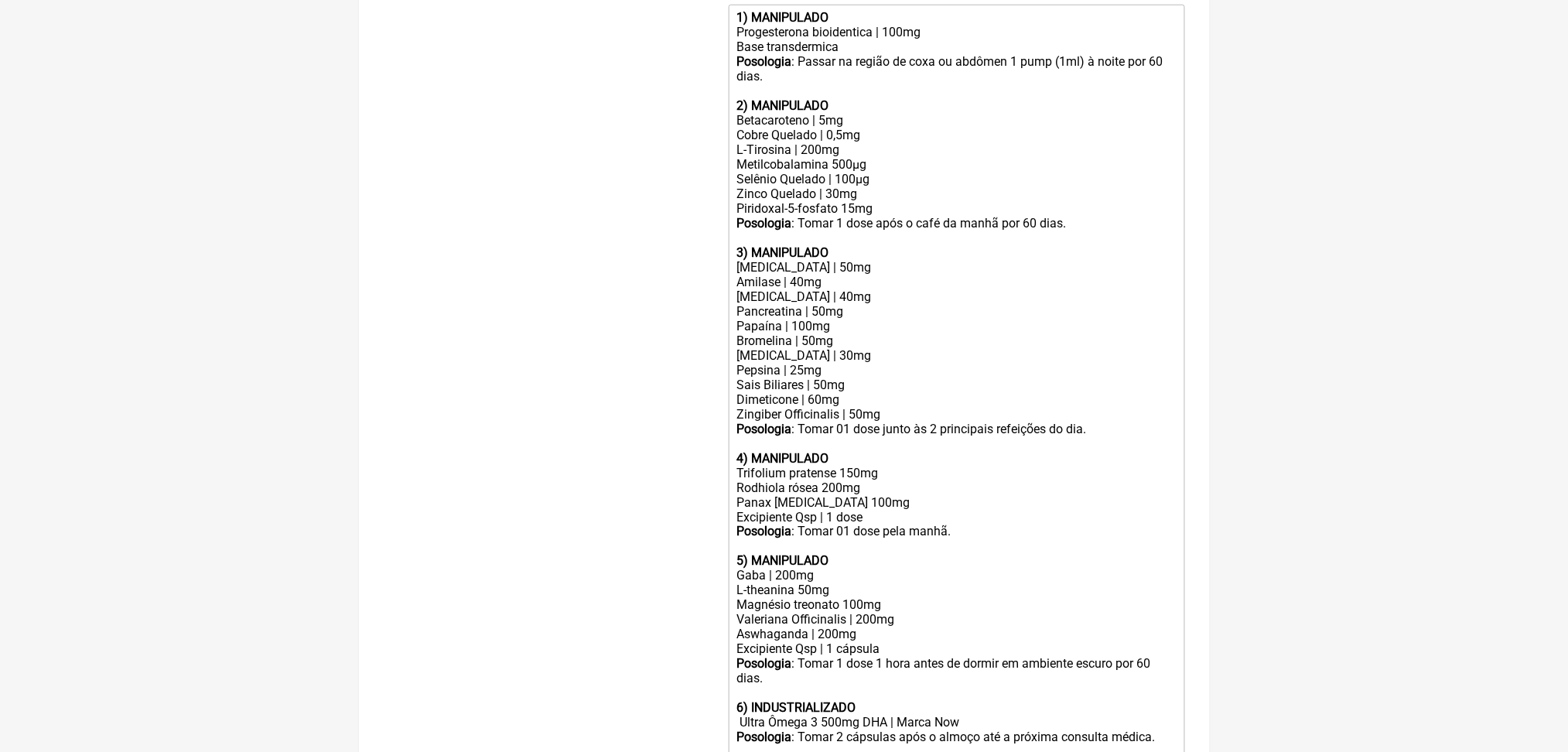
type trix-editor "<div><strong>1) MANIPULADO</strong></div><div>Progesterona bioidentica | 100mg<…"
click at [833, 157] on div "L-Tirosina | 200mg" at bounding box center [956, 149] width 439 height 15
click at [898, 157] on div "L-Tirosina | 200mg" at bounding box center [956, 149] width 439 height 15
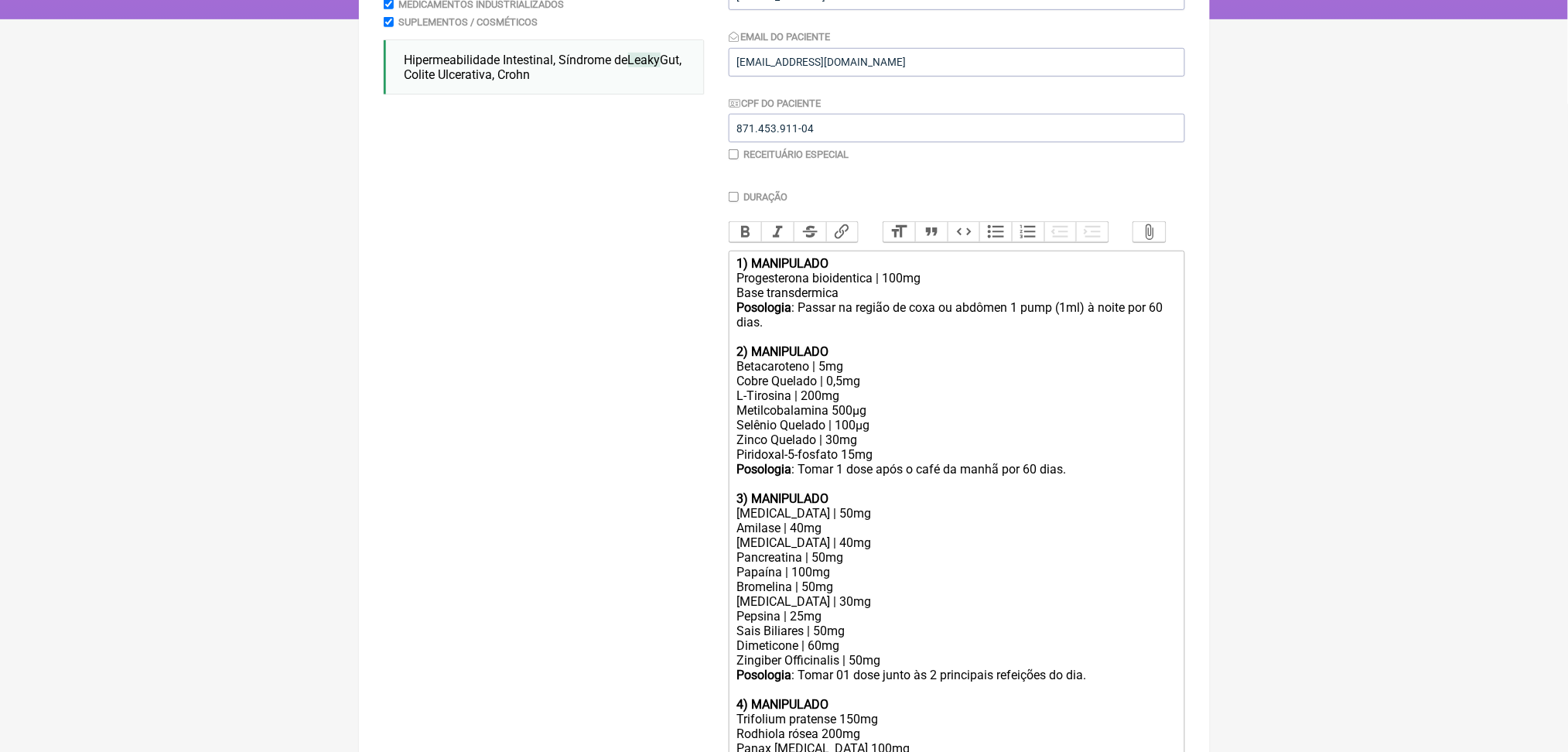
scroll to position [0, 0]
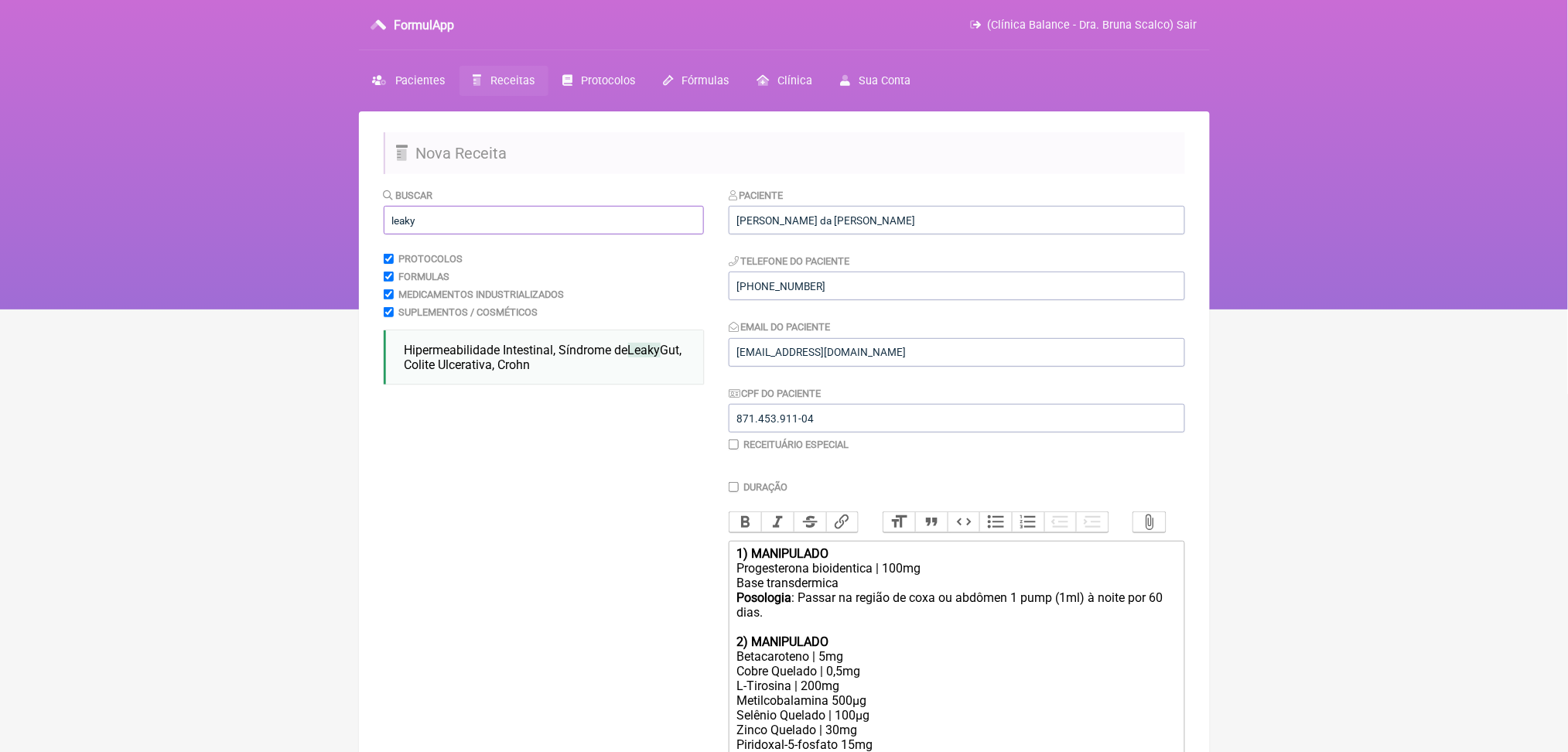
click at [456, 235] on input "leaky" at bounding box center [544, 220] width 320 height 29
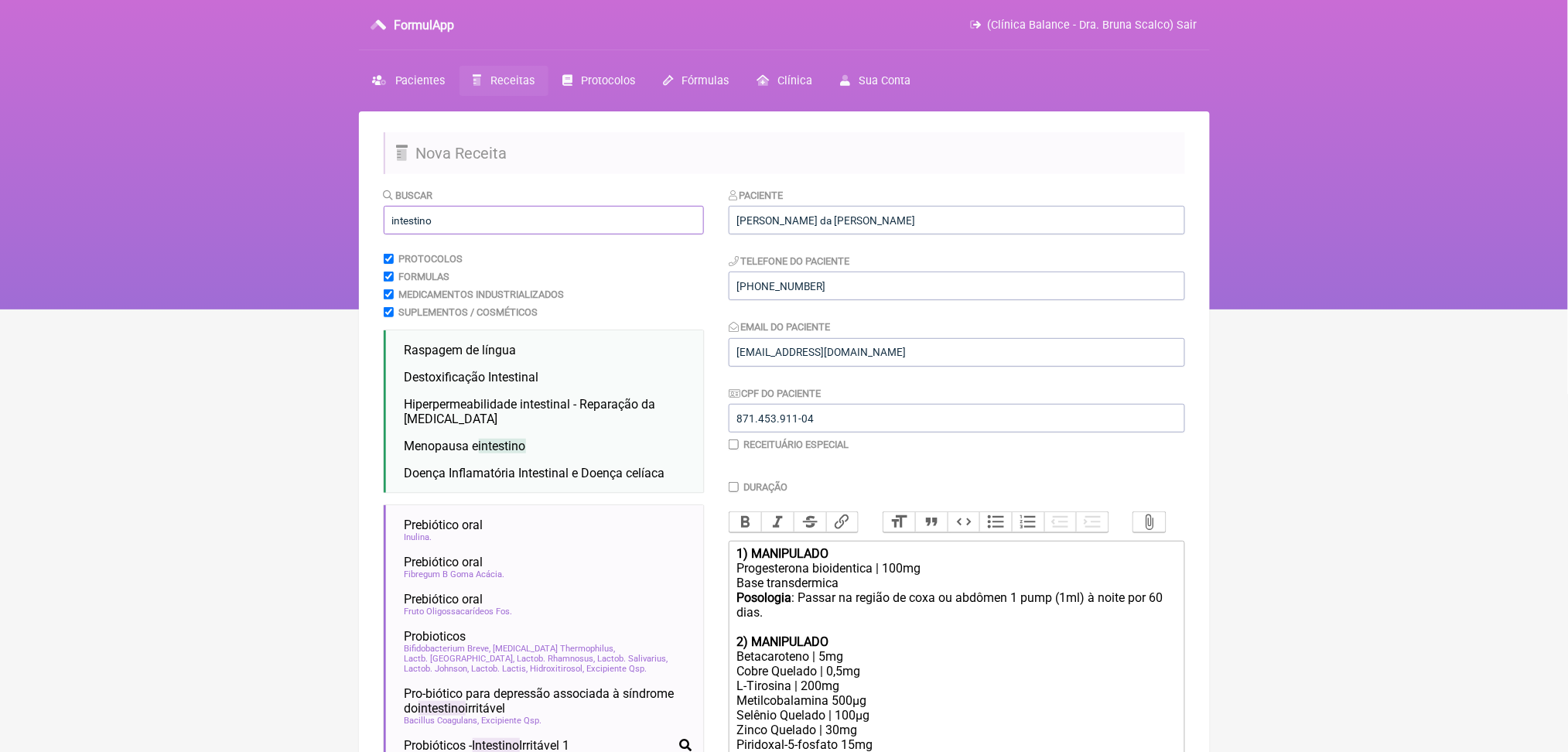
type input "intestino"
click at [242, 309] on html "FormulApp (Clínica Balance - Dra. Bruna Scalco) Sair Pacientes Receitas Protoco…" at bounding box center [784, 154] width 1568 height 309
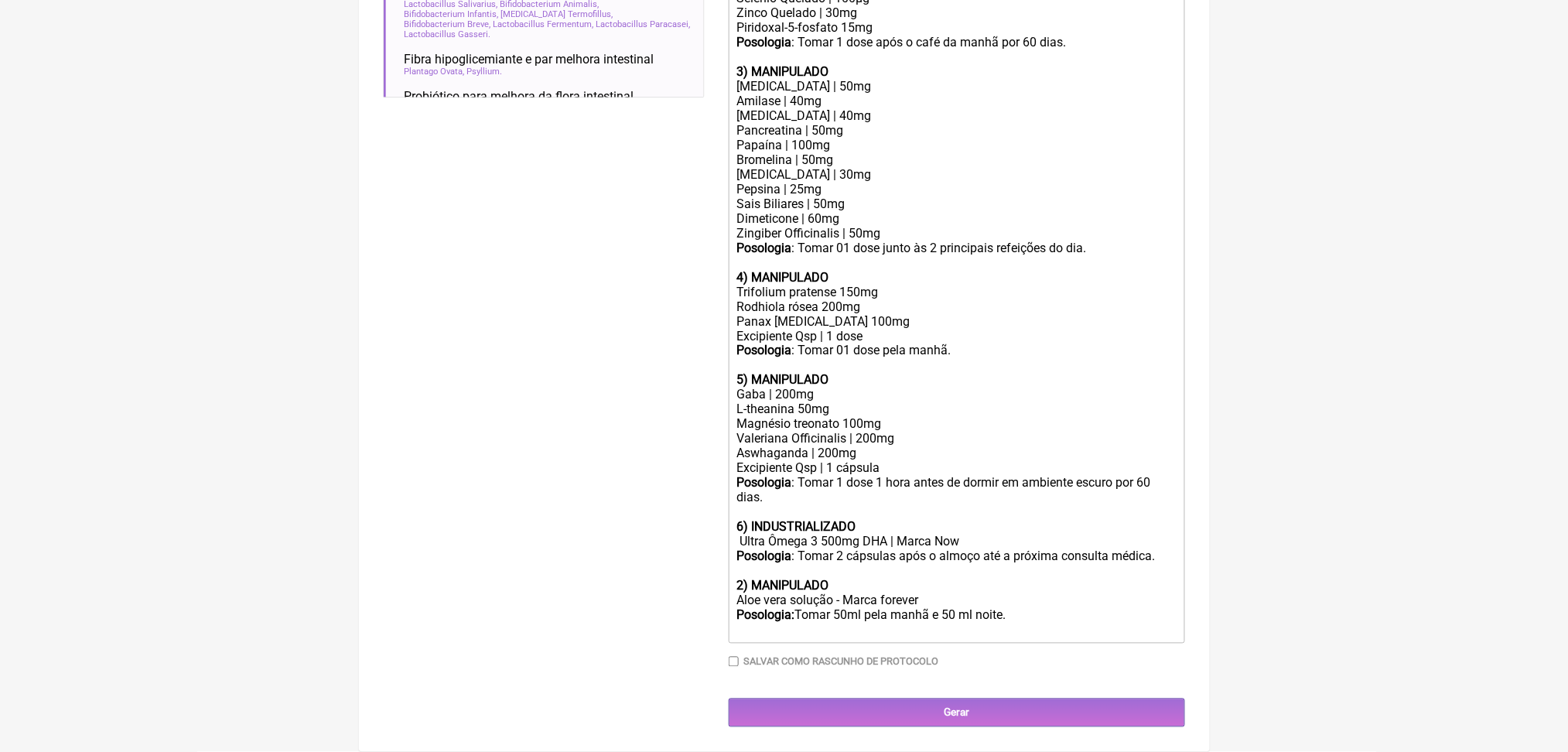
scroll to position [1100, 0]
click at [926, 638] on div "Posologia : Tomar 2 cápsulas após o almoço até a próxima consulta médica. 2) MA…" at bounding box center [956, 593] width 439 height 88
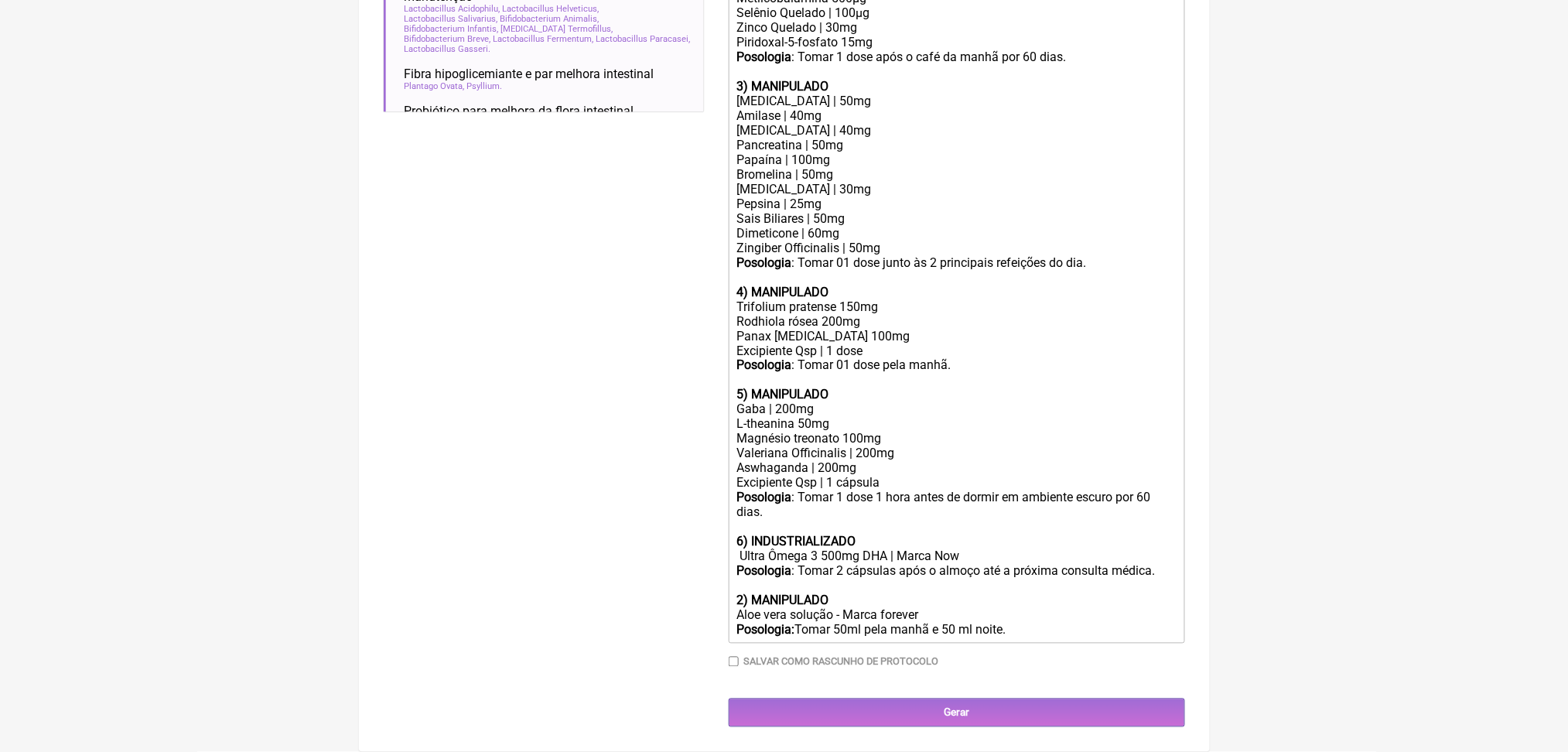
click at [756, 593] on strong "2) MANIPULADO" at bounding box center [783, 600] width 92 height 15
click at [743, 580] on trix-editor "1) MANIPULADO Progesterona bioidentica | 100mg Base transdermica Posologia : Pa…" at bounding box center [957, 240] width 457 height 805
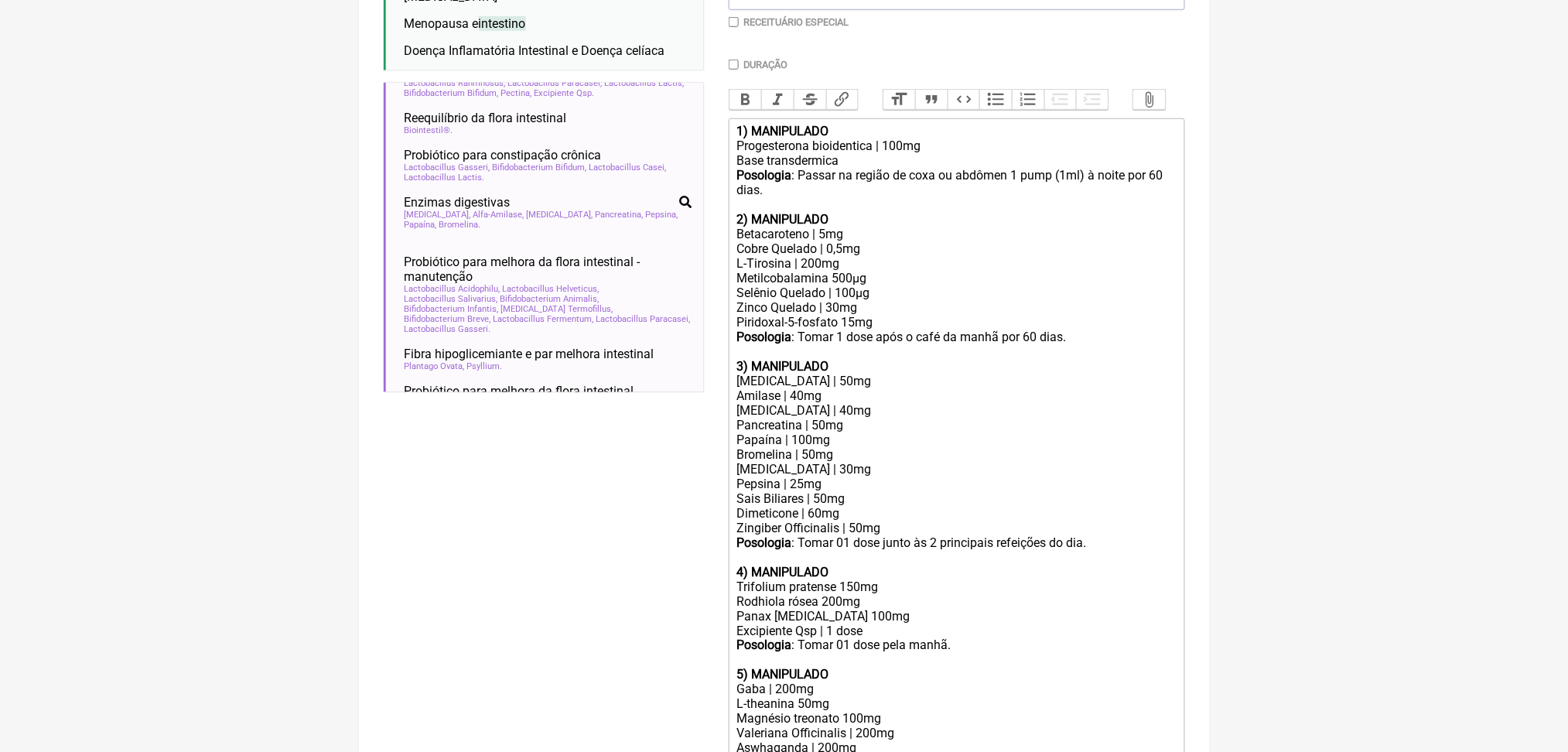
scroll to position [334, 0]
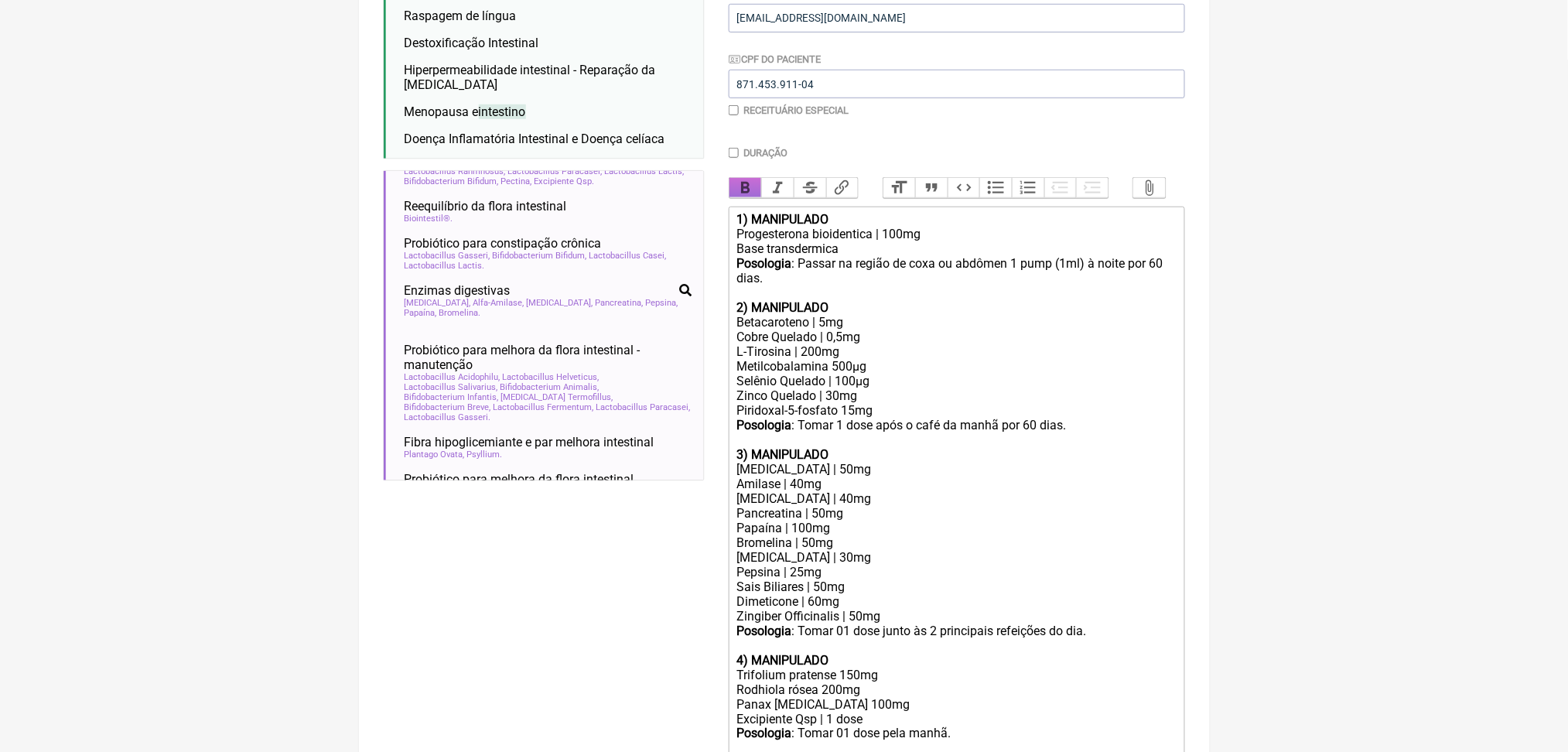
click at [761, 198] on button "Bold" at bounding box center [746, 188] width 33 height 20
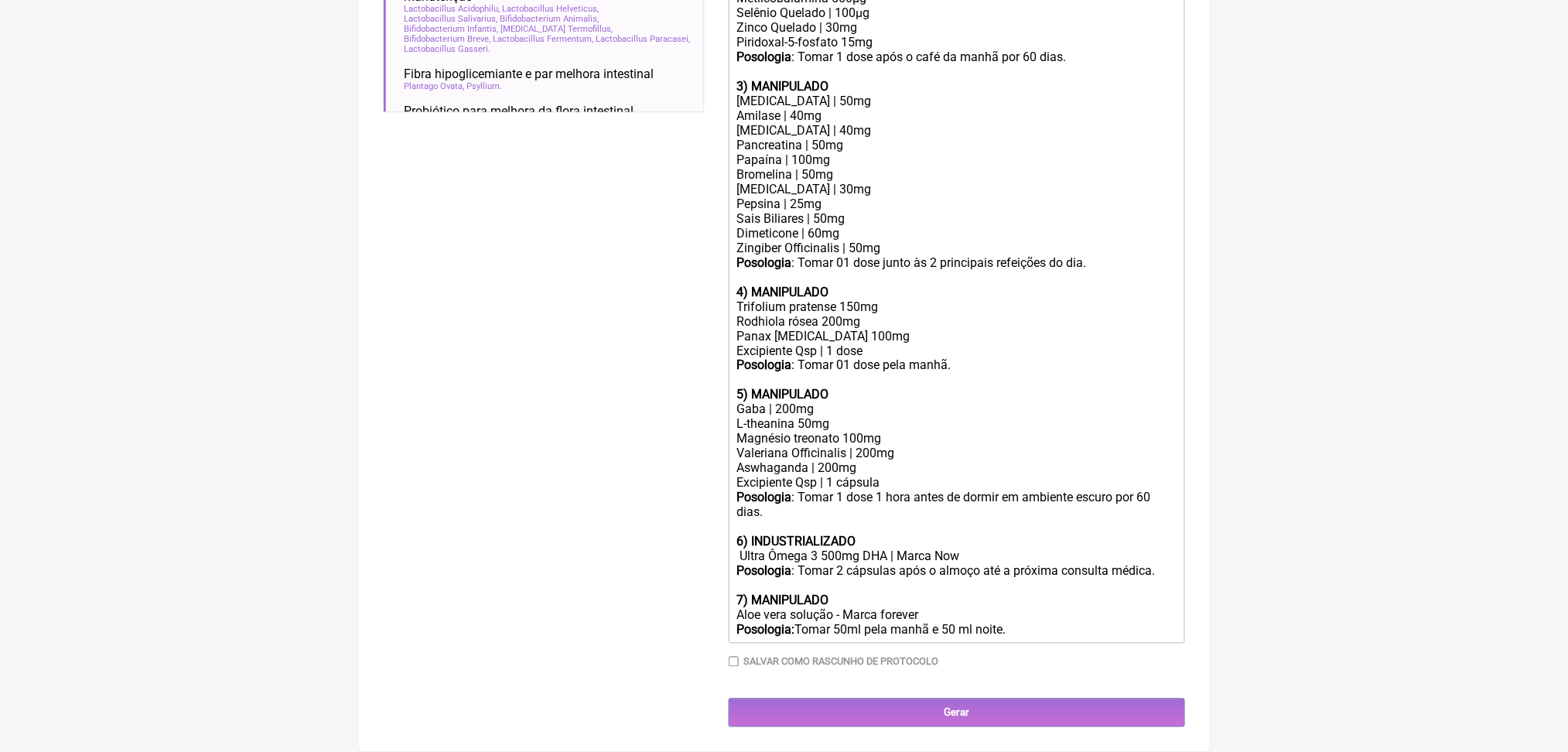
scroll to position [1123, 0]
click at [1012, 575] on div "Posologia : Tomar 2 cápsulas após o almoço até a próxima consulta médica. 7) MA…" at bounding box center [956, 601] width 439 height 74
click at [1088, 594] on div "Posologia : Tomar 2 cápsulas após o almoço até a próxima consulta médica. 7) MA…" at bounding box center [956, 601] width 439 height 74
click at [1098, 599] on div "Posologia : Tomar 2 cápsulas após o almoço até a próxima consulta médica. 7) MA…" at bounding box center [956, 601] width 439 height 74
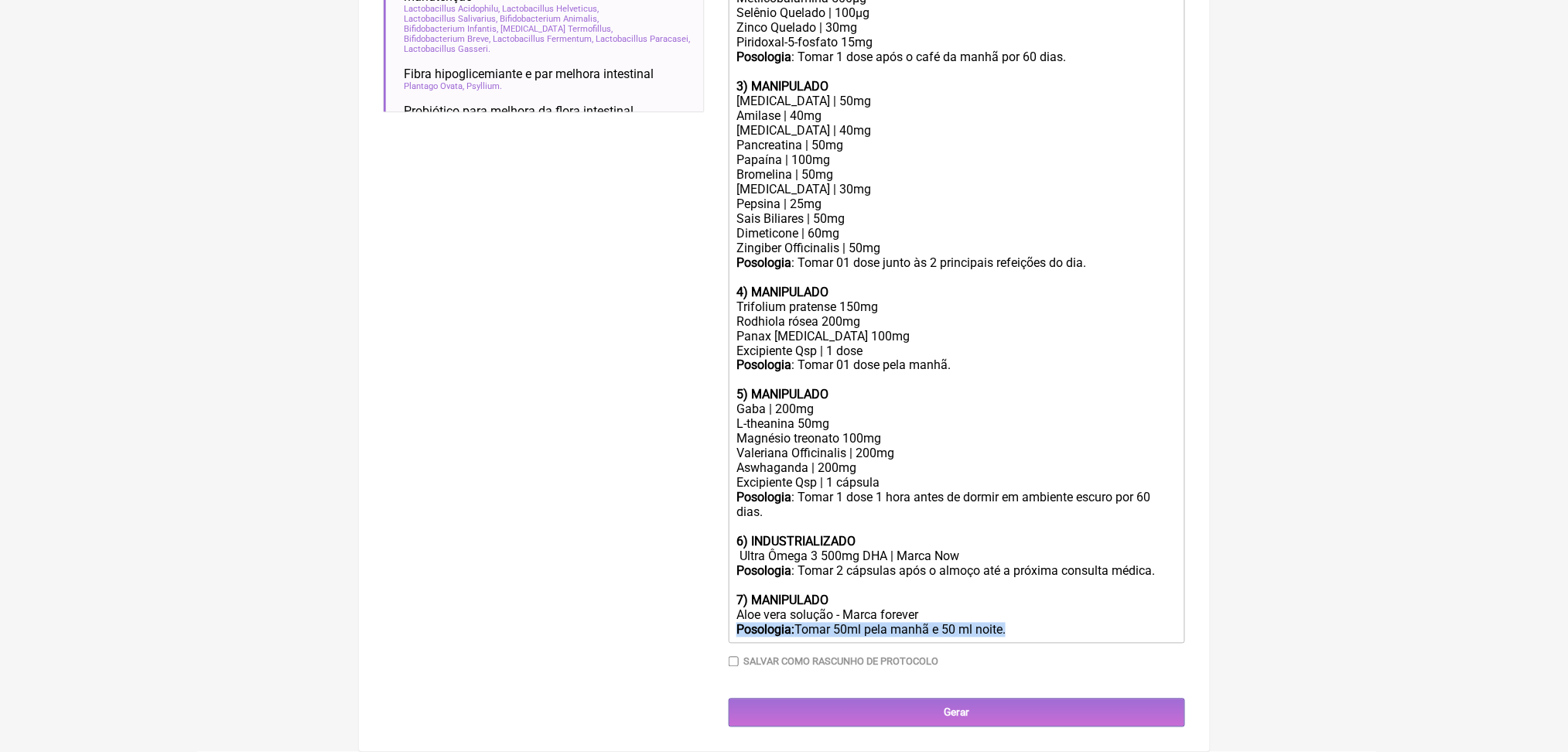
click at [1098, 599] on div "Posologia : Tomar 2 cápsulas após o almoço até a próxima consulta médica. 7) MA…" at bounding box center [956, 601] width 439 height 74
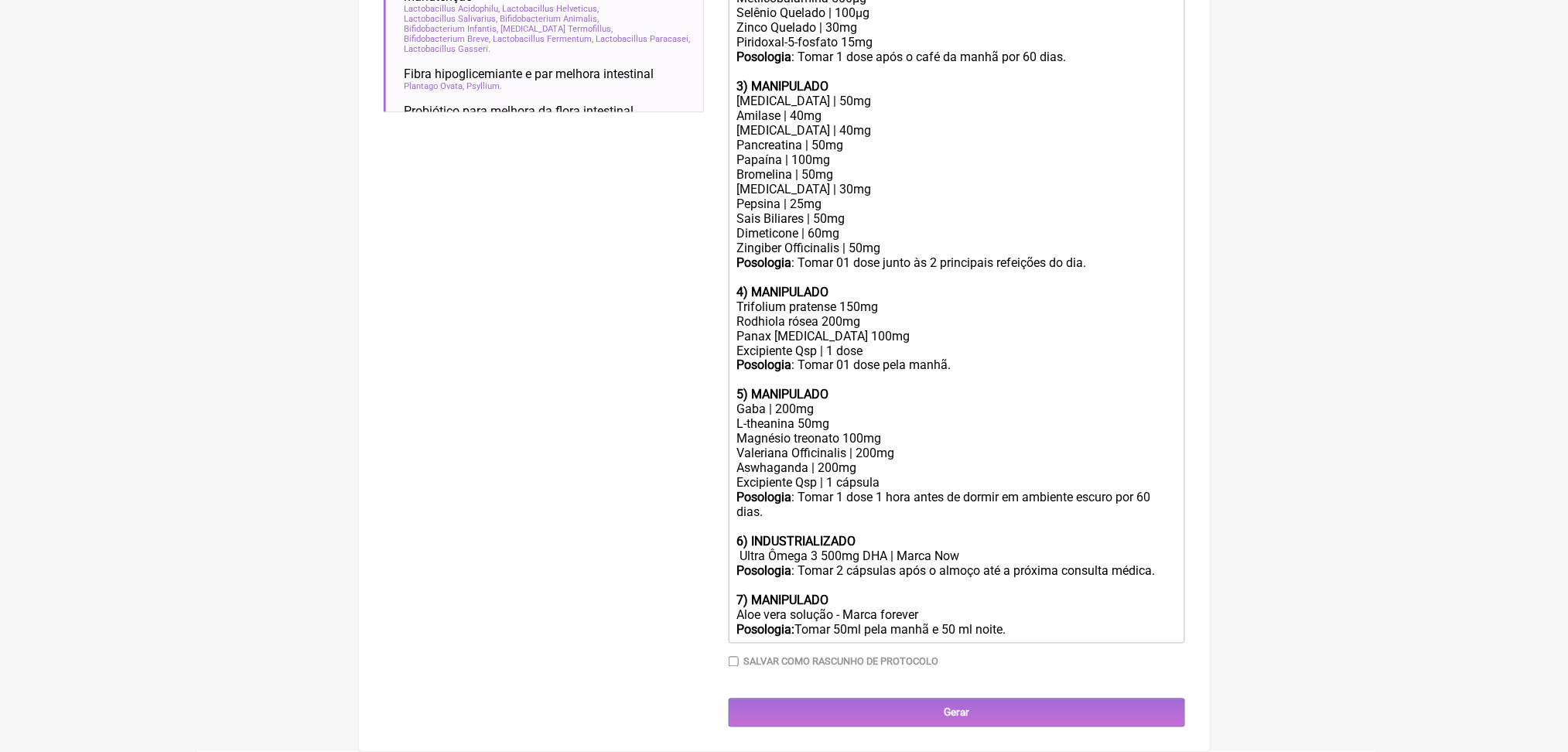
click at [810, 608] on strong "7) MANIPULADO" at bounding box center [783, 600] width 92 height 15
click at [791, 255] on strong "Posologia" at bounding box center [764, 262] width 55 height 15
click at [820, 255] on div "Posologia : Tomar 01 dose junto às 2 principais refeições do dia. 4) MANIPULADO" at bounding box center [956, 276] width 439 height 44
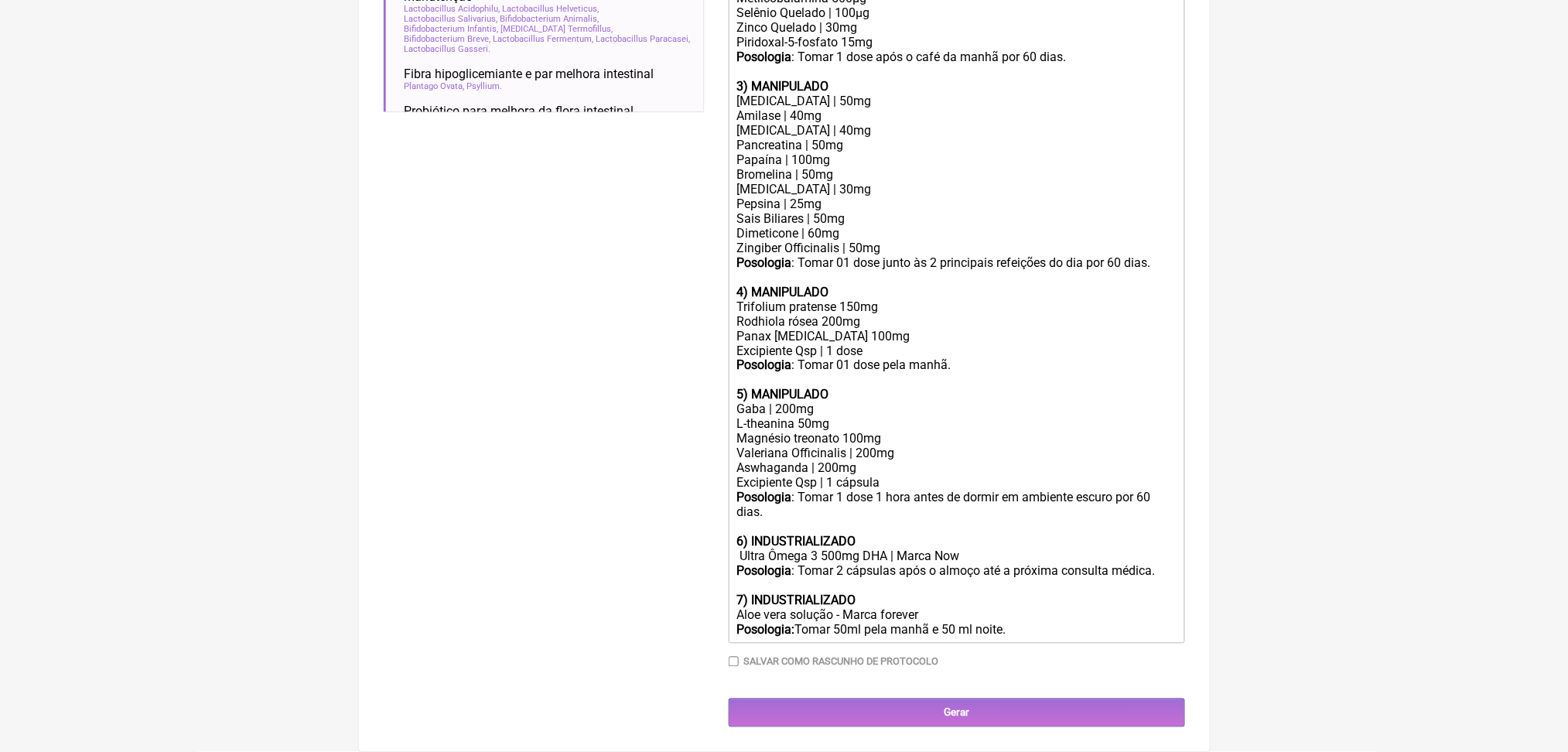
click at [1017, 373] on div "Posologia : Tomar 01 dose pela manhã." at bounding box center [956, 364] width 439 height 15
click at [1120, 607] on div "Posologia : Tomar 2 cápsulas após o almoço até a próxima consulta médica. 7) IN…" at bounding box center [956, 601] width 439 height 74
type trix-editor "<div><strong>1) MANIPULADO</strong></div><div>Progesterona bioidentica | 100mg<…"
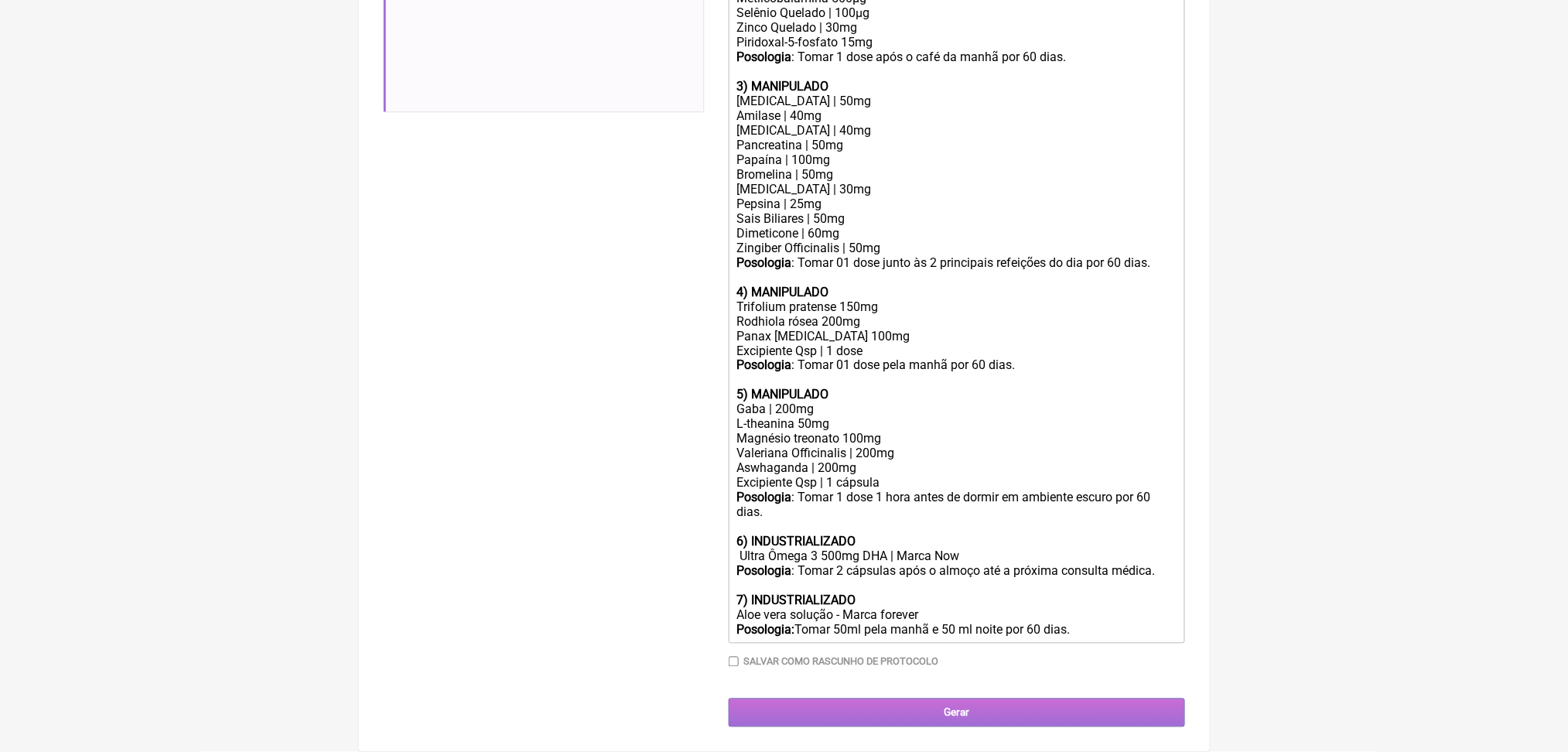
click at [783, 706] on input "Gerar" at bounding box center [957, 713] width 457 height 29
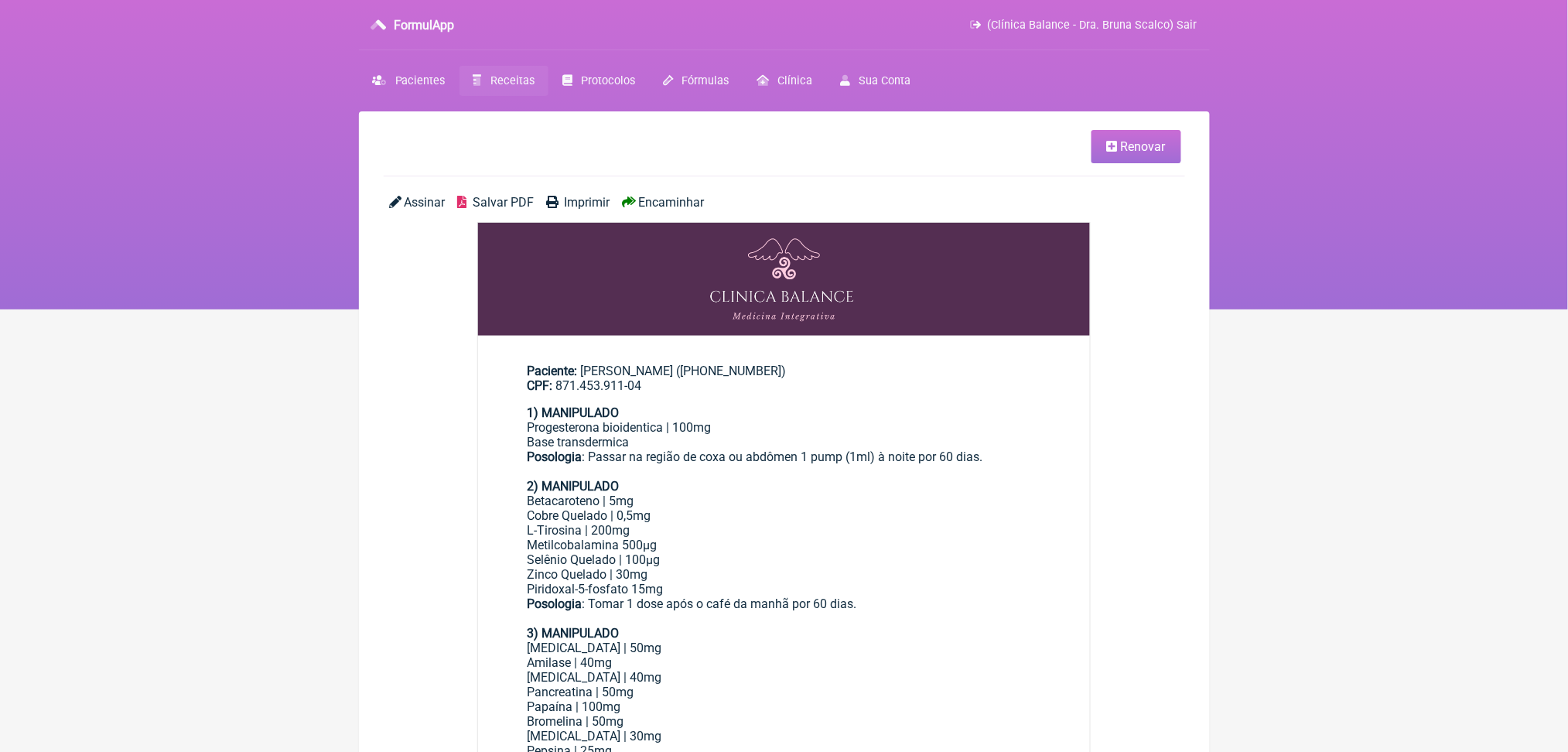
click at [534, 209] on span "Salvar PDF" at bounding box center [503, 202] width 61 height 15
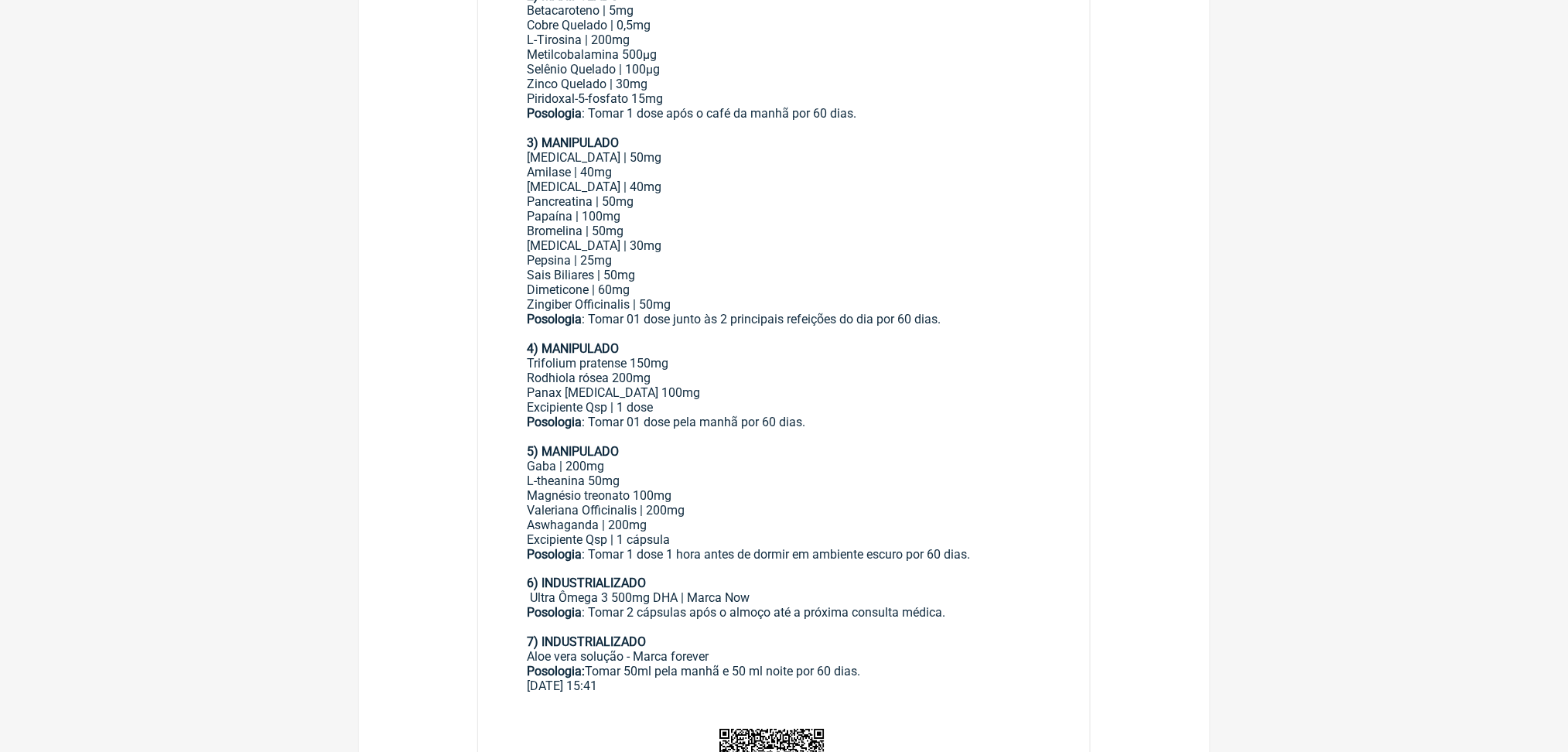
scroll to position [532, 0]
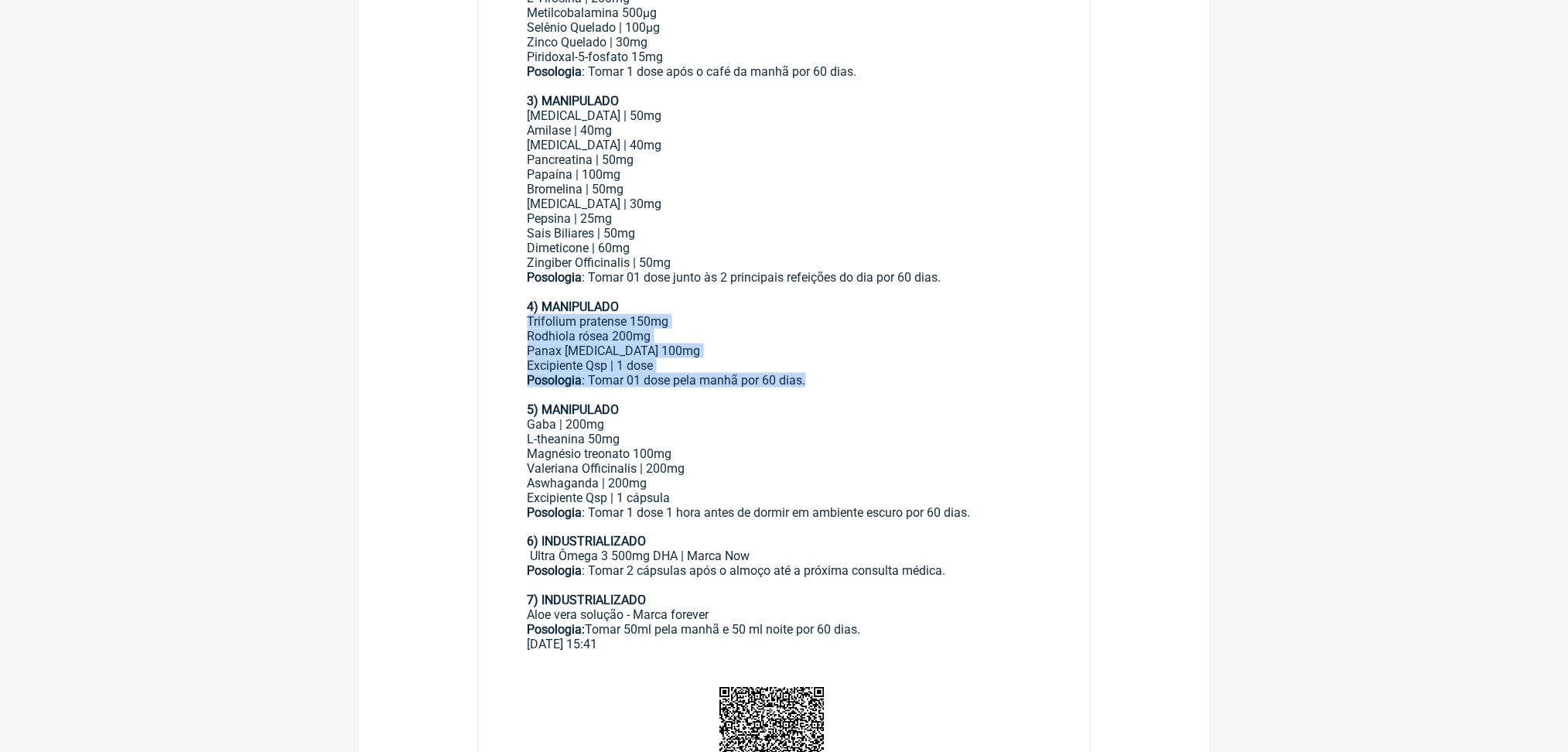
drag, startPoint x: 533, startPoint y: 527, endPoint x: 933, endPoint y: 618, distance: 410.2
click at [933, 618] on main "Paciente: Sueli Marques da Cruz Watanabe (+81 90-9121-3870) CPF: 871.453.911-04…" at bounding box center [784, 235] width 613 height 858
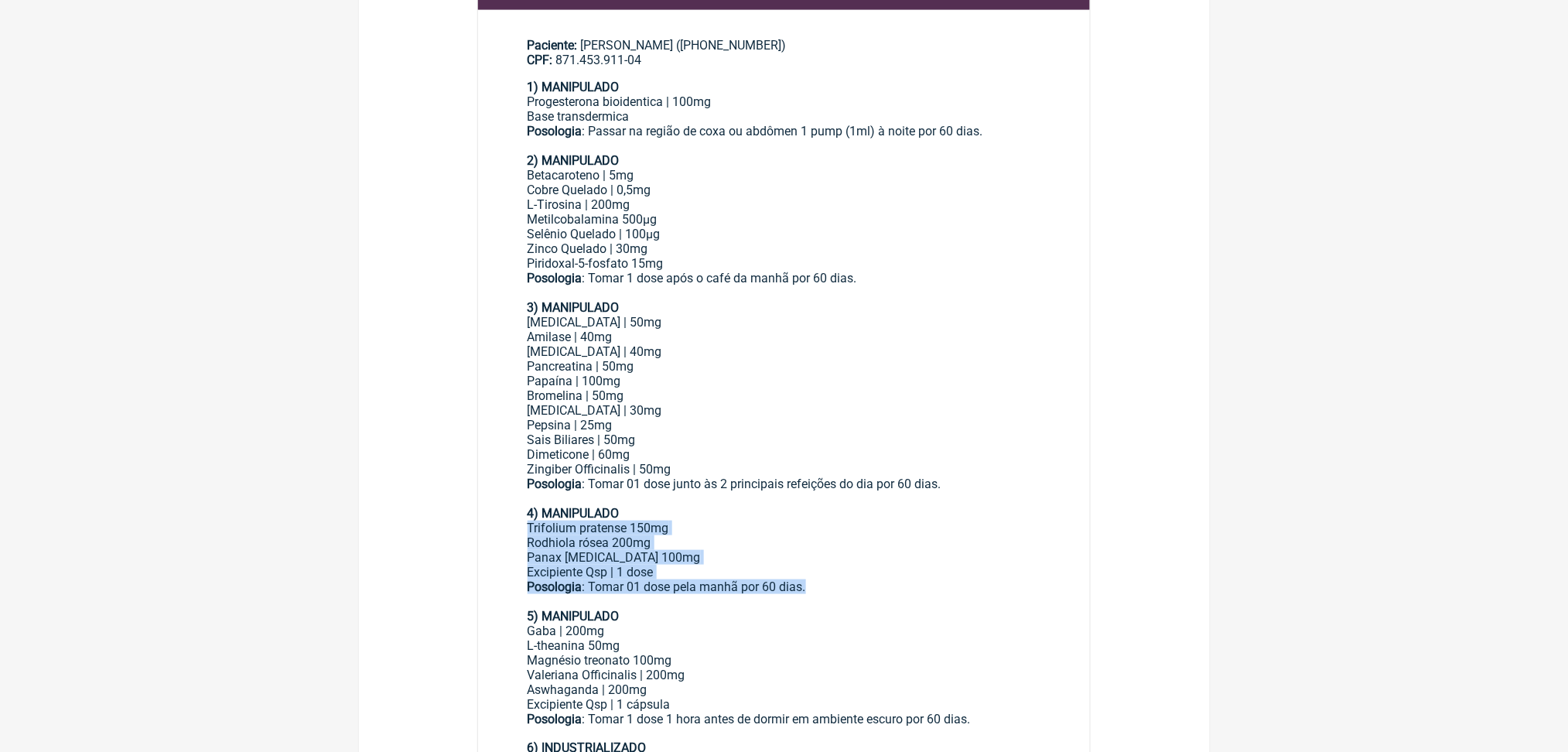
scroll to position [37, 0]
